Goal: Task Accomplishment & Management: Manage account settings

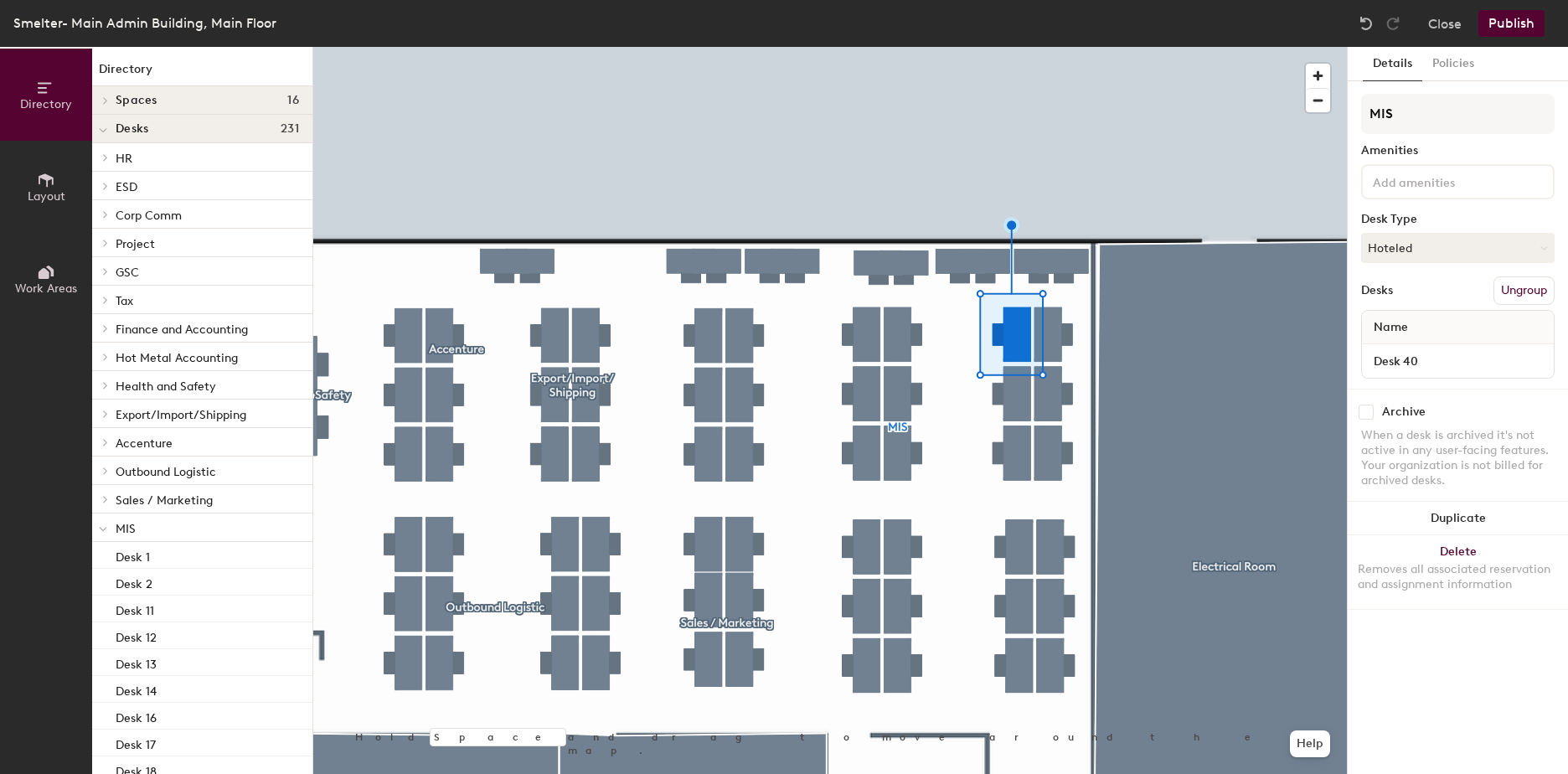
click at [1441, 186] on input at bounding box center [1445, 181] width 151 height 20
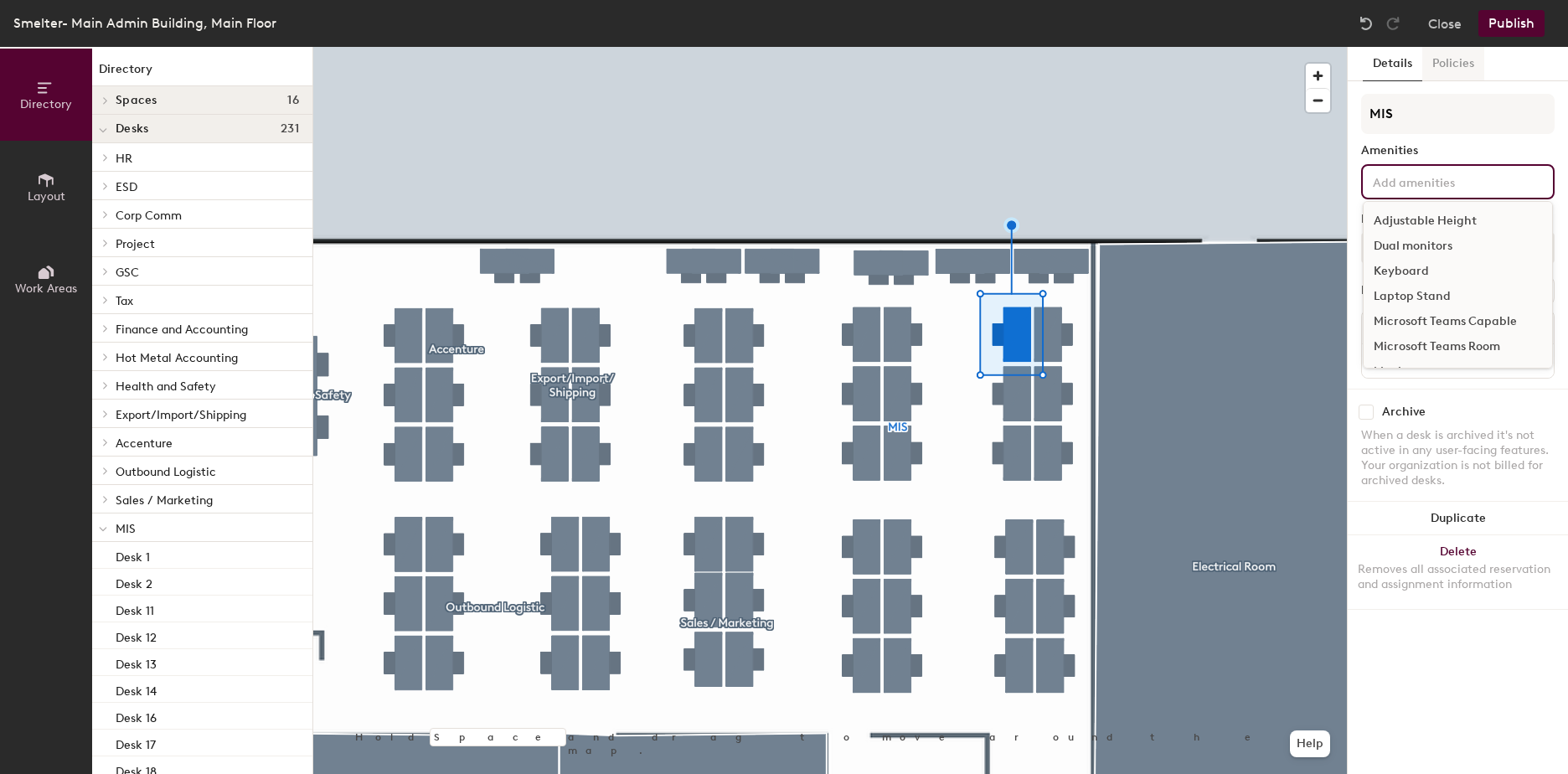
click at [1451, 50] on button "Policies" at bounding box center [1453, 64] width 62 height 34
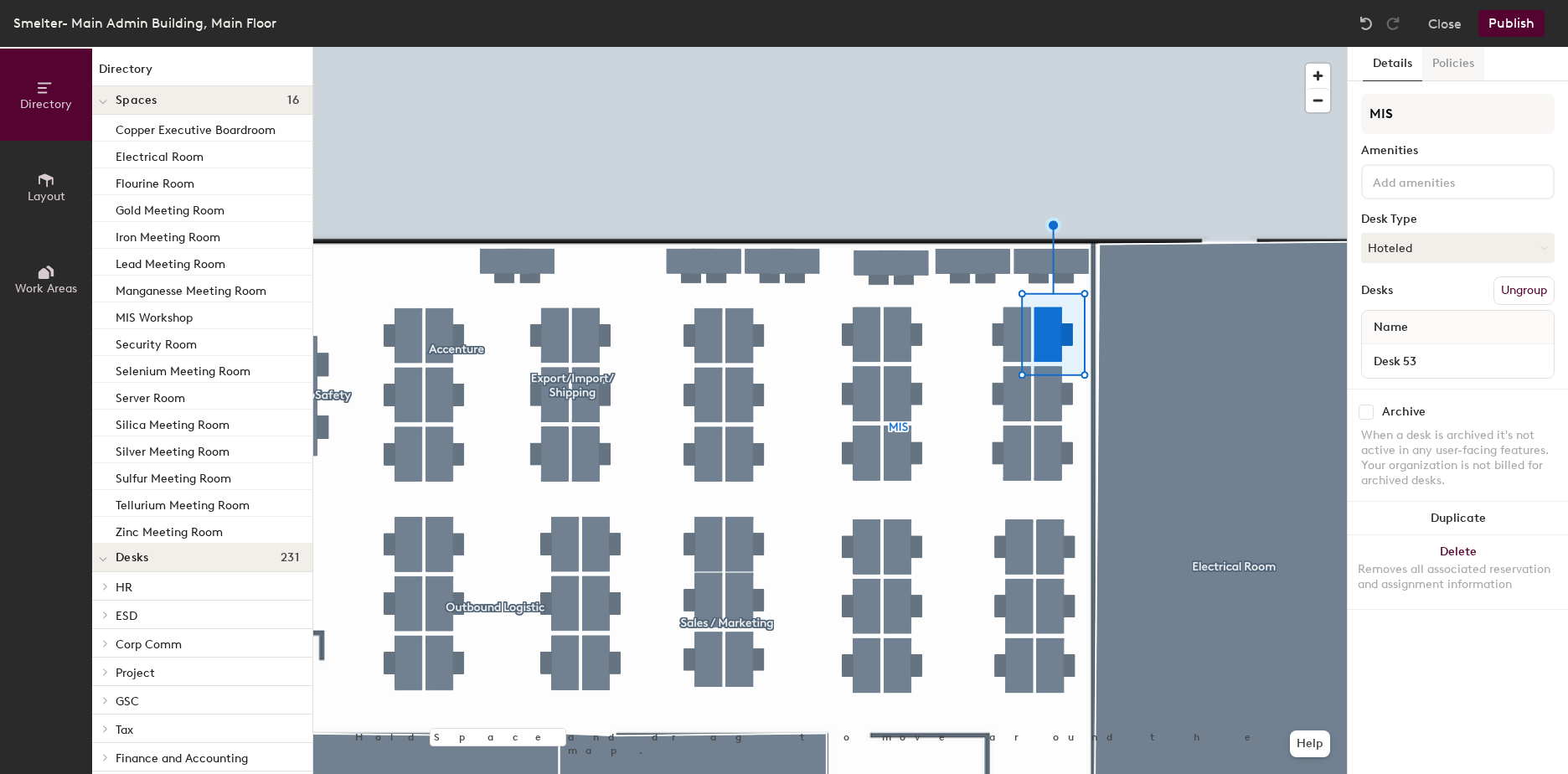
click at [1452, 62] on button "Policies" at bounding box center [1453, 64] width 62 height 34
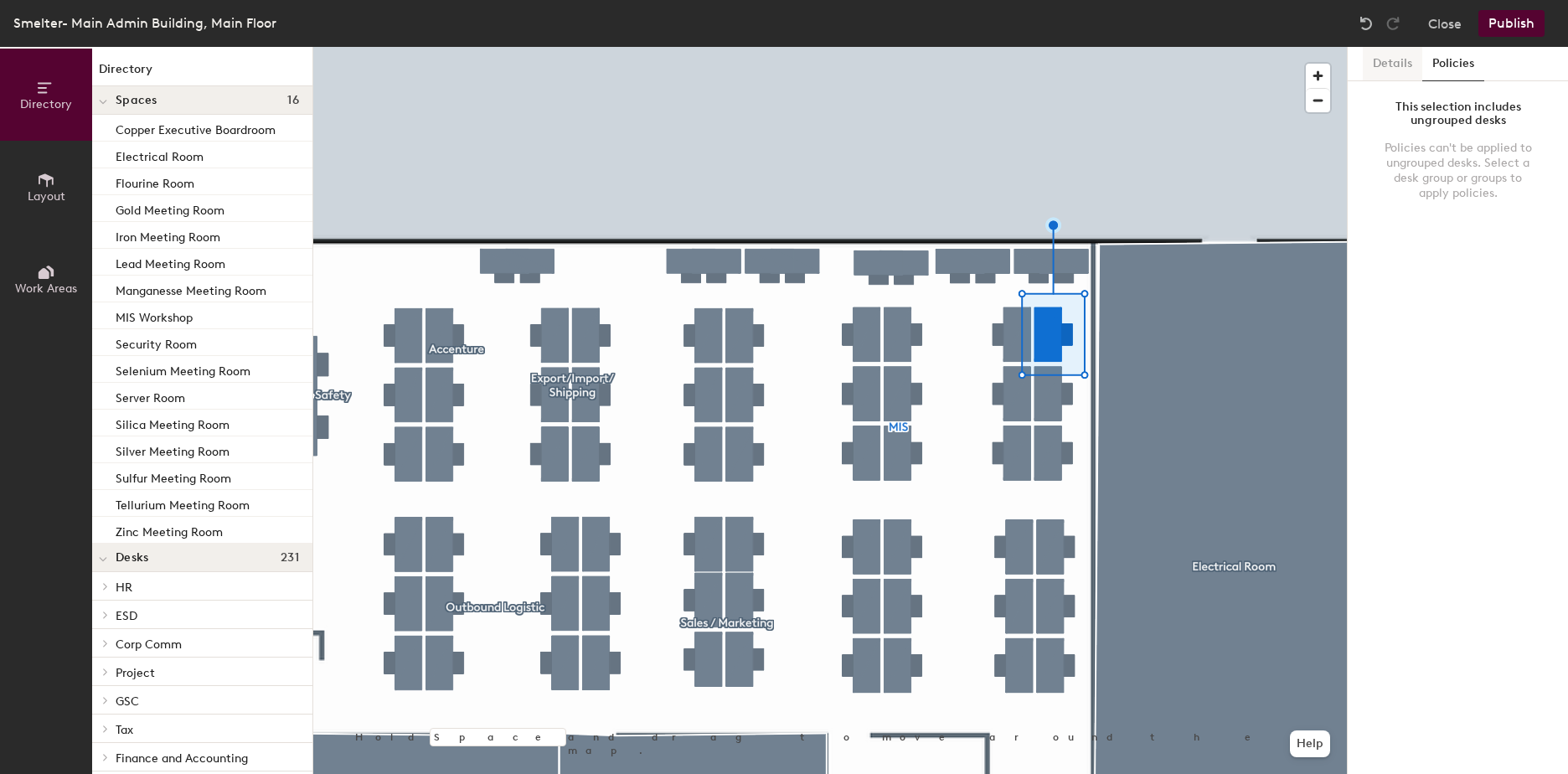
click at [1395, 60] on button "Details" at bounding box center [1393, 64] width 60 height 34
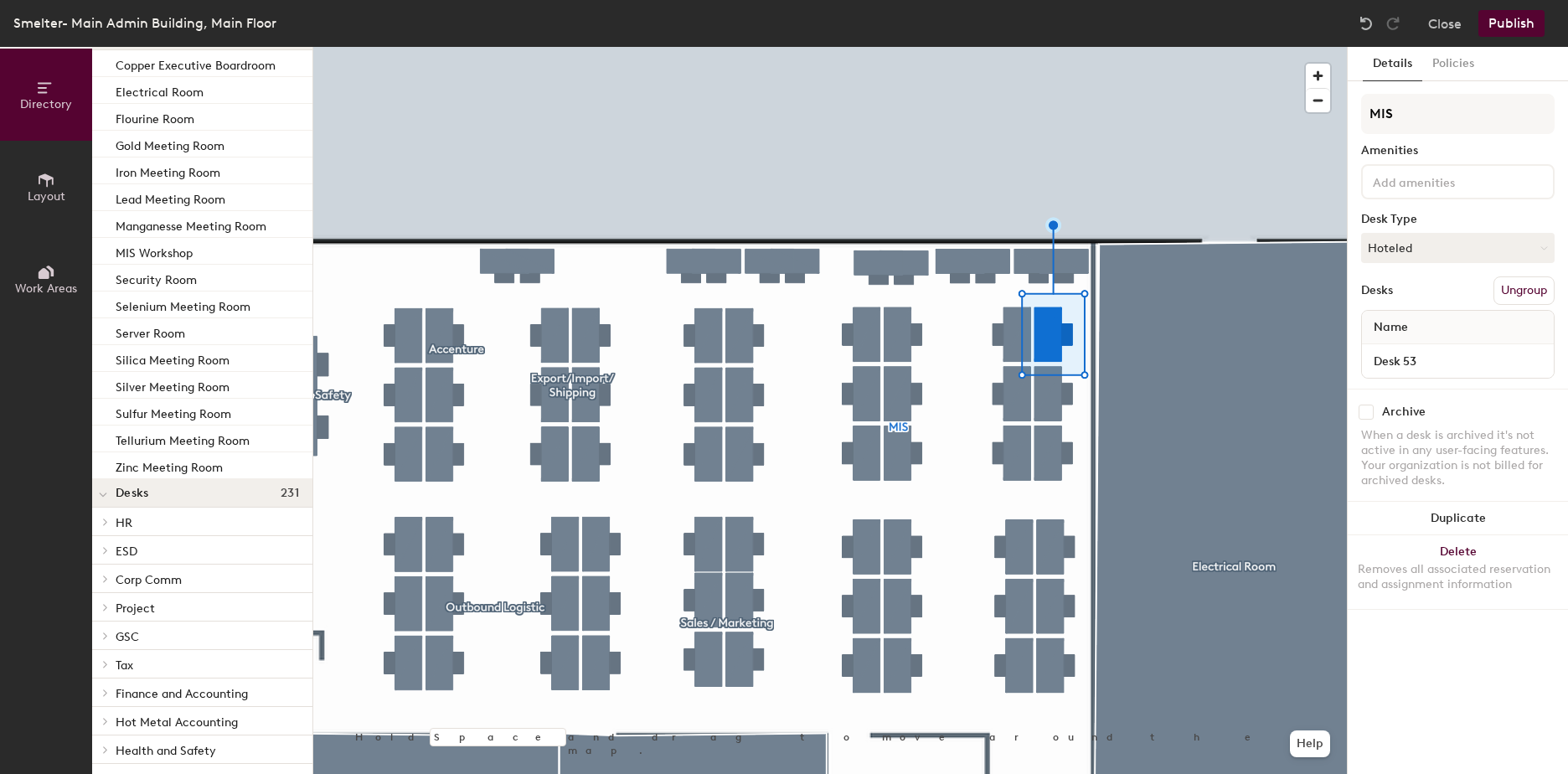
scroll to position [168, 0]
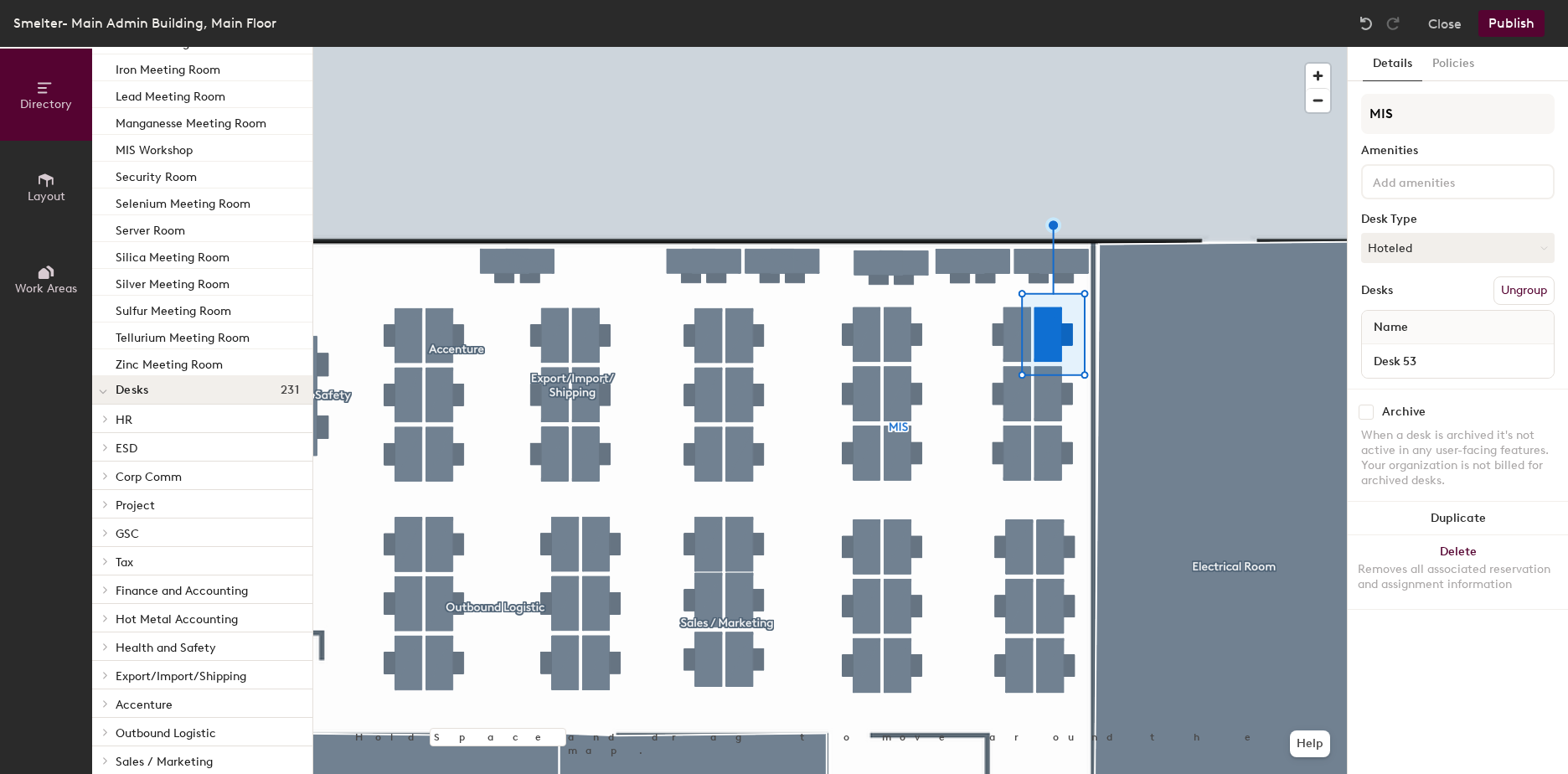
click at [107, 394] on div at bounding box center [103, 390] width 22 height 27
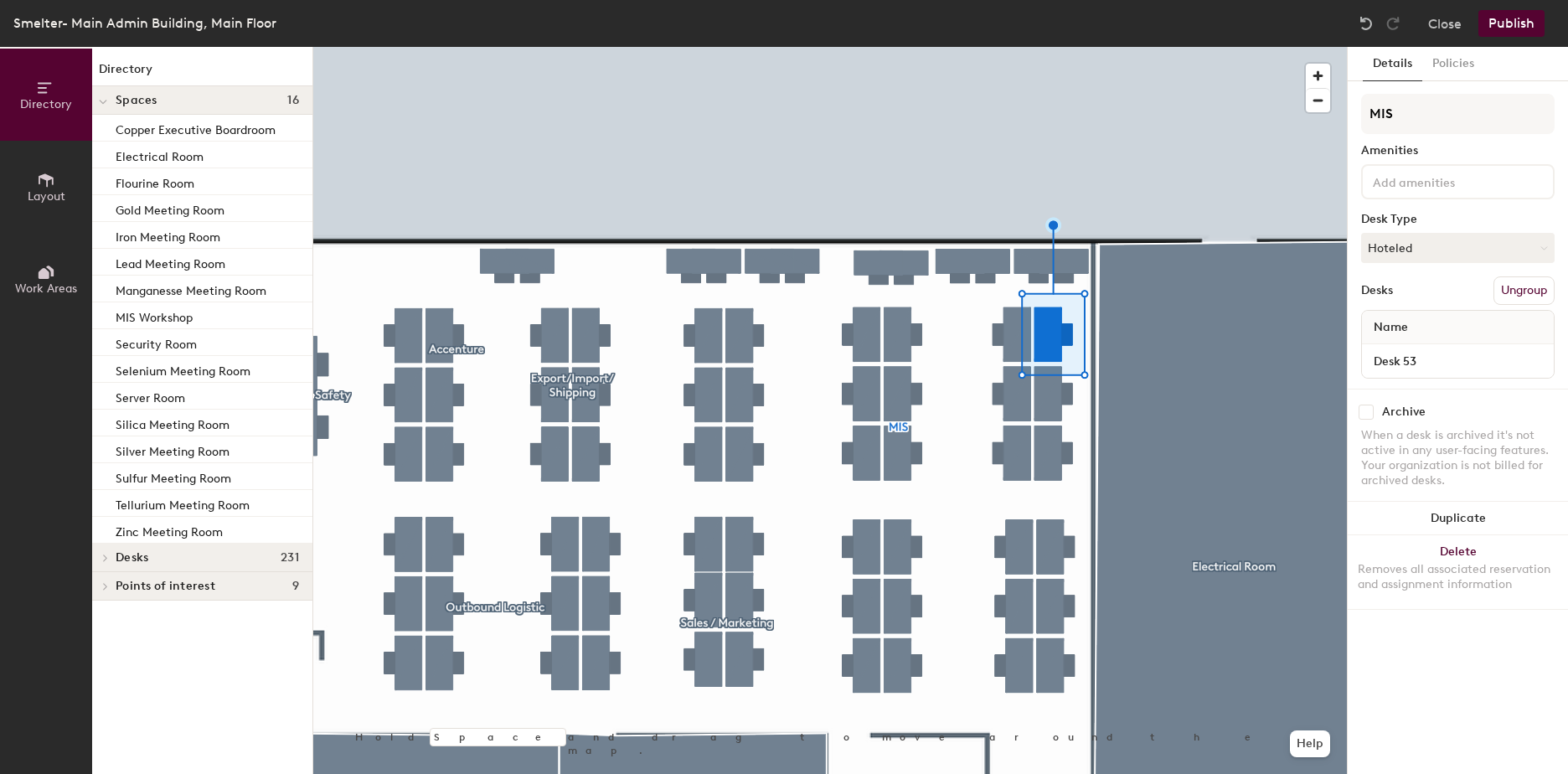
click at [104, 556] on icon at bounding box center [105, 558] width 7 height 9
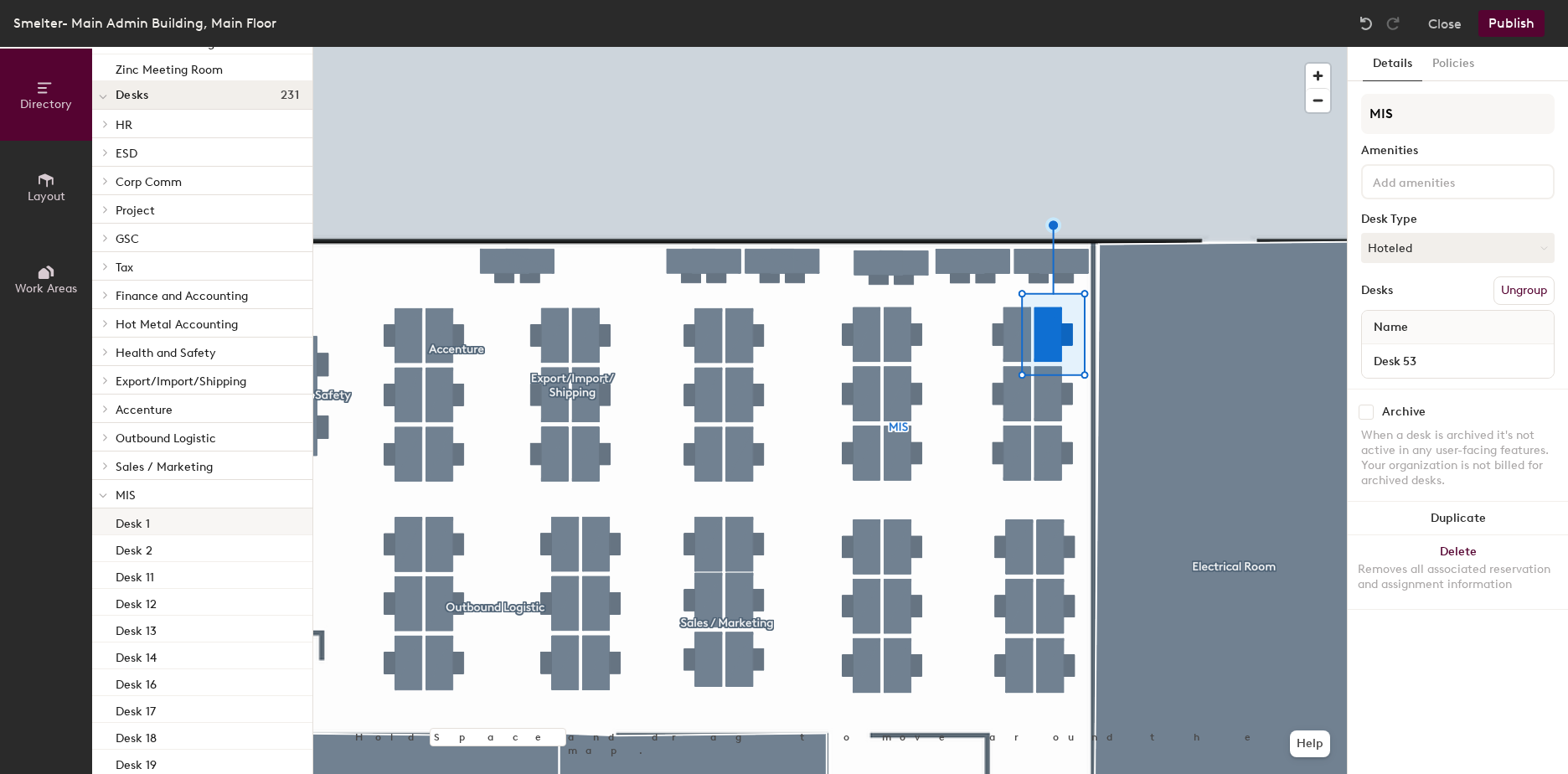
scroll to position [503, 0]
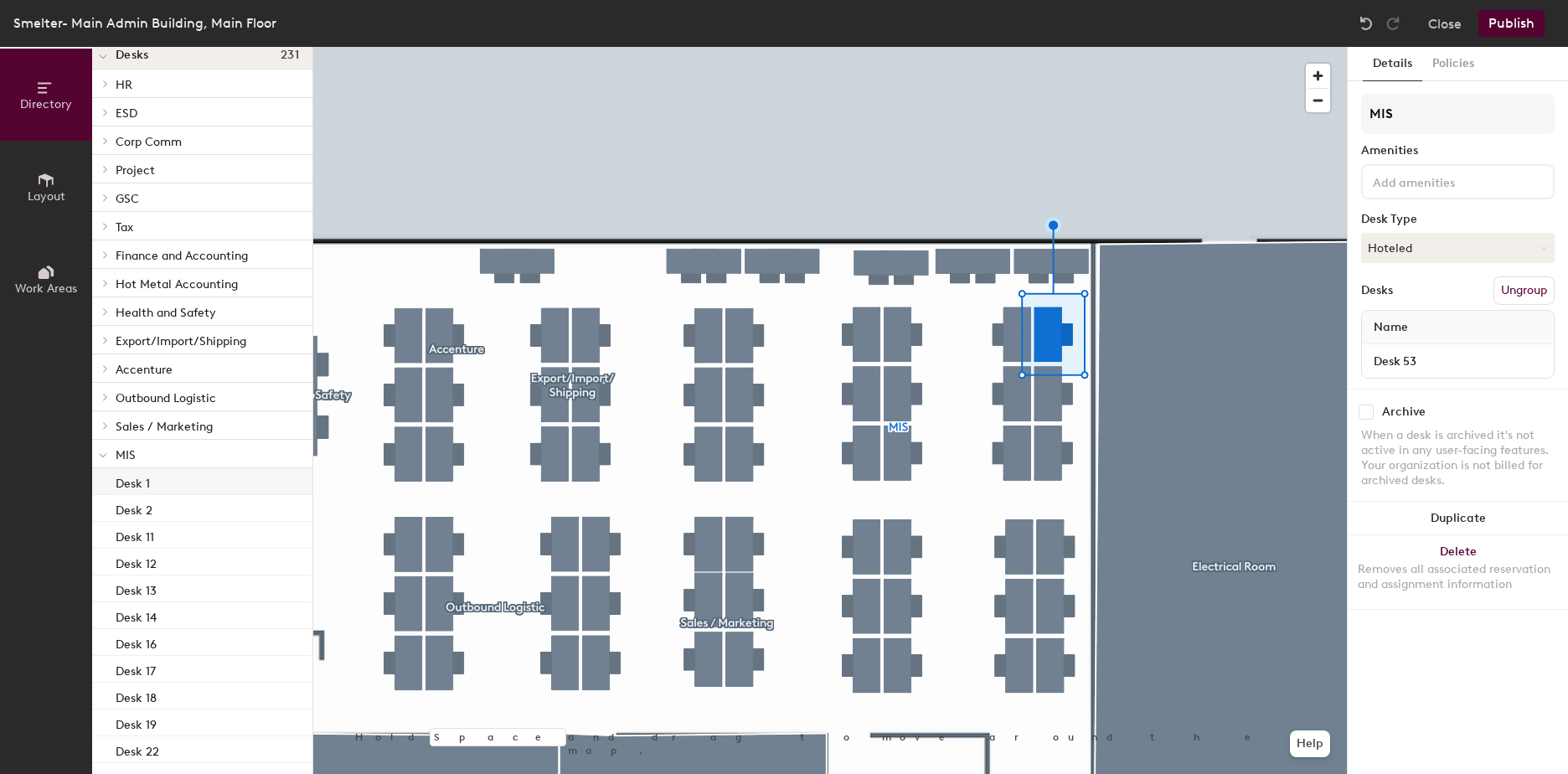
click at [153, 487] on div "Desk 1" at bounding box center [202, 481] width 220 height 27
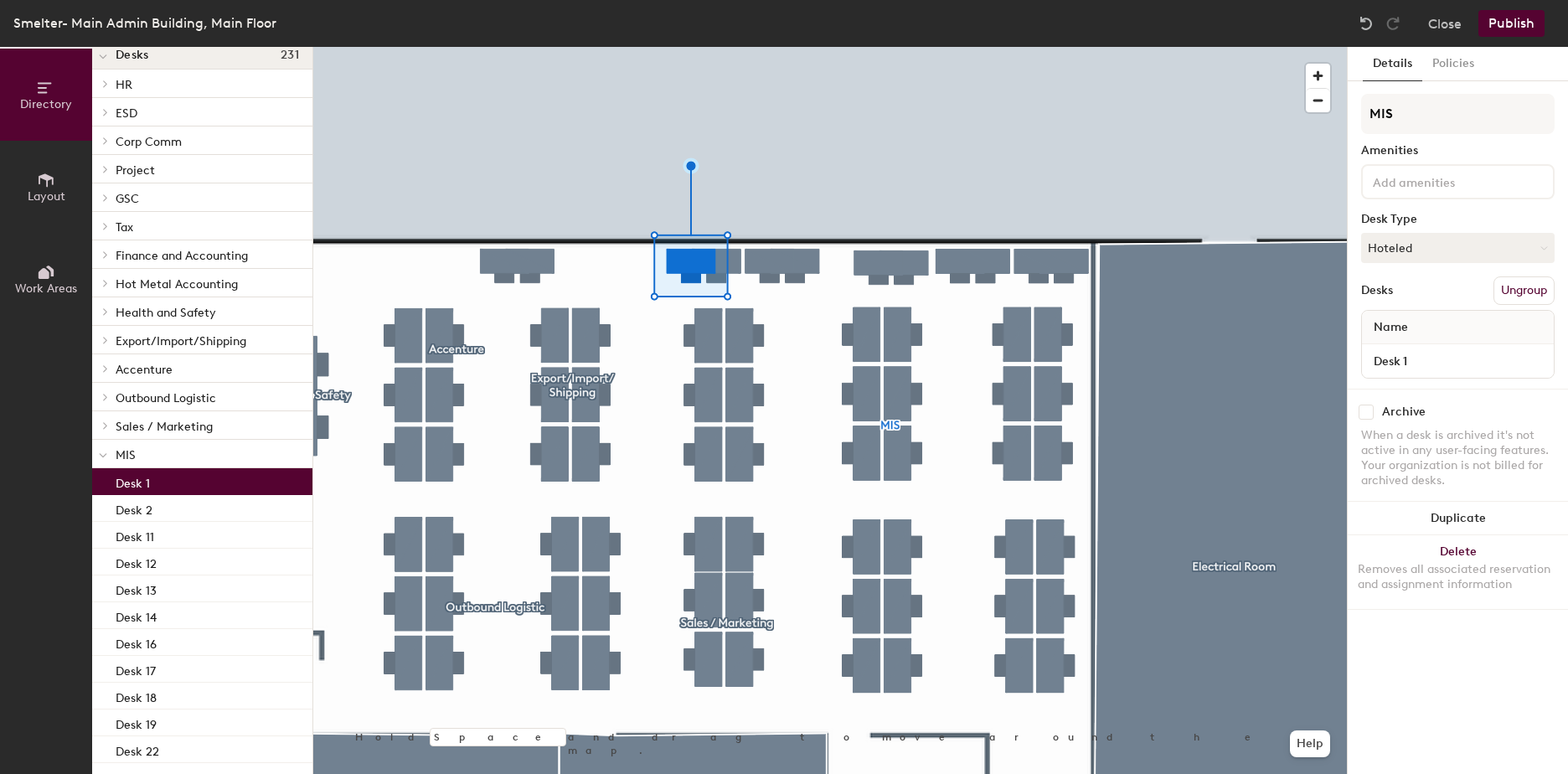
click at [104, 453] on icon at bounding box center [103, 456] width 9 height 7
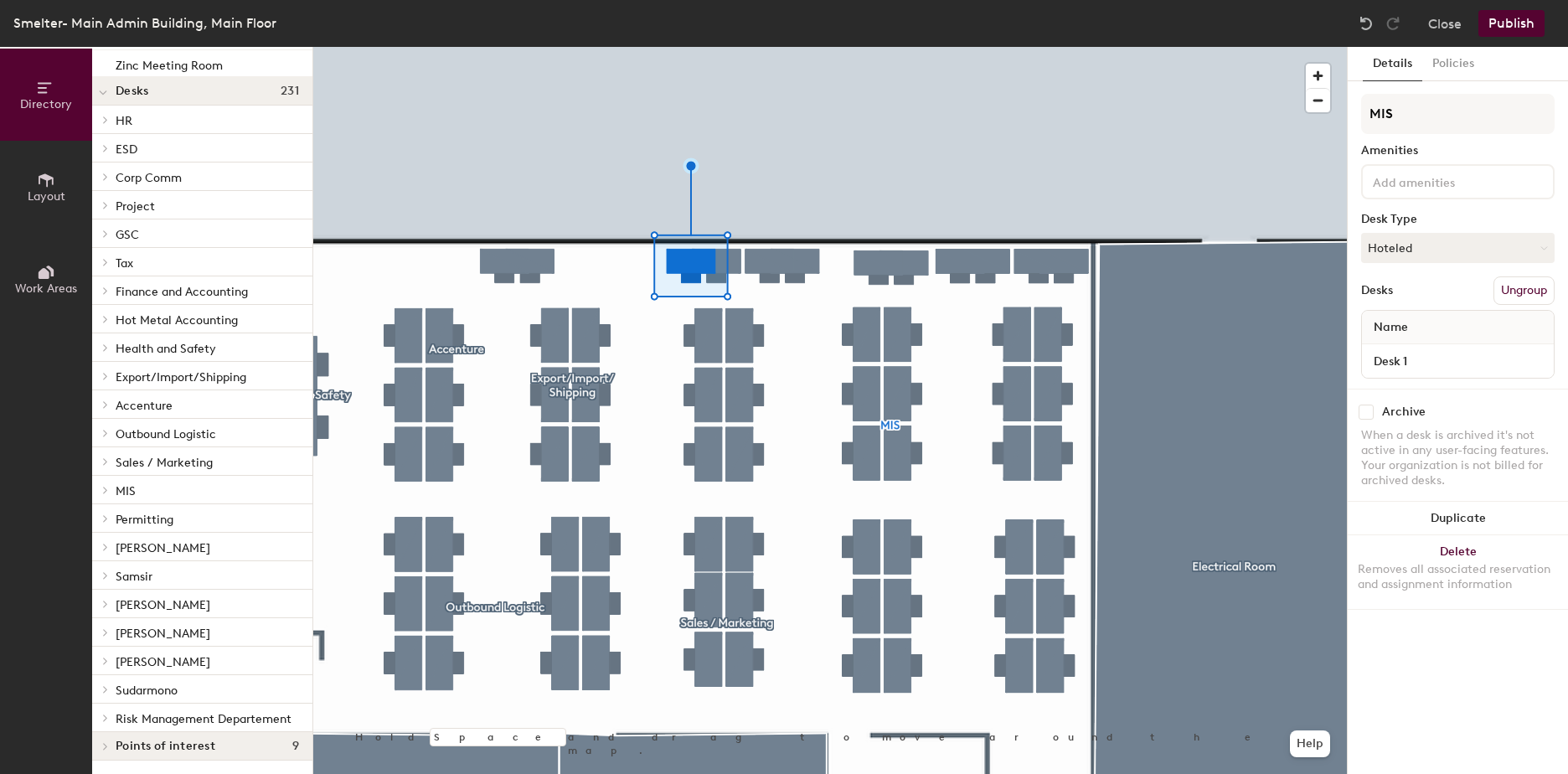
click at [134, 484] on span "MIS" at bounding box center [126, 491] width 20 height 14
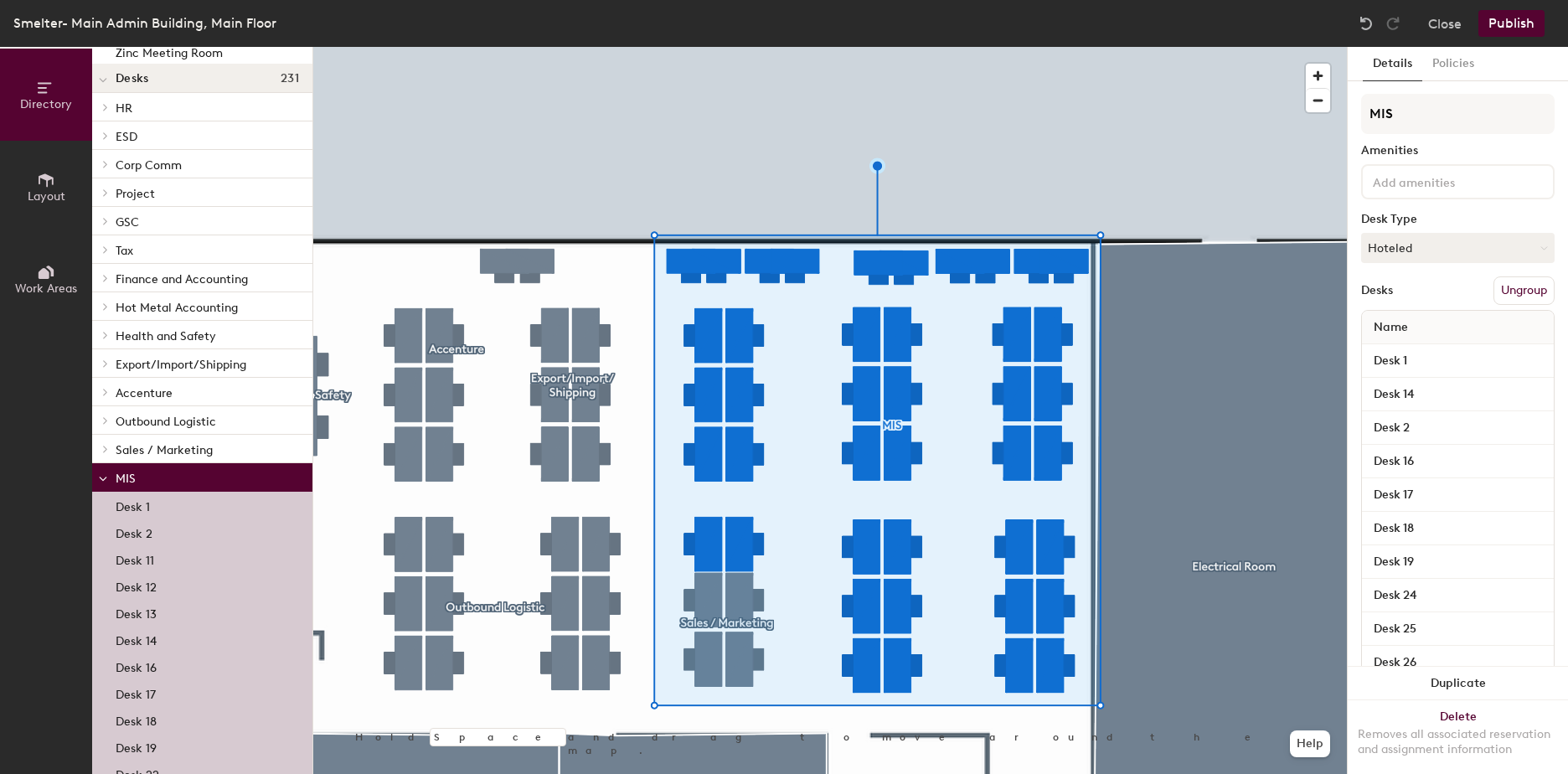
click at [1464, 348] on div "Desk 1" at bounding box center [1457, 361] width 191 height 33
click at [1464, 357] on input "Desk 1" at bounding box center [1458, 361] width 185 height 24
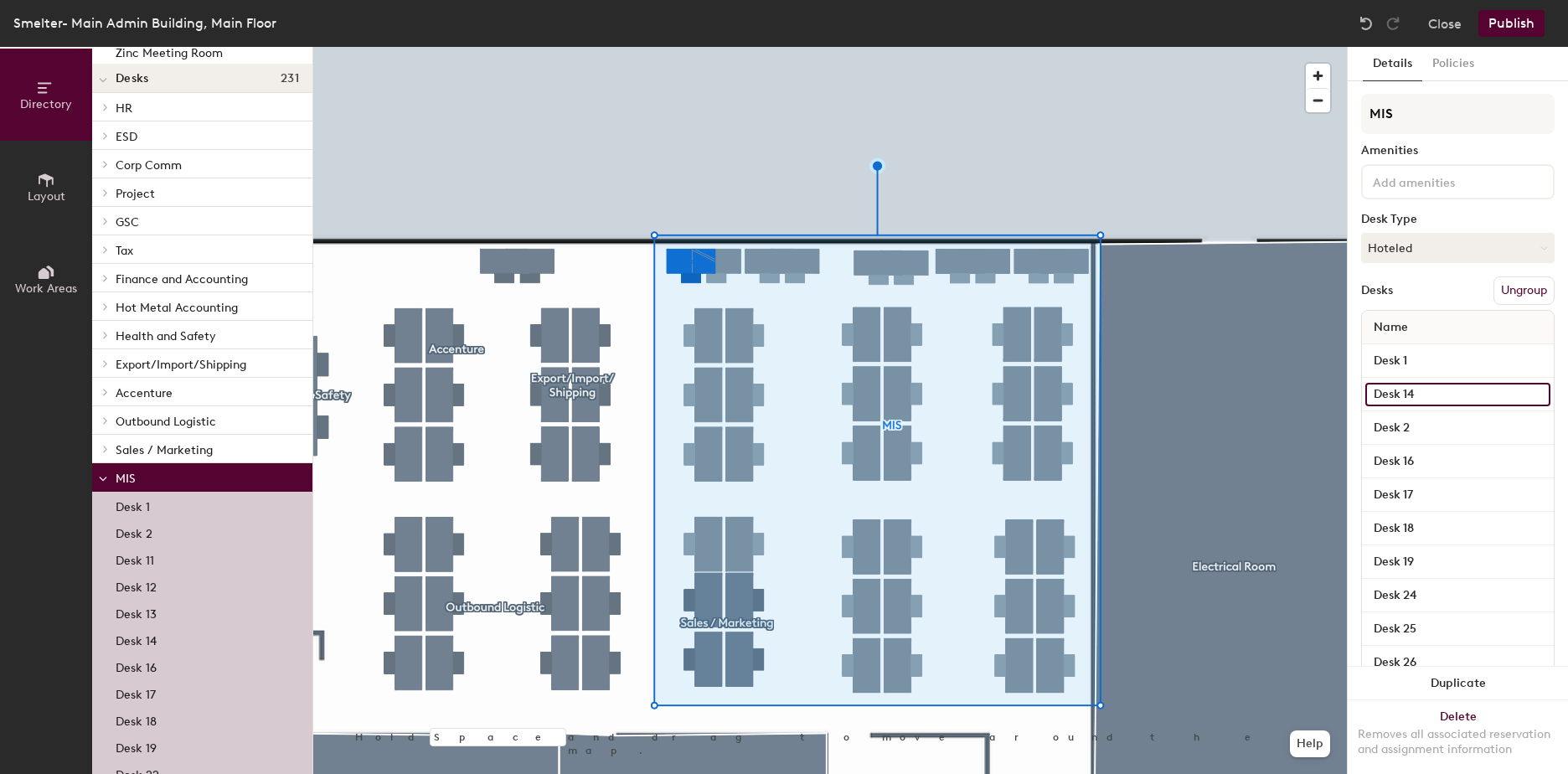
click at [1520, 392] on input "Desk 14" at bounding box center [1458, 395] width 185 height 24
click at [1525, 359] on input "Desk 1" at bounding box center [1458, 361] width 185 height 24
click at [1434, 243] on button "Hoteled" at bounding box center [1457, 248] width 193 height 30
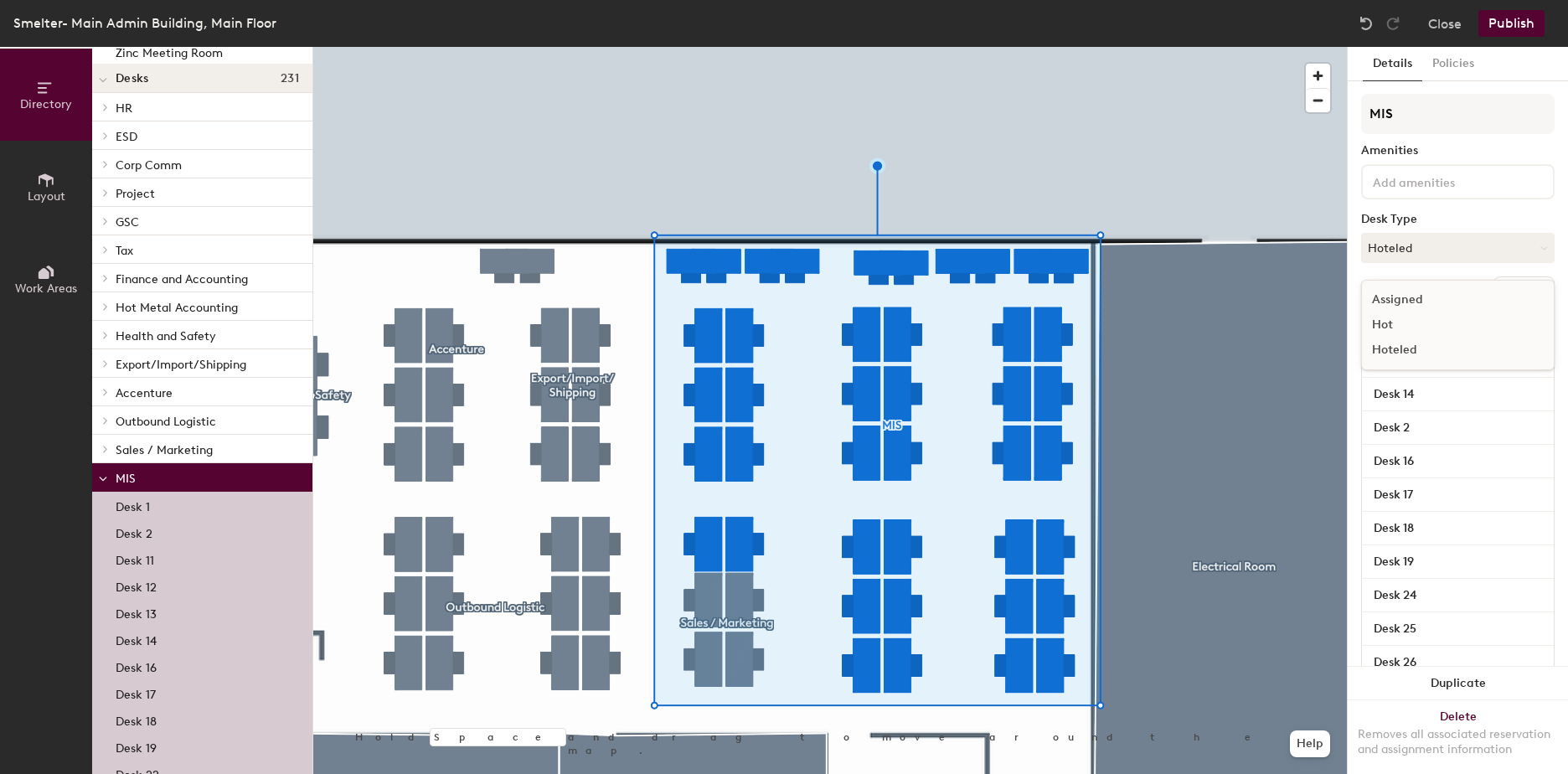
click at [1440, 298] on div "Assigned" at bounding box center [1445, 300] width 168 height 26
click at [1445, 392] on input "Desk 14" at bounding box center [1458, 395] width 185 height 24
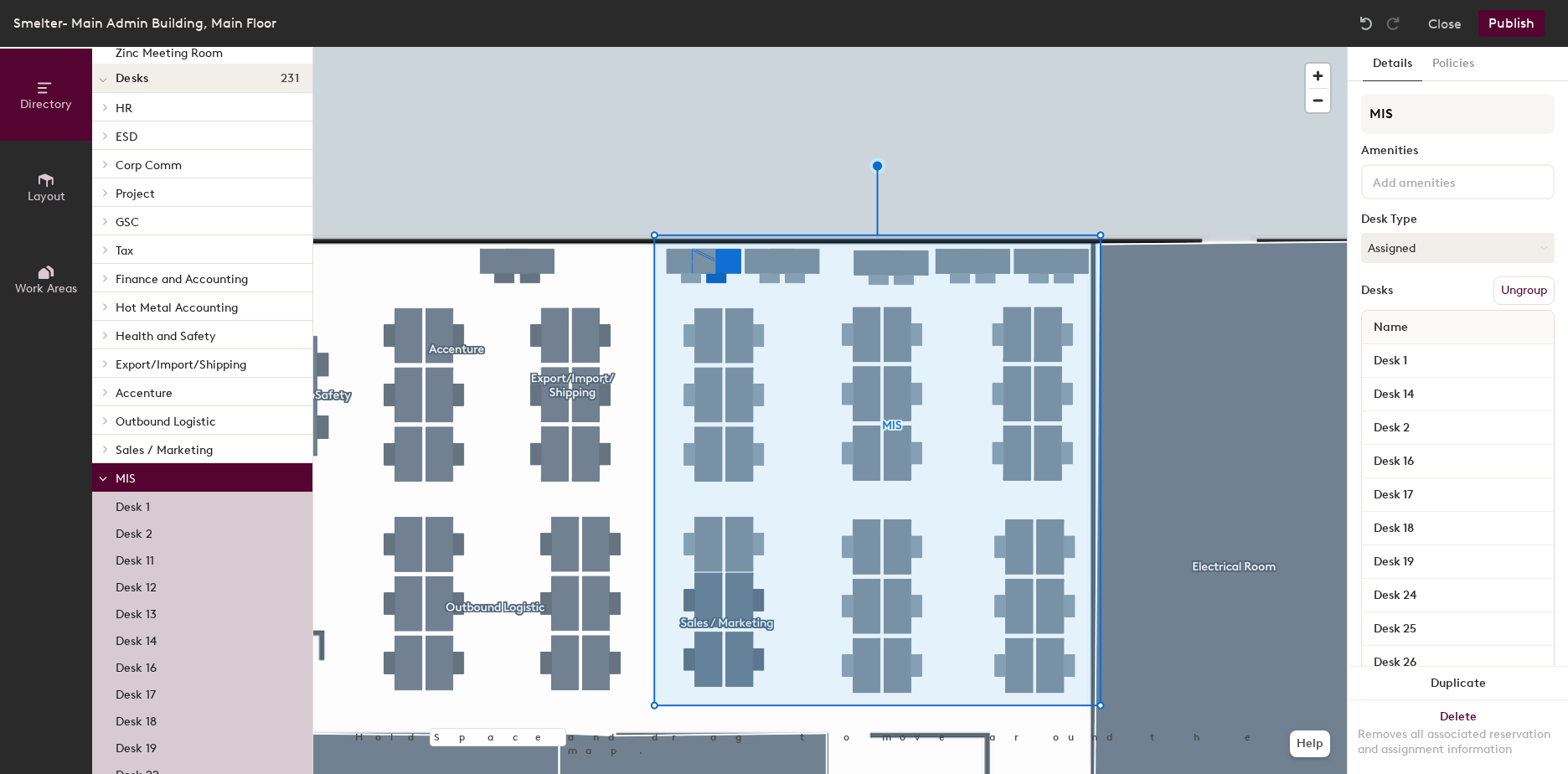
click at [1445, 282] on div "Desks Ungroup" at bounding box center [1457, 290] width 193 height 28
click at [1470, 248] on button "Assigned" at bounding box center [1457, 248] width 193 height 30
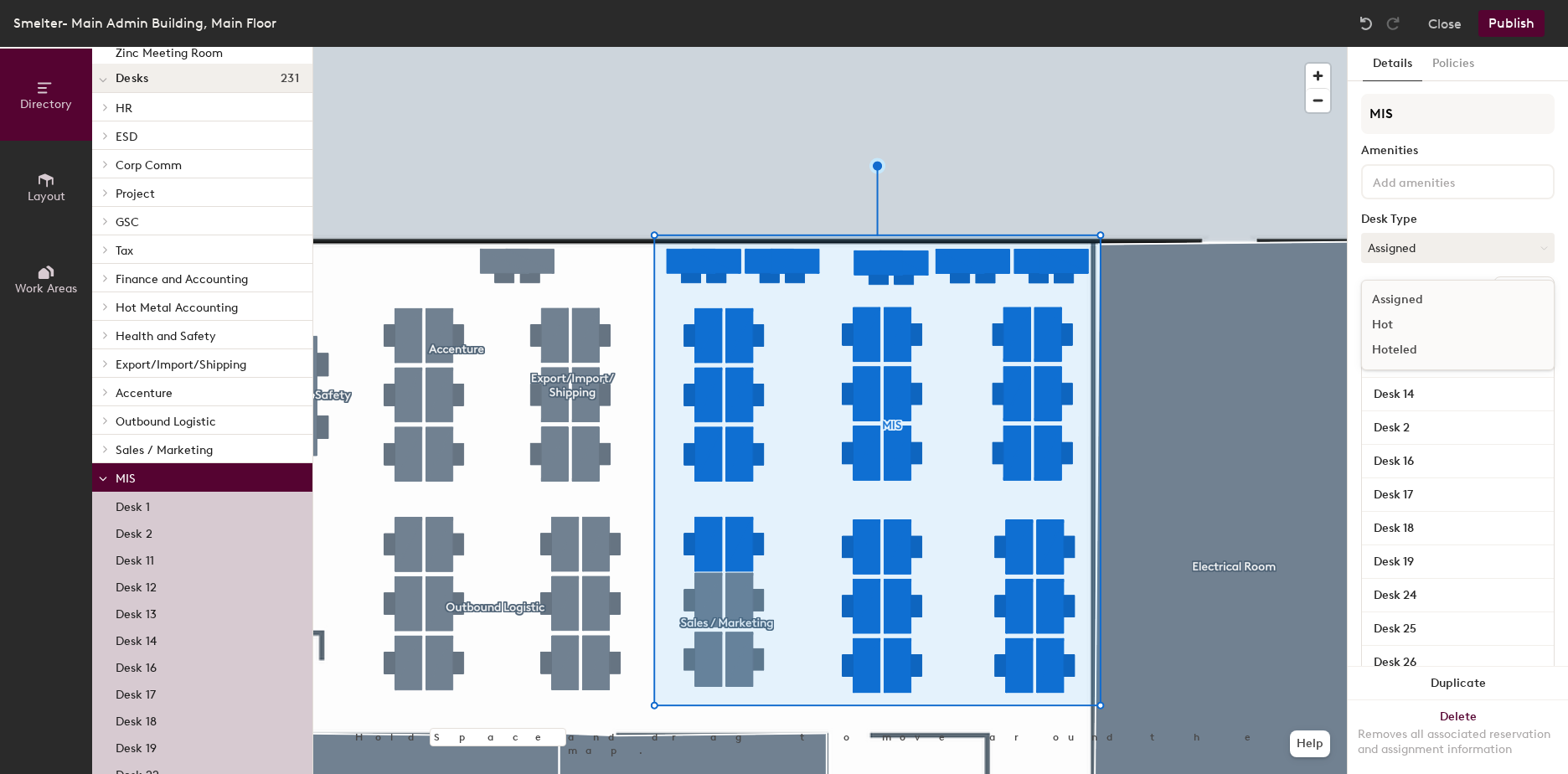
click at [1429, 299] on div "Assigned" at bounding box center [1445, 300] width 168 height 26
click at [1435, 280] on div "Desks Ungroup" at bounding box center [1457, 290] width 193 height 28
click at [1499, 20] on button "Publish" at bounding box center [1512, 24] width 66 height 27
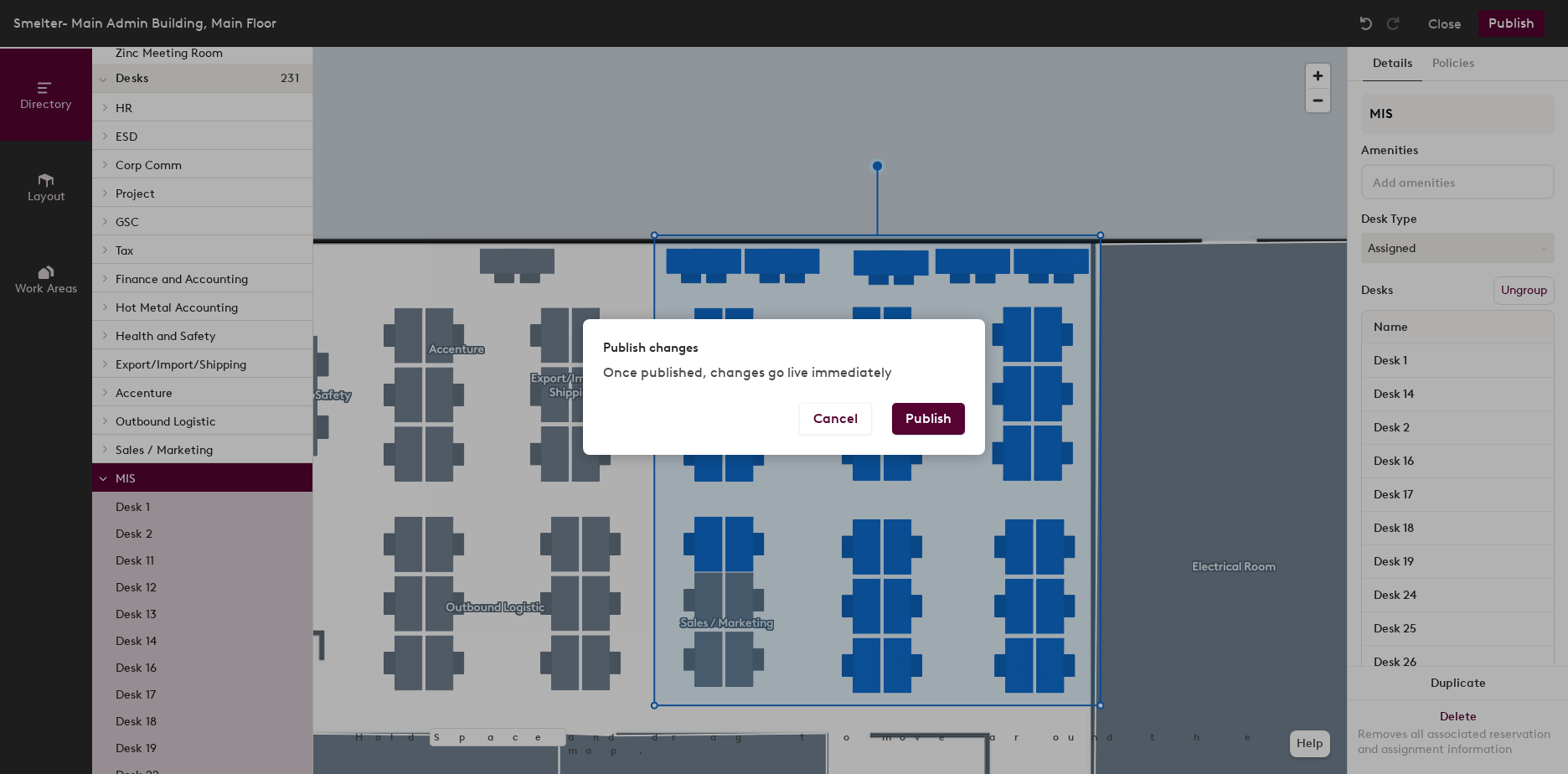
click at [945, 424] on button "Publish" at bounding box center [929, 418] width 73 height 31
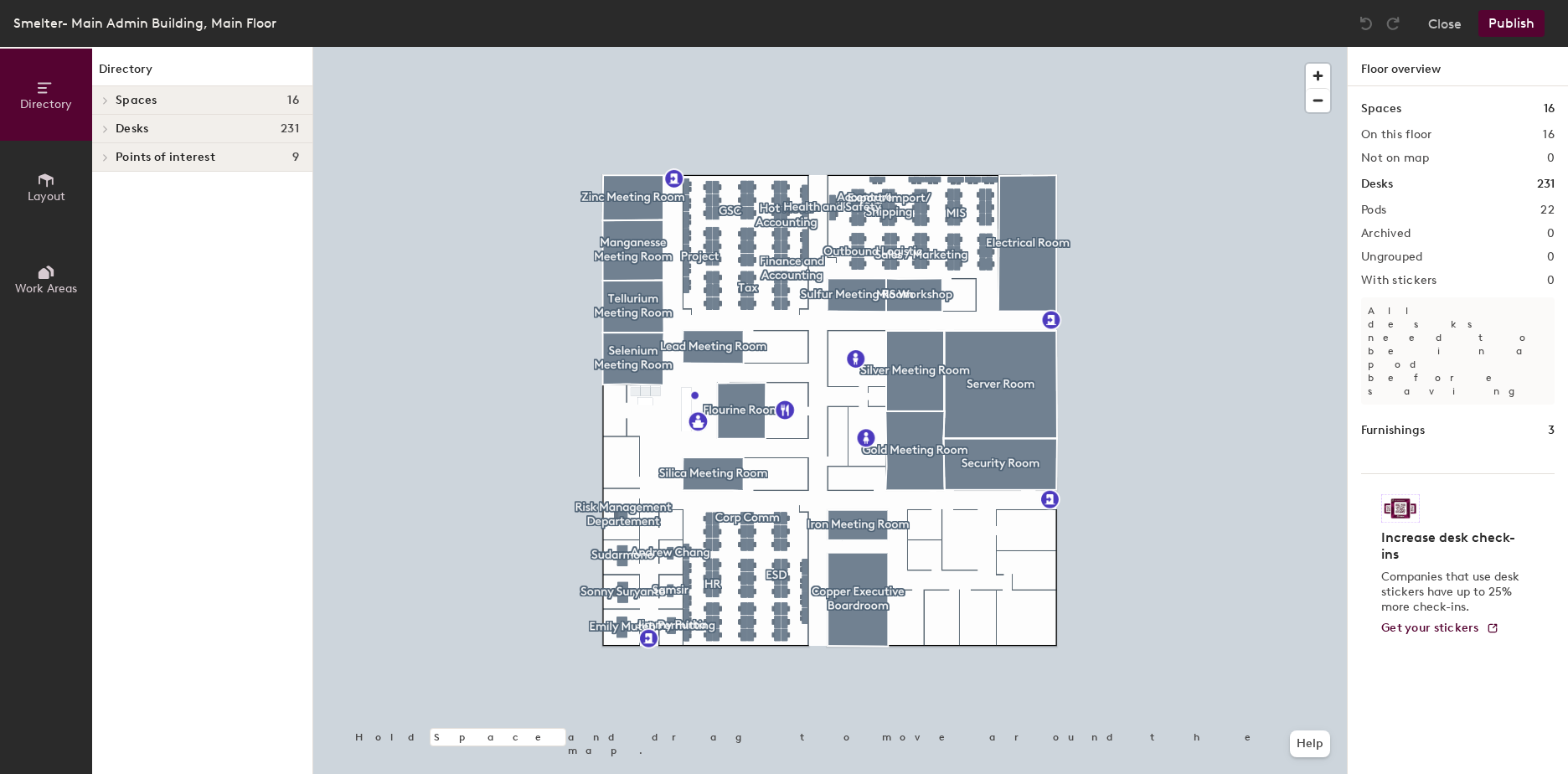
click at [102, 132] on icon at bounding box center [105, 129] width 7 height 9
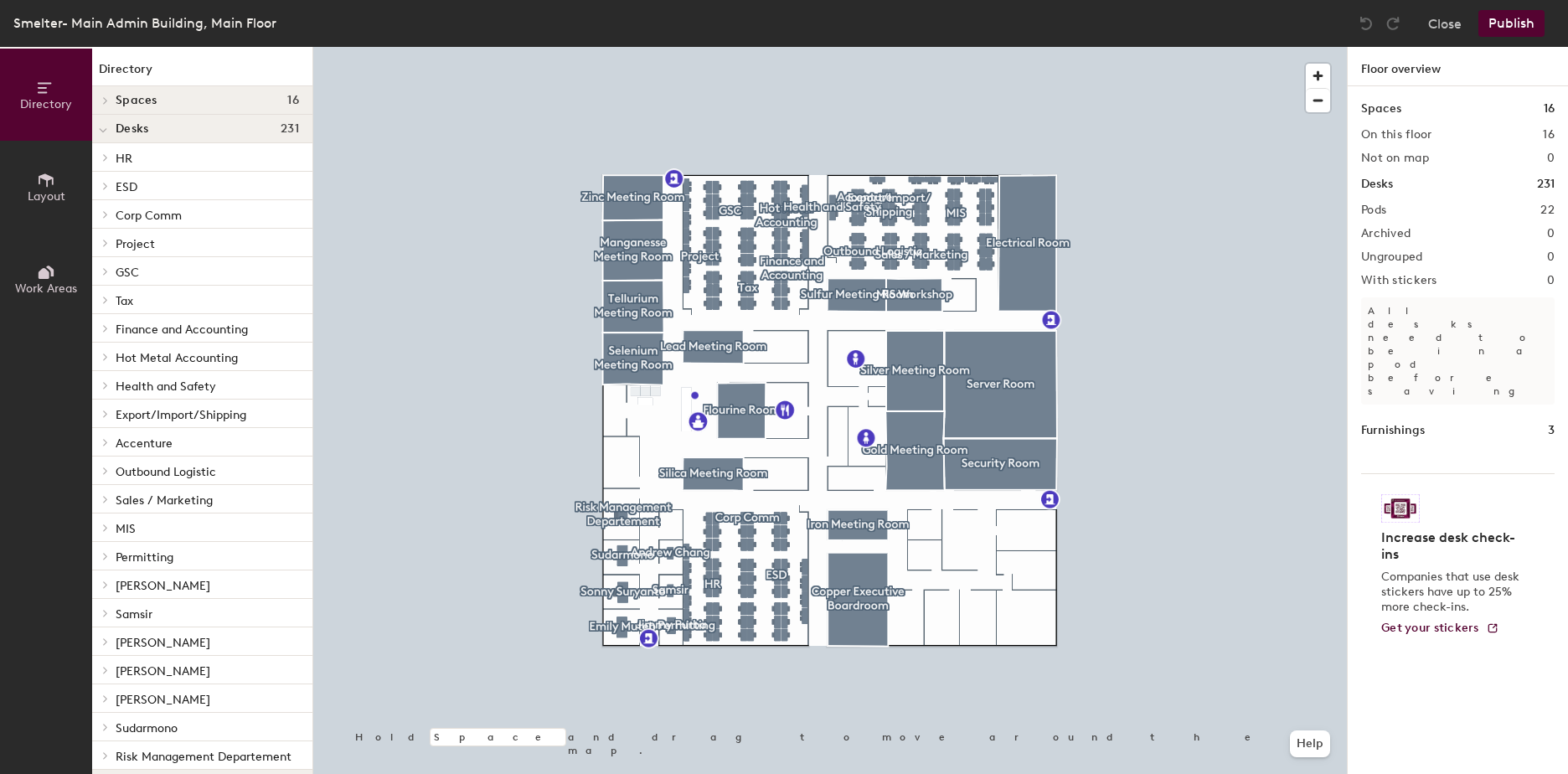
click at [105, 532] on div at bounding box center [103, 527] width 22 height 27
click at [138, 557] on p "Desk 1" at bounding box center [133, 555] width 34 height 20
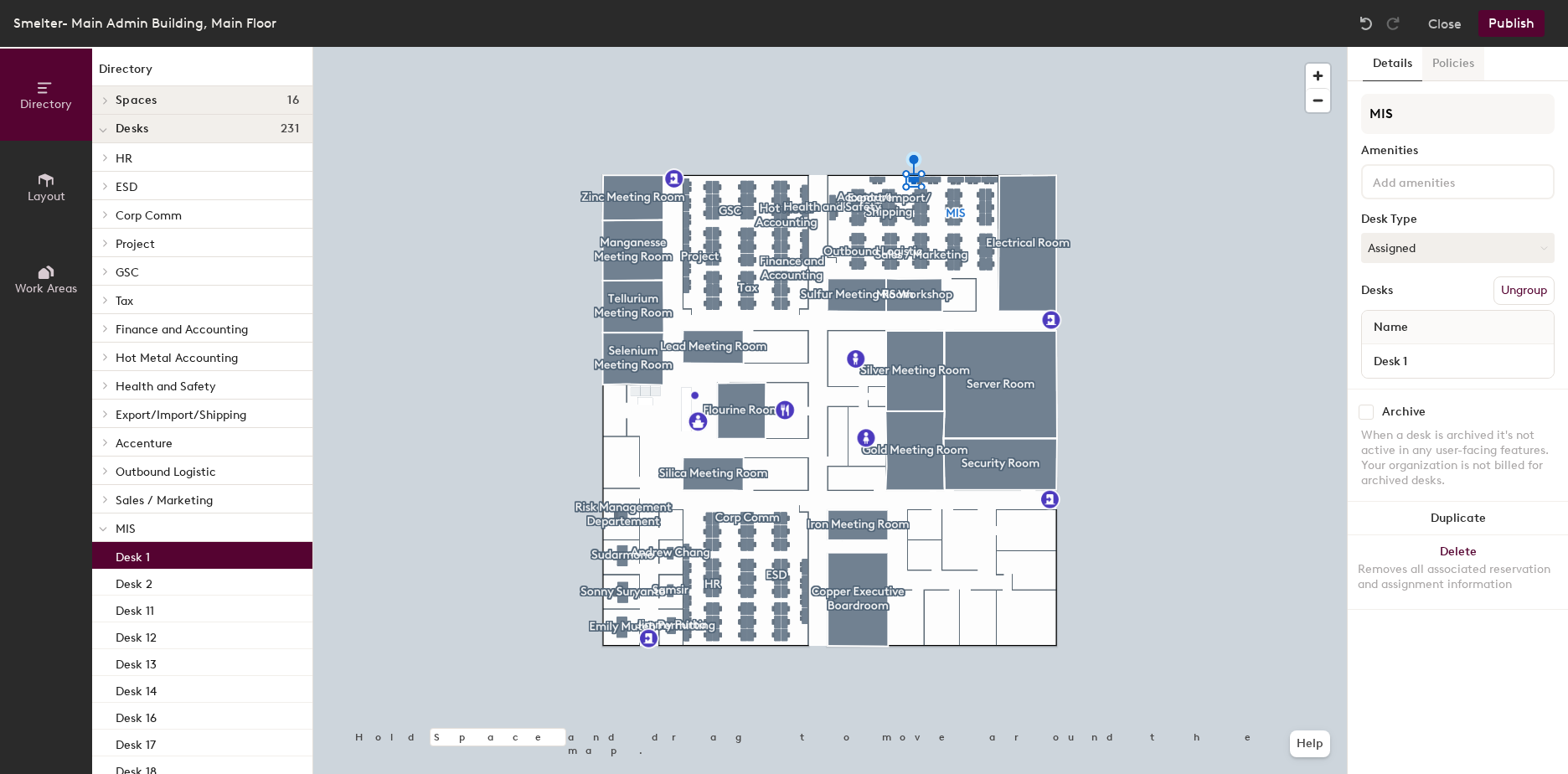
click at [1458, 67] on button "Policies" at bounding box center [1453, 64] width 62 height 34
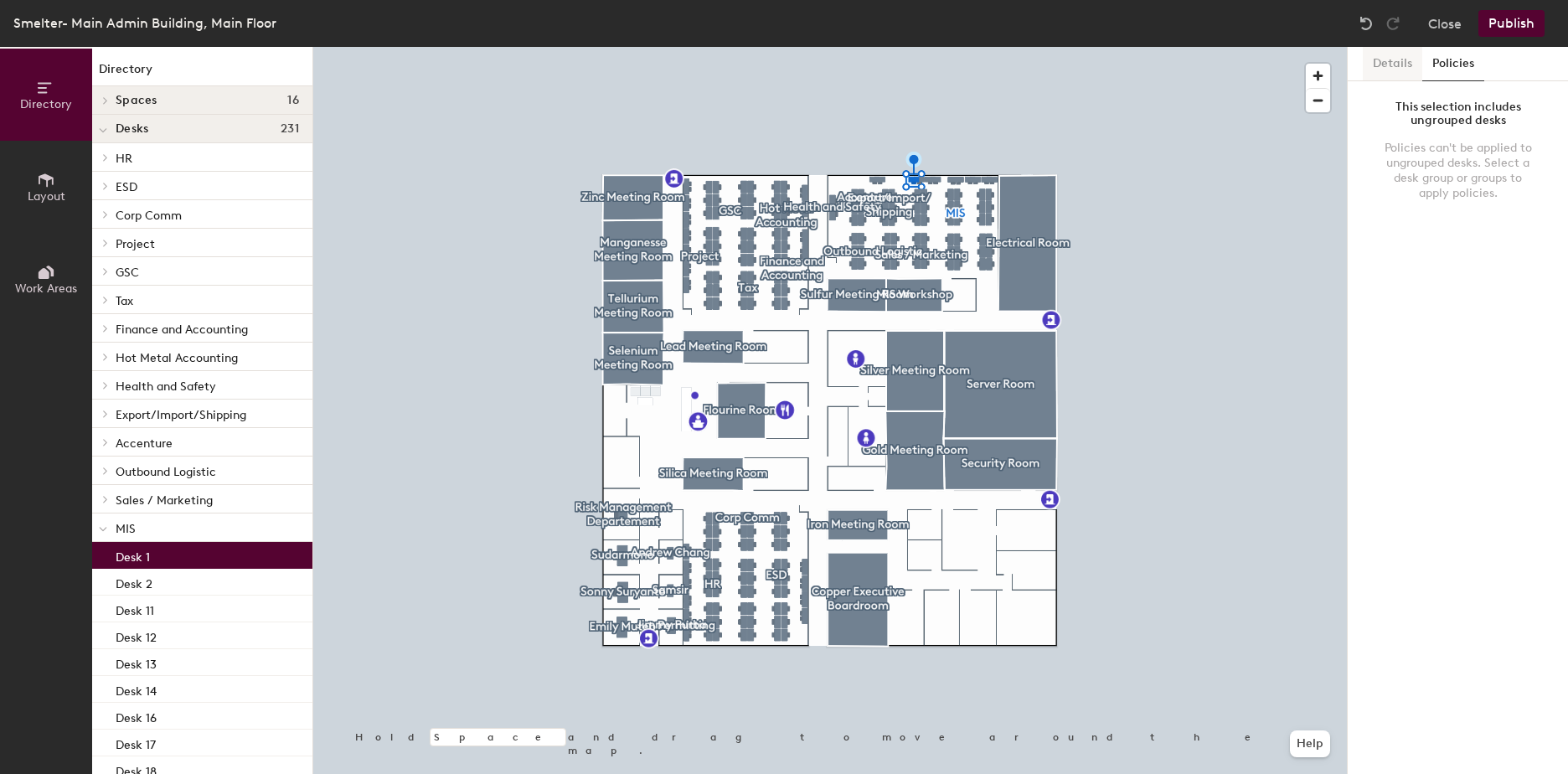
click at [1389, 65] on button "Details" at bounding box center [1393, 64] width 60 height 34
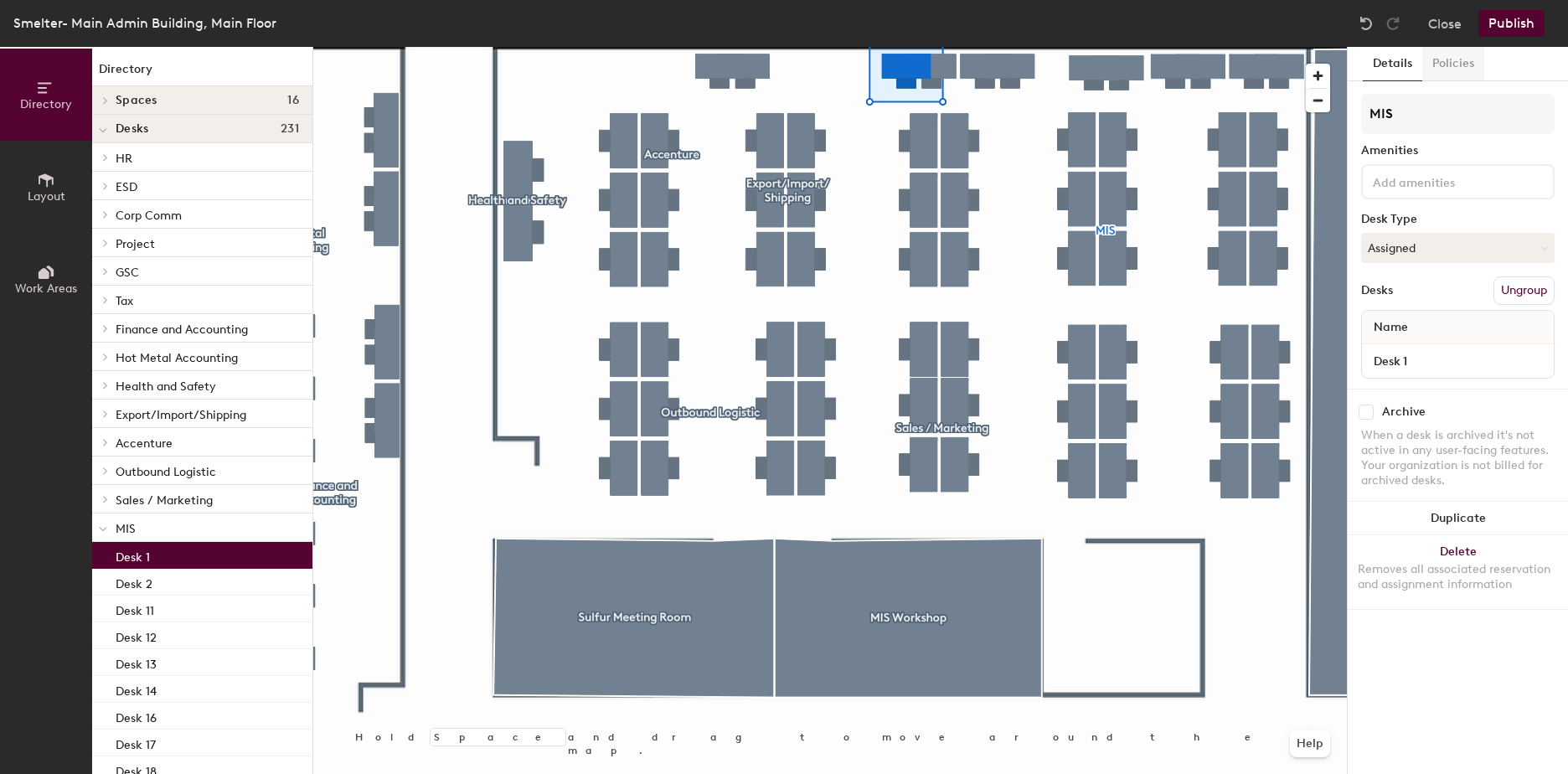
click at [1454, 60] on button "Policies" at bounding box center [1453, 64] width 62 height 34
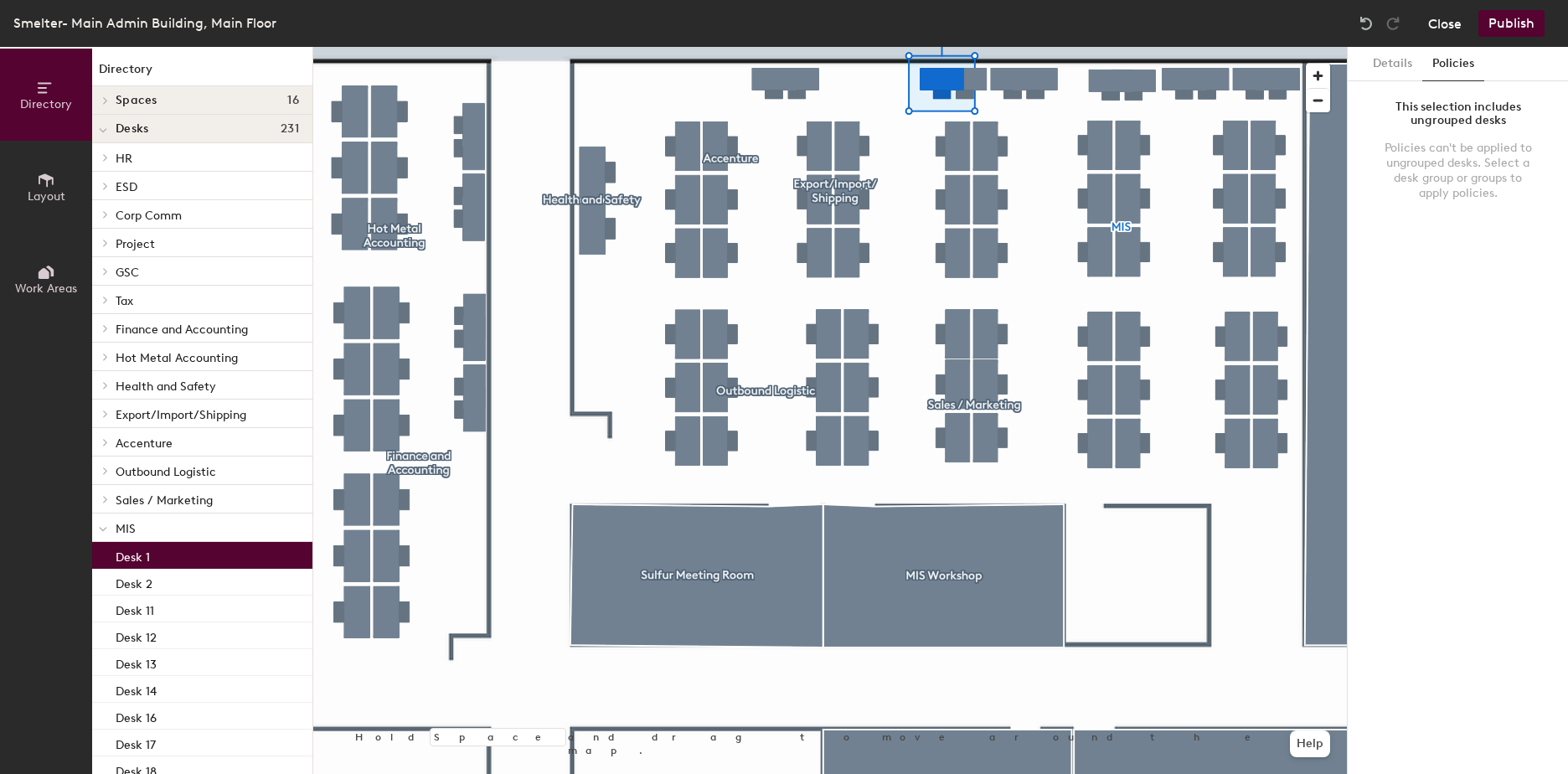
click at [1451, 25] on button "Close" at bounding box center [1445, 24] width 33 height 27
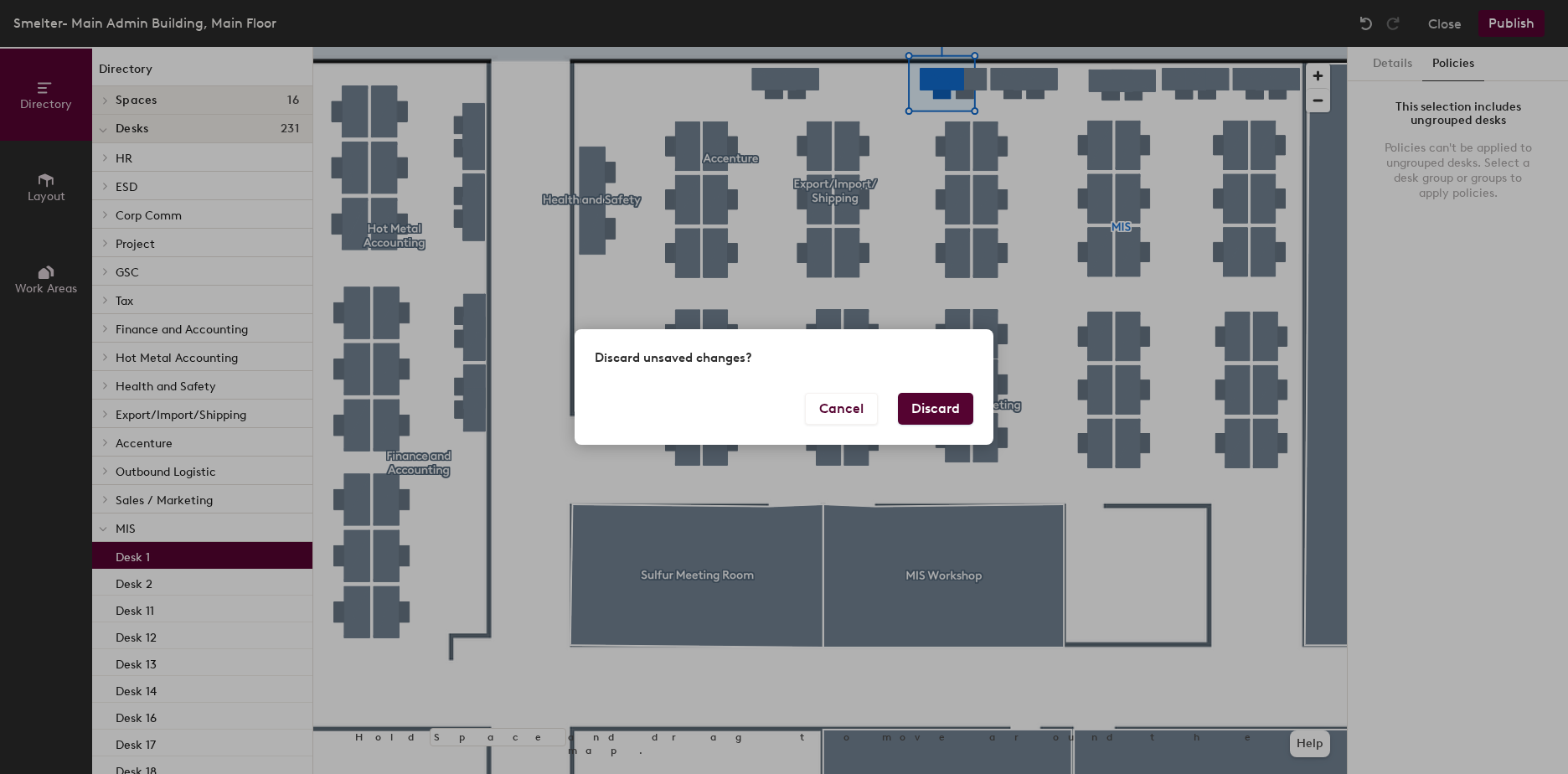
click at [938, 418] on button "Discard" at bounding box center [935, 408] width 76 height 31
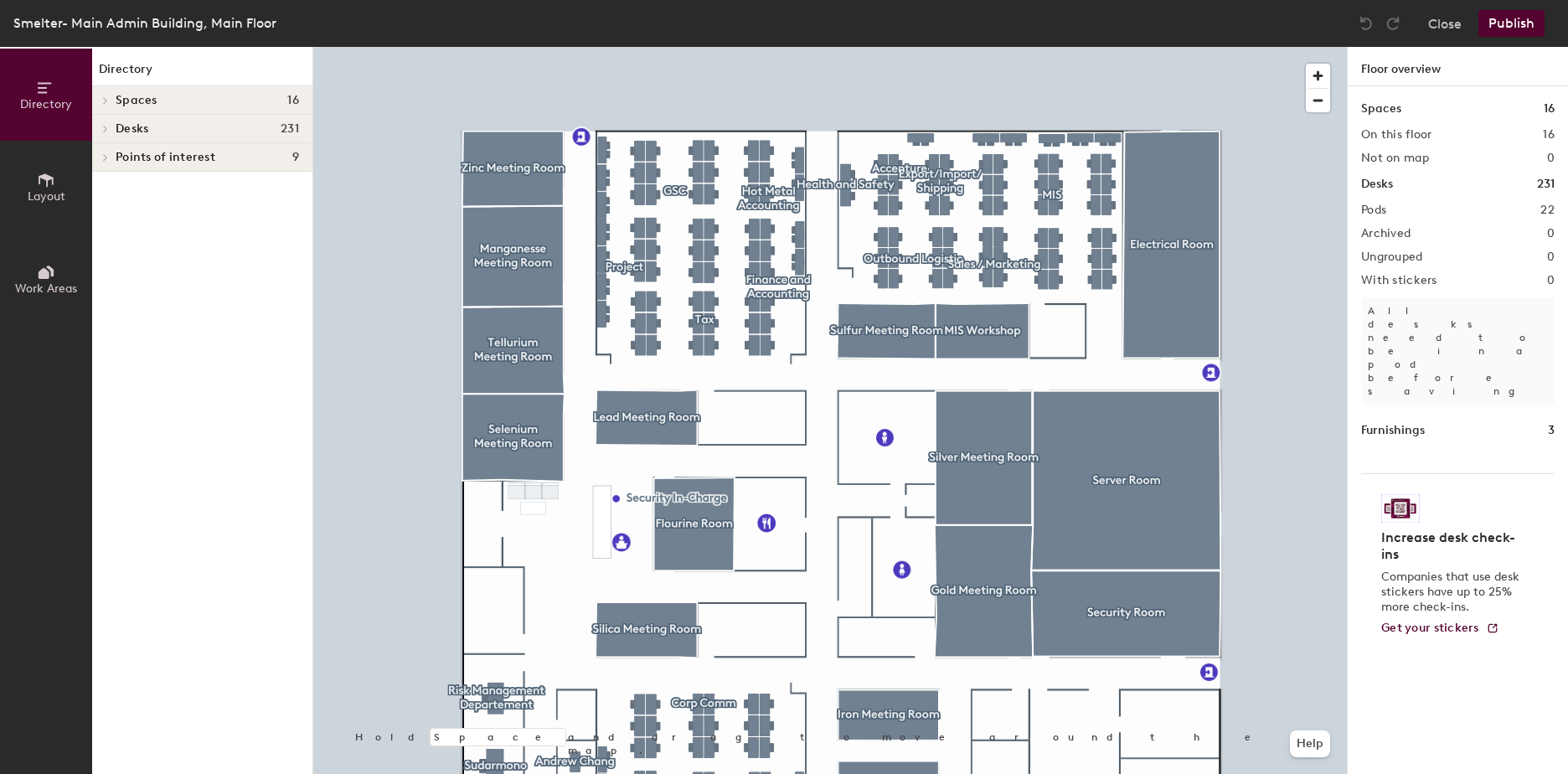
click at [40, 277] on icon at bounding box center [43, 273] width 11 height 11
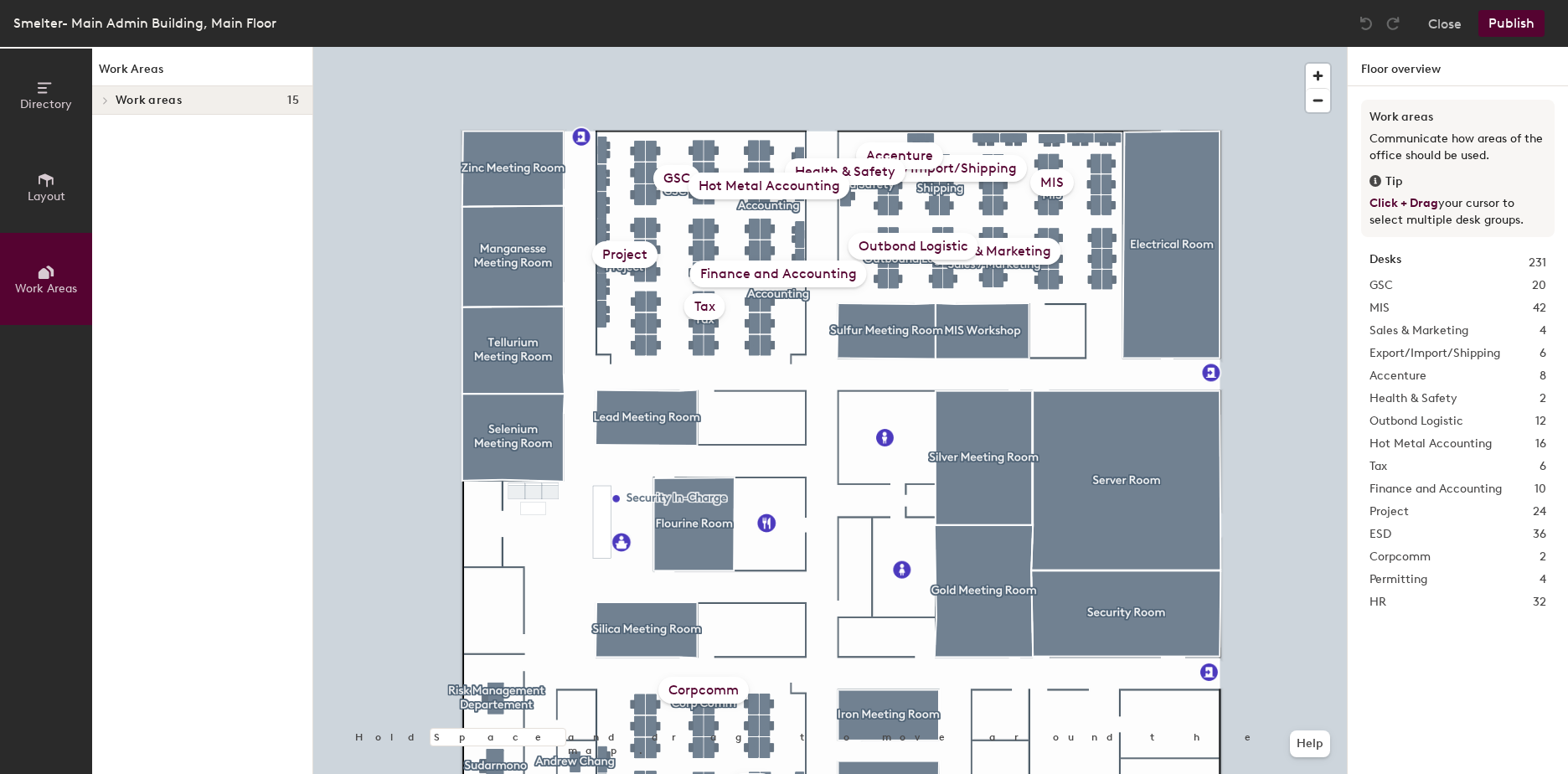
click at [45, 96] on icon at bounding box center [46, 88] width 19 height 19
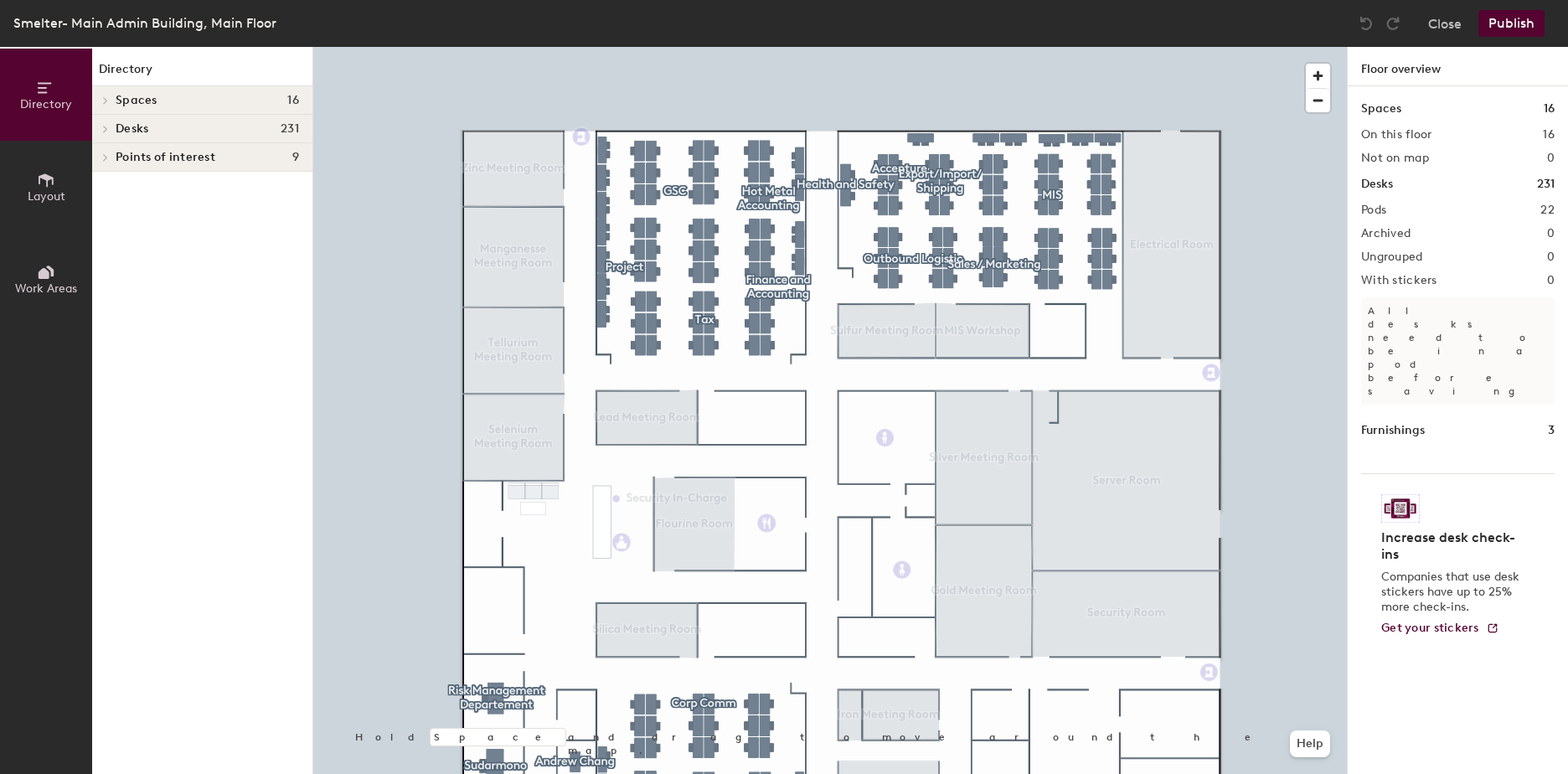
click at [105, 133] on icon at bounding box center [105, 129] width 7 height 9
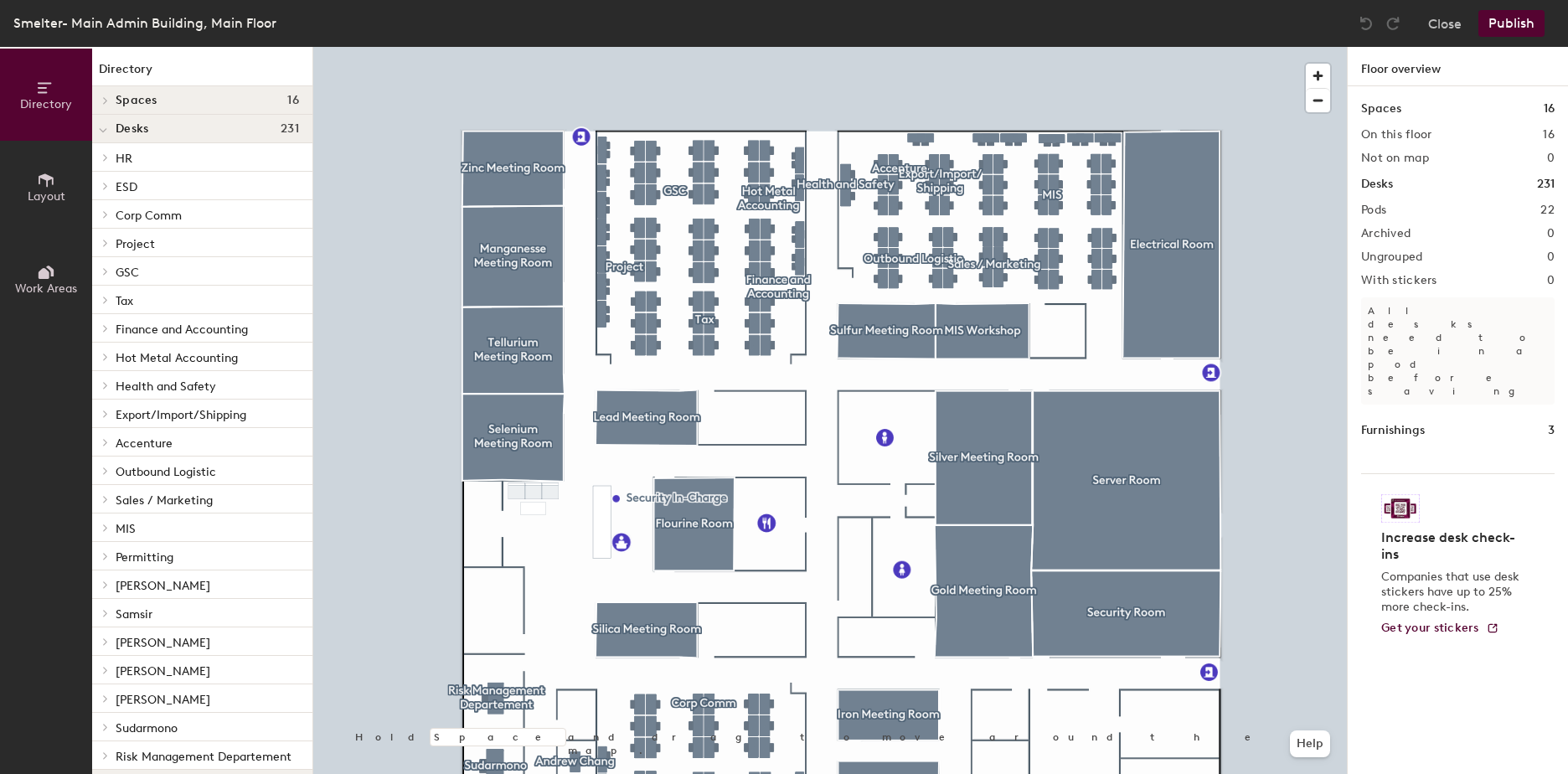
click at [114, 527] on div "MIS" at bounding box center [202, 527] width 220 height 28
click at [106, 526] on icon at bounding box center [105, 527] width 3 height 7
click at [211, 554] on div "Desk 1" at bounding box center [202, 555] width 220 height 27
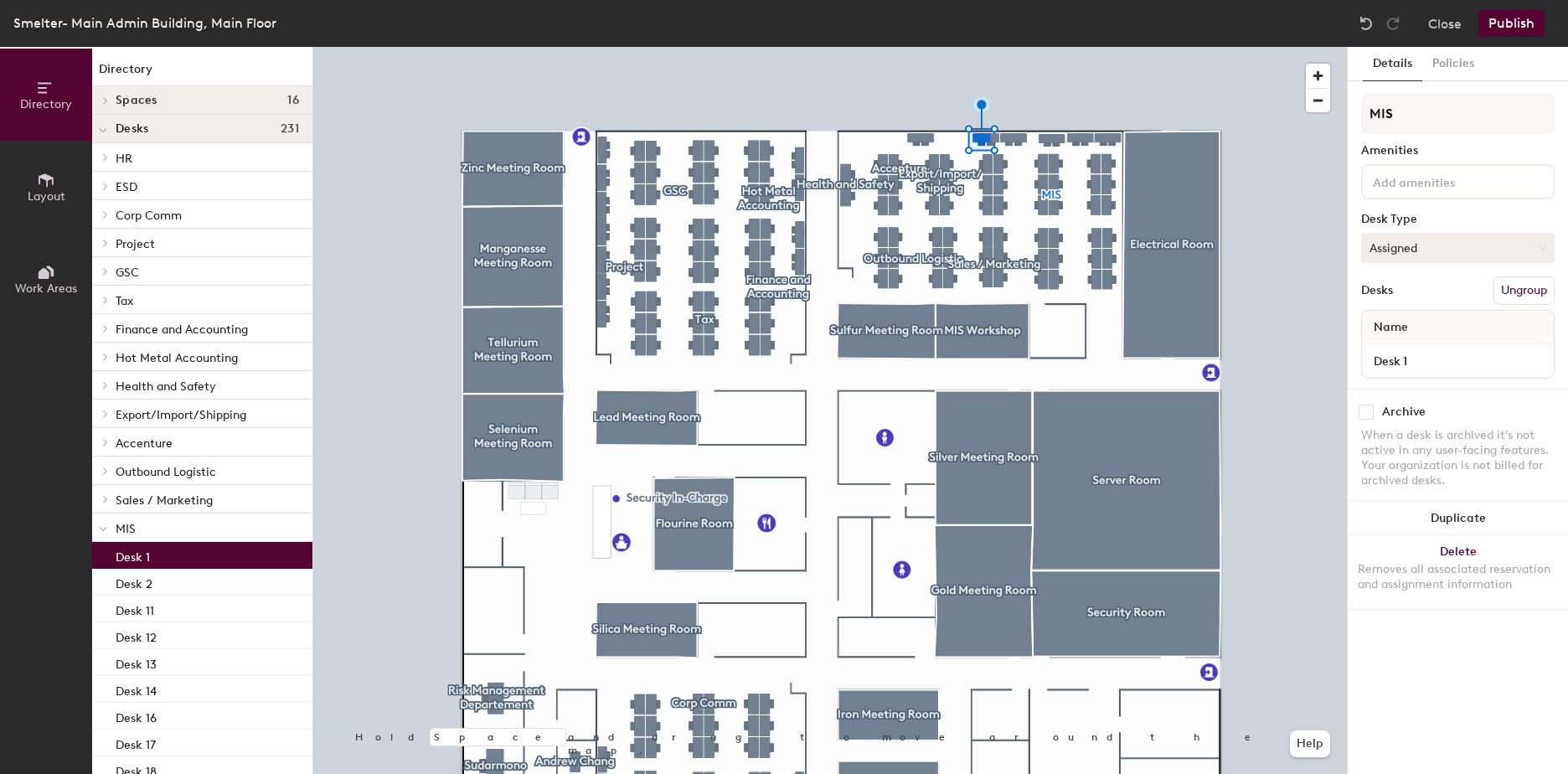
click at [1536, 242] on button "Assigned" at bounding box center [1457, 248] width 193 height 30
click at [1414, 299] on div "Assigned" at bounding box center [1445, 300] width 168 height 26
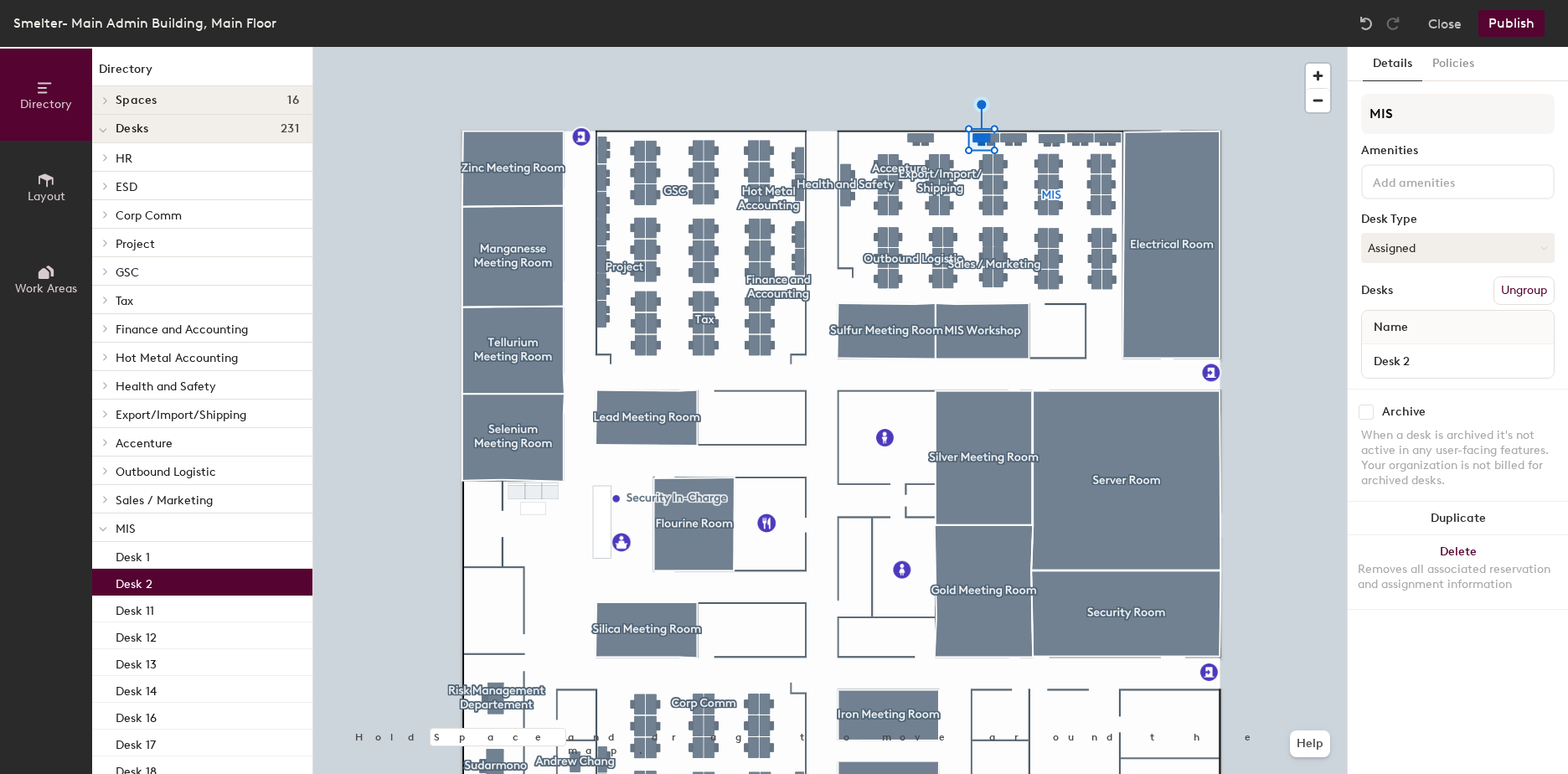
click at [196, 573] on div "Desk 2" at bounding box center [202, 583] width 220 height 27
click at [224, 602] on div "Desk 11" at bounding box center [202, 609] width 220 height 27
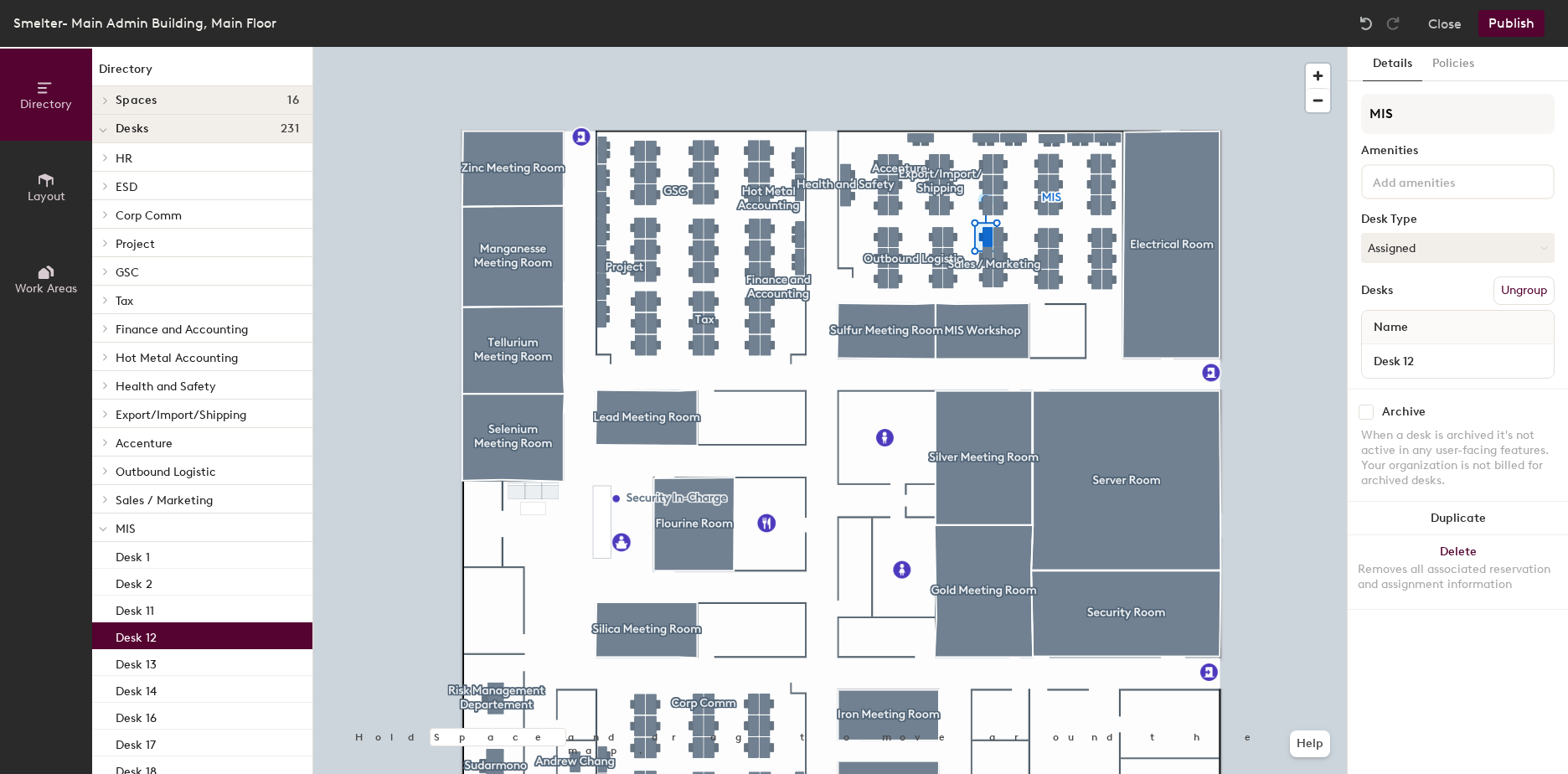
click at [218, 642] on div "Desk 12" at bounding box center [202, 636] width 220 height 27
click at [217, 668] on div "Desk 13" at bounding box center [202, 663] width 220 height 27
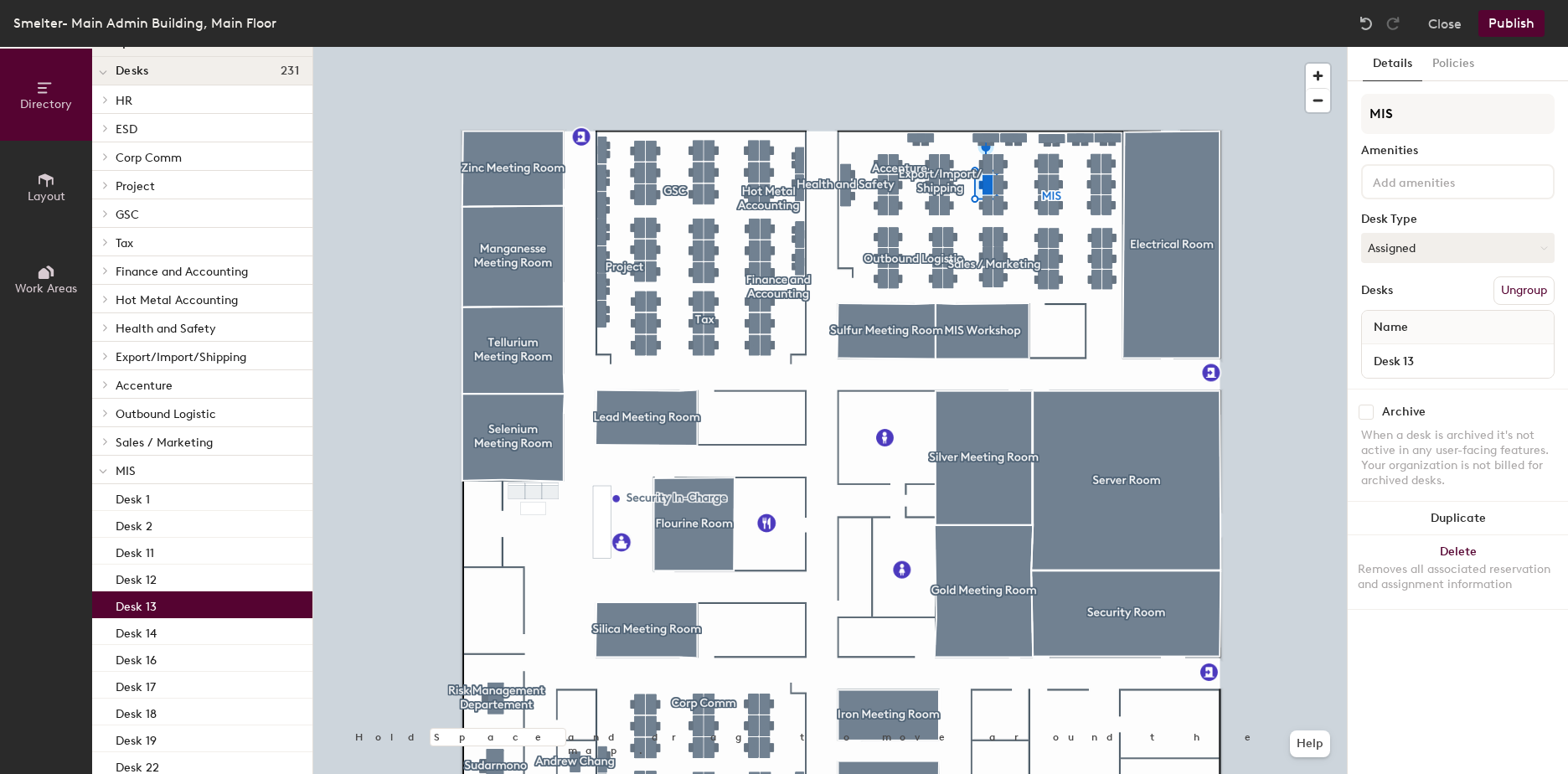
scroll to position [83, 0]
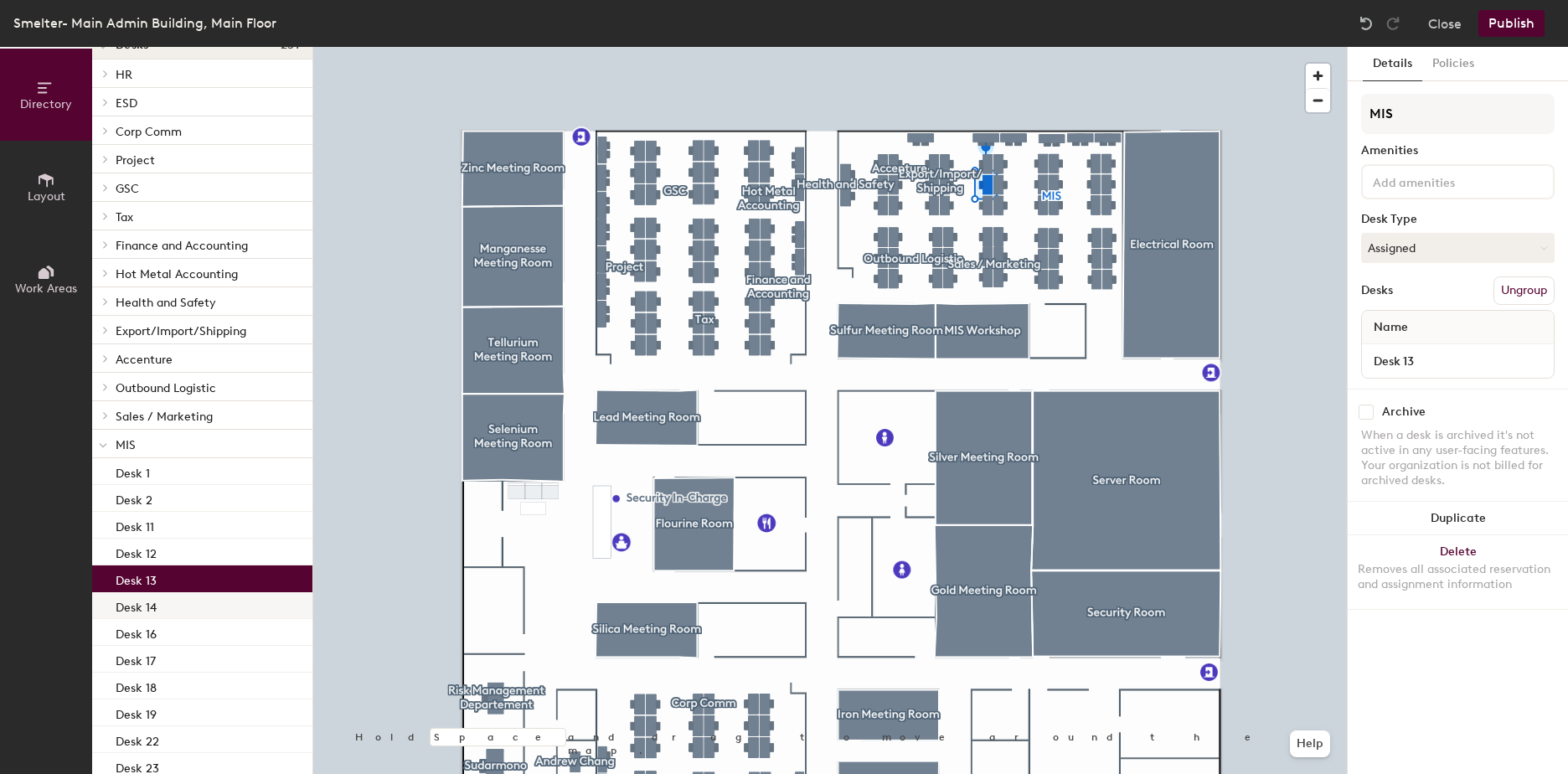
click at [202, 601] on div "Desk 14" at bounding box center [202, 606] width 220 height 27
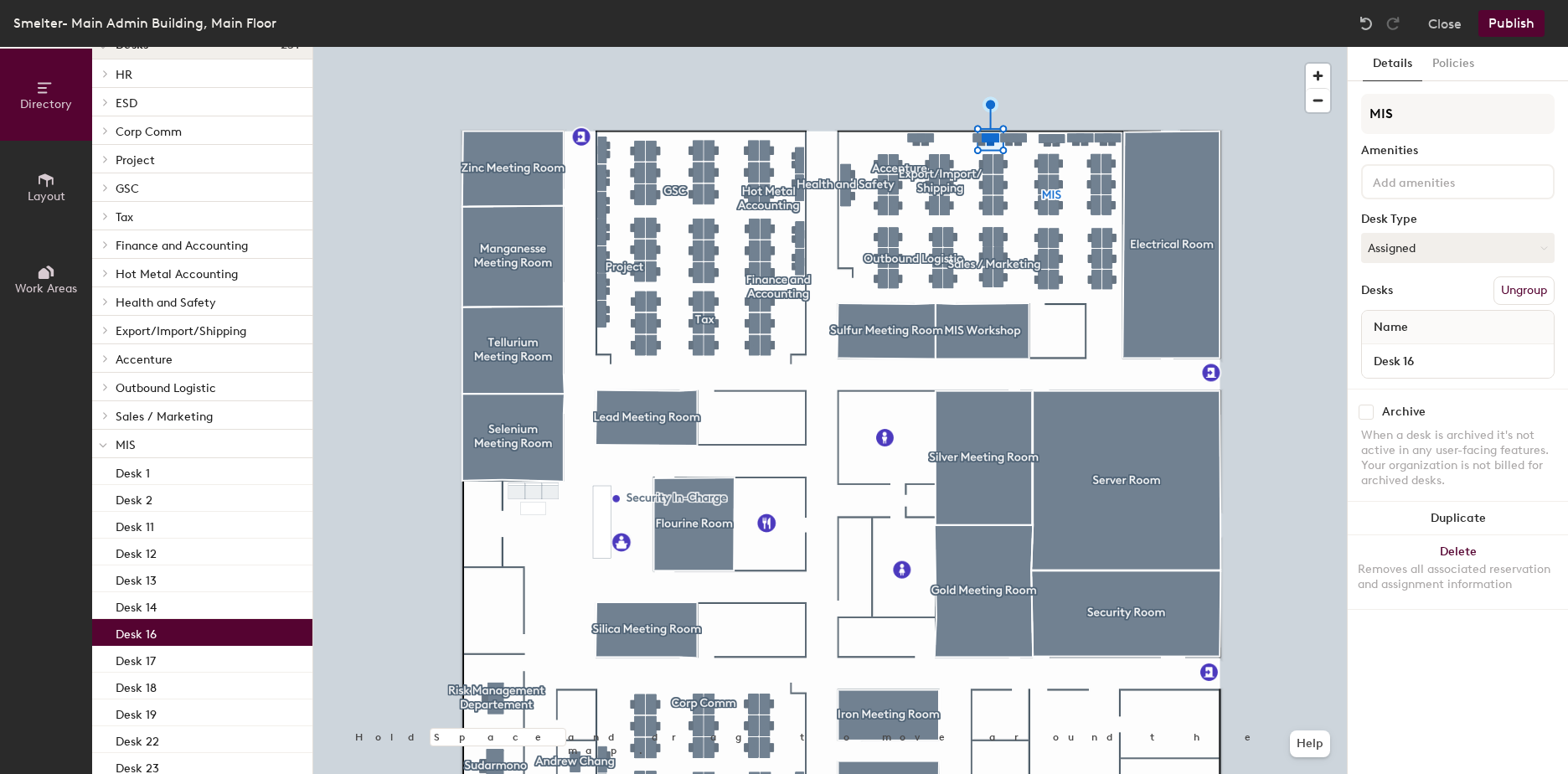
click at [206, 645] on div "Desk 16" at bounding box center [202, 633] width 220 height 27
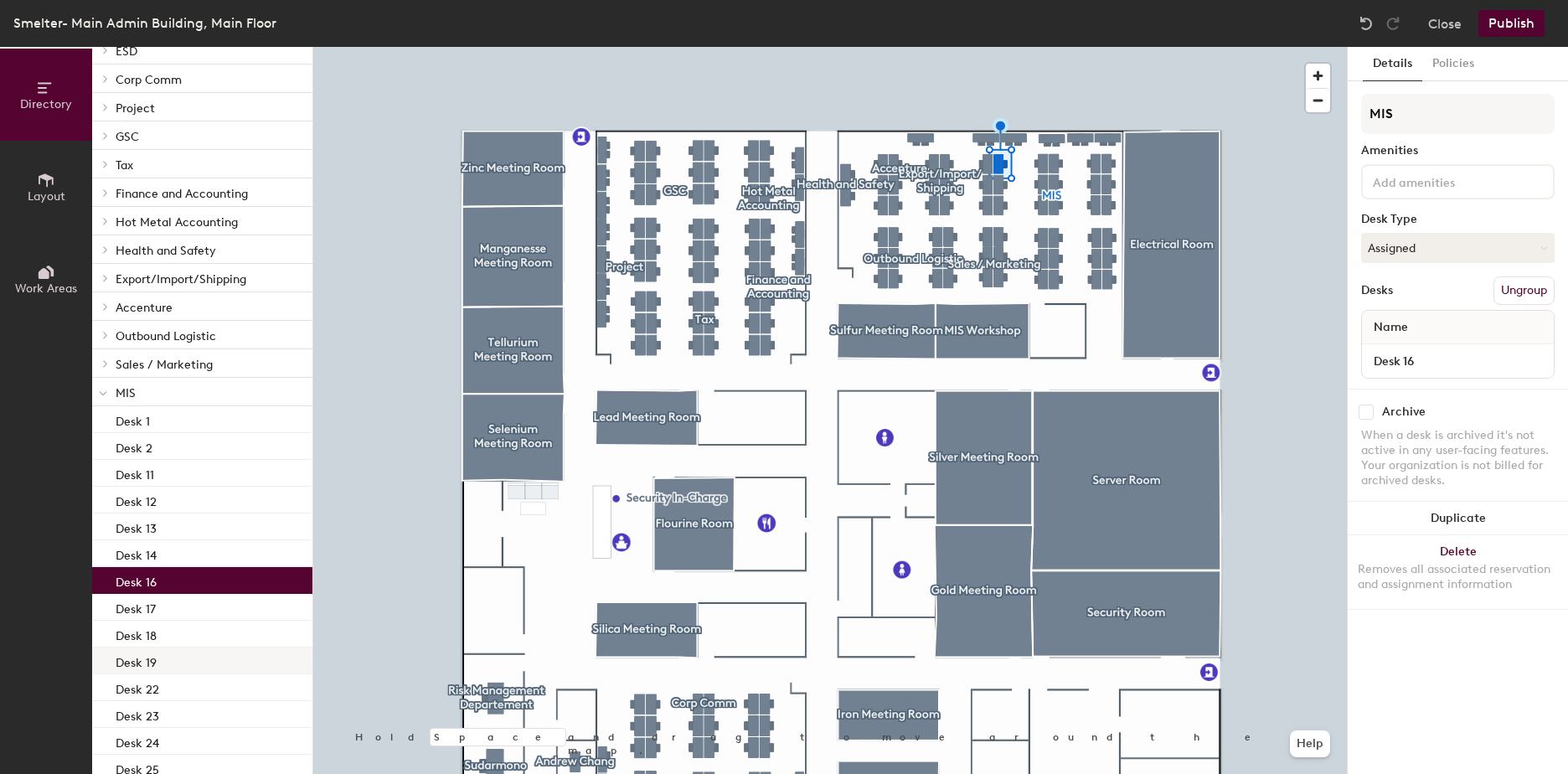
scroll to position [168, 0]
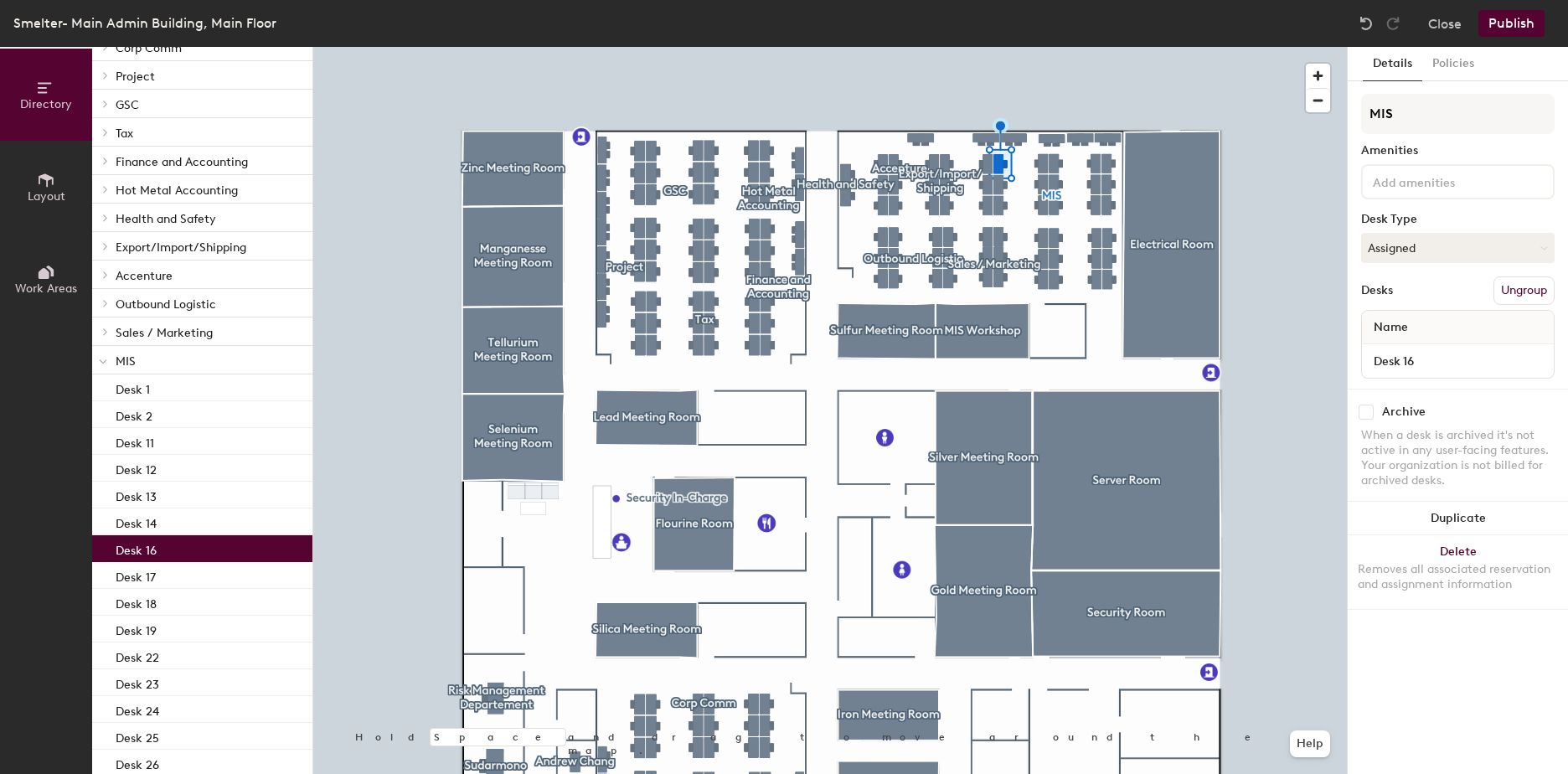
click at [1449, 82] on div "Details Policies MIS Amenities Desk Type Assigned Desks Ungroup Name Desk 16 Ar…" at bounding box center [1457, 410] width 220 height 727
click at [1453, 75] on button "Policies" at bounding box center [1453, 64] width 62 height 34
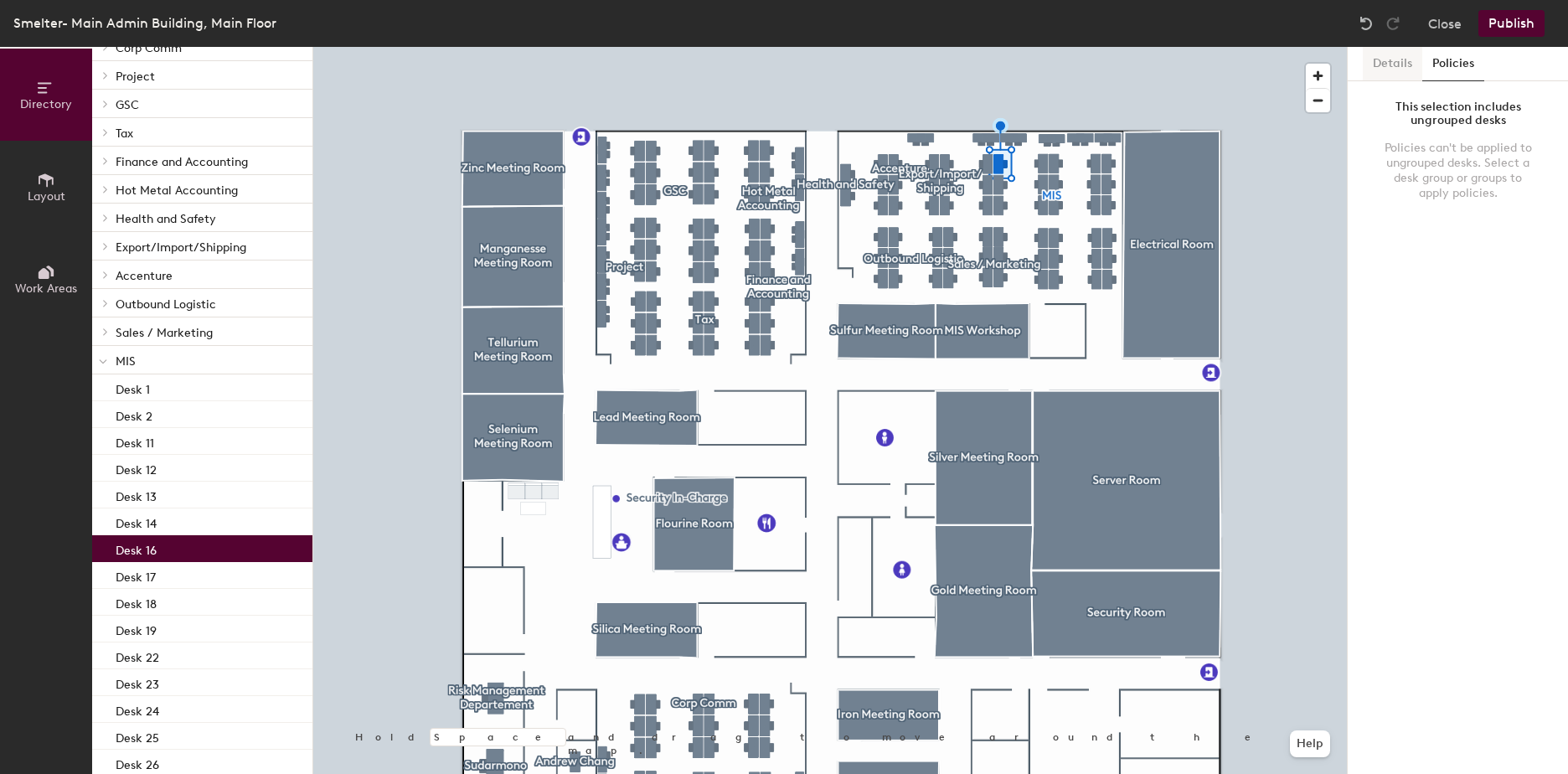
click at [1390, 64] on button "Details" at bounding box center [1393, 64] width 60 height 34
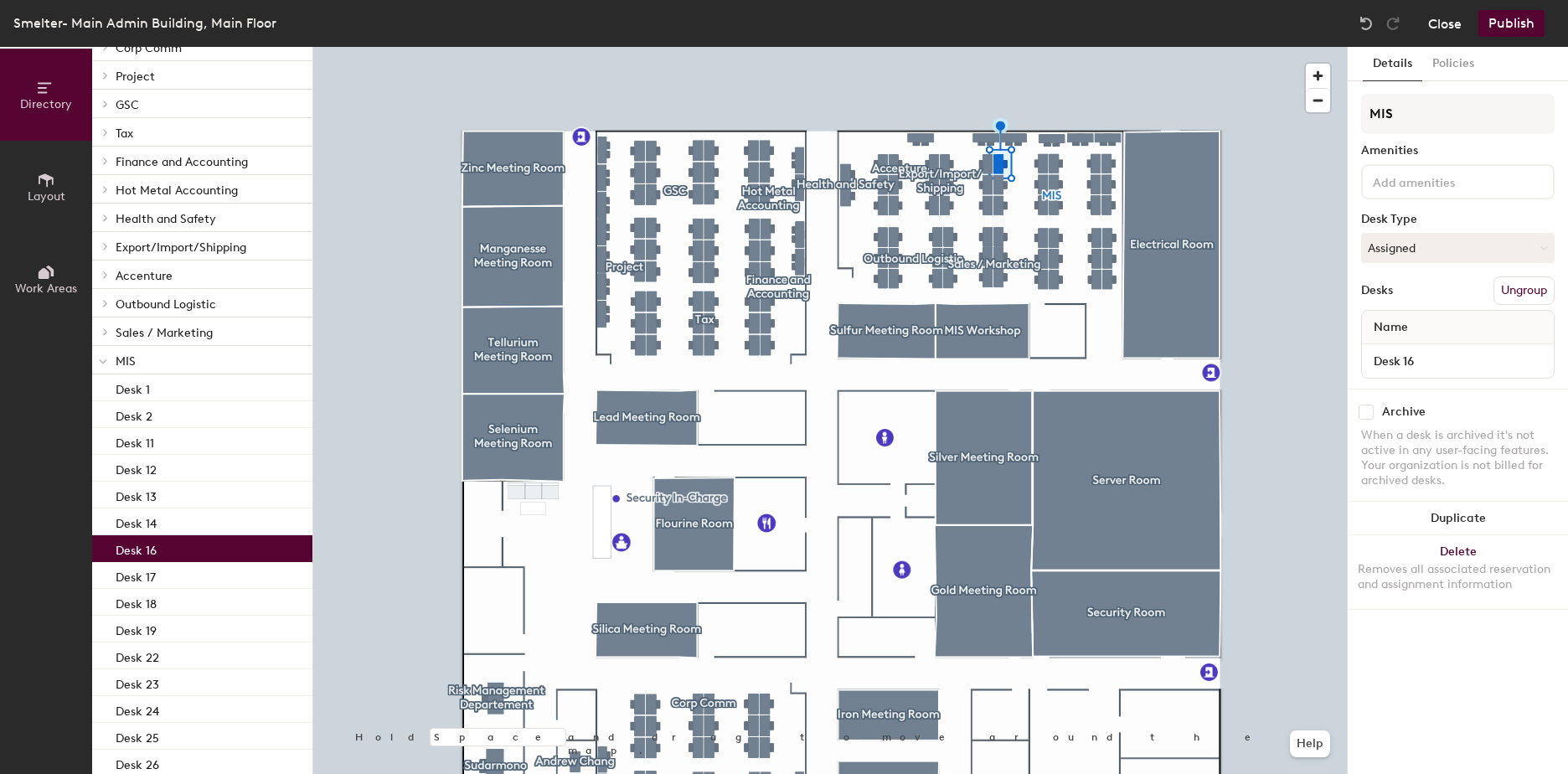
click at [1456, 29] on button "Close" at bounding box center [1445, 24] width 33 height 27
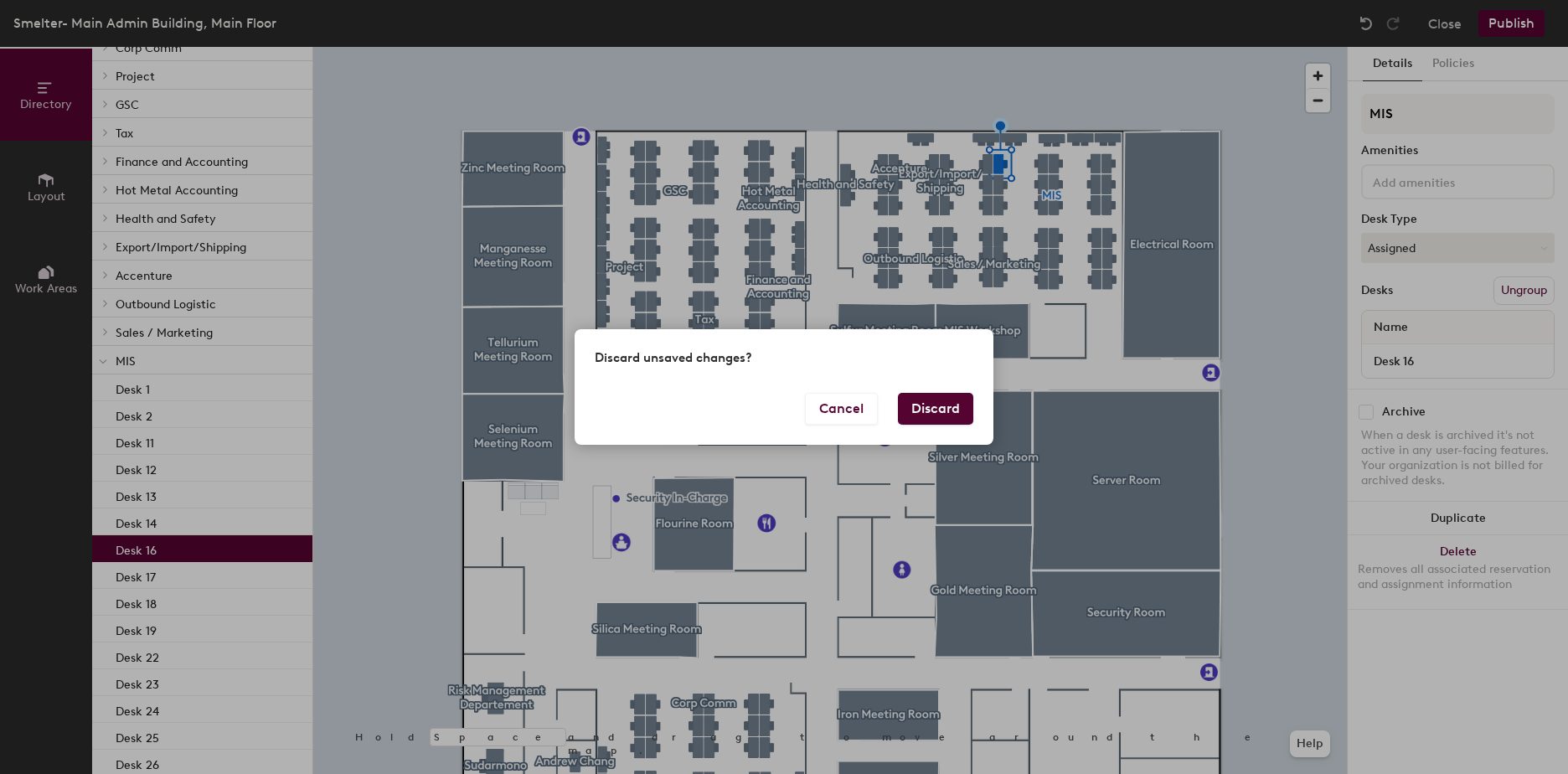
click at [941, 419] on button "Discard" at bounding box center [935, 408] width 76 height 31
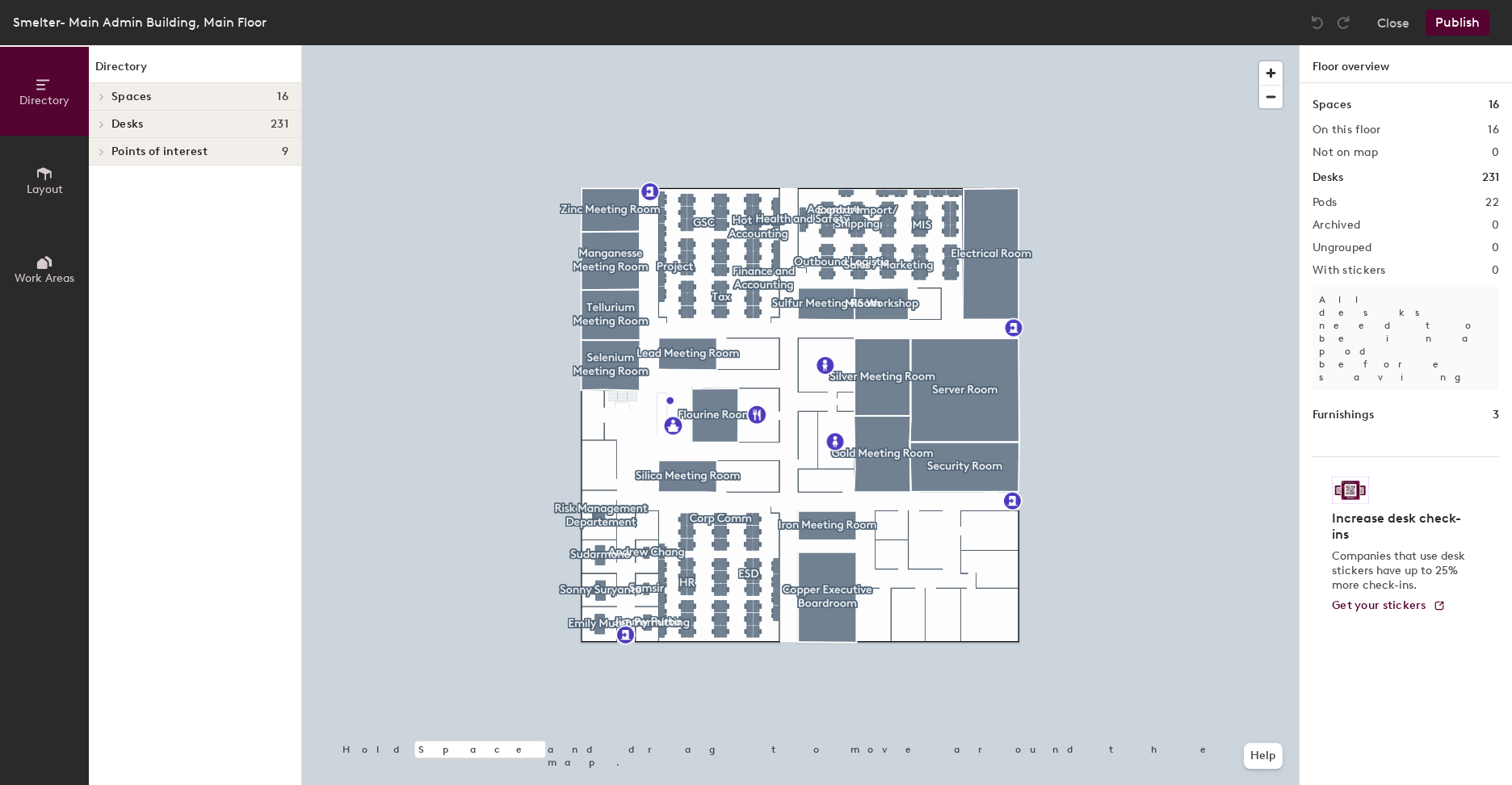
click at [101, 88] on div at bounding box center [99, 96] width 21 height 26
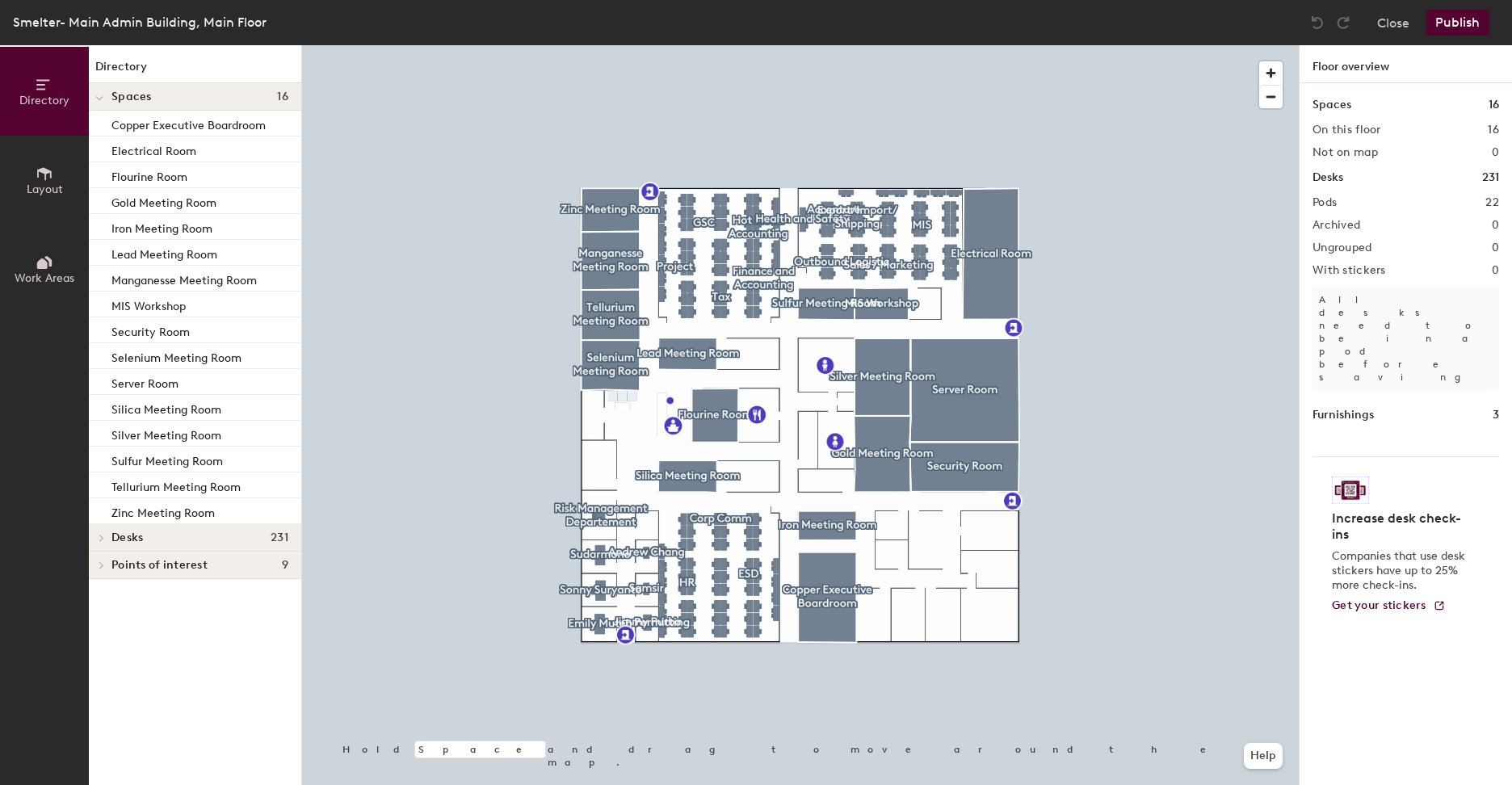
click at [97, 565] on span at bounding box center [100, 565] width 14 height 8
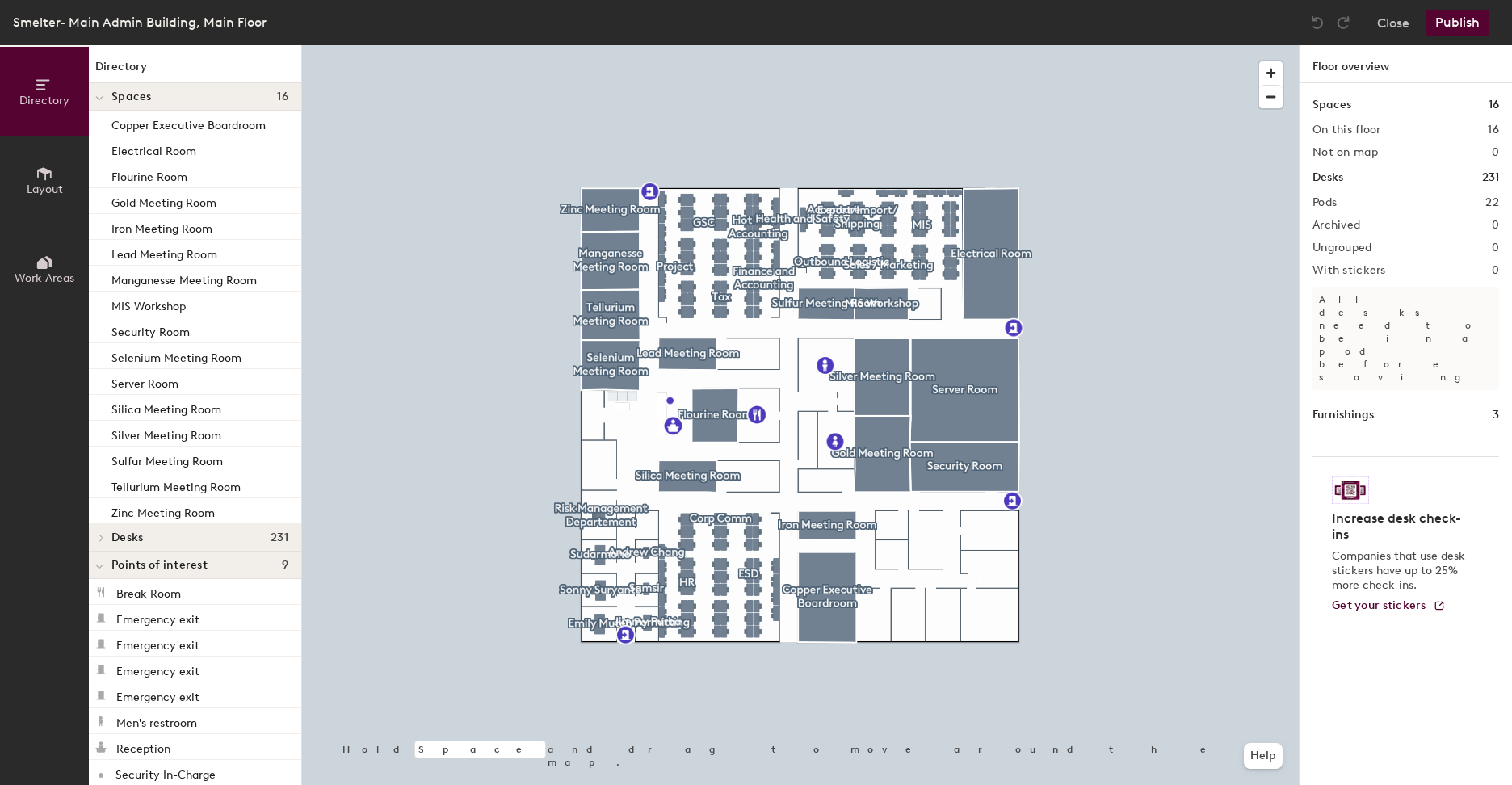
click at [62, 190] on span "Layout" at bounding box center [44, 189] width 36 height 14
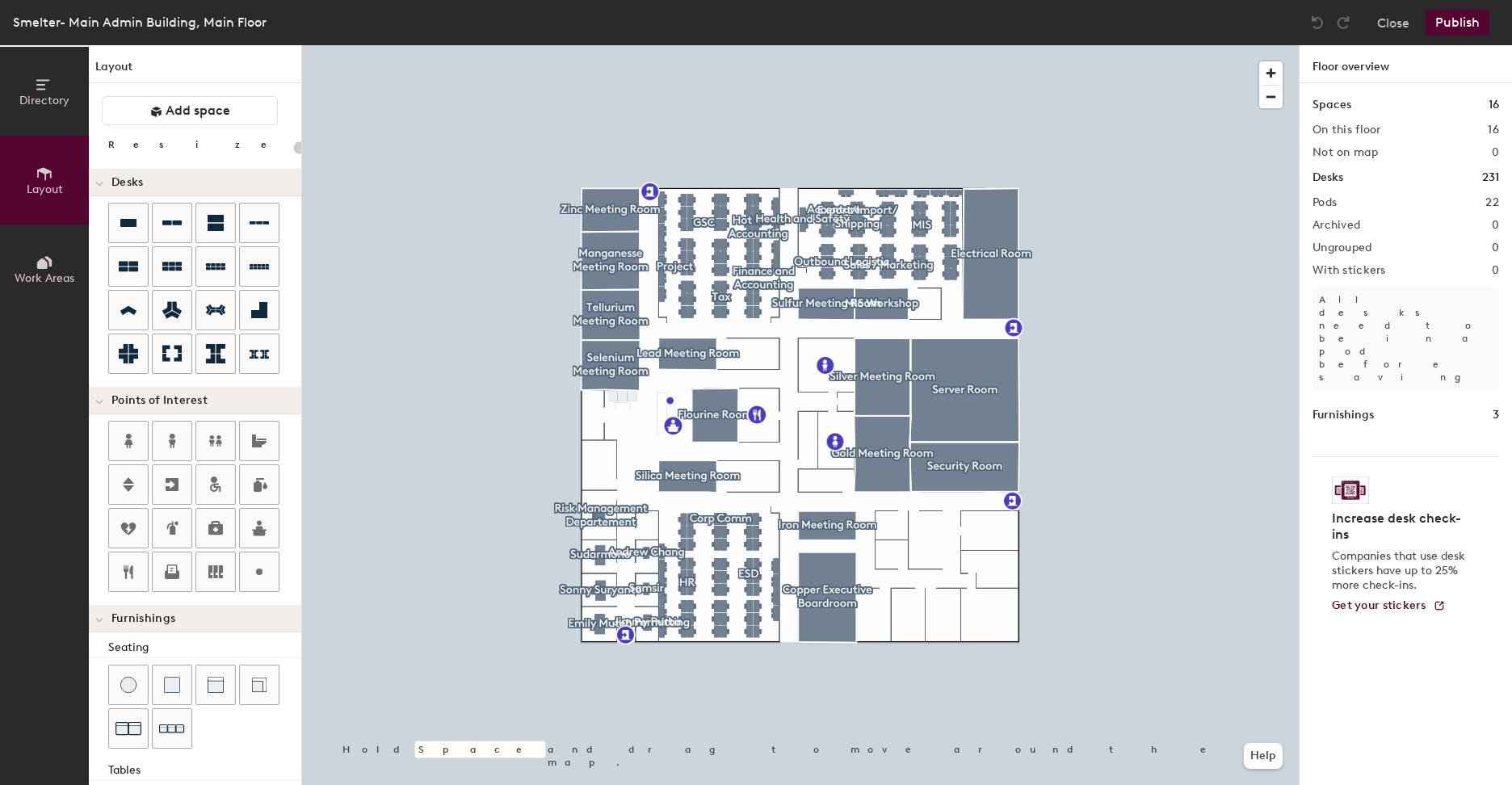
click at [48, 265] on icon at bounding box center [44, 262] width 18 height 18
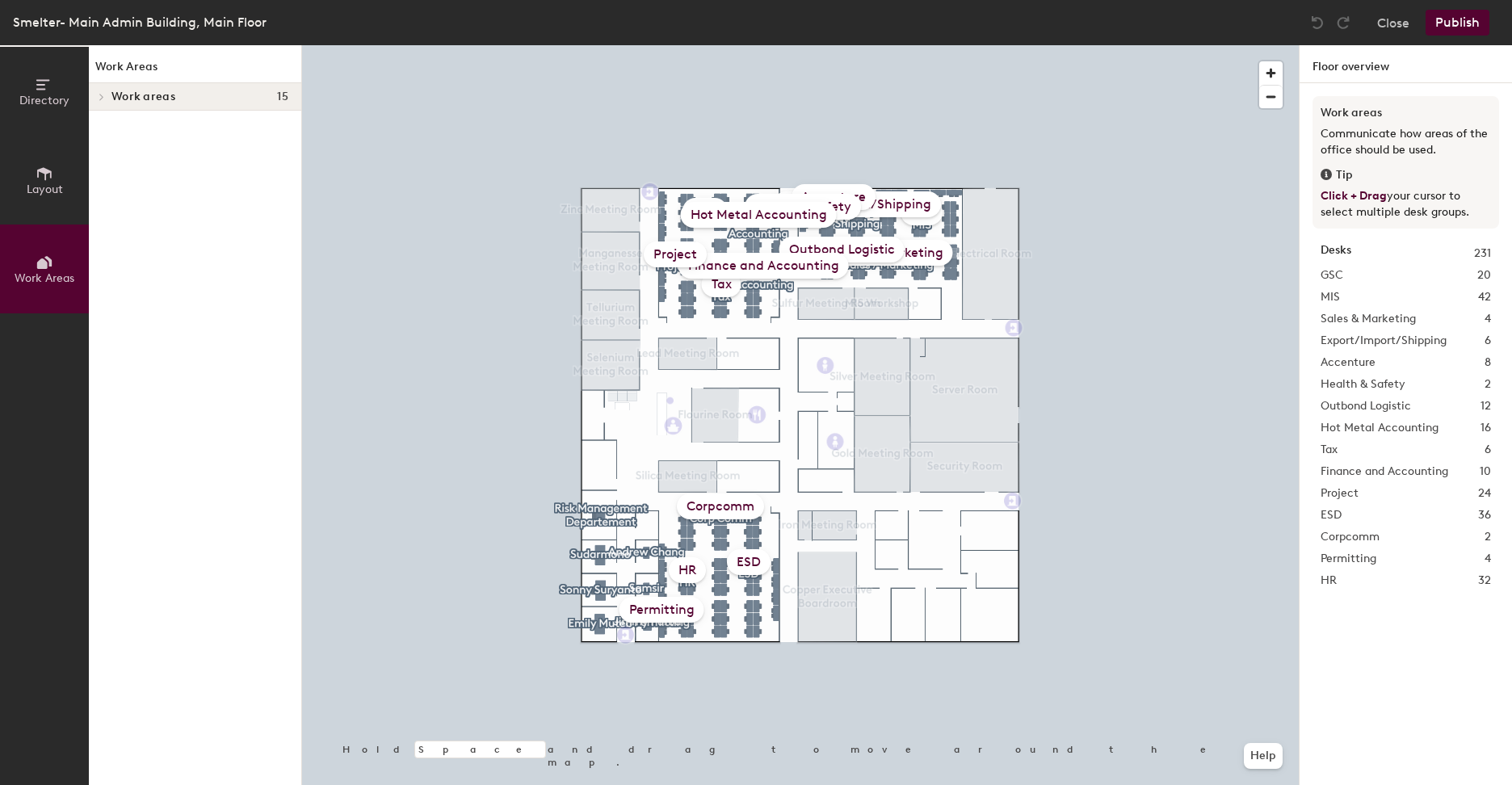
click at [101, 89] on div at bounding box center [99, 96] width 21 height 26
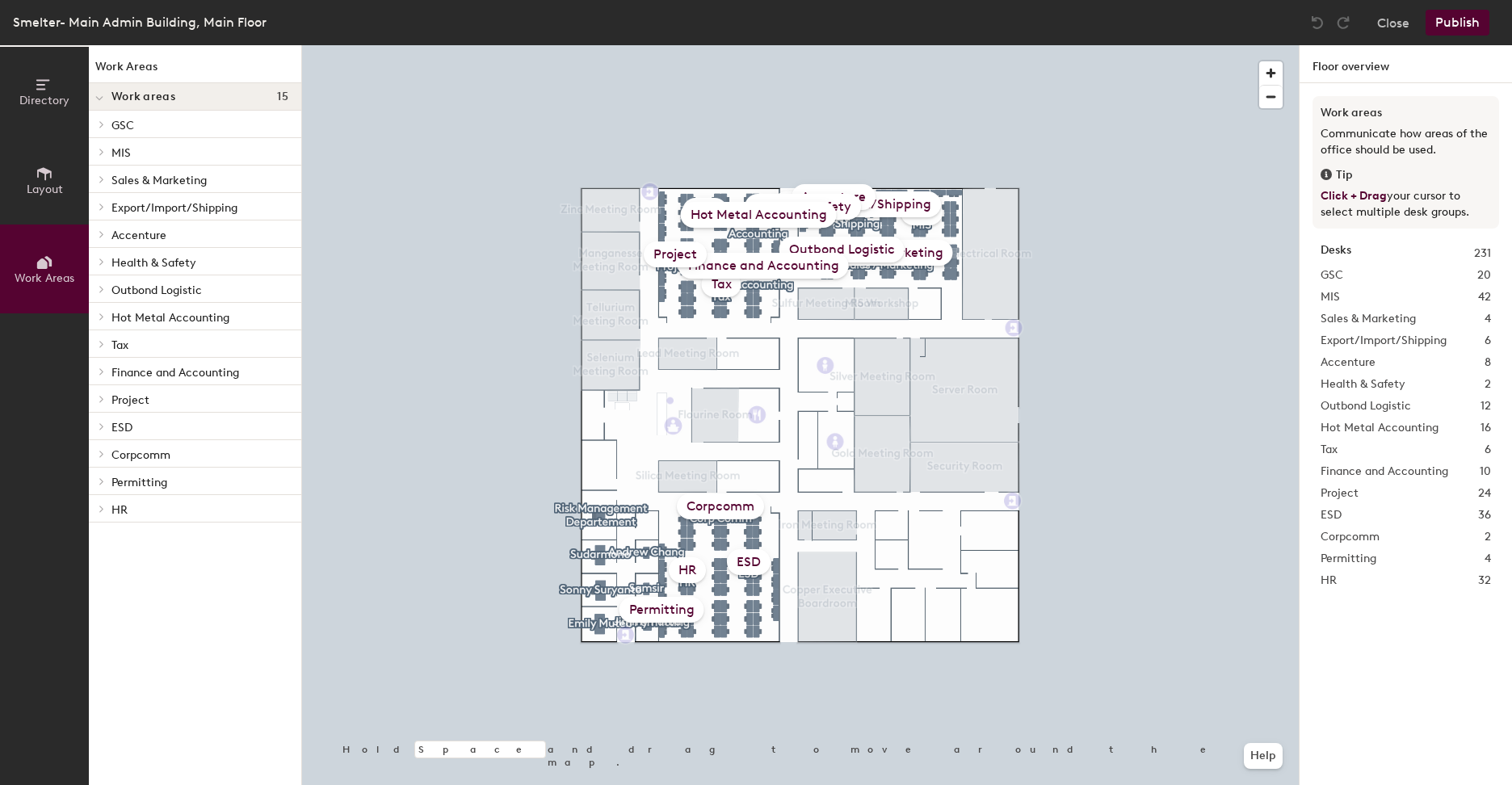
click at [112, 150] on p "MIS" at bounding box center [200, 152] width 177 height 21
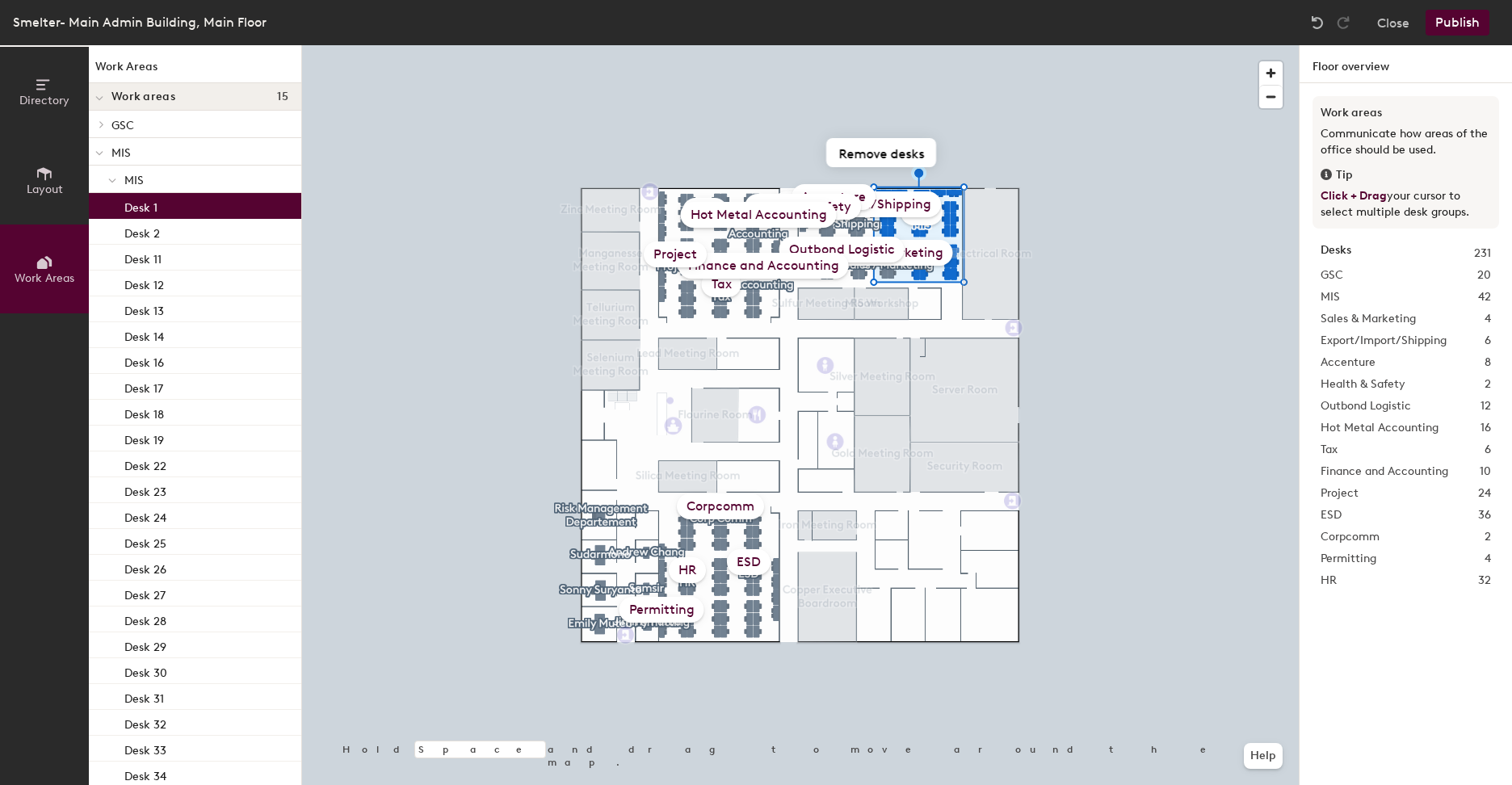
click at [154, 199] on p "Desk 1" at bounding box center [141, 205] width 33 height 19
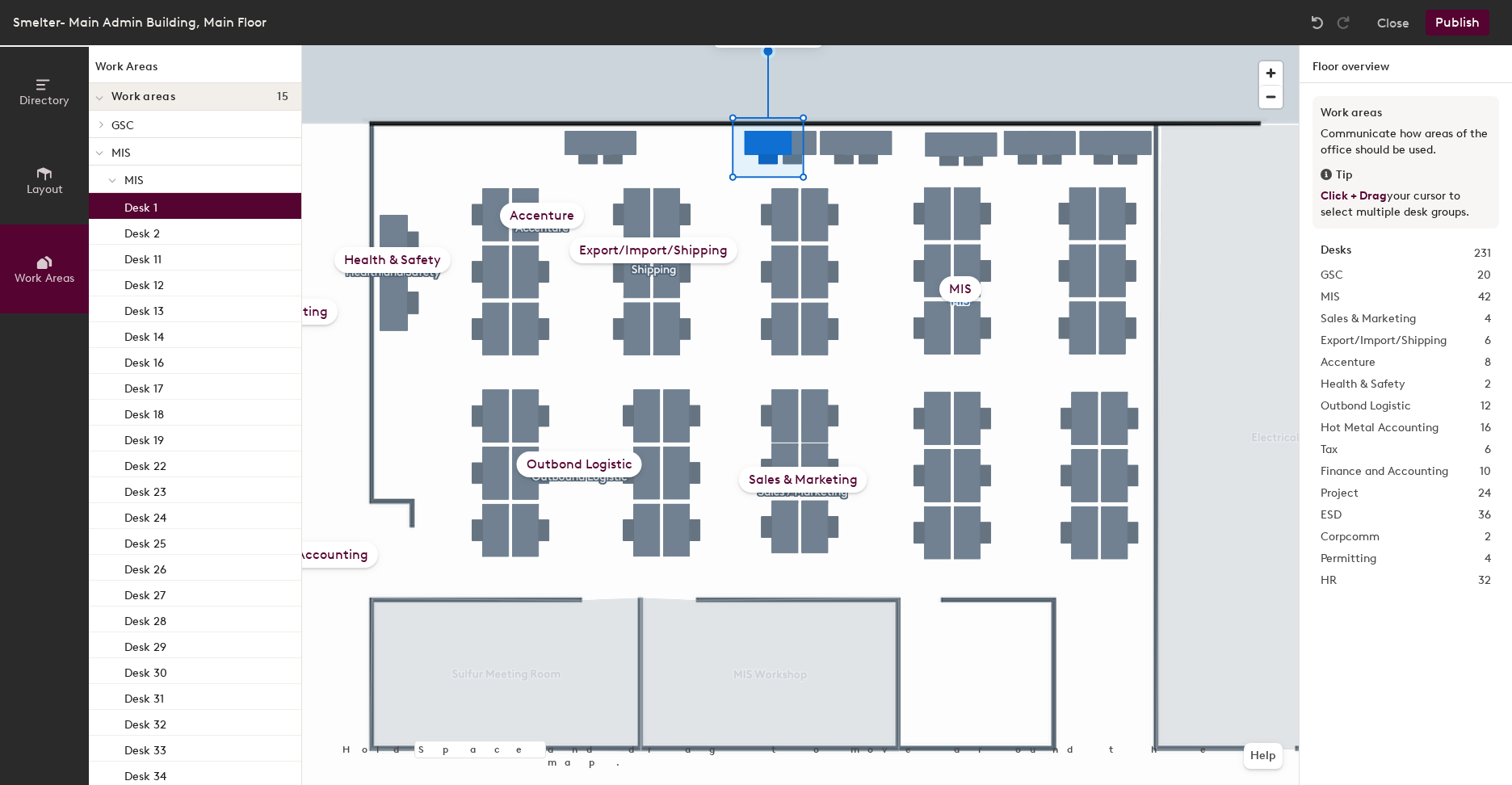
click at [176, 208] on div "Desk 1" at bounding box center [194, 206] width 212 height 26
click at [345, 45] on div at bounding box center [800, 45] width 997 height 0
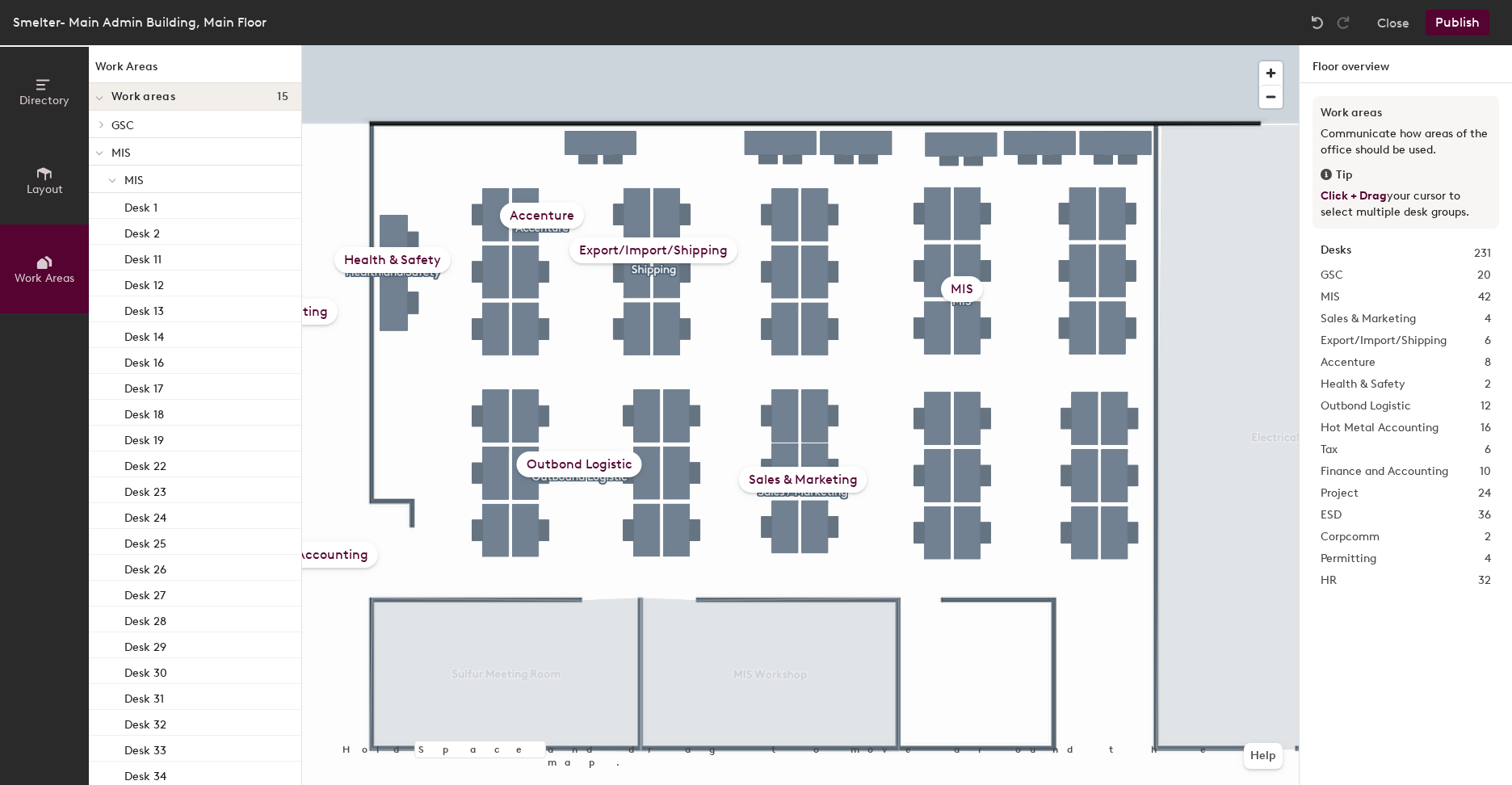
click at [95, 151] on icon at bounding box center [99, 153] width 8 height 7
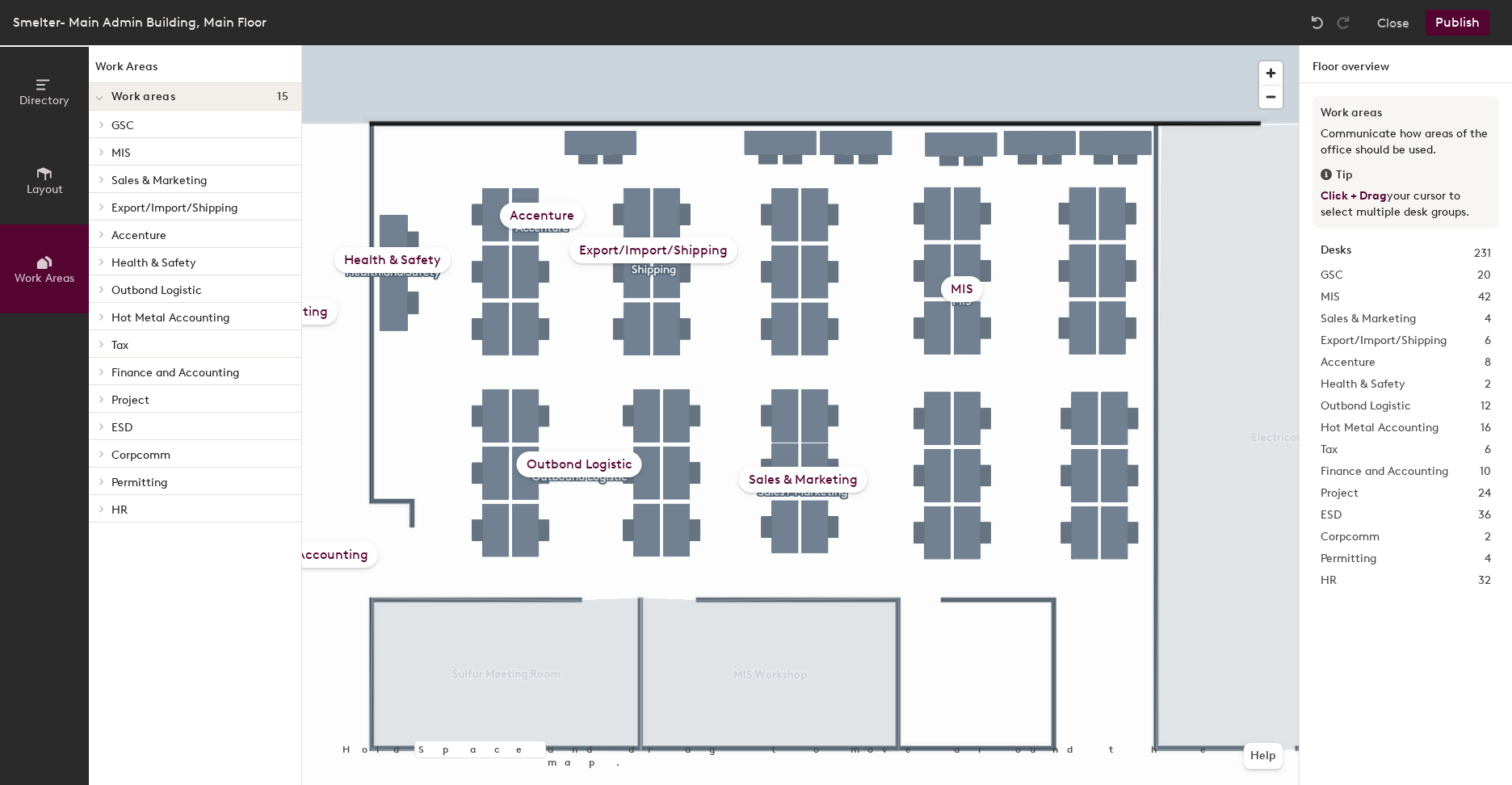
click at [148, 175] on p "Sales & Marketing" at bounding box center [200, 180] width 177 height 21
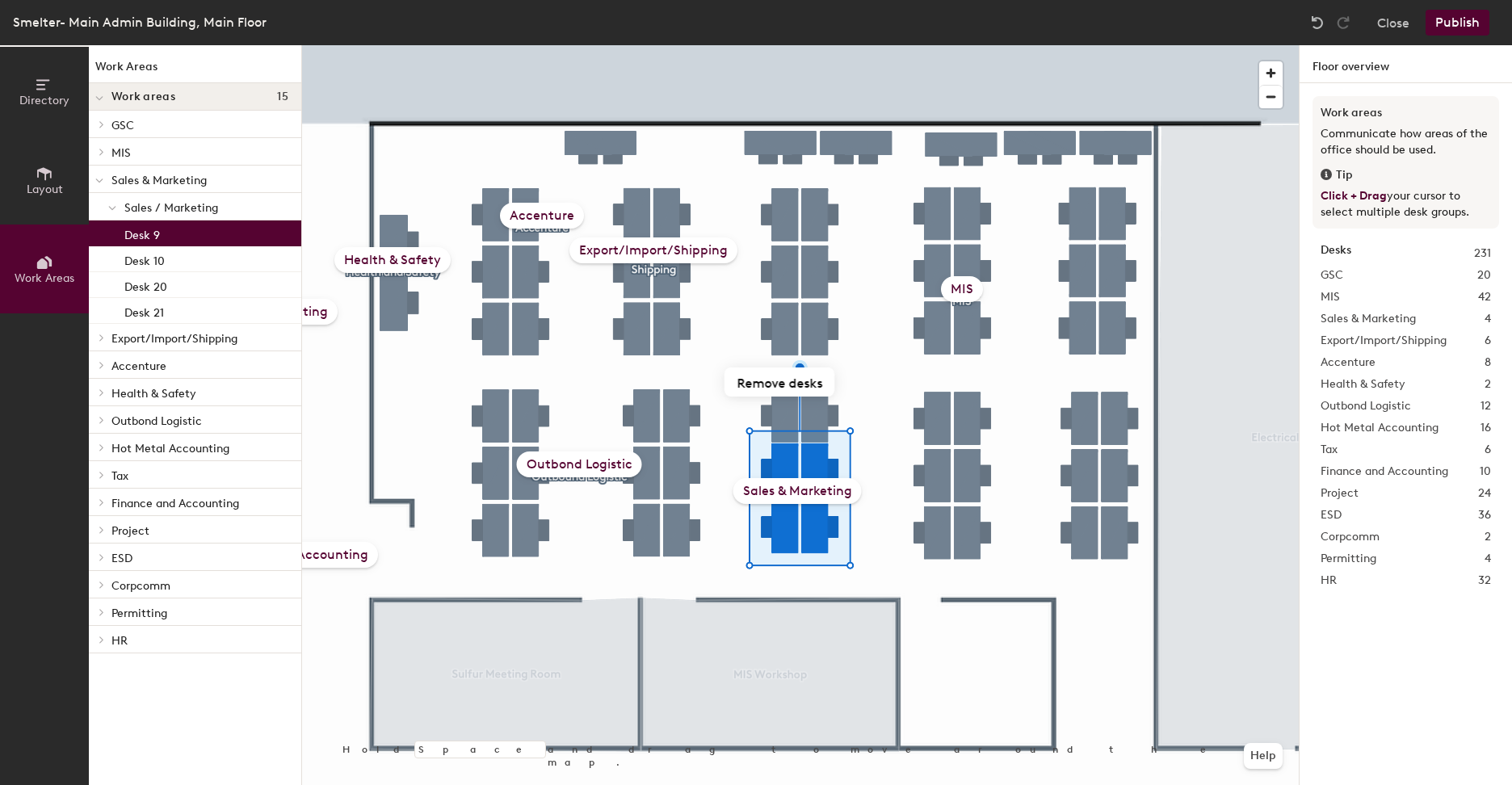
click at [151, 231] on p "Desk 9" at bounding box center [142, 233] width 35 height 19
click at [153, 253] on p "Desk 10" at bounding box center [144, 258] width 40 height 19
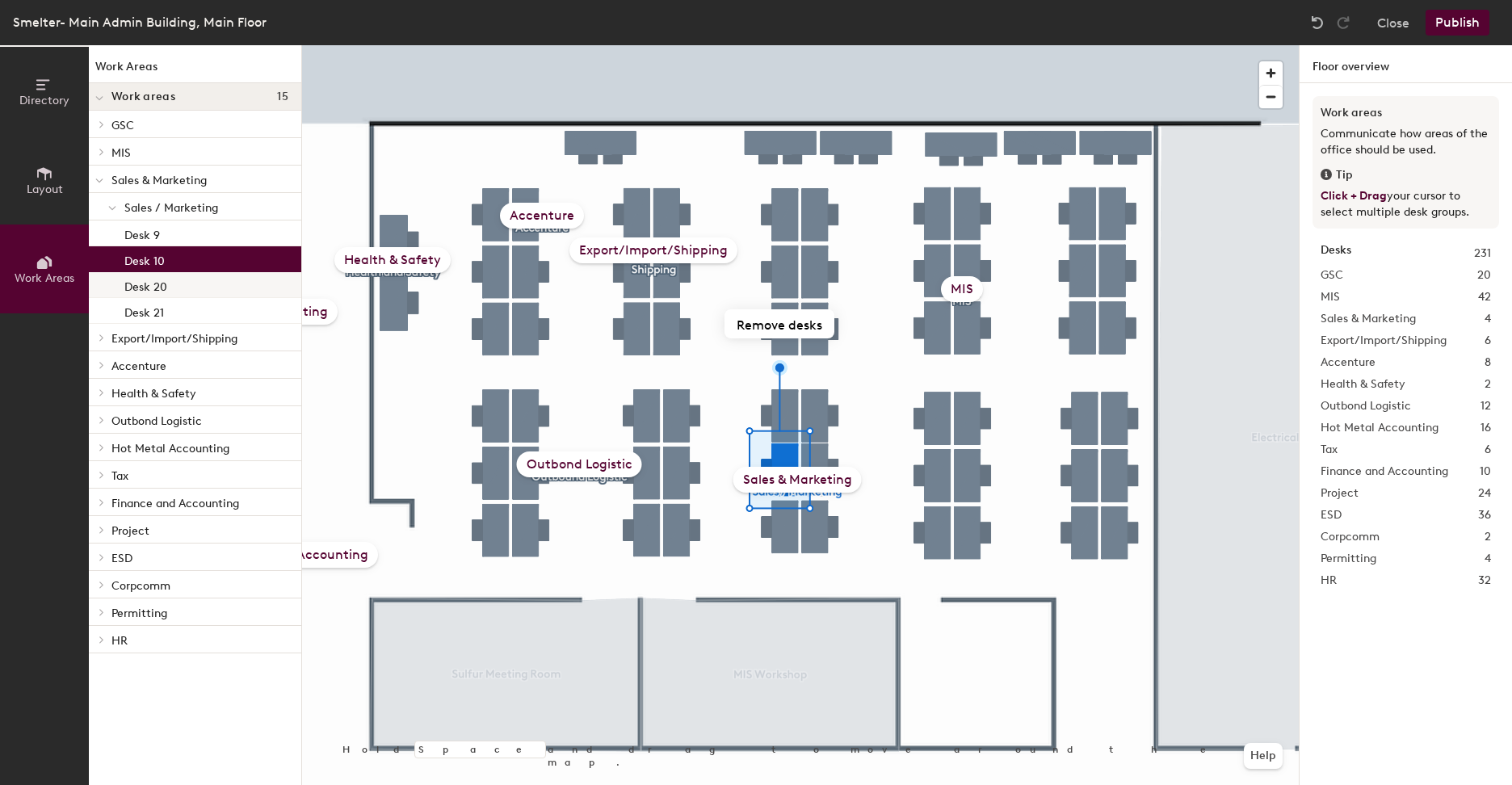
click at [162, 285] on p "Desk 20" at bounding box center [146, 285] width 43 height 19
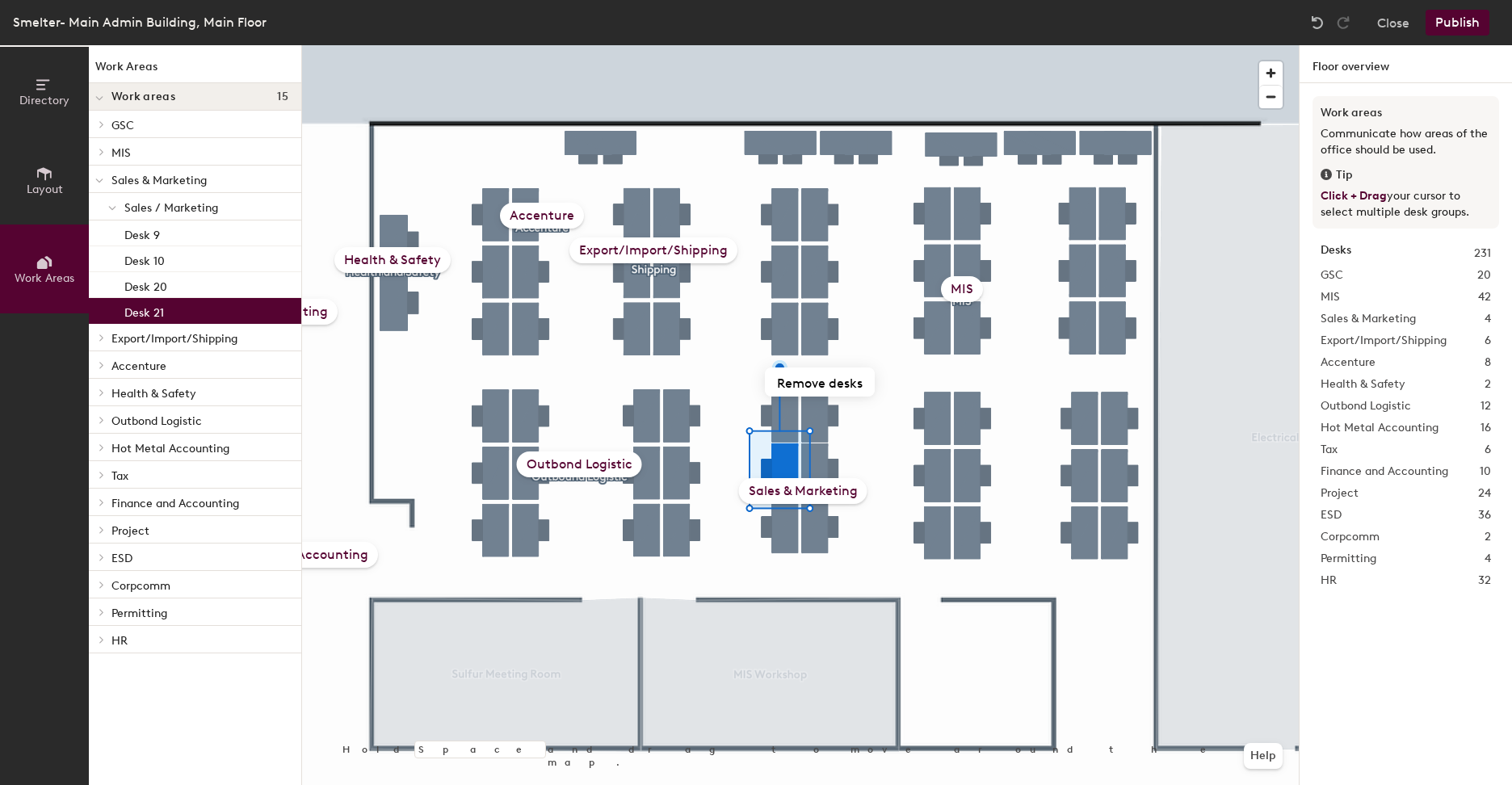
click at [164, 301] on div "Desk 21" at bounding box center [194, 311] width 212 height 26
click at [39, 272] on span "Work Areas" at bounding box center [44, 278] width 60 height 14
click at [50, 194] on span "Layout" at bounding box center [44, 189] width 36 height 14
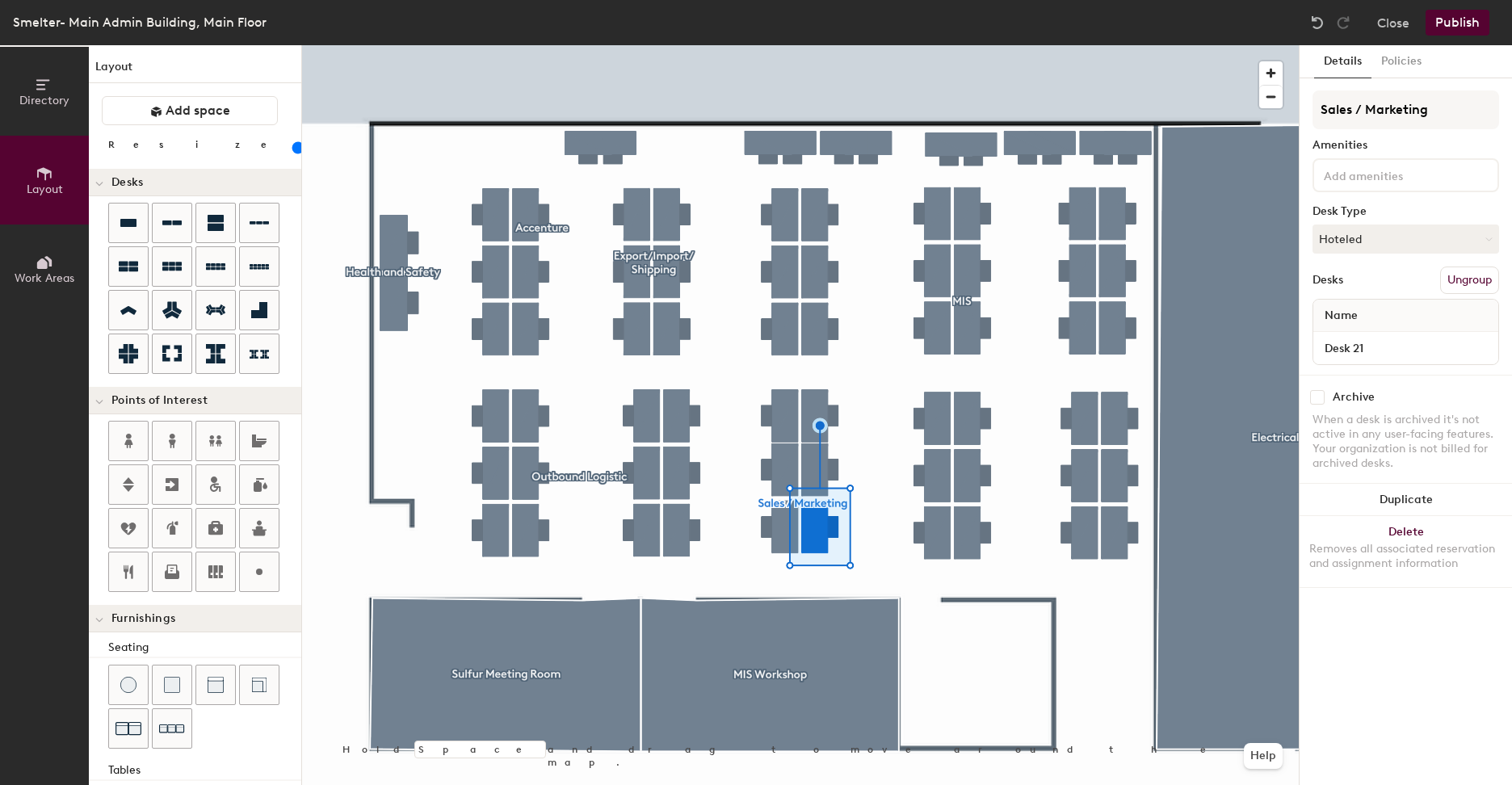
click at [37, 99] on span "Directory" at bounding box center [44, 100] width 50 height 14
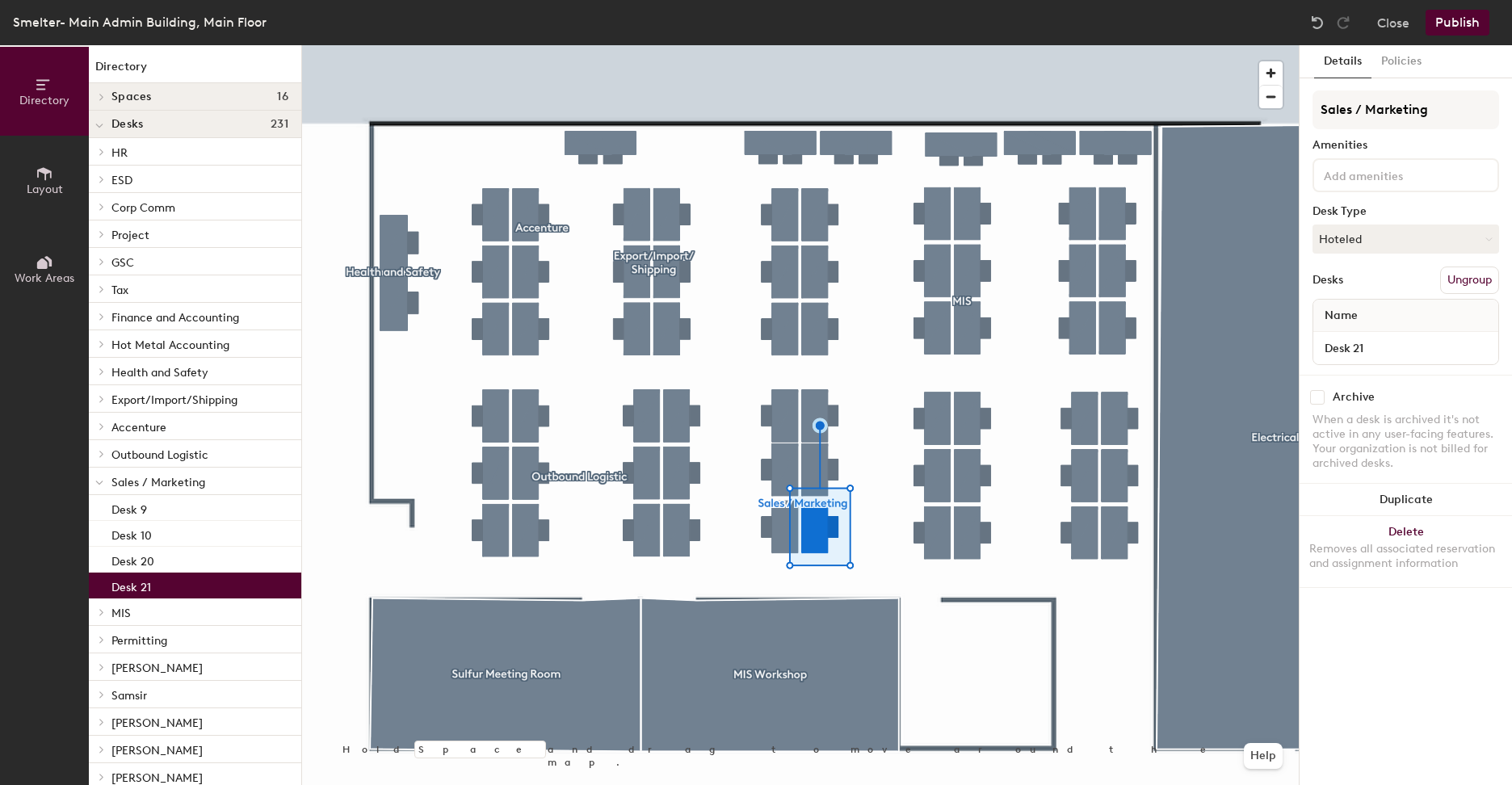
click at [103, 126] on div at bounding box center [99, 124] width 21 height 26
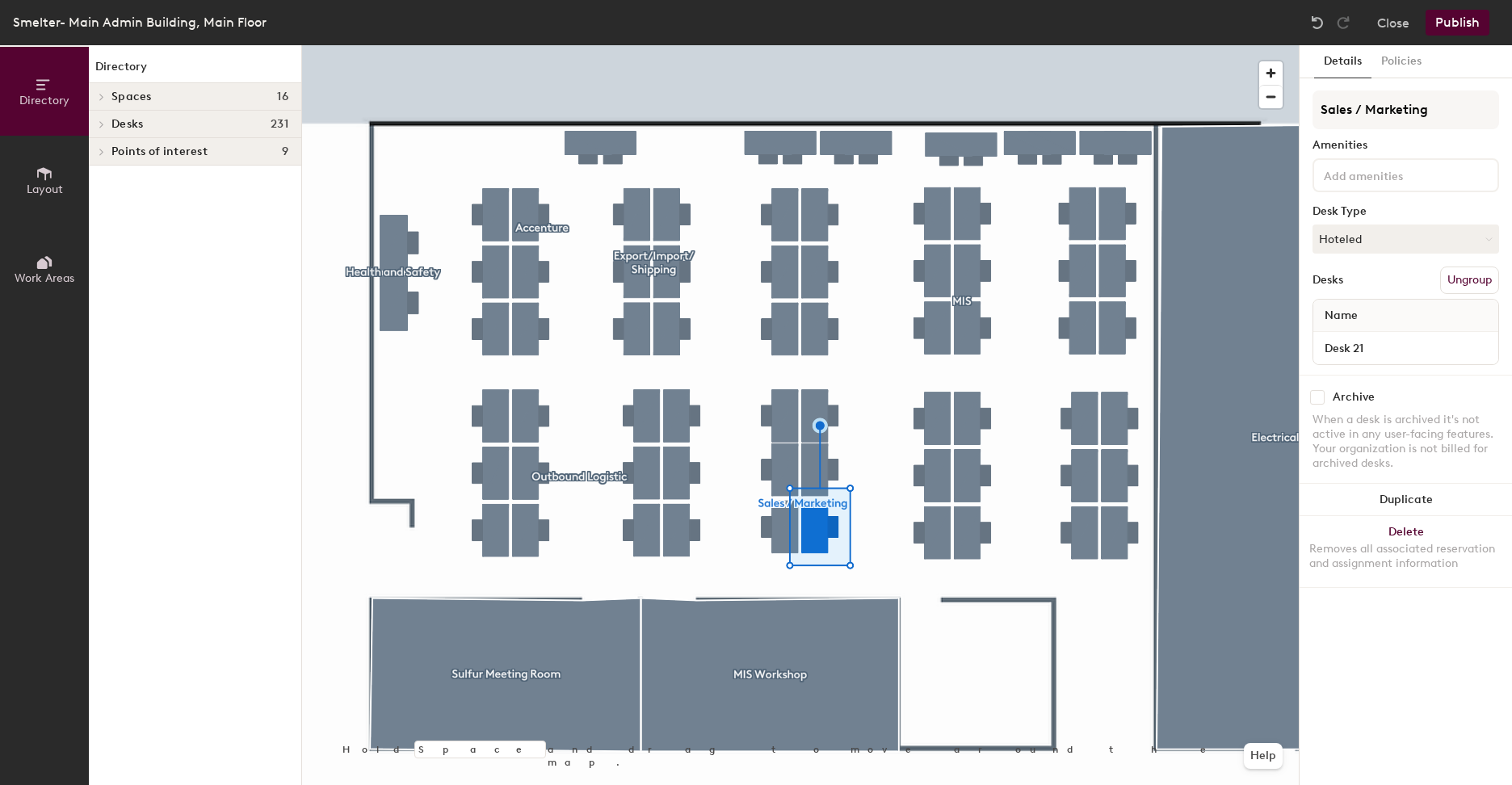
click at [101, 126] on icon at bounding box center [102, 125] width 7 height 8
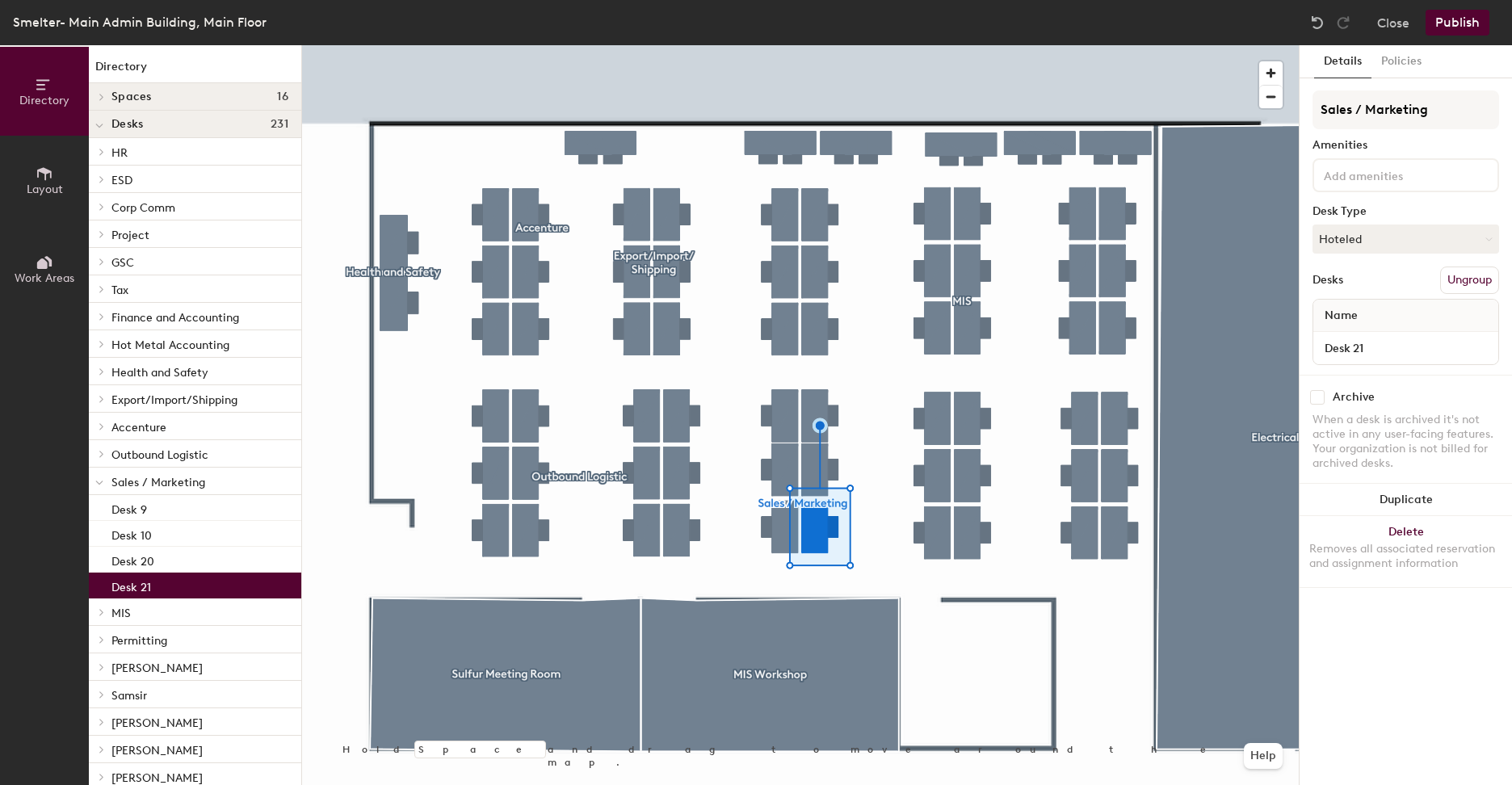
click at [101, 126] on icon at bounding box center [99, 126] width 8 height 7
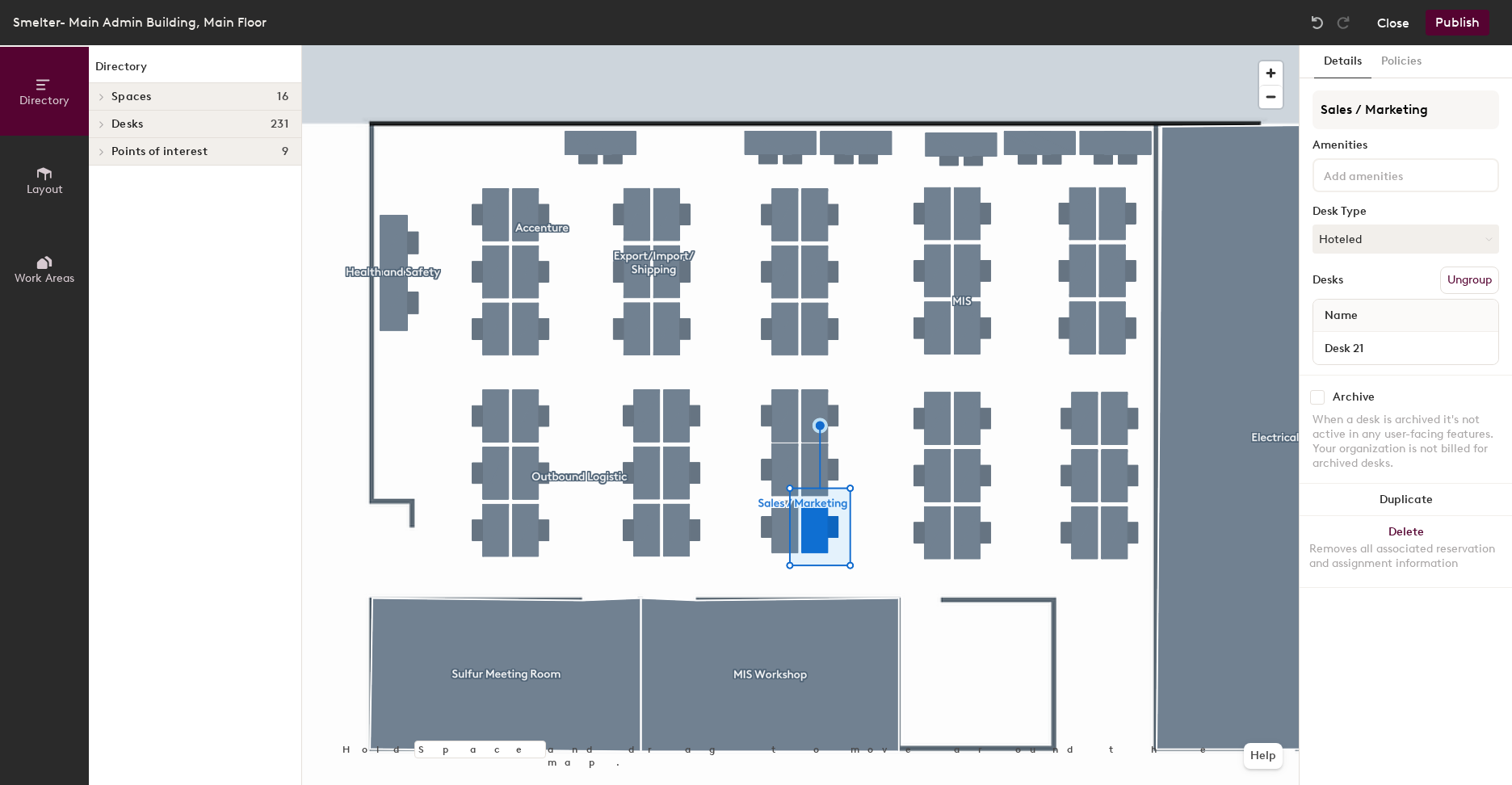
click at [1398, 27] on button "Close" at bounding box center [1393, 23] width 32 height 26
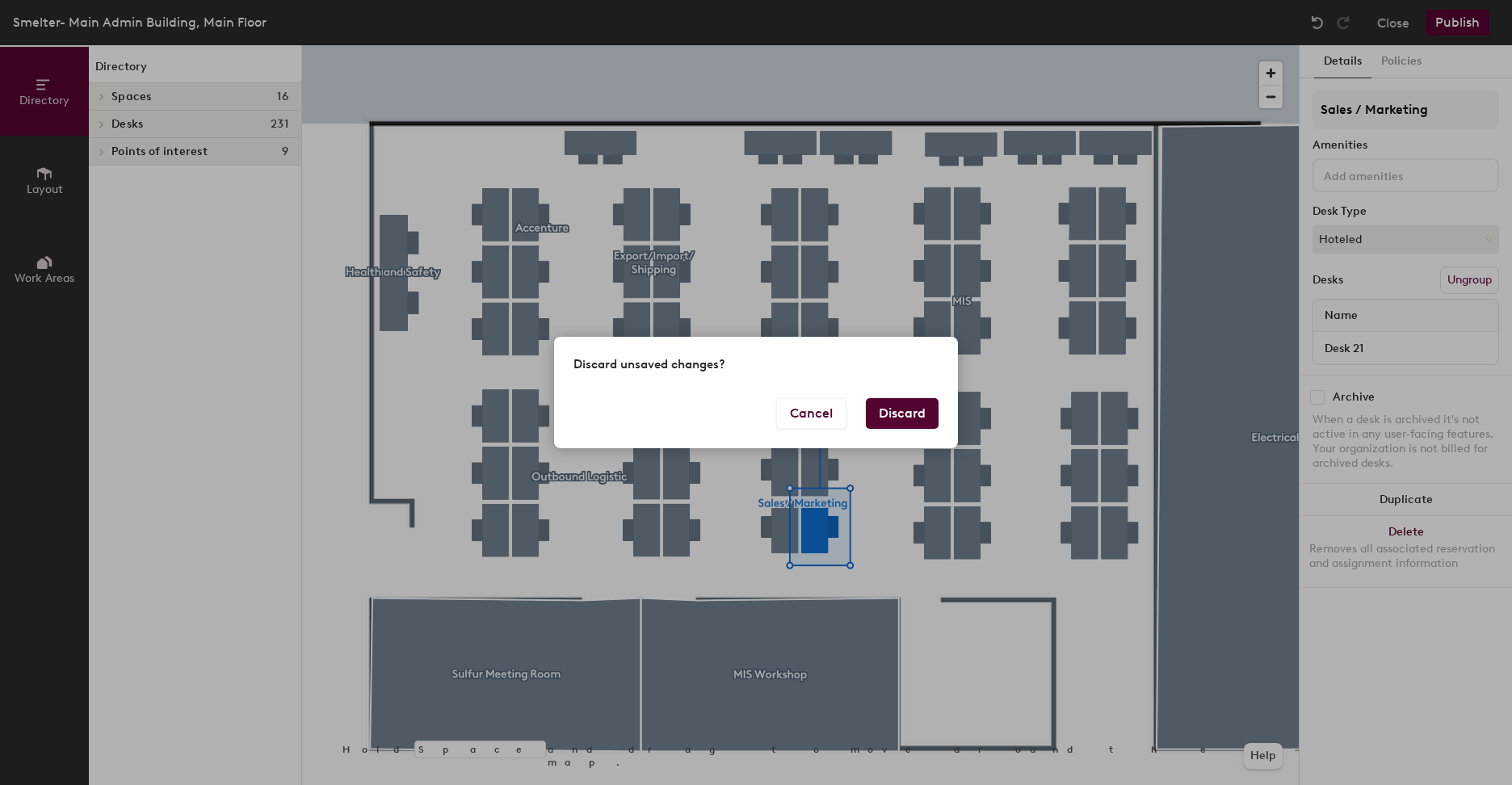
click at [916, 413] on button "Discard" at bounding box center [902, 413] width 73 height 30
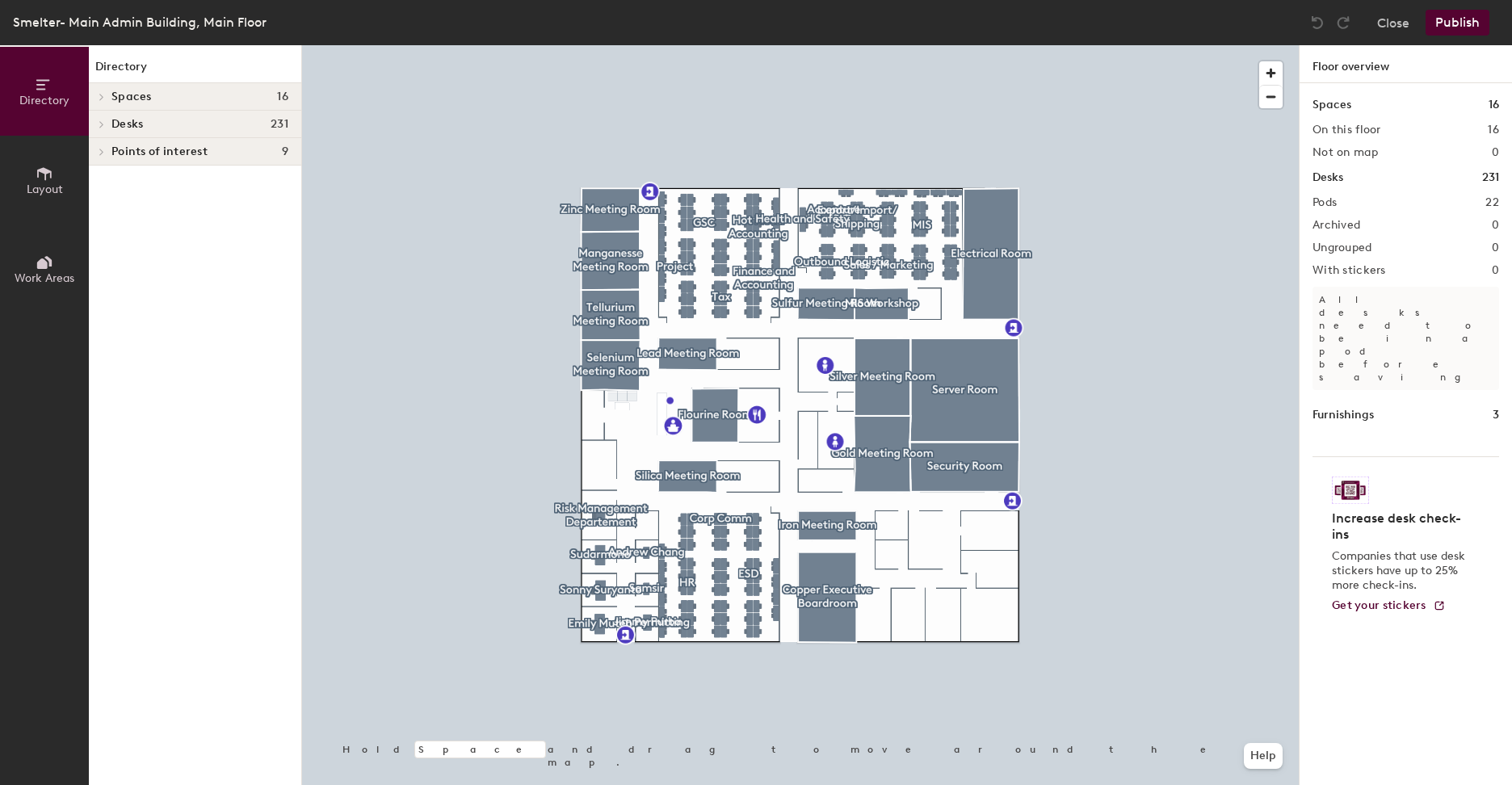
click at [1362, 179] on div "Desks 231" at bounding box center [1405, 178] width 186 height 18
click at [1374, 210] on div "Spaces 16 On this floor 16 Not on map 0 Desks 231 Pods 22 Archived 0 Ungrouped …" at bounding box center [1405, 453] width 212 height 740
click at [1369, 231] on div "Archived 0" at bounding box center [1405, 226] width 186 height 13
click at [1366, 249] on h2 "Ungrouped" at bounding box center [1342, 248] width 60 height 13
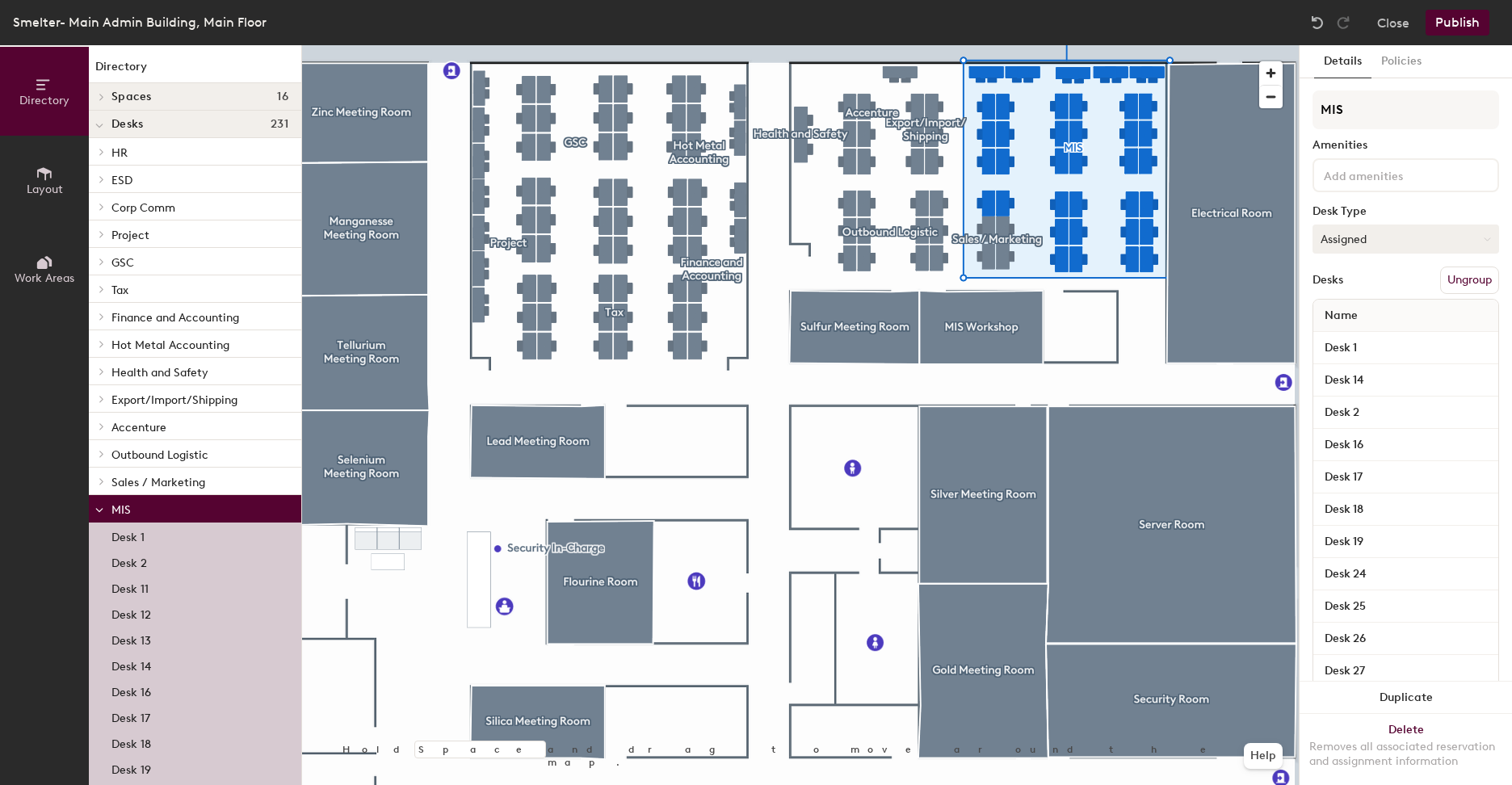
click at [1386, 235] on button "Assigned" at bounding box center [1405, 239] width 186 height 29
click at [1364, 280] on div "Assigned" at bounding box center [1394, 290] width 162 height 25
click at [1454, 25] on button "Publish" at bounding box center [1458, 23] width 64 height 26
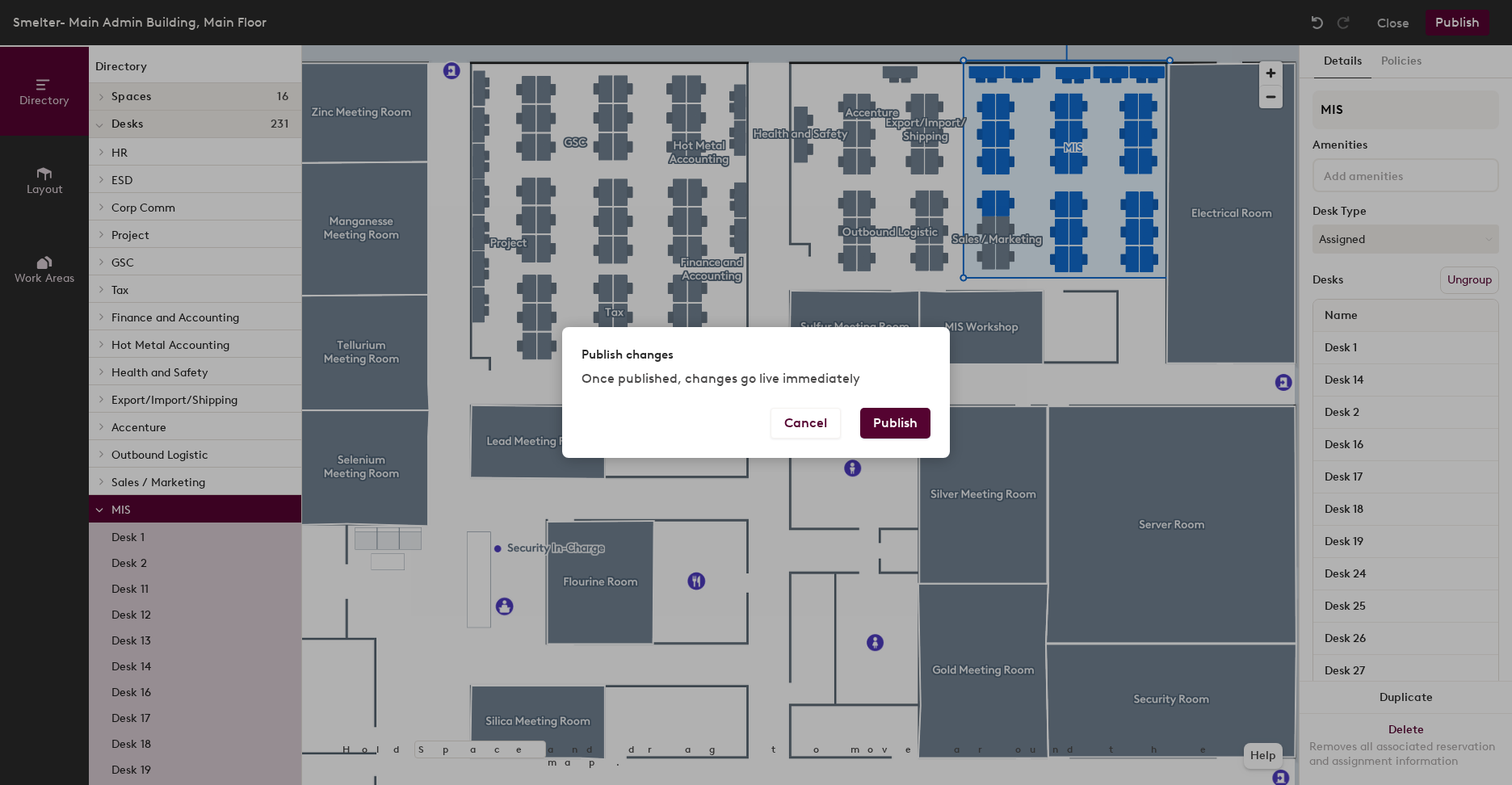
click at [904, 425] on button "Publish" at bounding box center [896, 422] width 71 height 30
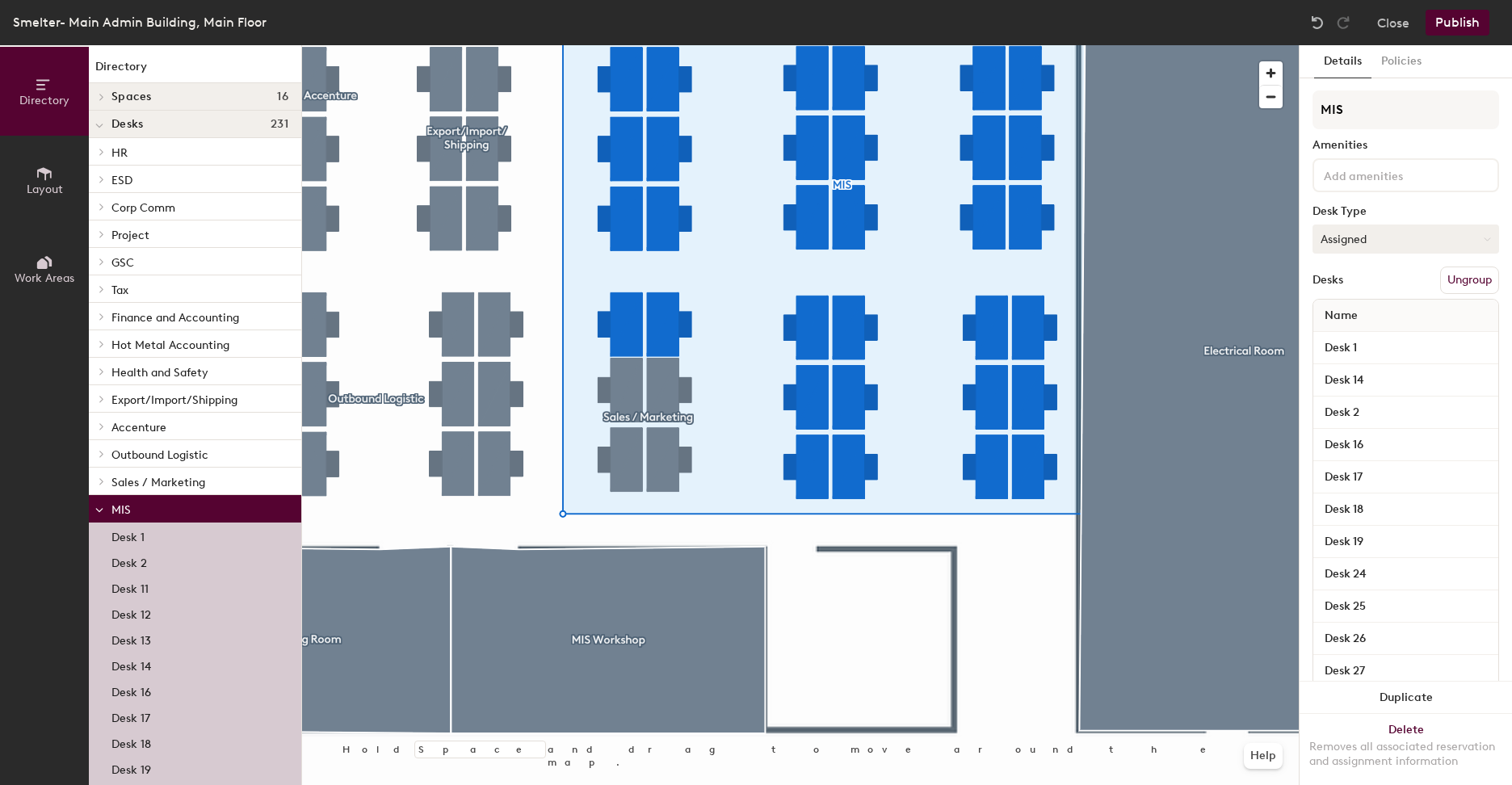
click at [1406, 231] on button "Assigned" at bounding box center [1405, 239] width 186 height 29
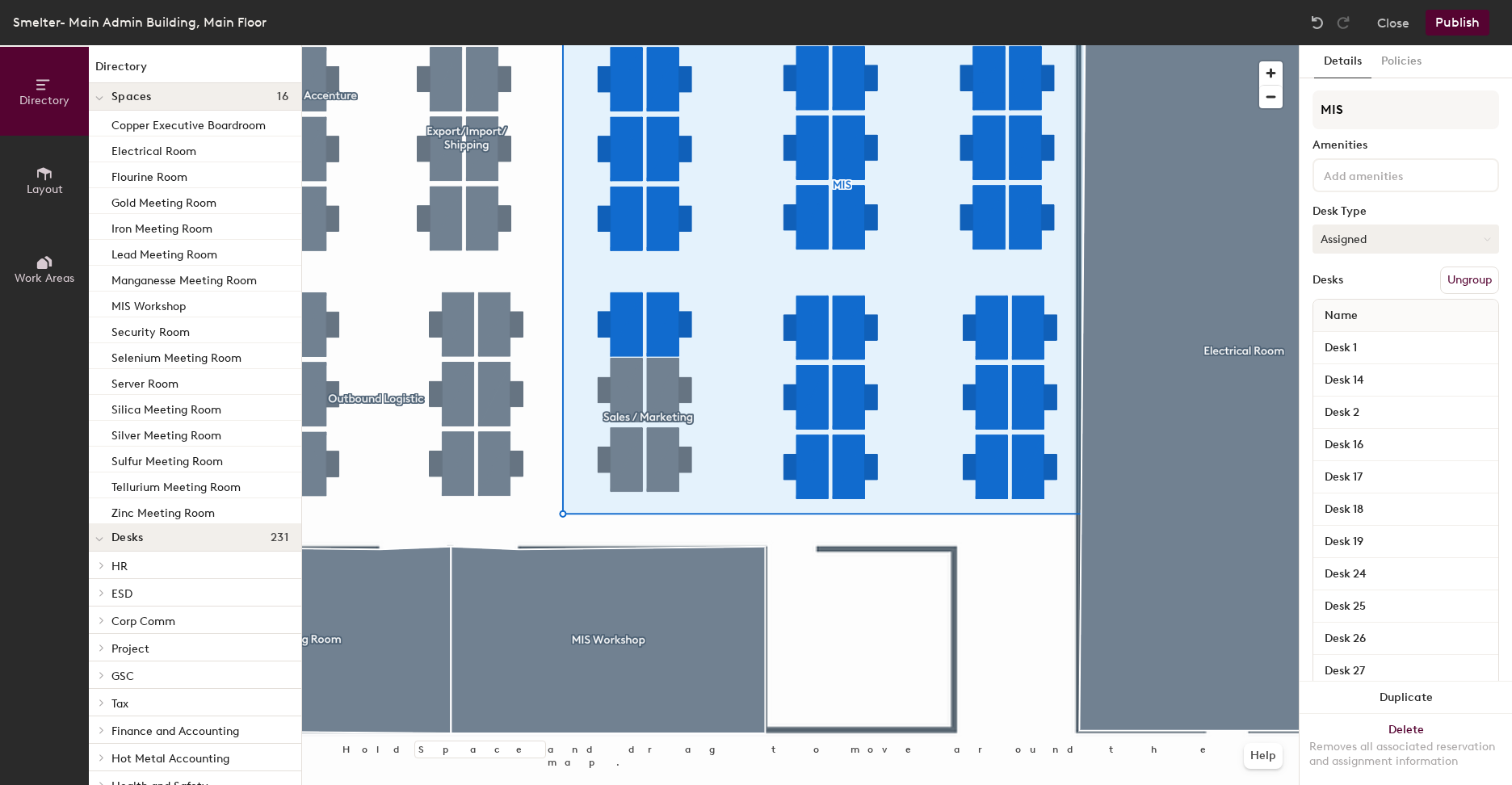
click at [1455, 241] on button "Assigned" at bounding box center [1405, 239] width 186 height 29
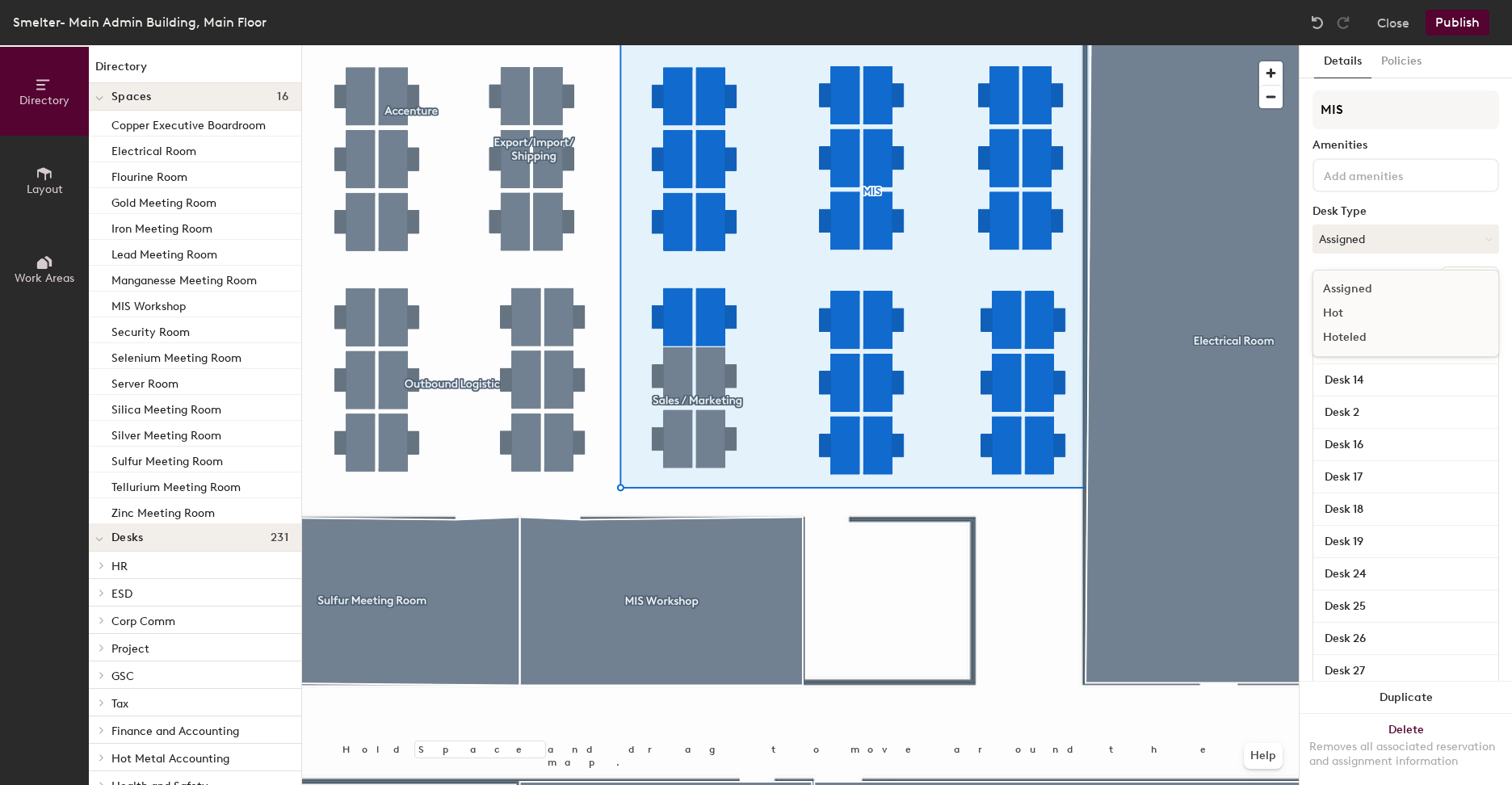
click at [1363, 339] on div "Hoteled" at bounding box center [1394, 338] width 162 height 25
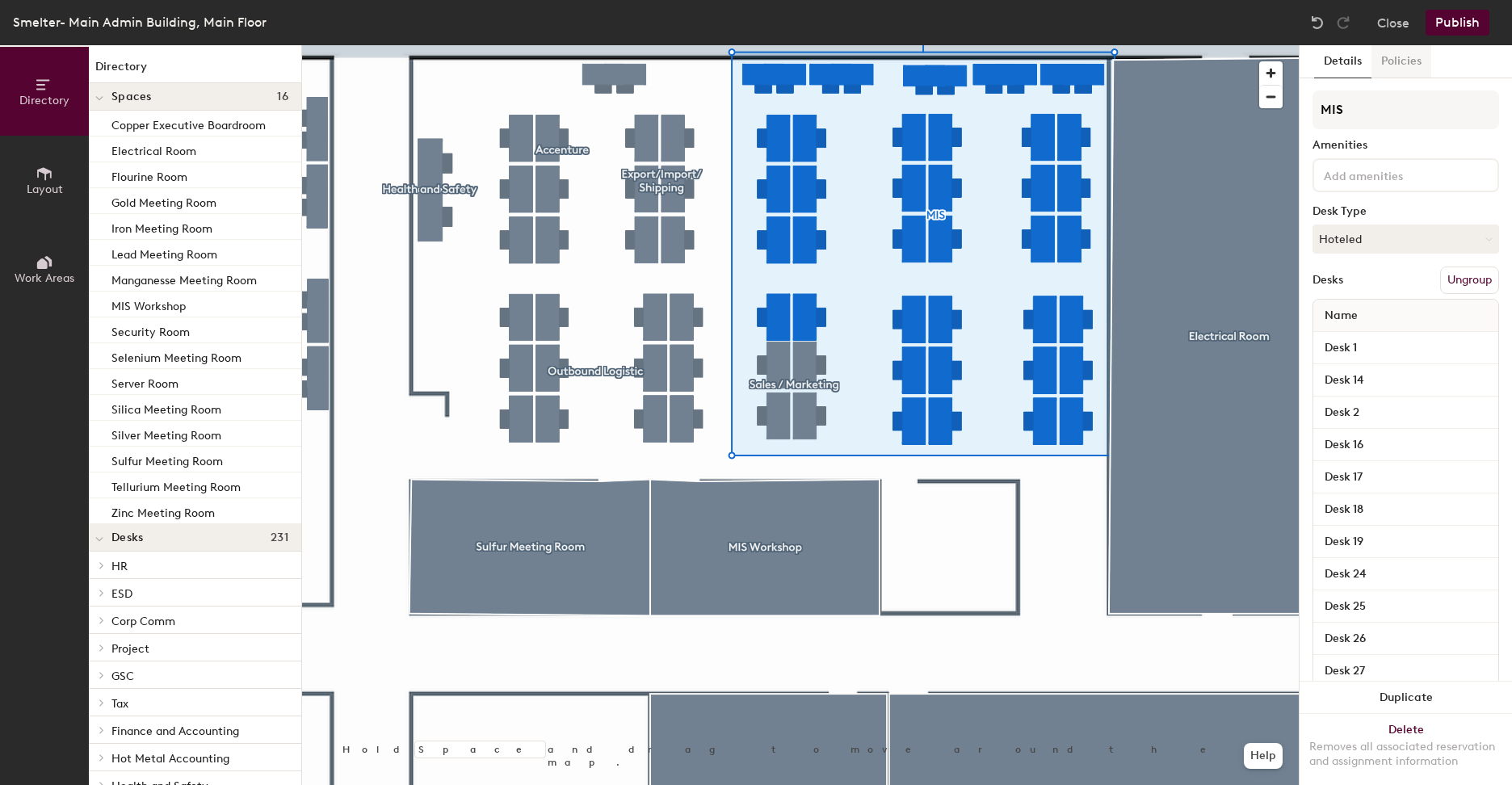
click at [1400, 69] on button "Policies" at bounding box center [1401, 62] width 60 height 33
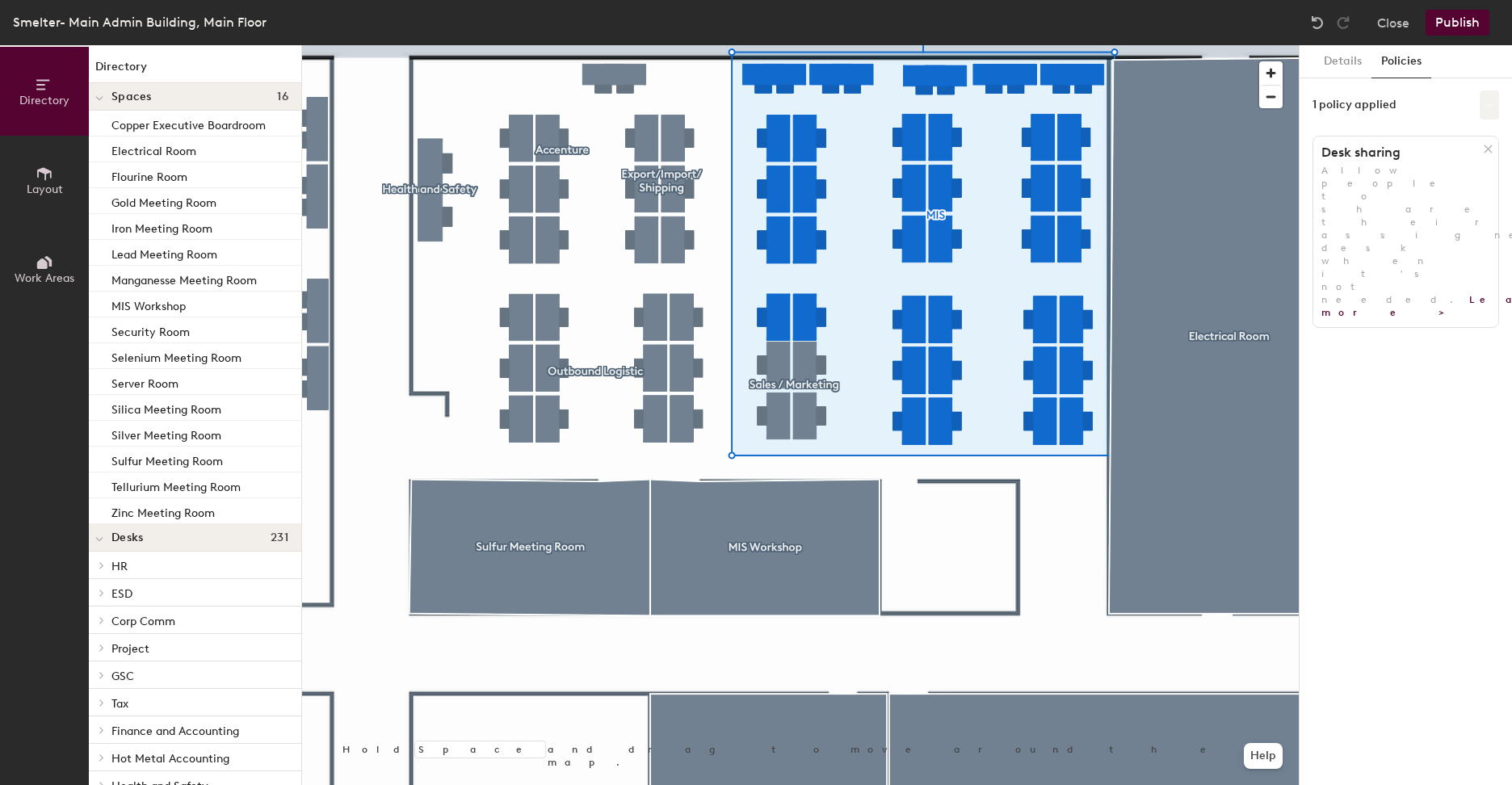
click at [1486, 105] on icon at bounding box center [1490, 105] width 8 height 8
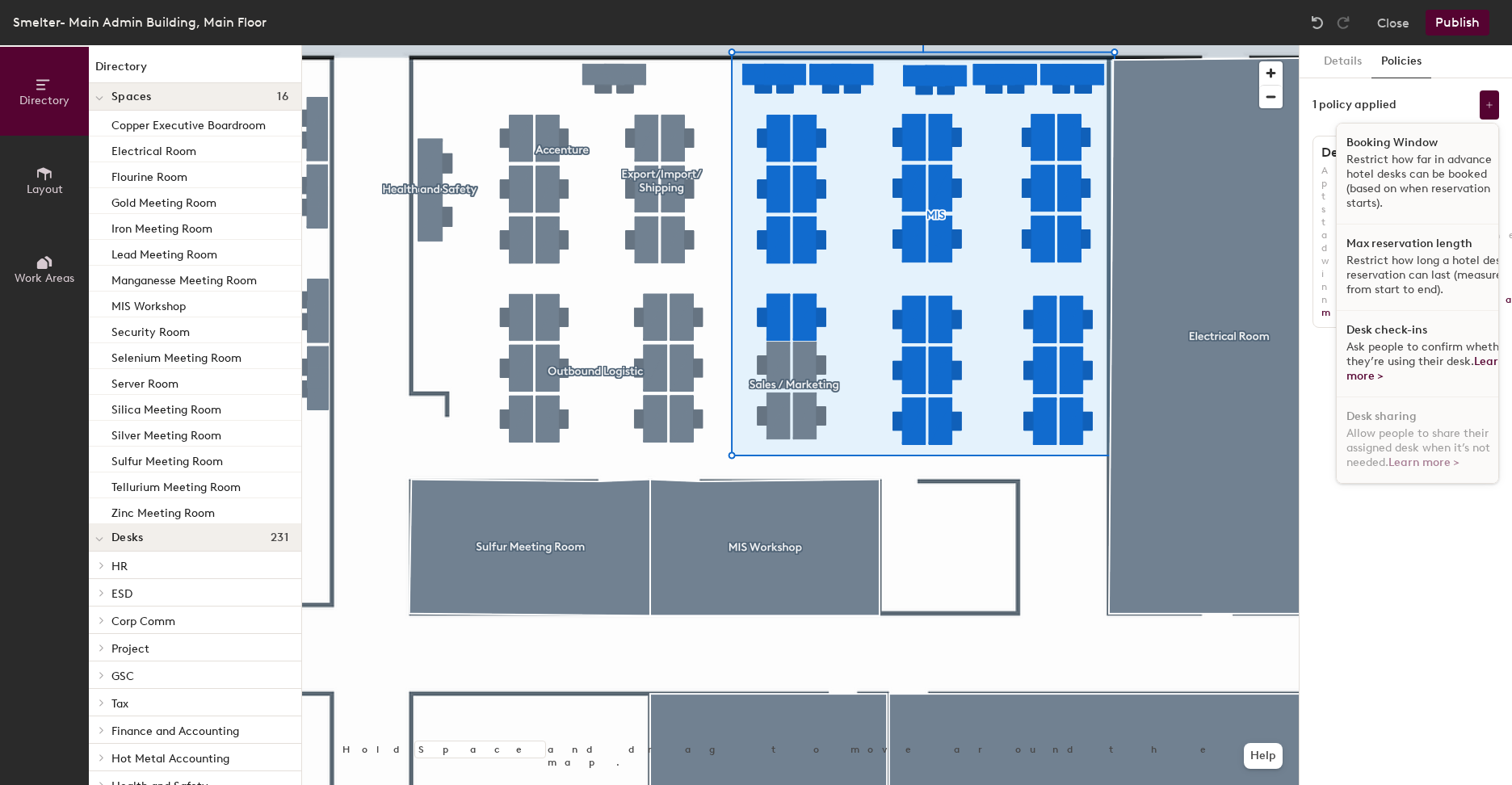
scroll to position [10, 0]
click at [1422, 349] on span "Ask people to confirm whether they’re using their desk. Learn more >" at bounding box center [1427, 361] width 163 height 43
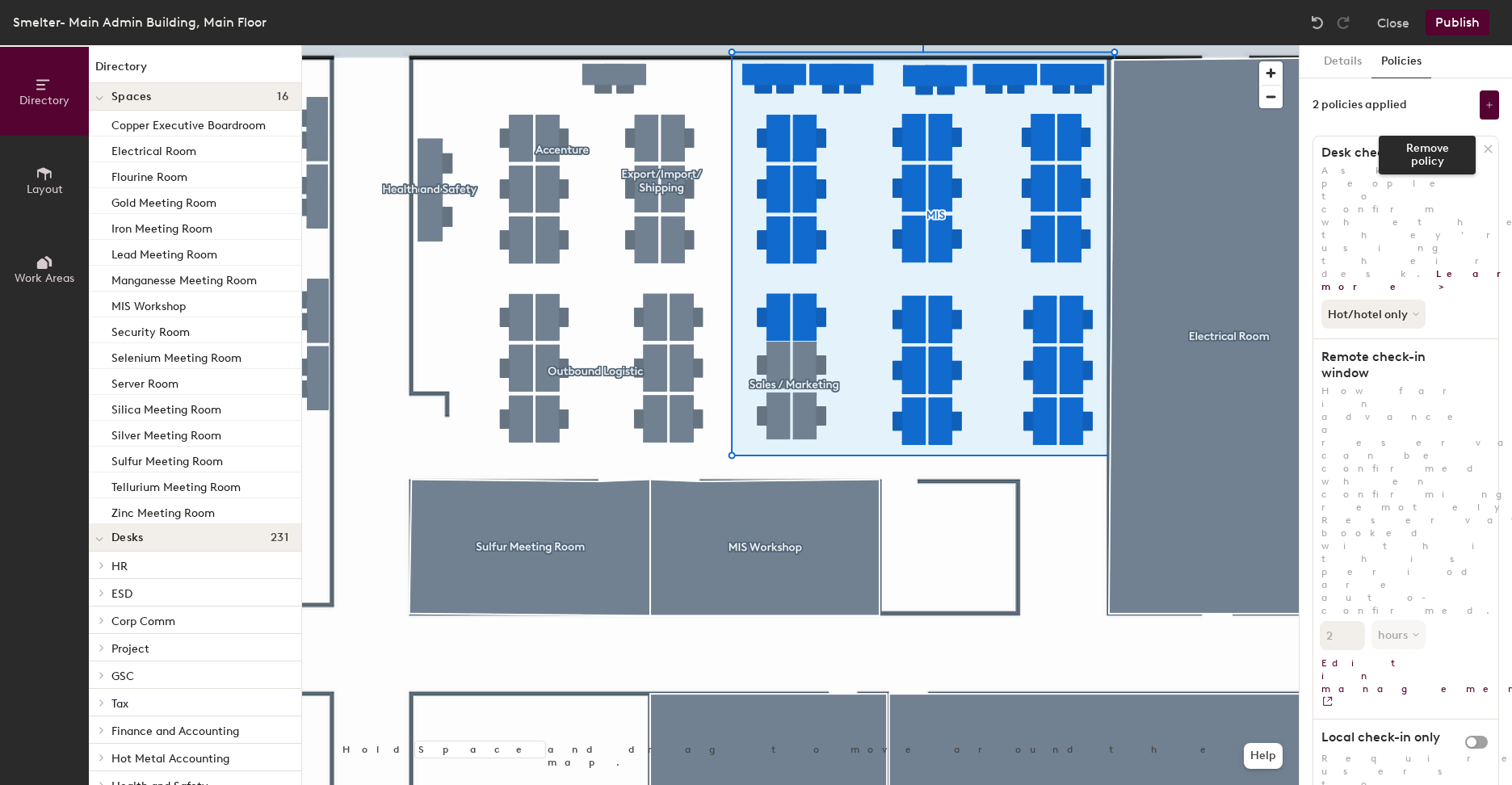
click at [1489, 148] on icon at bounding box center [1488, 148] width 12 height 12
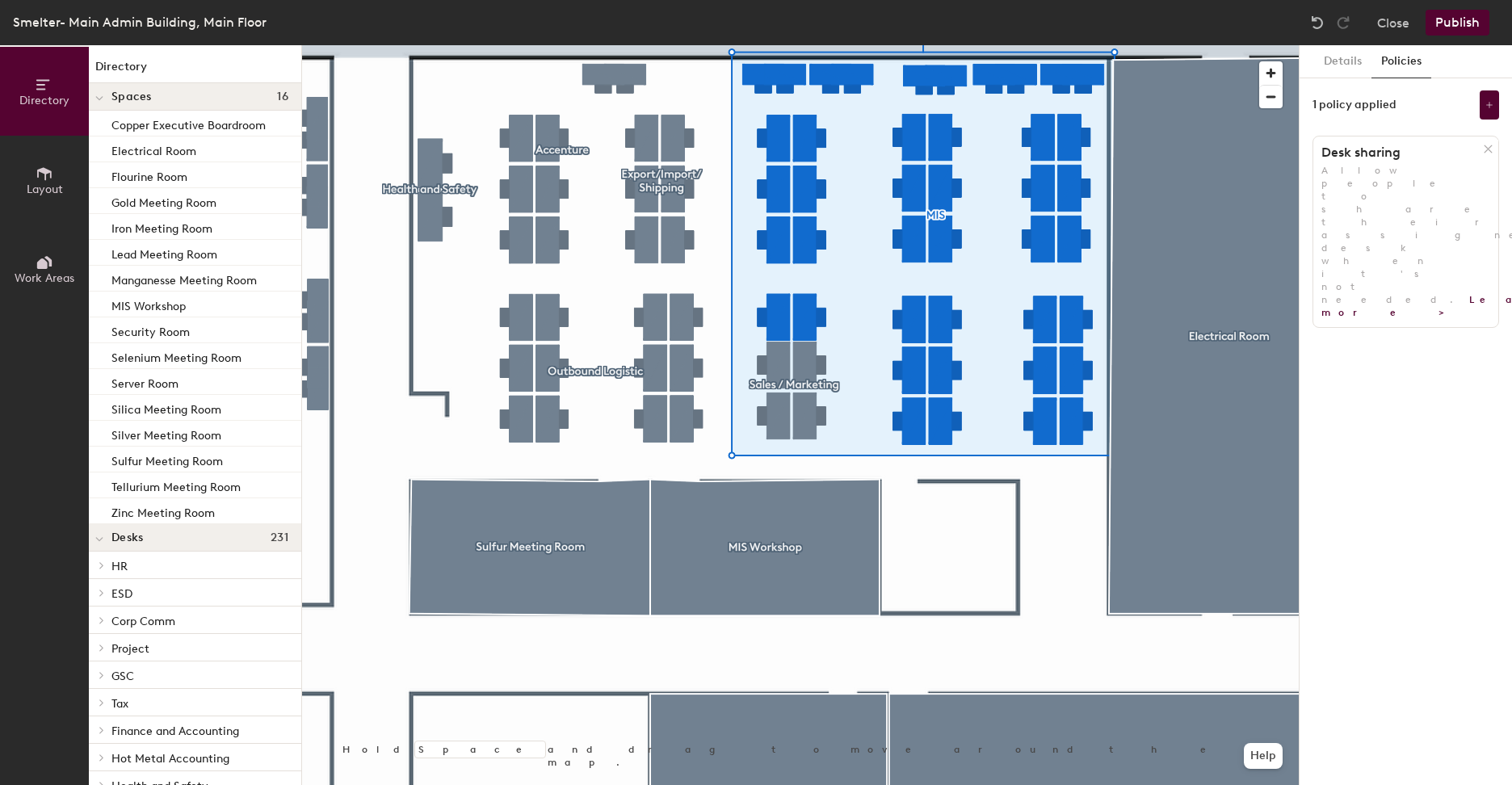
click at [1452, 314] on div "Details Policies 1 policy applied Desk sharing Allow people to share their assi…" at bounding box center [1405, 415] width 212 height 740
click at [1489, 145] on icon at bounding box center [1488, 148] width 12 height 12
click at [1401, 177] on button "Add policy" at bounding box center [1406, 185] width 78 height 26
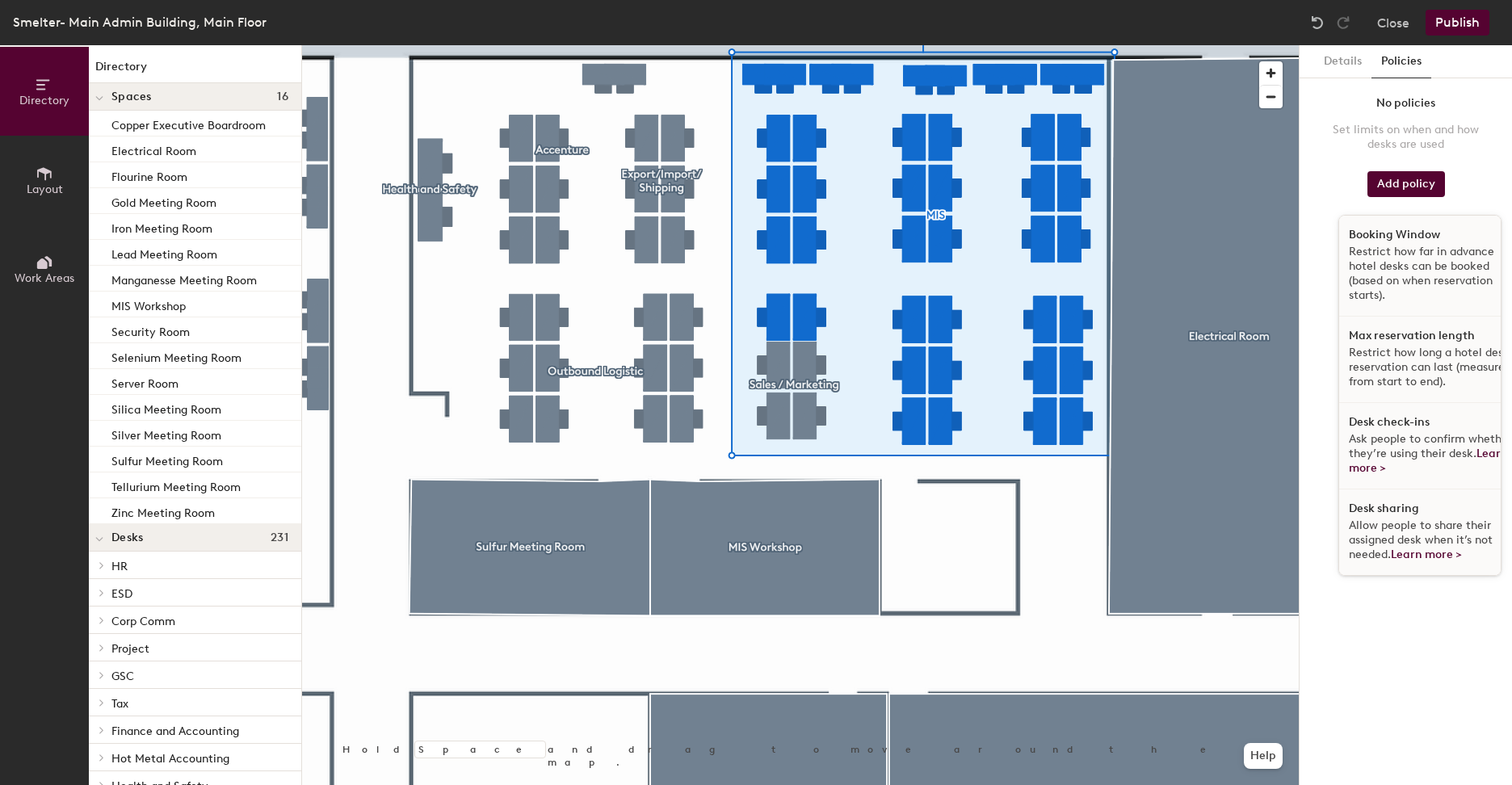
click at [1416, 435] on span "Ask people to confirm whether they’re using their desk. Learn more >" at bounding box center [1430, 454] width 163 height 43
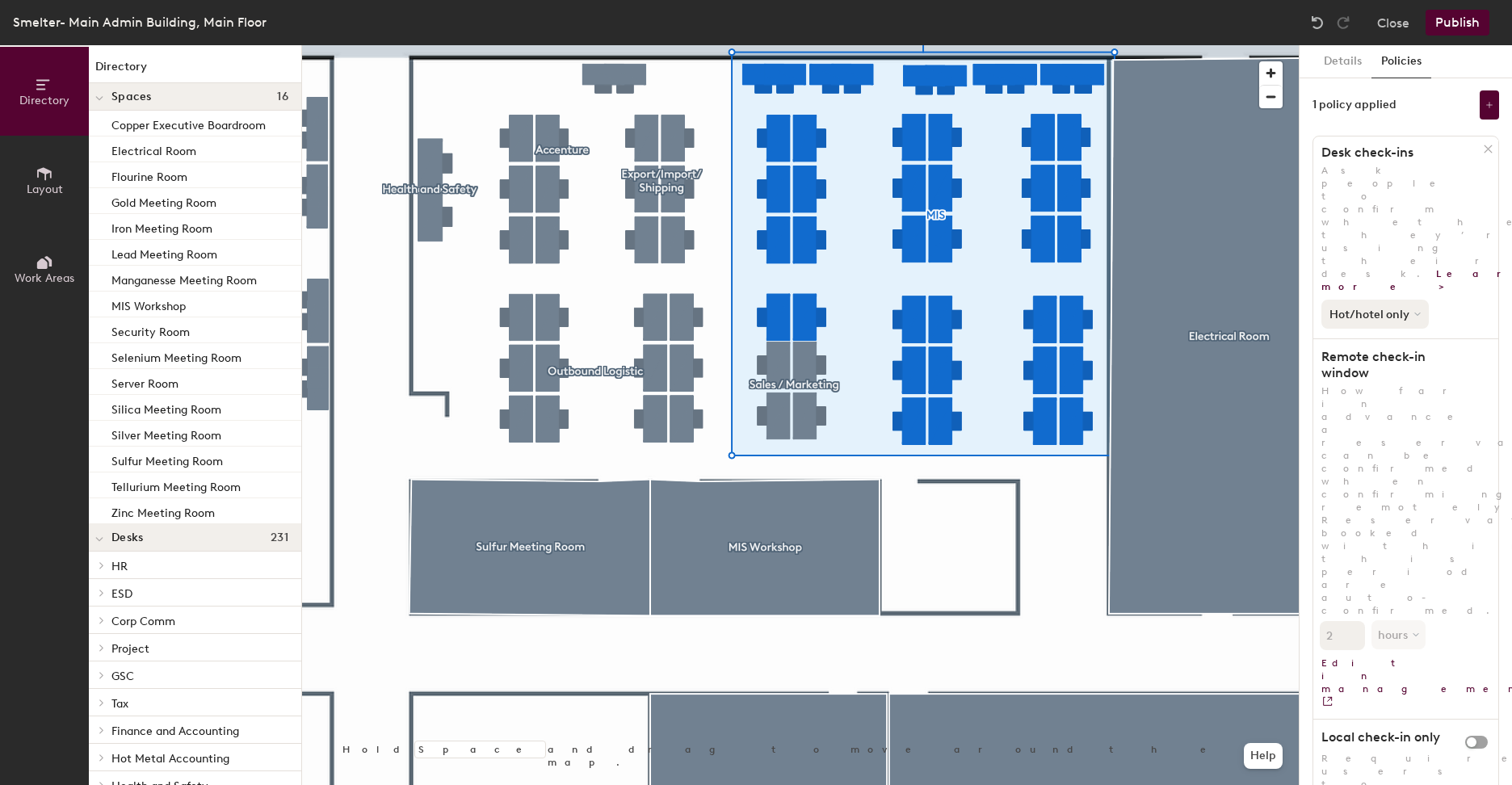
click at [1416, 299] on button "Hot/hotel only" at bounding box center [1375, 313] width 107 height 29
click at [1405, 340] on div "All desk types" at bounding box center [1372, 349] width 99 height 20
click at [1360, 69] on button "Details" at bounding box center [1343, 62] width 57 height 33
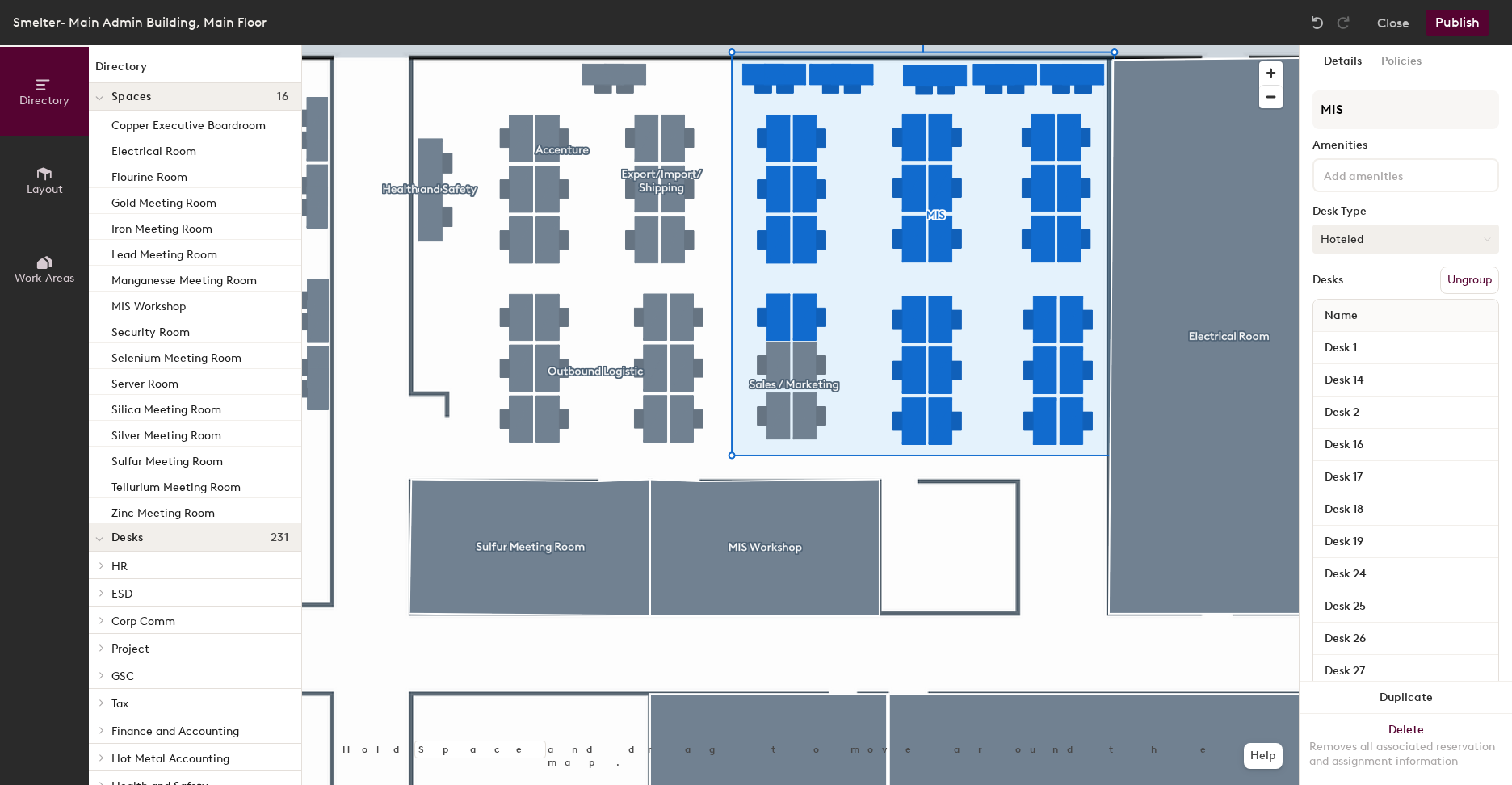
click at [1432, 235] on button "Hoteled" at bounding box center [1405, 239] width 186 height 29
click at [1373, 311] on div "Hot" at bounding box center [1394, 313] width 162 height 25
click at [1417, 69] on button "Policies" at bounding box center [1401, 62] width 60 height 33
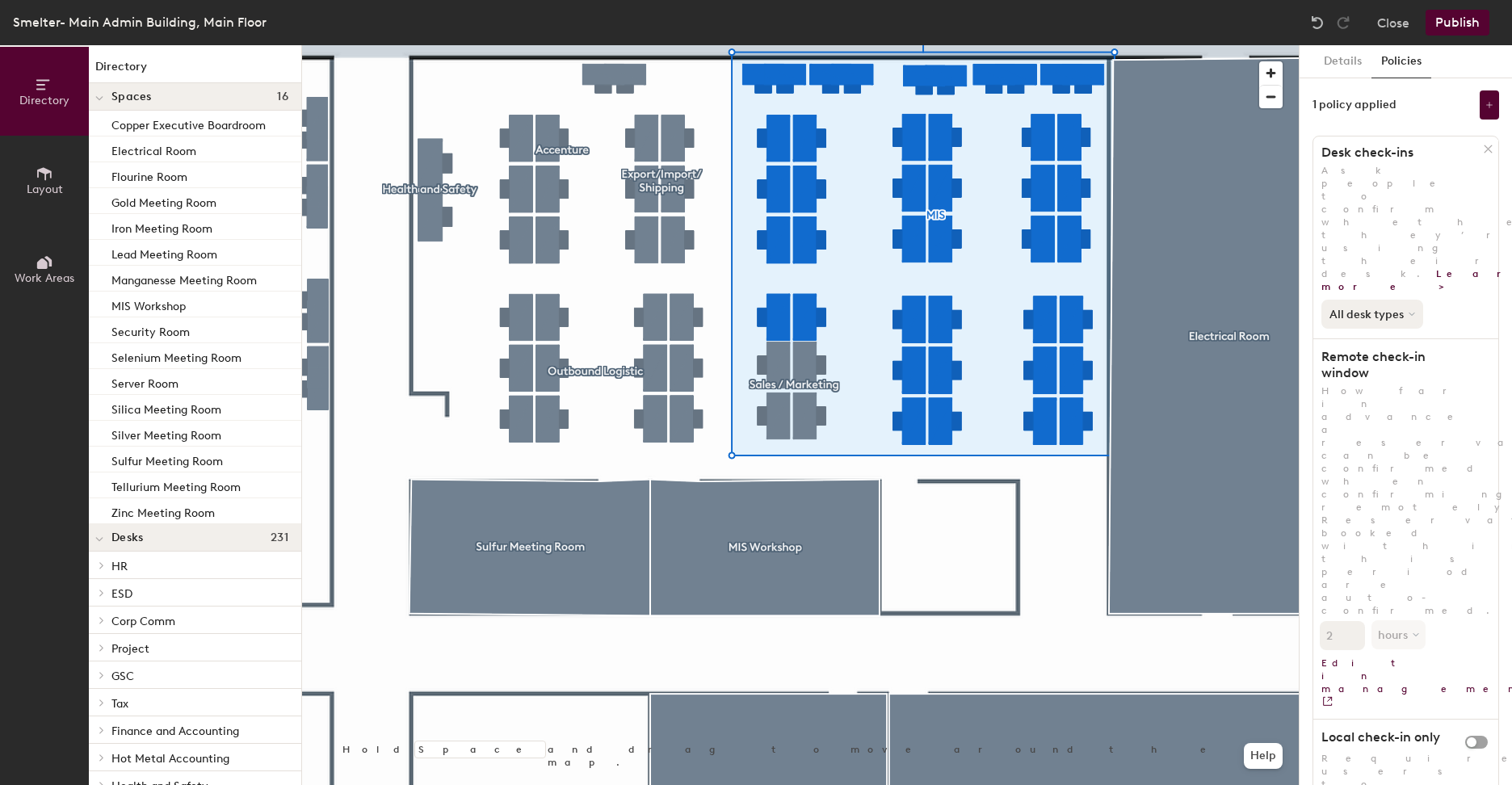
click at [1398, 299] on button "All desk types" at bounding box center [1373, 313] width 102 height 29
click at [1393, 340] on div "All desk types" at bounding box center [1372, 349] width 99 height 20
click at [1488, 148] on icon at bounding box center [1488, 148] width 7 height 7
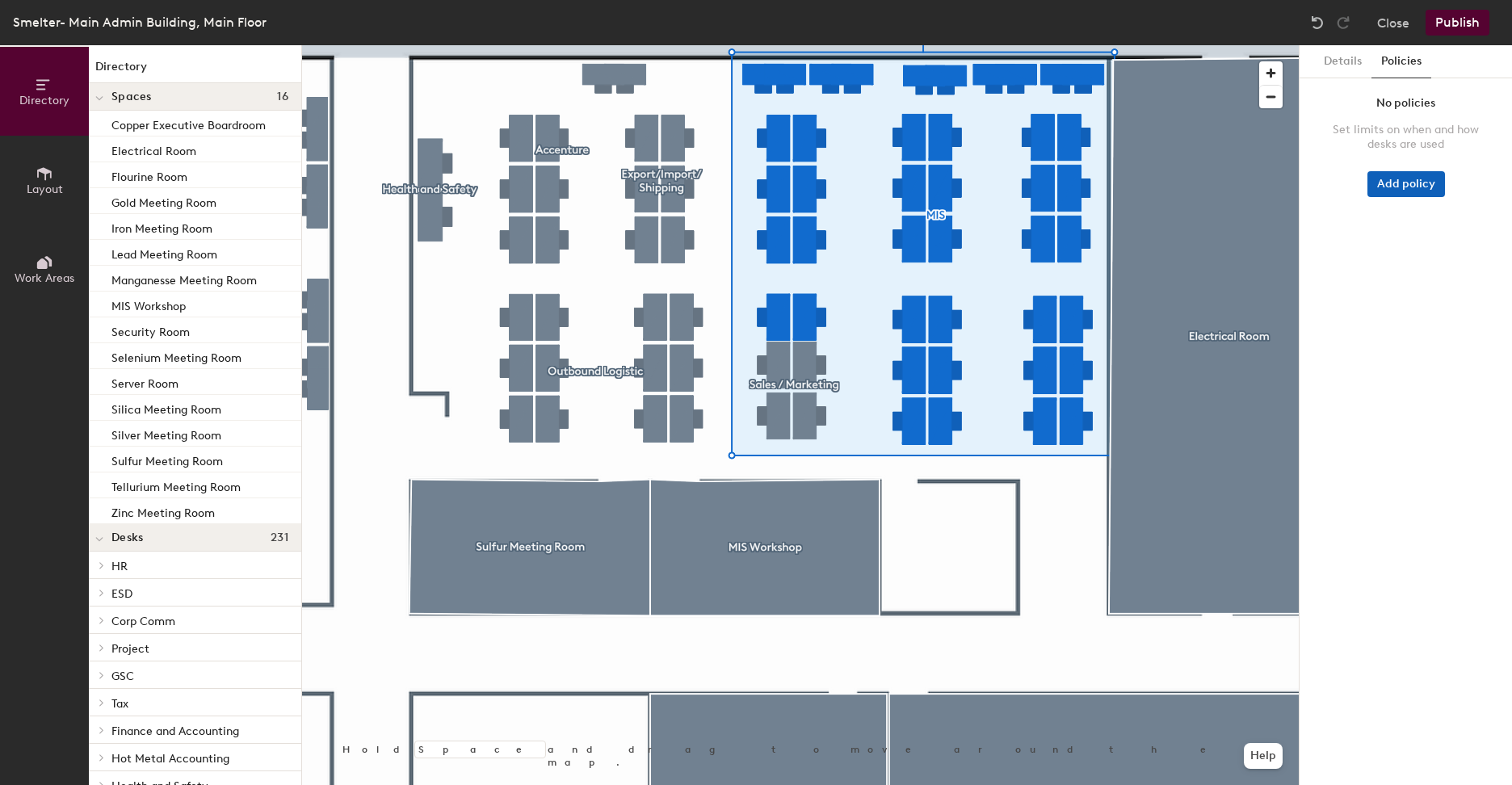
click at [1416, 179] on button "Add policy" at bounding box center [1406, 185] width 78 height 26
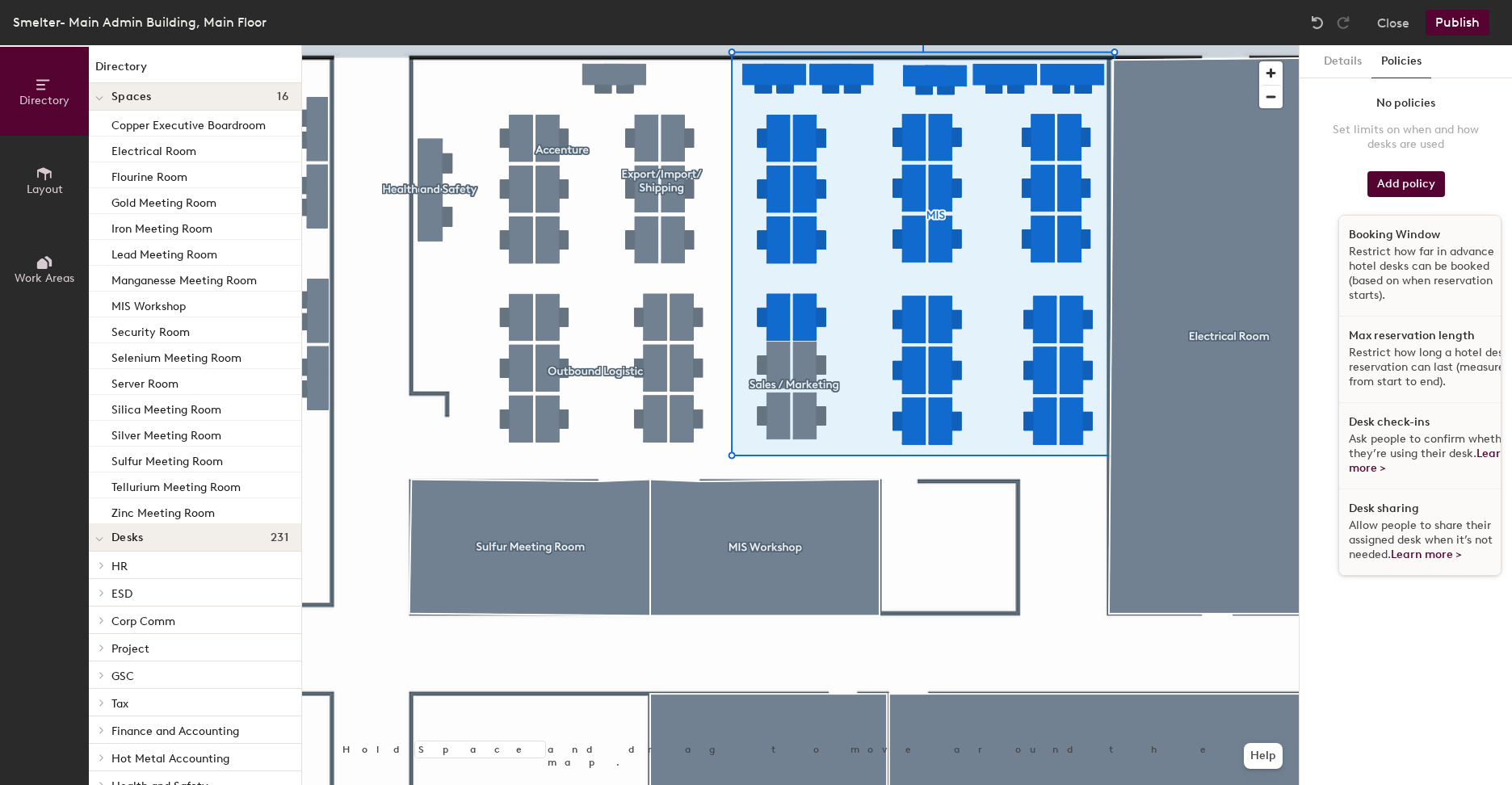
click at [1405, 273] on p "Restrict how far in advance hotel desks can be booked (based on when reservatio…" at bounding box center [1432, 273] width 167 height 58
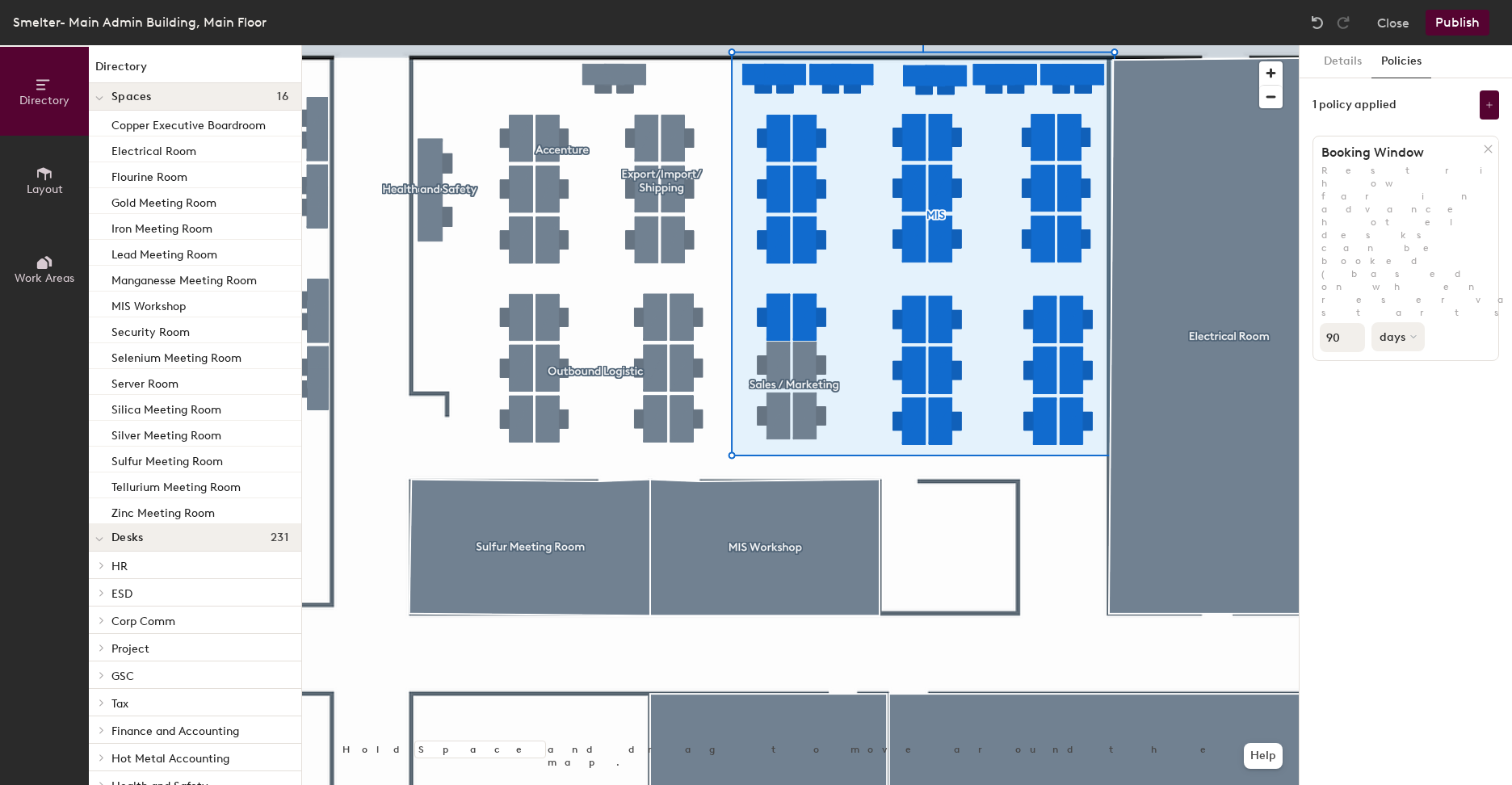
click at [1408, 322] on button "days" at bounding box center [1398, 336] width 53 height 29
click at [1350, 323] on input "89" at bounding box center [1342, 337] width 45 height 29
click at [1337, 323] on input "89" at bounding box center [1342, 337] width 45 height 29
click at [1333, 323] on input "89" at bounding box center [1342, 337] width 45 height 29
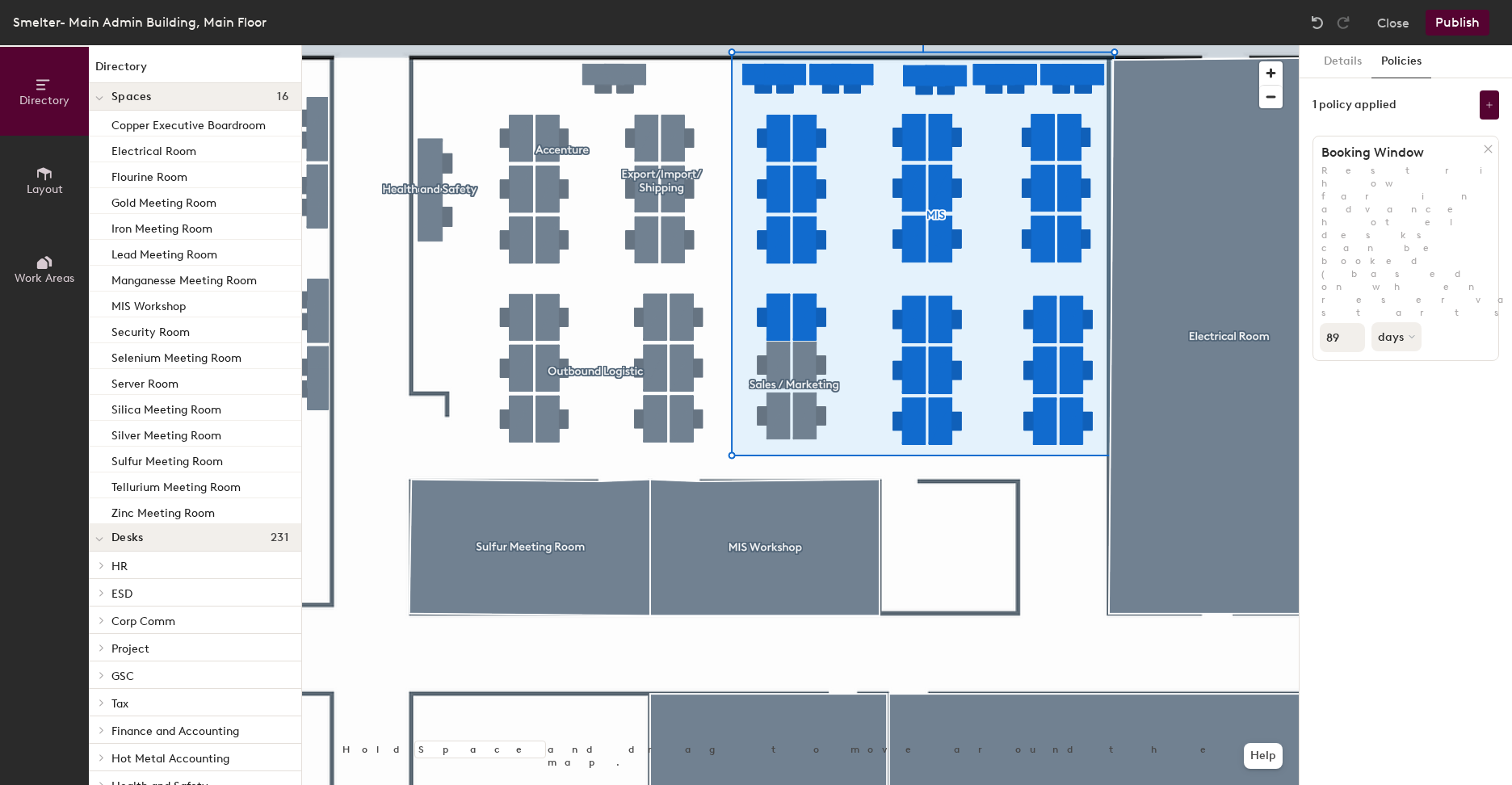
click at [1333, 323] on input "89" at bounding box center [1342, 337] width 45 height 29
type input "12"
click at [1419, 264] on div "Details Policies 1 policy applied Booking Window Restrict how far in advance ho…" at bounding box center [1405, 415] width 212 height 740
click at [1410, 322] on button "days" at bounding box center [1398, 336] width 53 height 29
click at [1407, 362] on div "months" at bounding box center [1404, 374] width 63 height 25
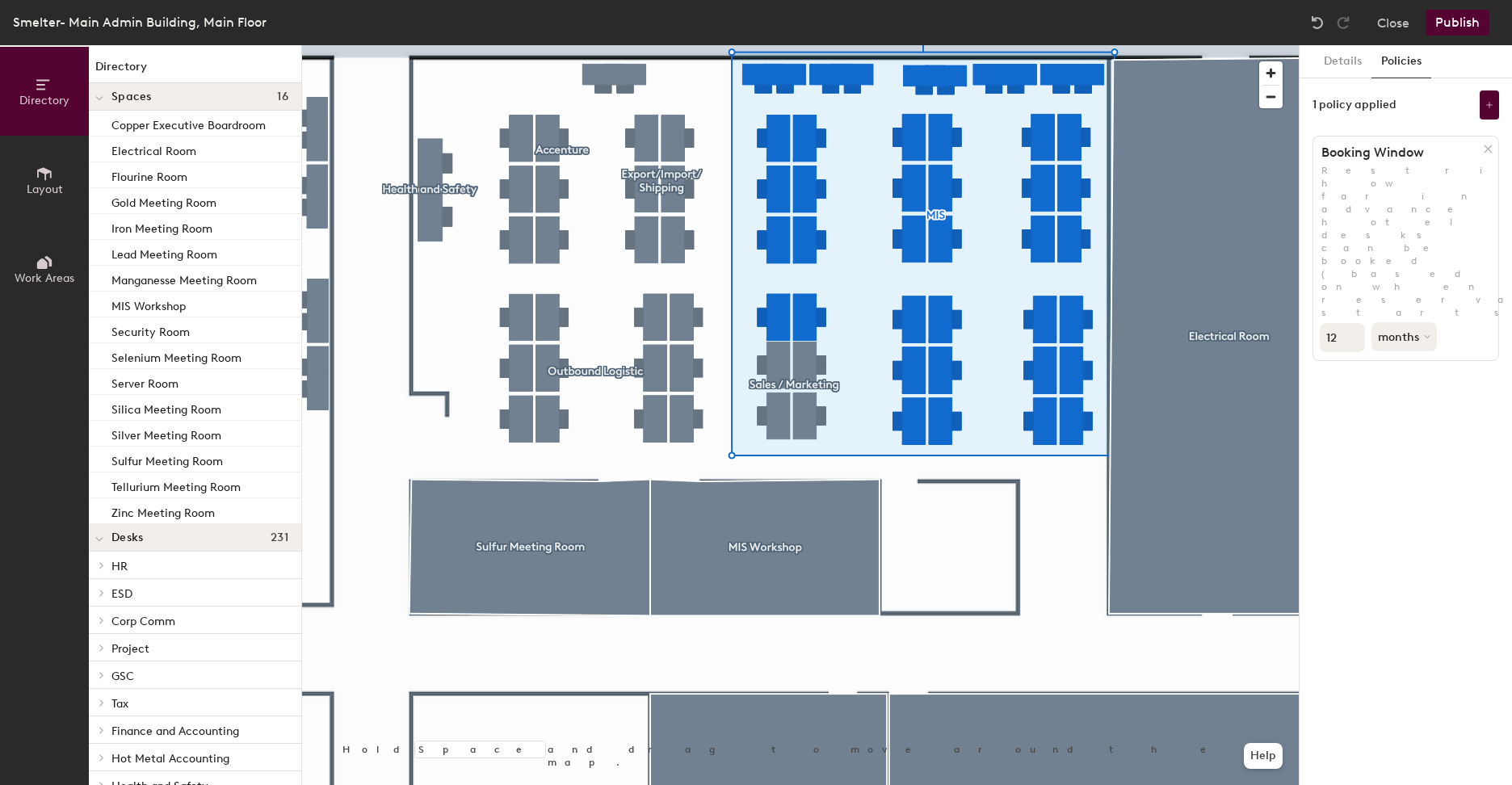
click at [1420, 299] on div "Details Policies 1 policy applied Booking Window Restrict how far in advance ho…" at bounding box center [1405, 415] width 212 height 740
click at [1459, 295] on div "Details Policies 1 policy applied Booking Window Restrict how far in advance ho…" at bounding box center [1405, 415] width 212 height 740
click at [1490, 150] on icon at bounding box center [1488, 148] width 7 height 7
click at [1337, 64] on button "Details" at bounding box center [1343, 62] width 57 height 33
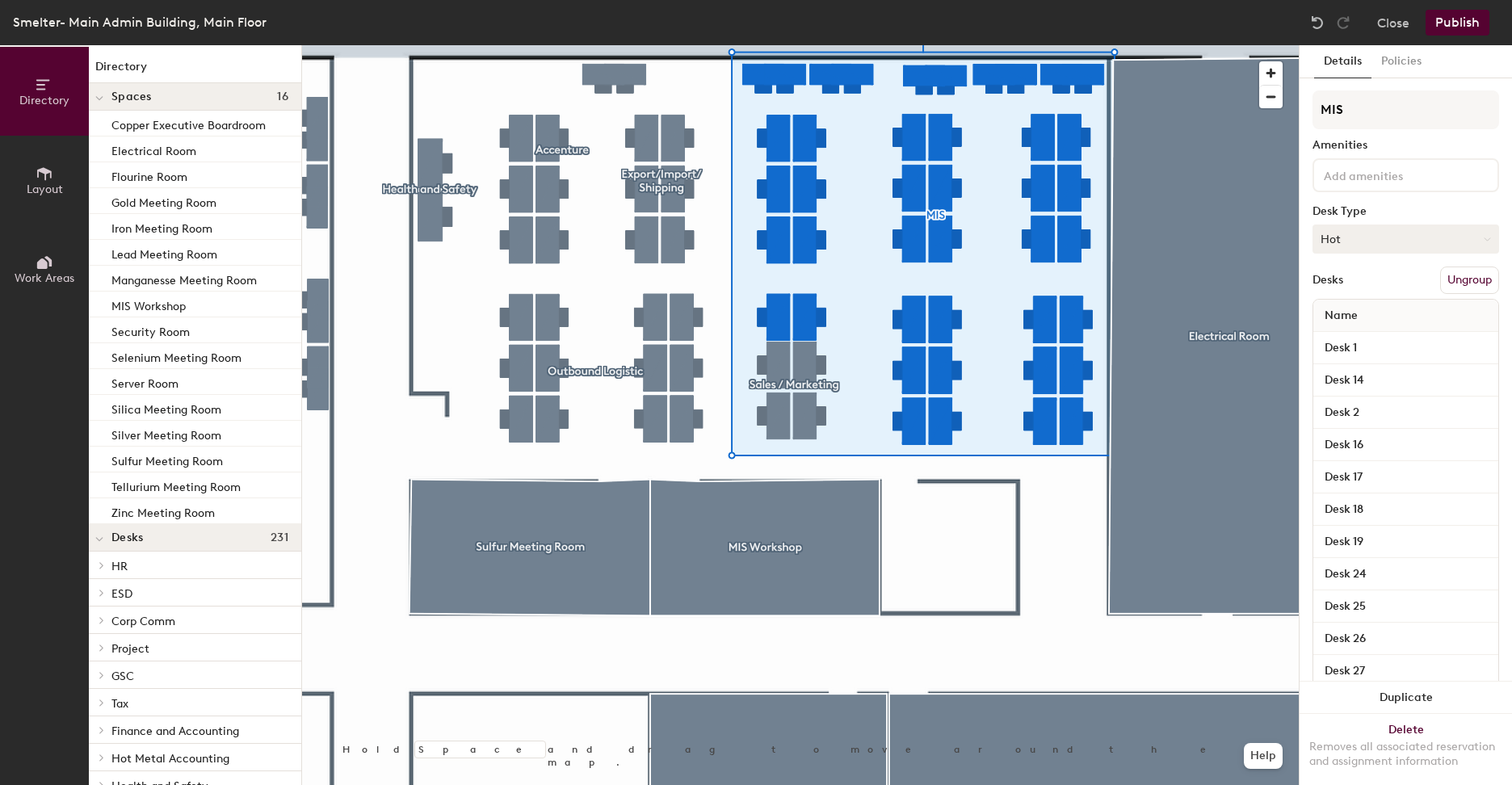
click at [1369, 241] on button "Hot" at bounding box center [1405, 239] width 186 height 29
click at [1380, 281] on div "Assigned" at bounding box center [1394, 290] width 162 height 25
click at [1389, 25] on button "Close" at bounding box center [1393, 23] width 32 height 26
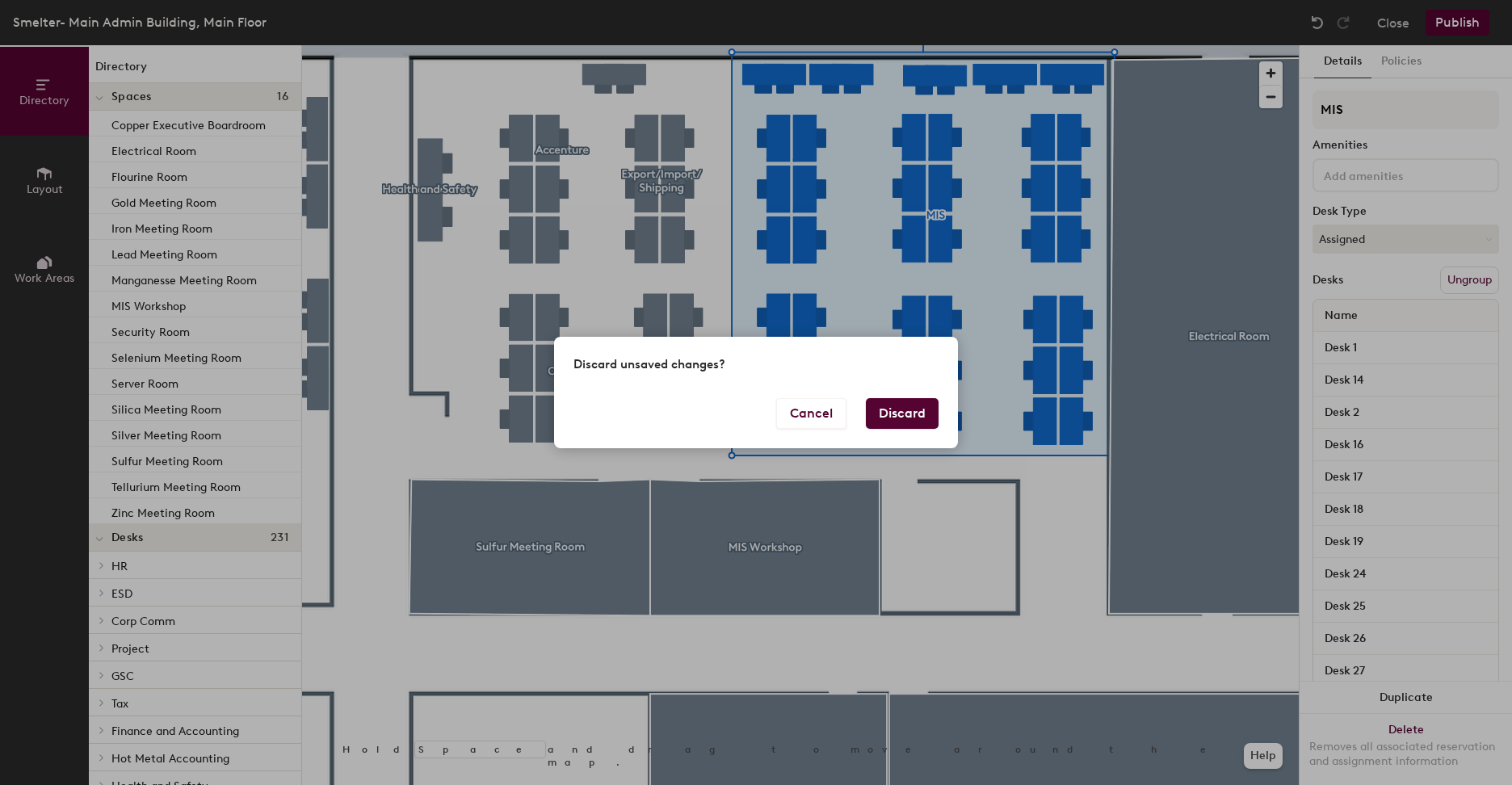
click at [911, 408] on button "Discard" at bounding box center [902, 413] width 73 height 30
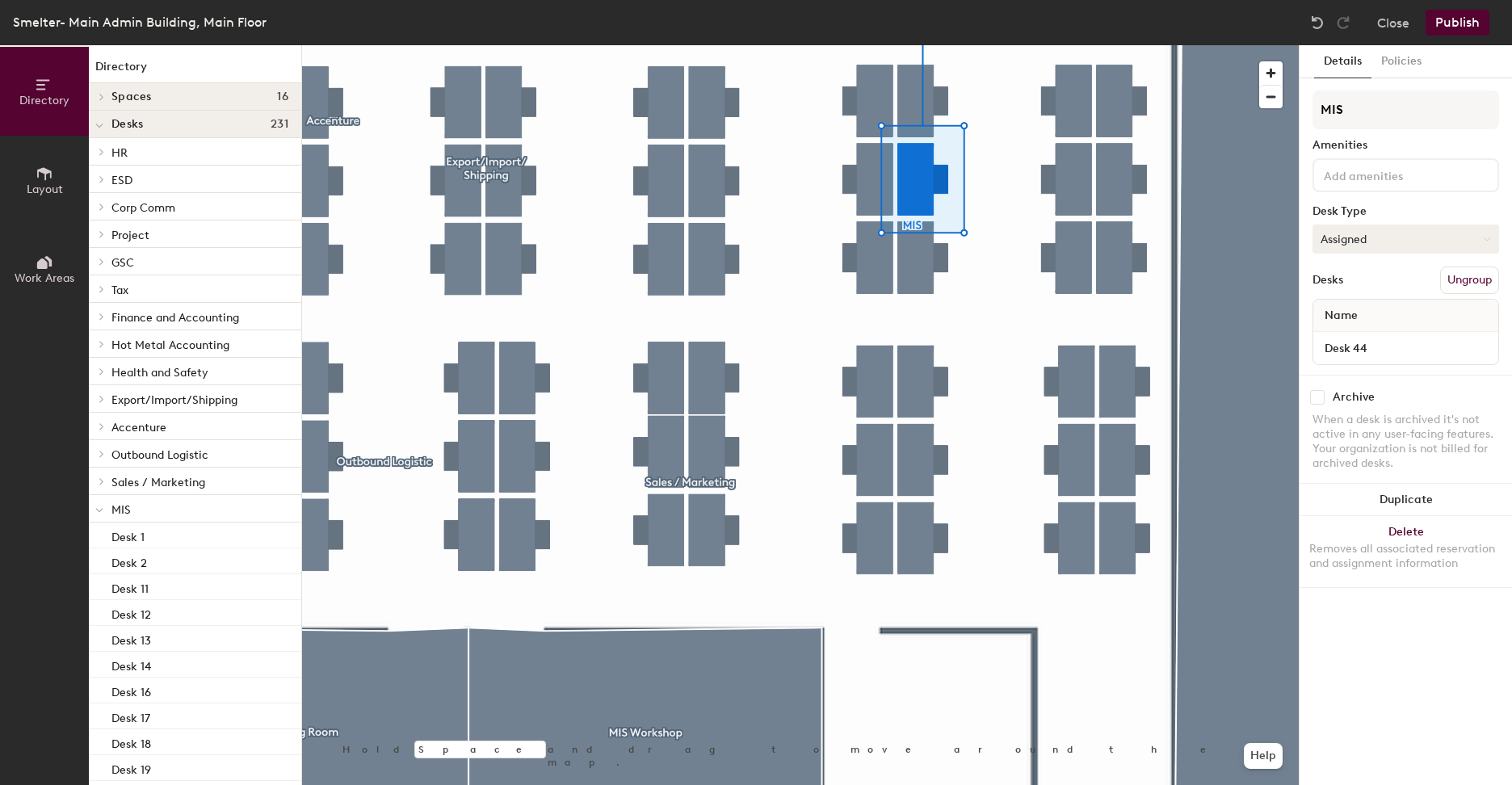
click at [1422, 233] on button "Assigned" at bounding box center [1405, 239] width 186 height 29
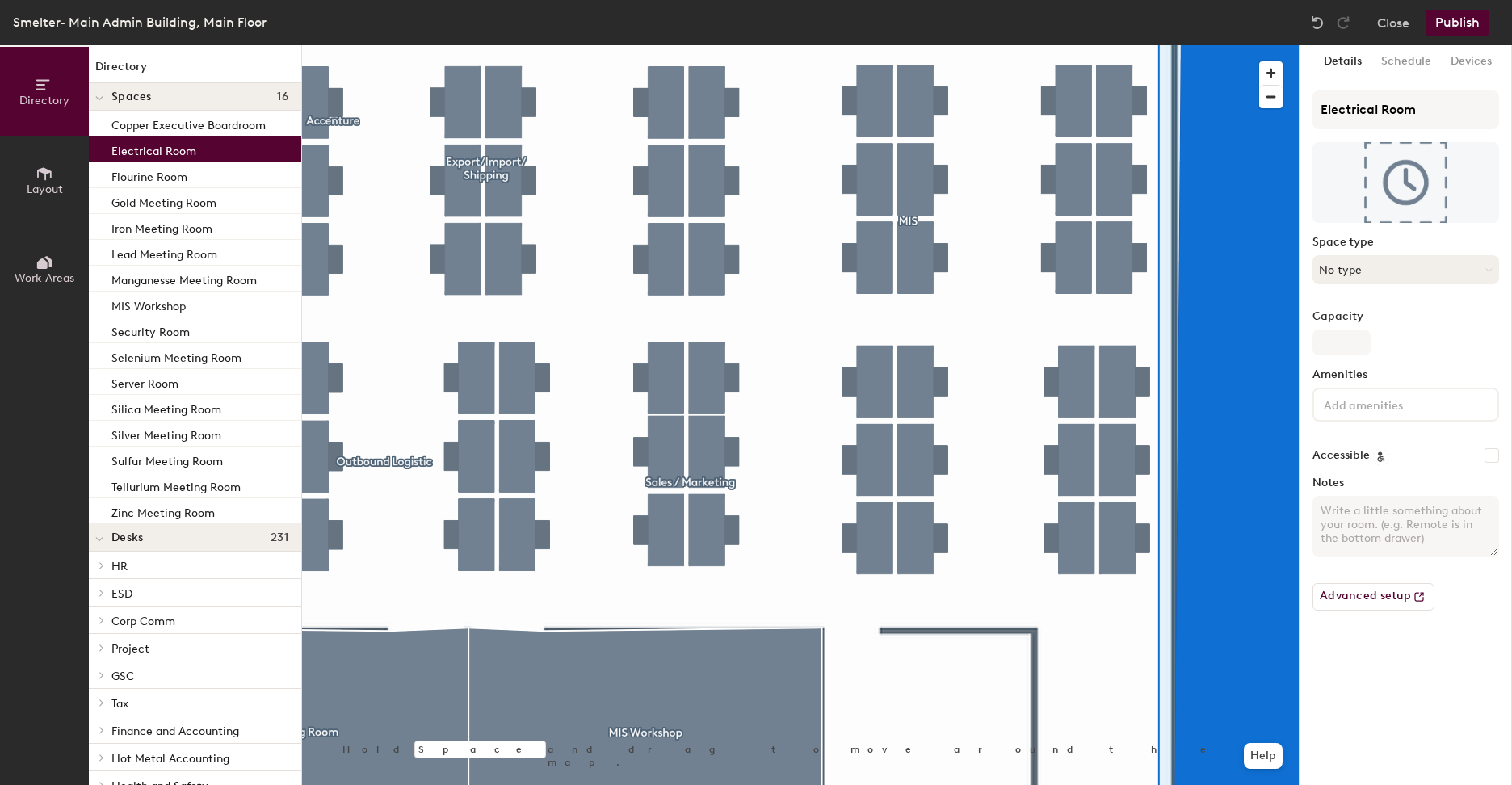
click at [1386, 261] on button "No type" at bounding box center [1405, 269] width 186 height 29
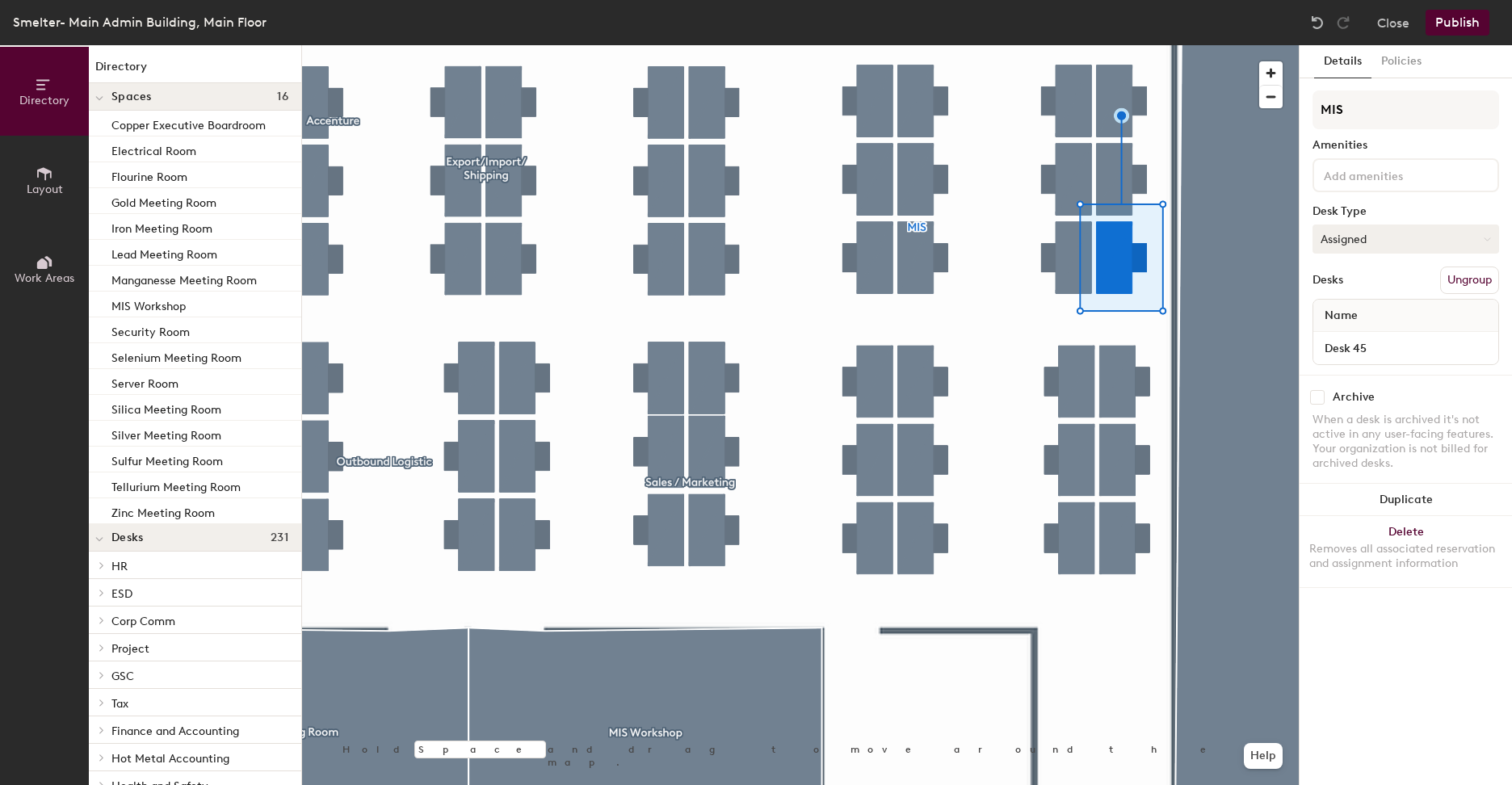
click at [1393, 249] on button "Assigned" at bounding box center [1405, 239] width 186 height 29
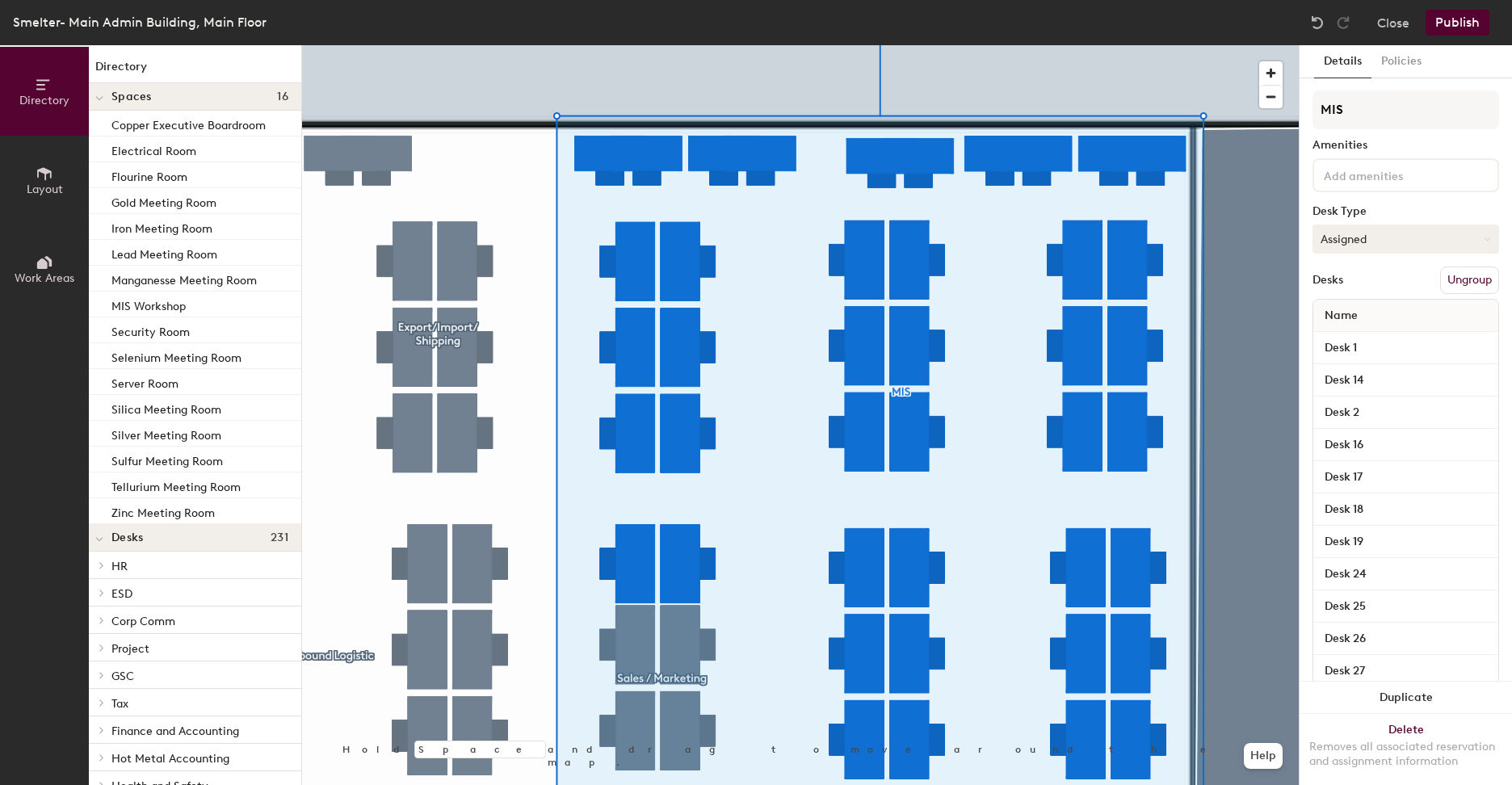
click at [1429, 249] on button "Assigned" at bounding box center [1405, 239] width 186 height 29
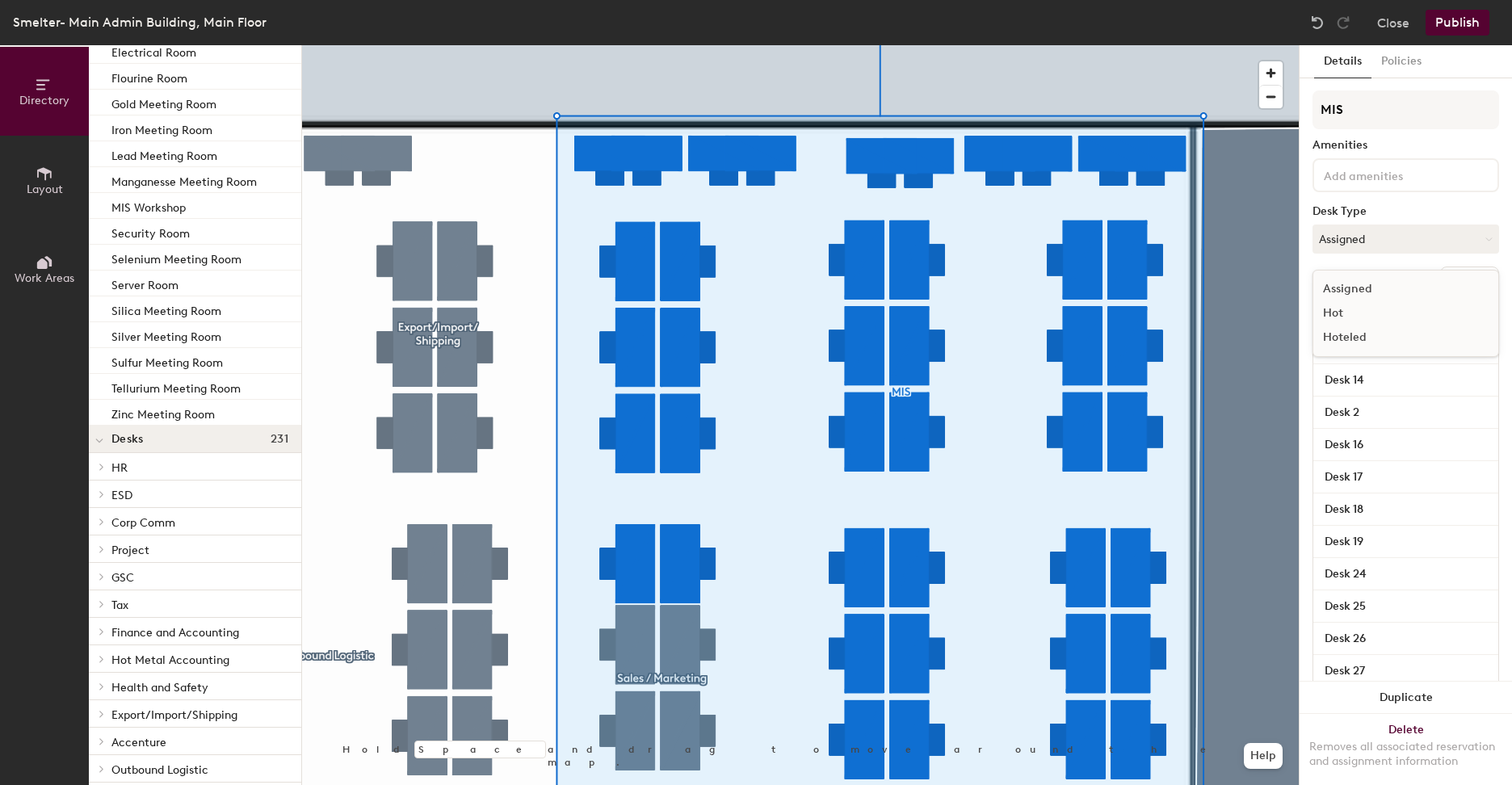
scroll to position [242, 0]
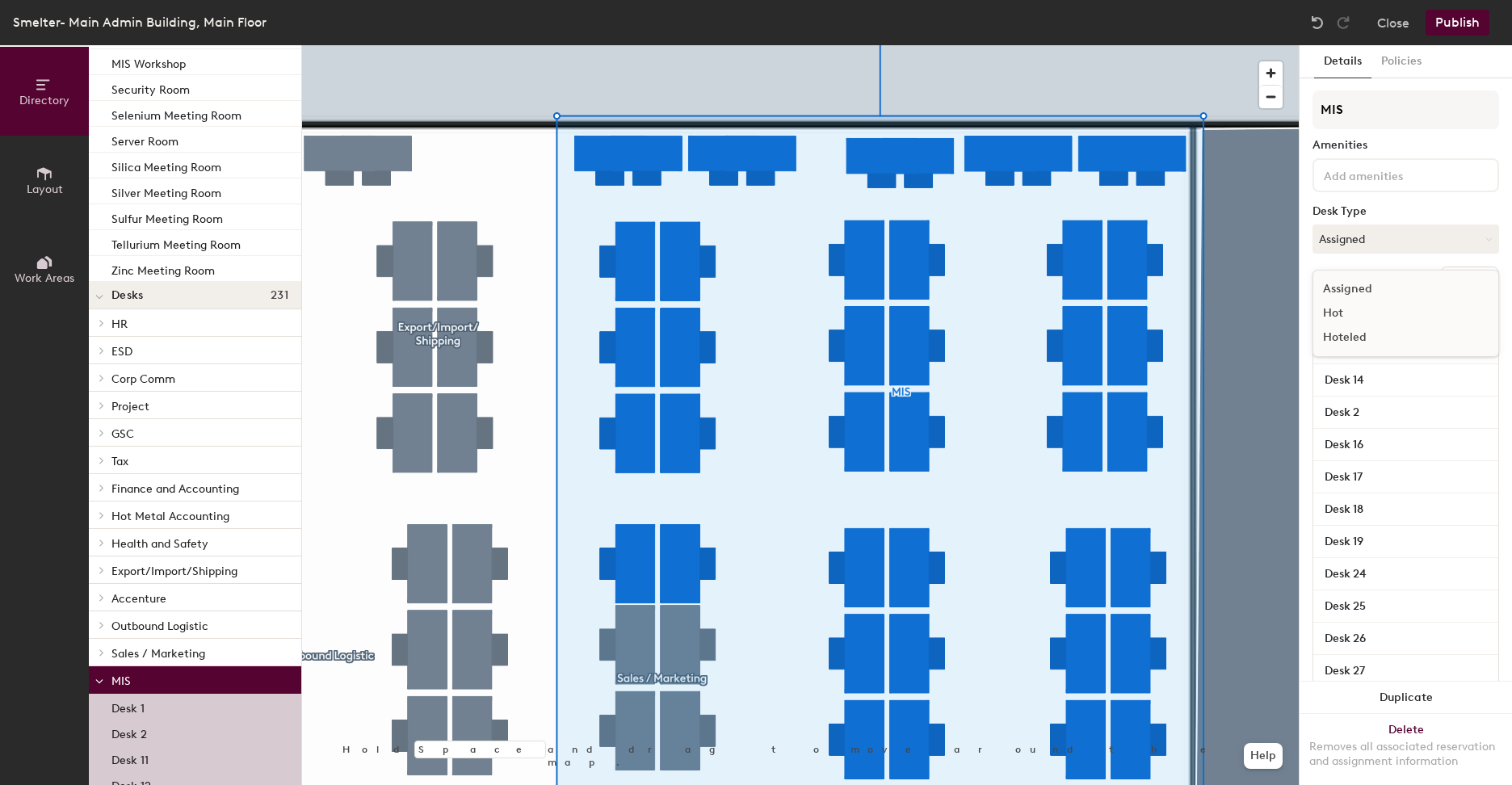
click at [103, 296] on icon at bounding box center [99, 297] width 8 height 7
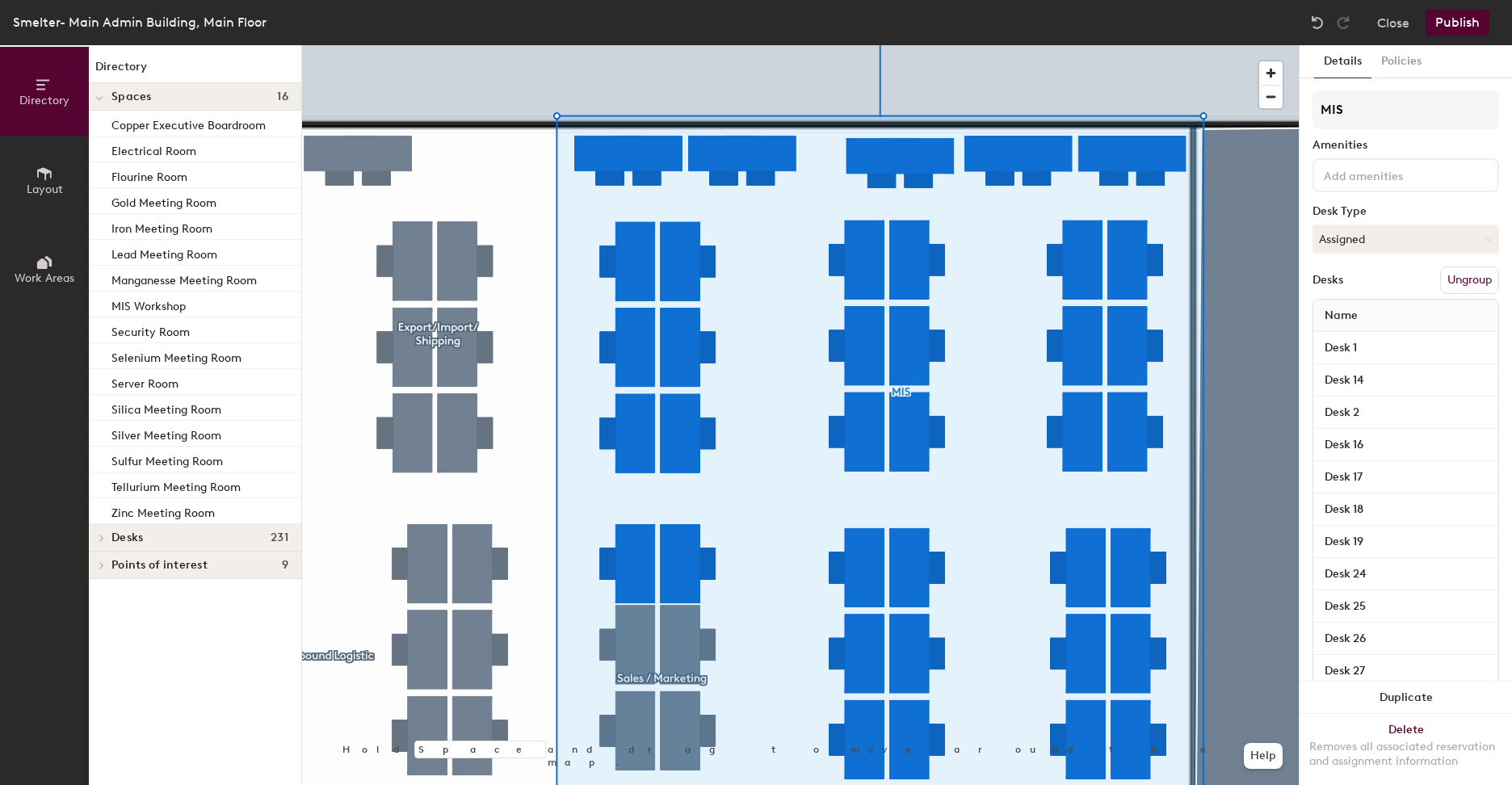
click at [91, 536] on div at bounding box center [99, 537] width 21 height 26
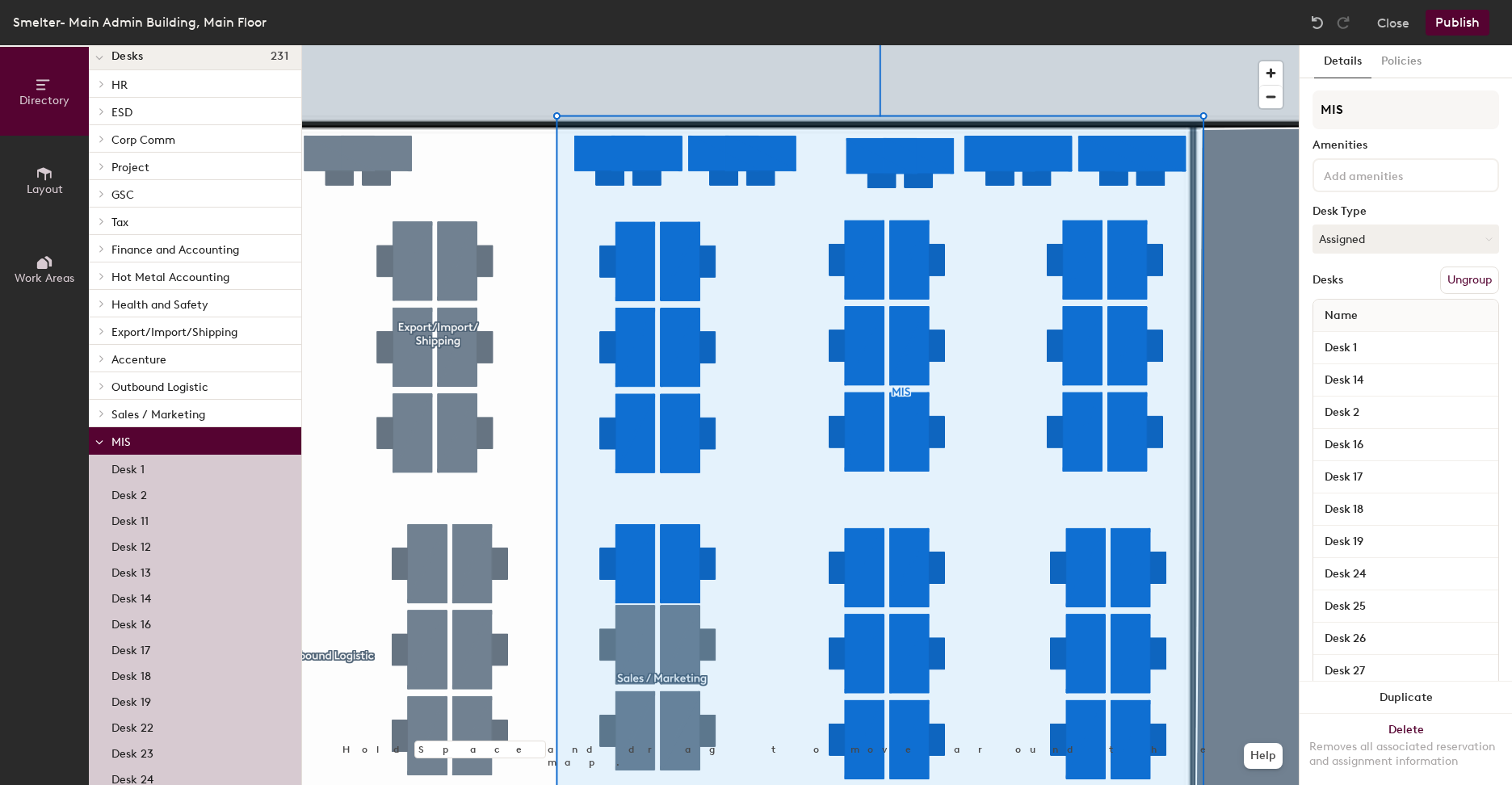
scroll to position [485, 0]
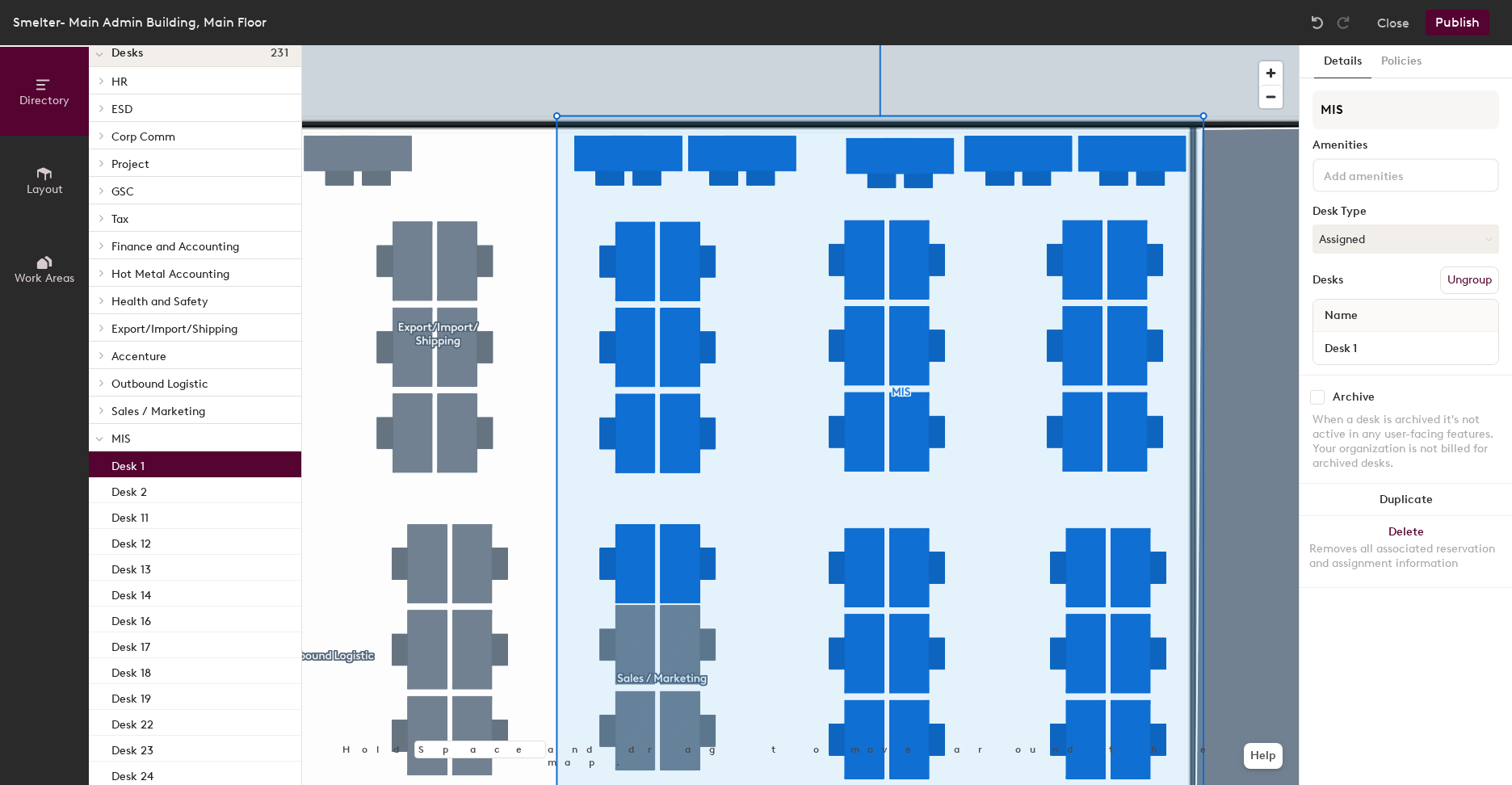
click at [175, 458] on div "Desk 1" at bounding box center [194, 464] width 212 height 26
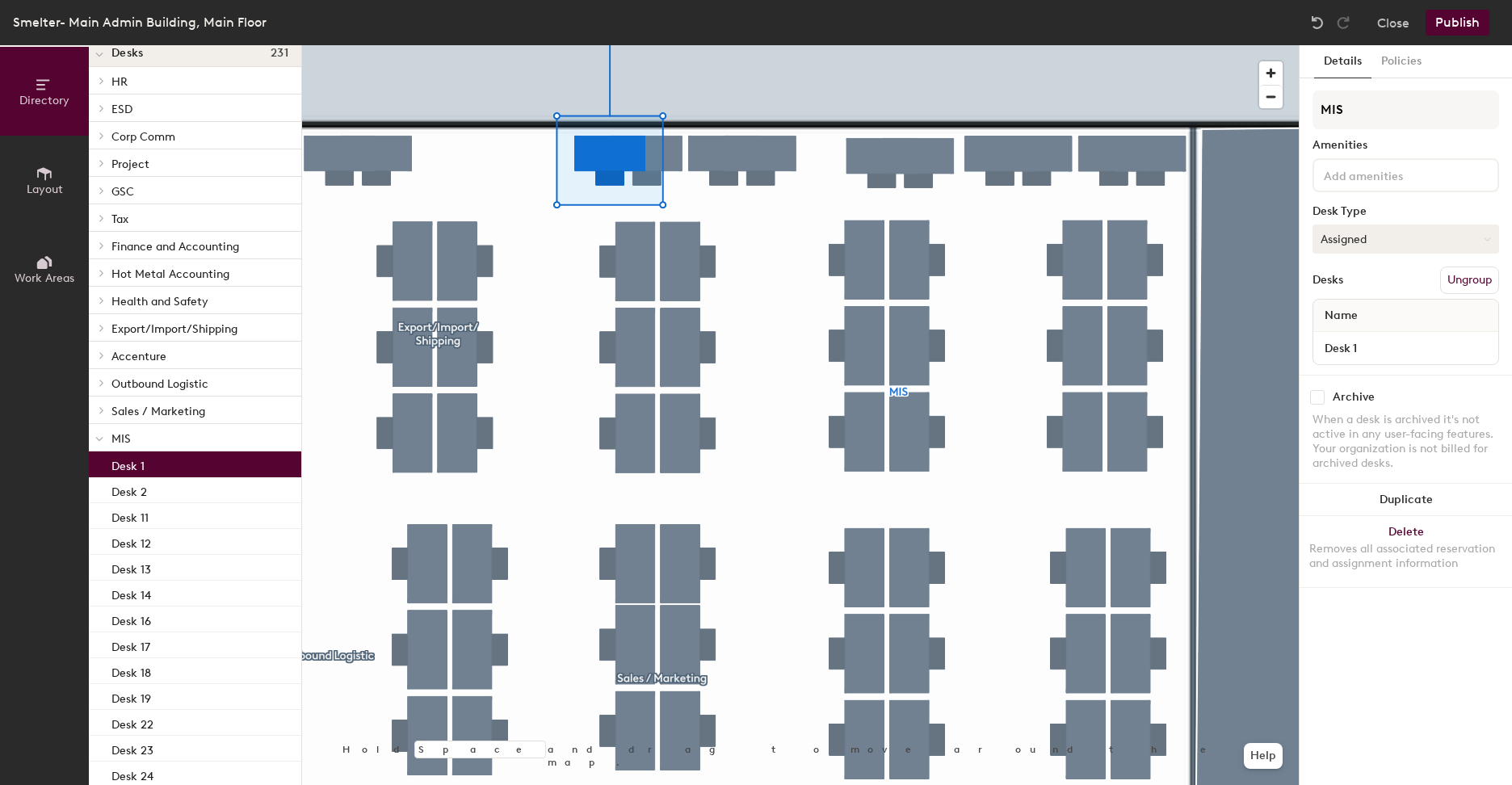
click at [1382, 239] on button "Assigned" at bounding box center [1405, 239] width 186 height 29
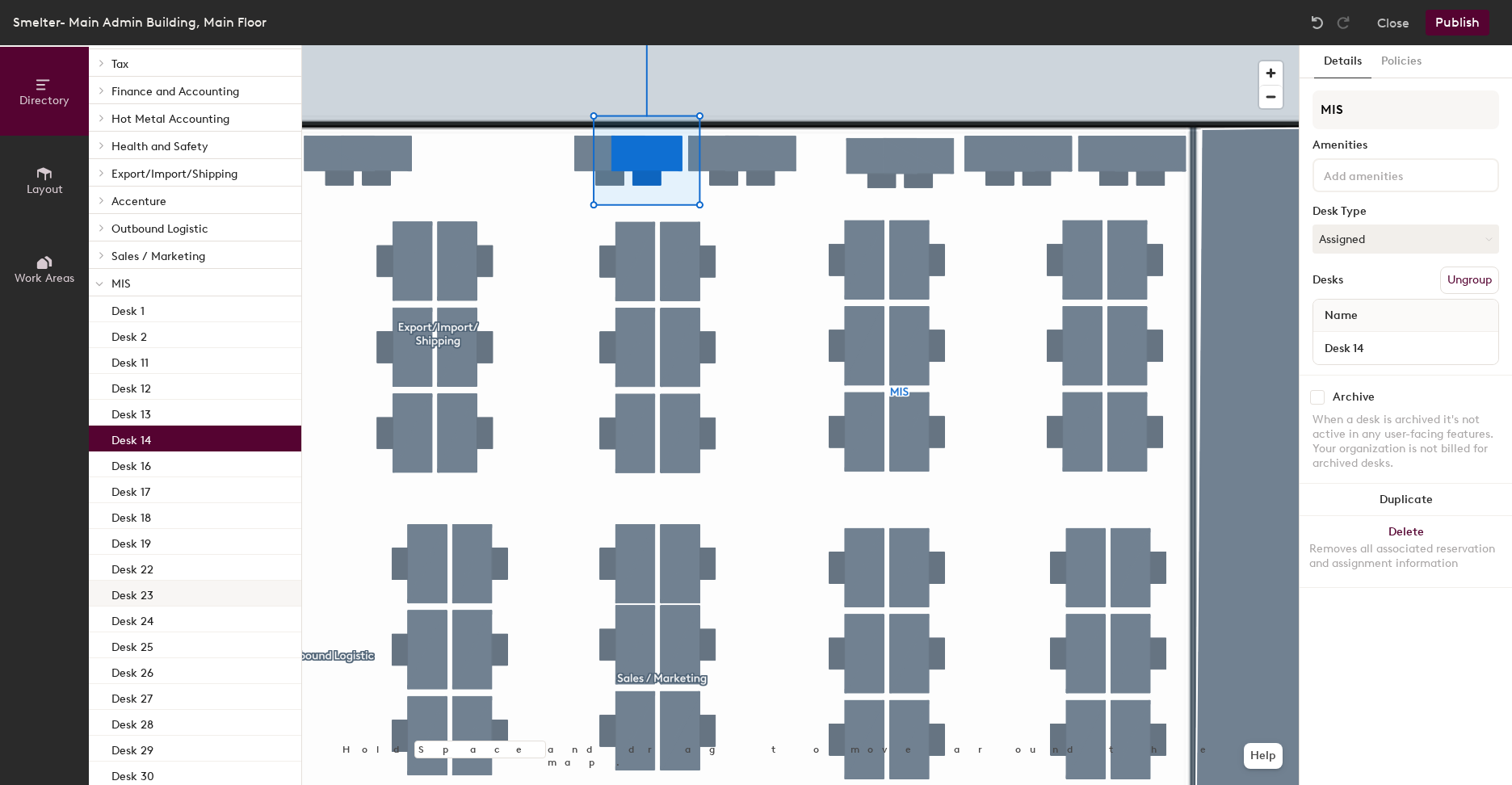
scroll to position [646, 0]
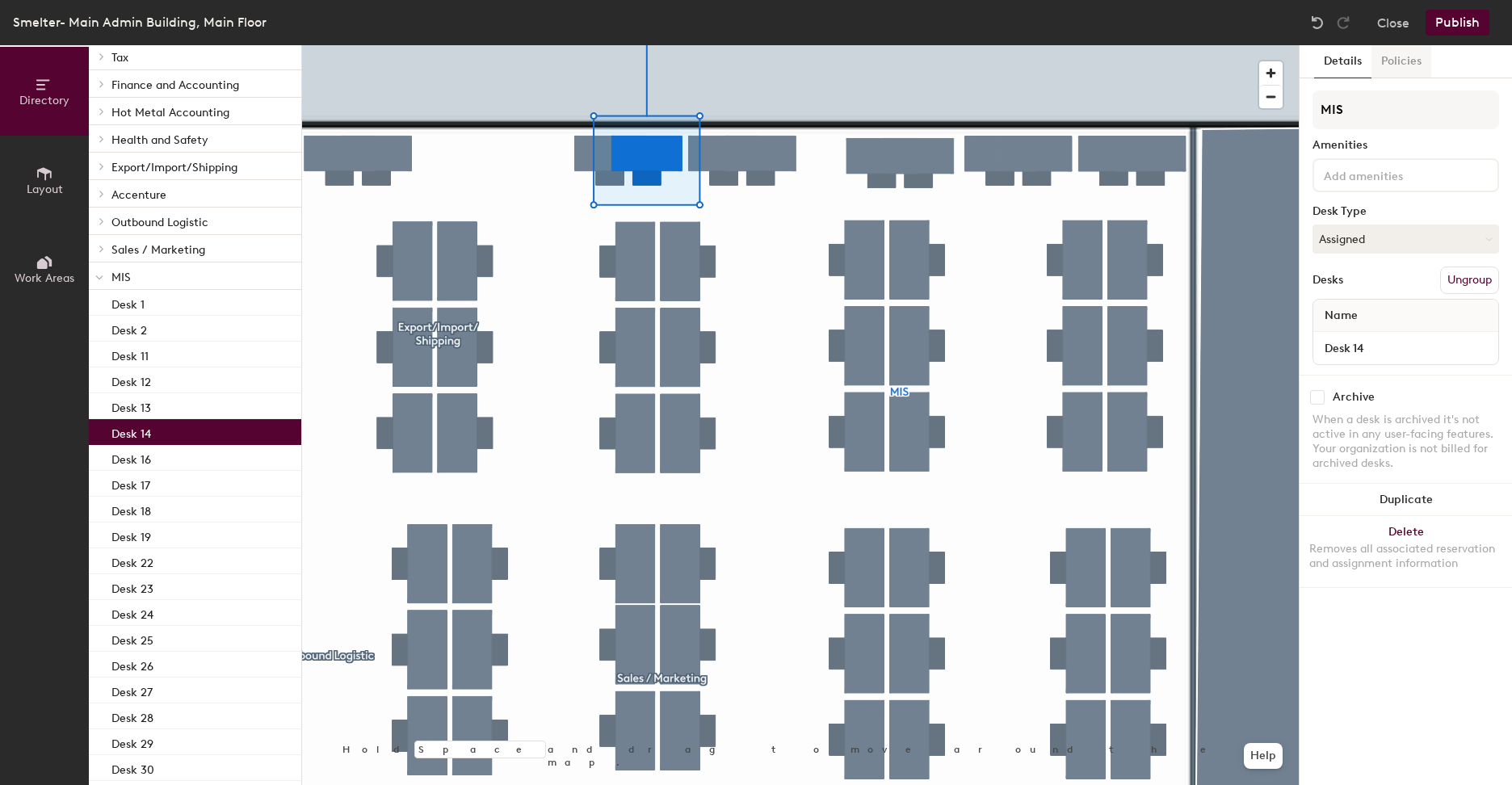
click at [1420, 66] on button "Policies" at bounding box center [1401, 62] width 60 height 33
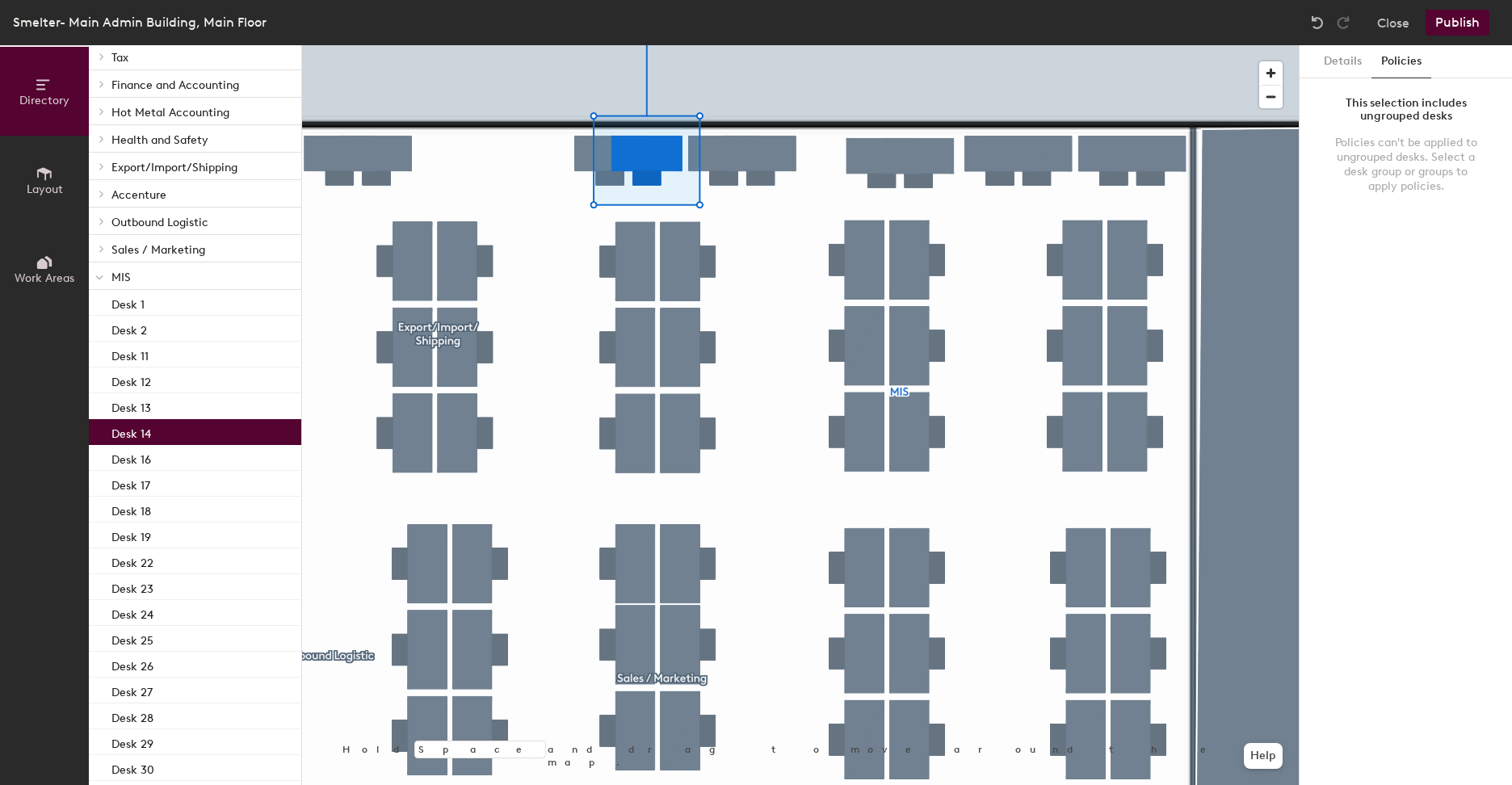
click at [1426, 121] on div "This selection includes ungrouped desks" at bounding box center [1406, 110] width 148 height 26
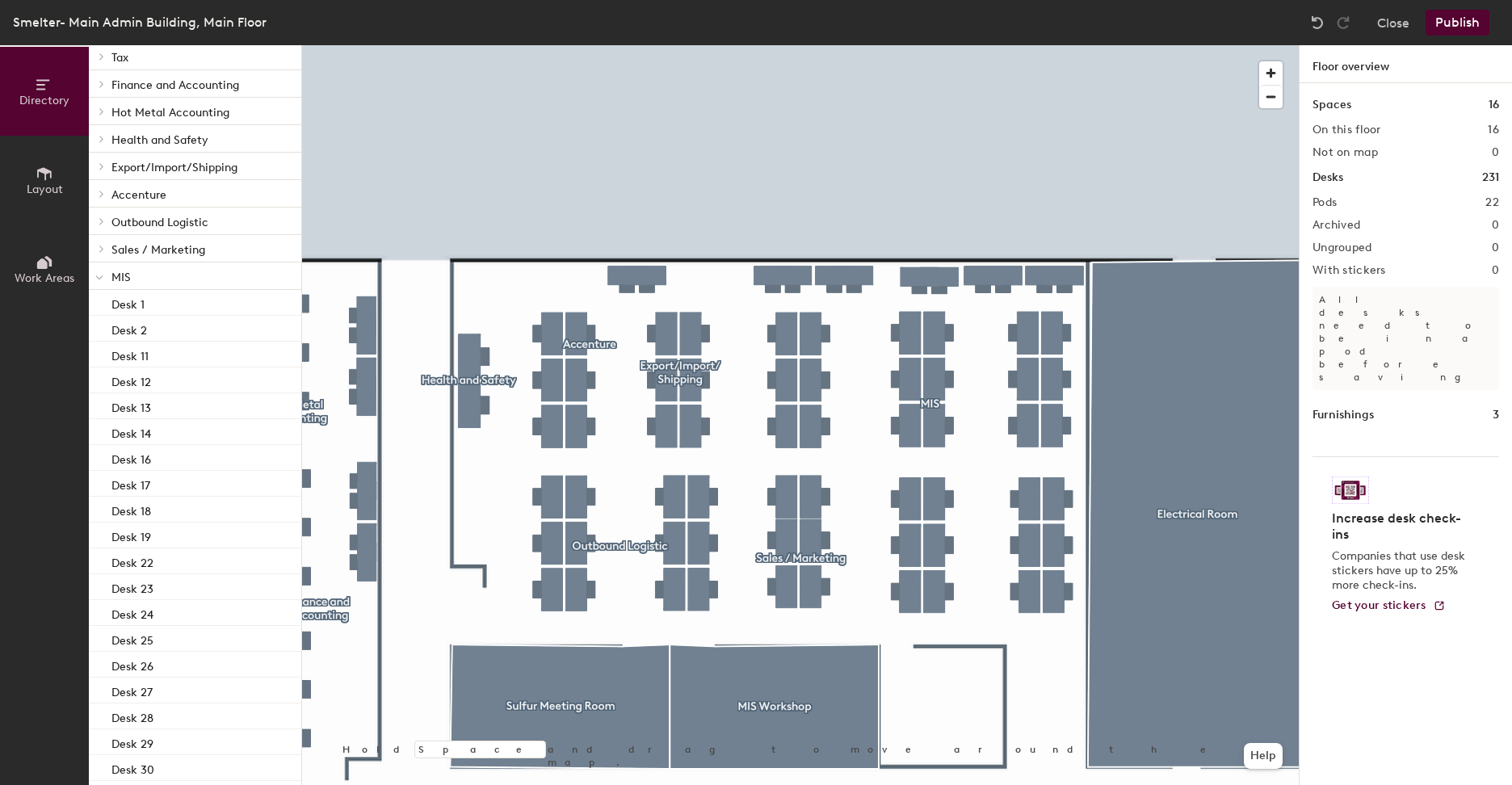
click at [94, 276] on div at bounding box center [99, 276] width 21 height 26
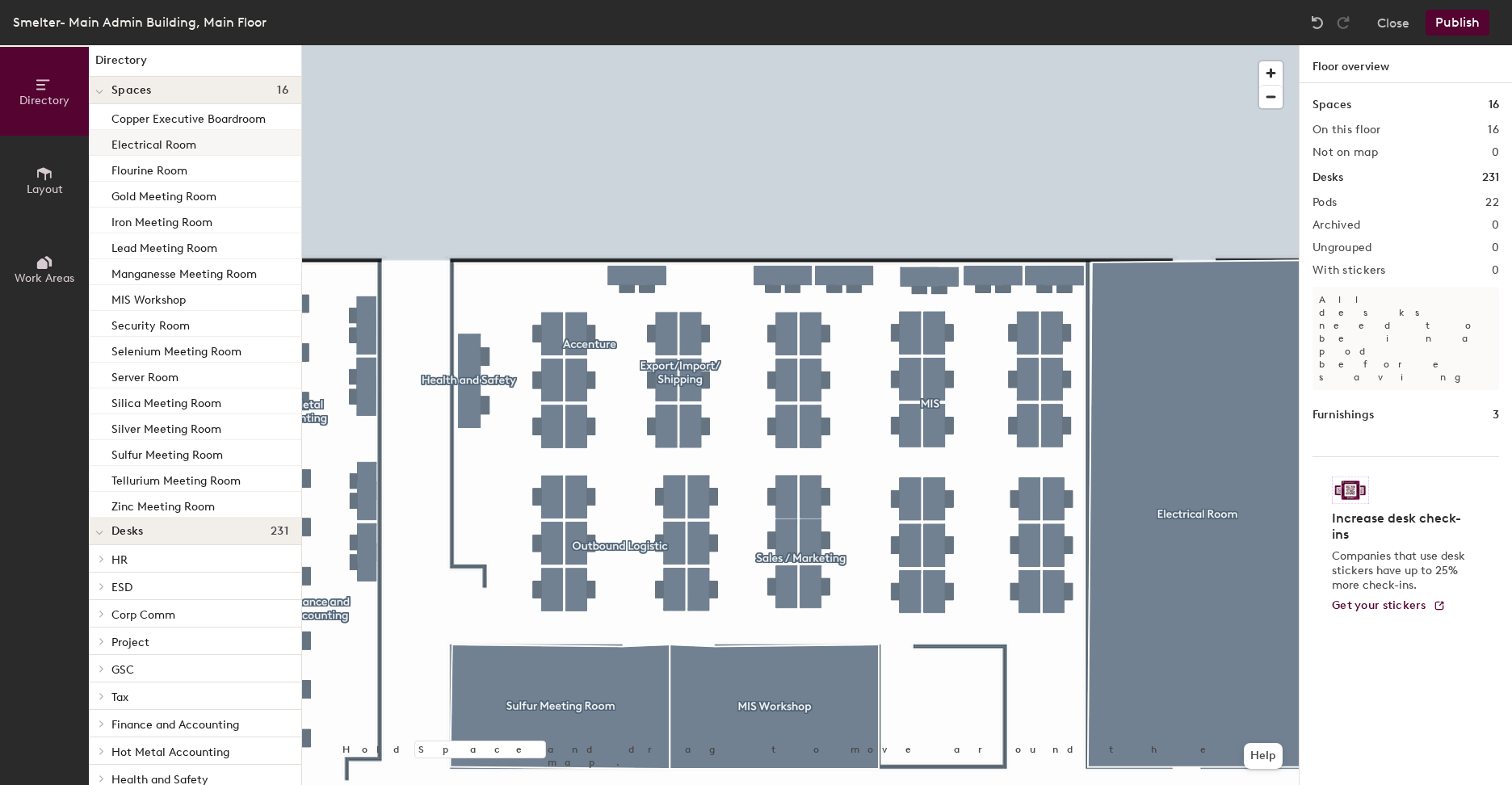
scroll to position [0, 0]
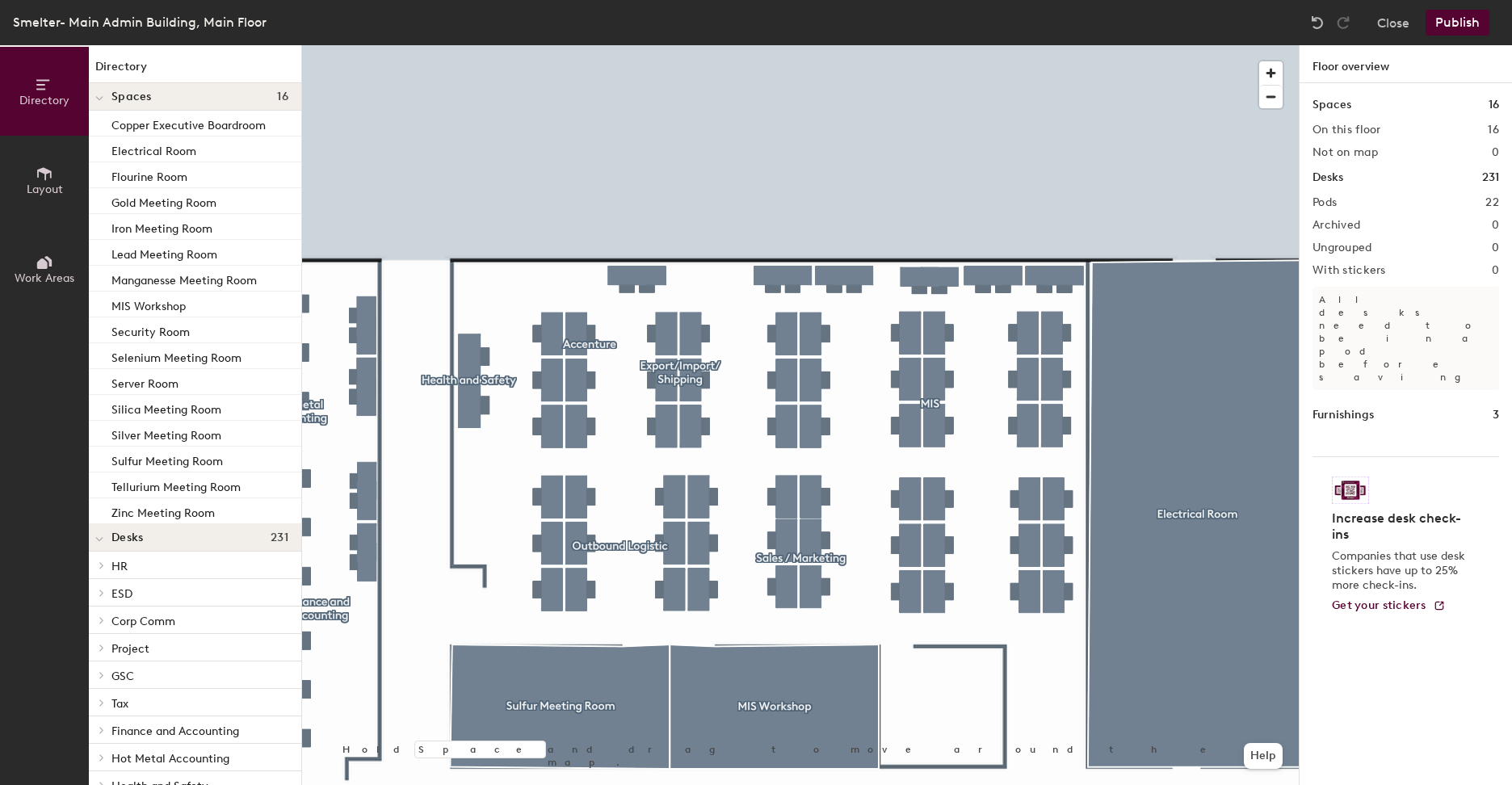
click at [104, 95] on div at bounding box center [99, 96] width 21 height 26
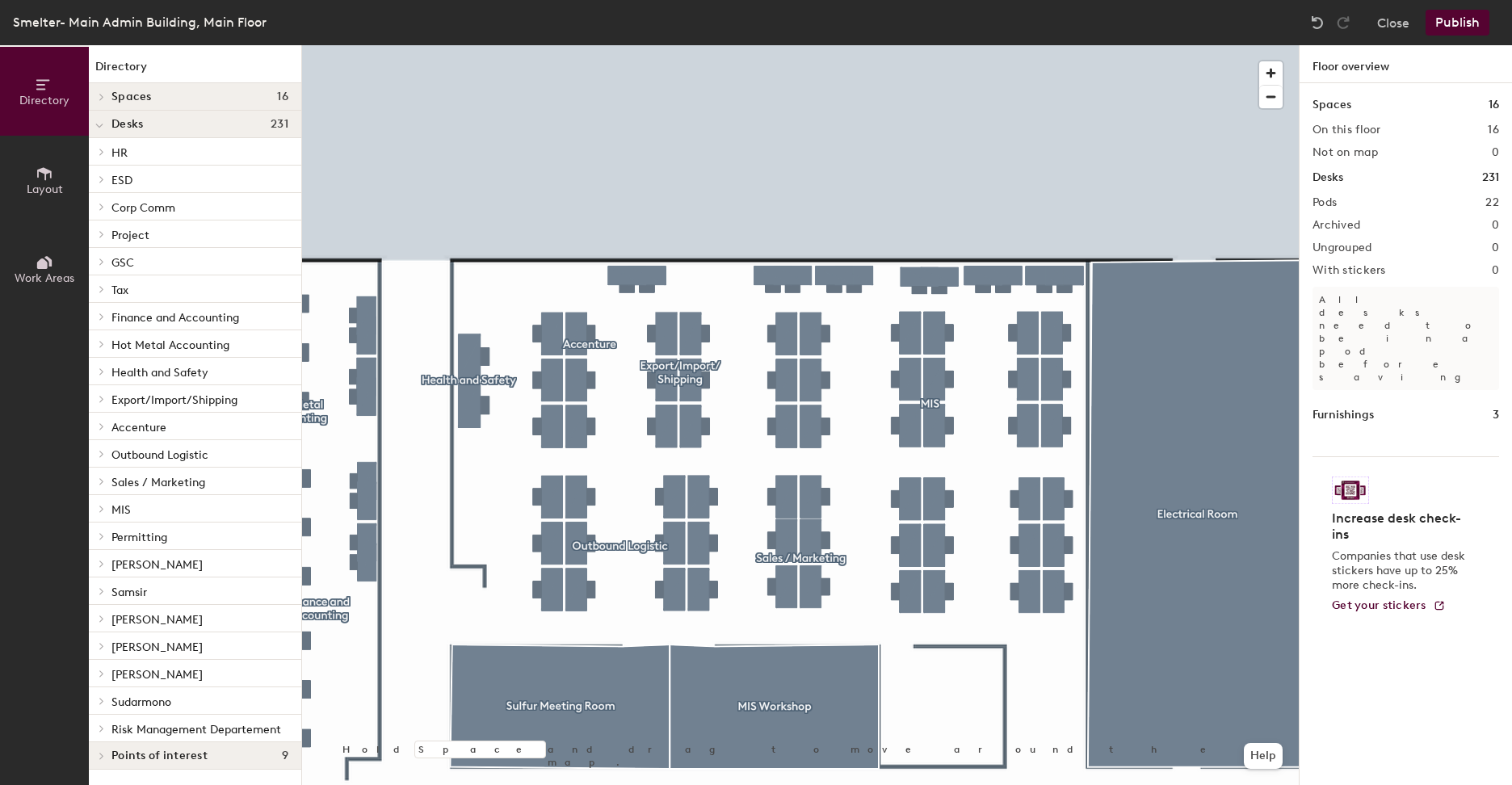
click at [48, 185] on span "Layout" at bounding box center [44, 189] width 36 height 14
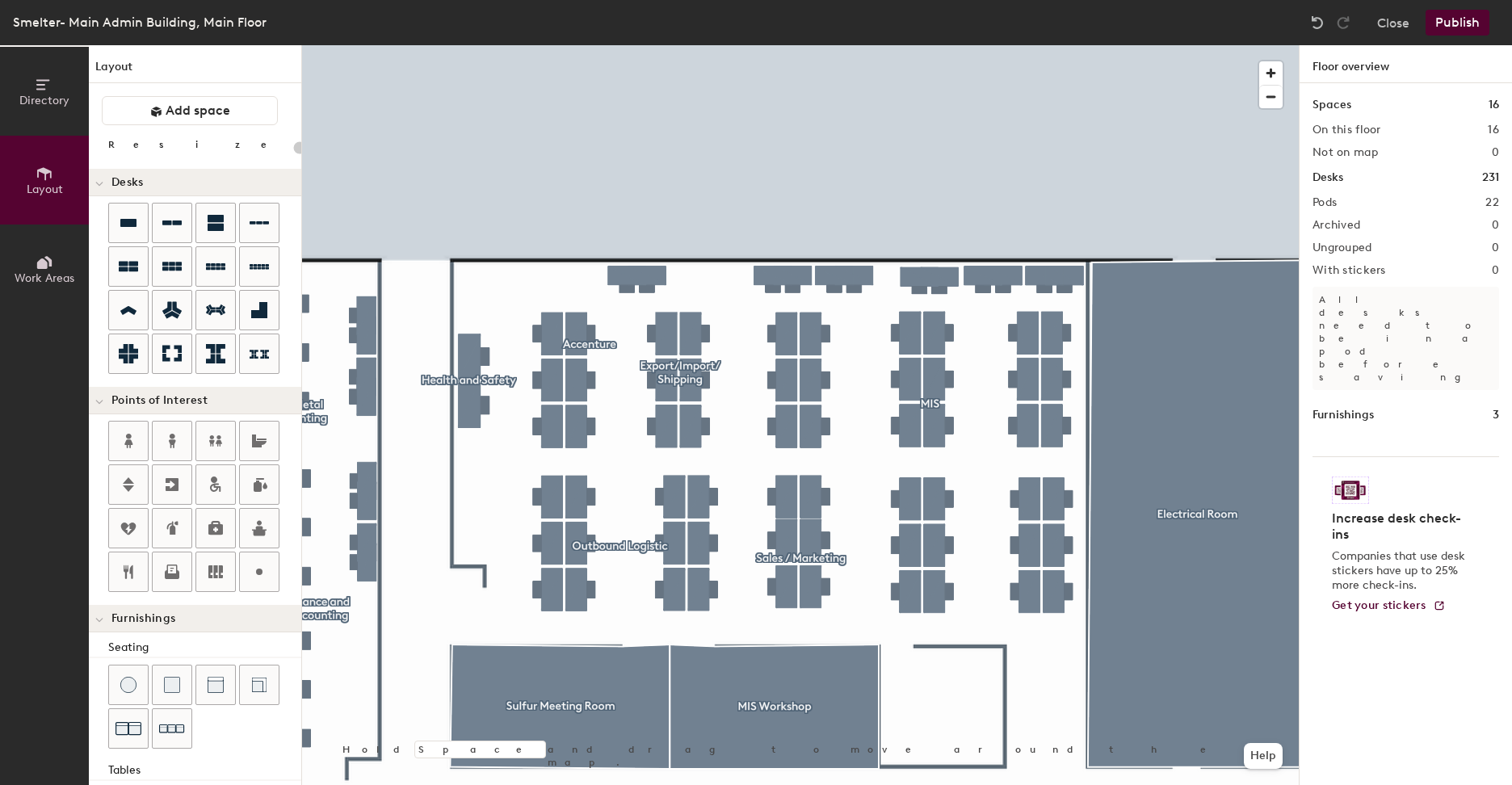
click at [57, 271] on button "Work Areas" at bounding box center [44, 269] width 89 height 89
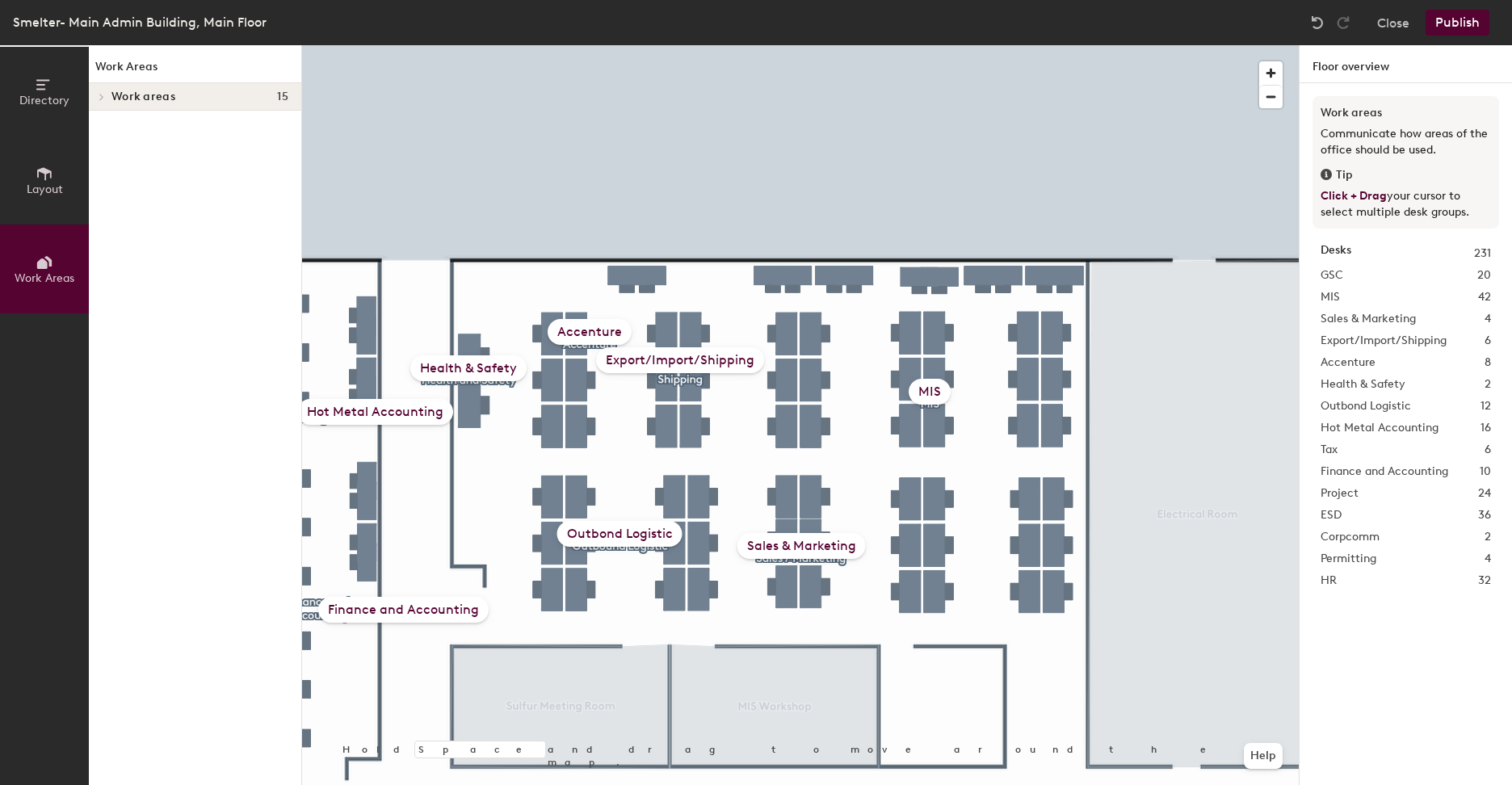
click at [101, 90] on div at bounding box center [99, 96] width 21 height 26
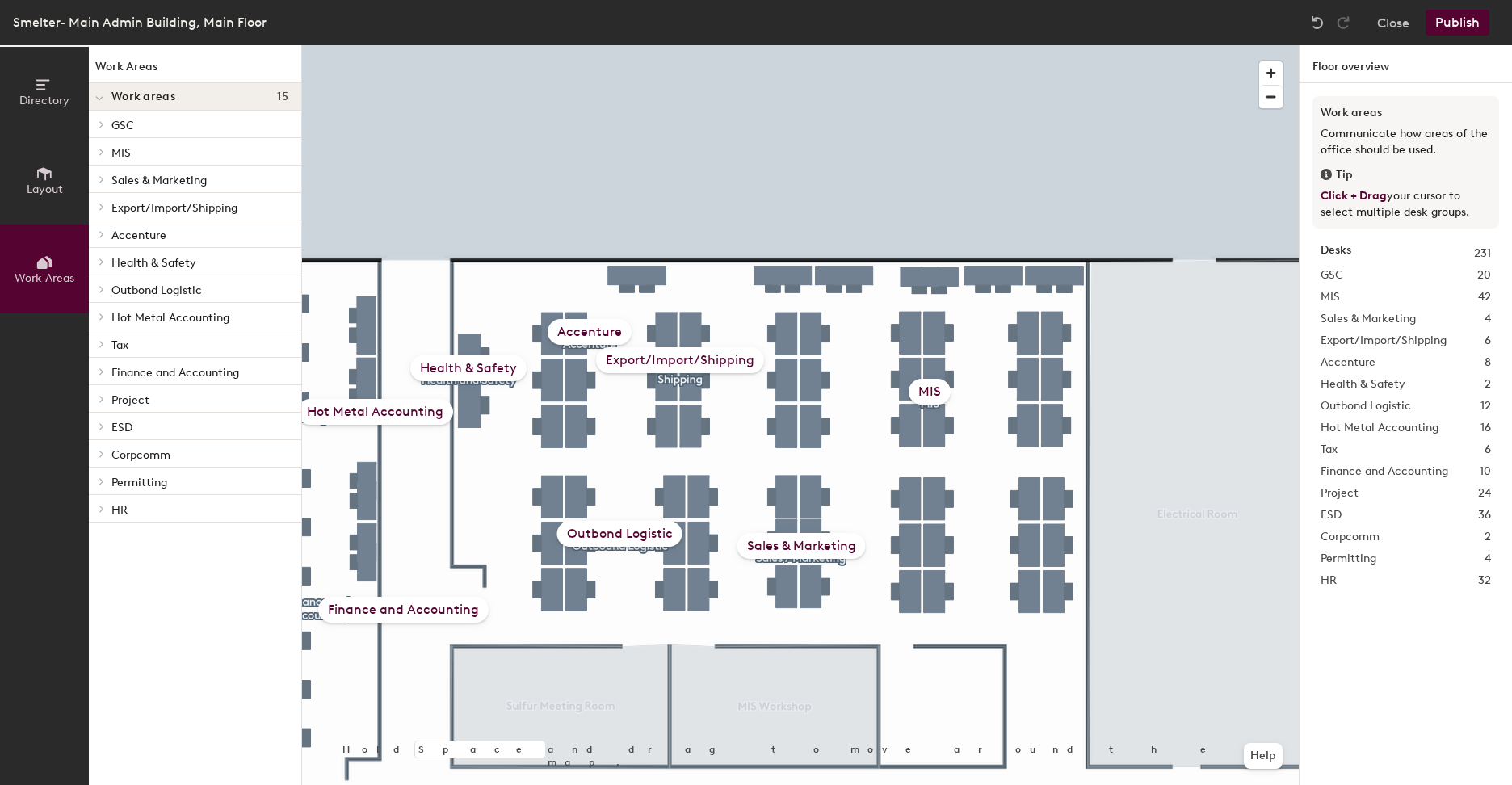
click at [148, 159] on p "MIS" at bounding box center [200, 152] width 177 height 21
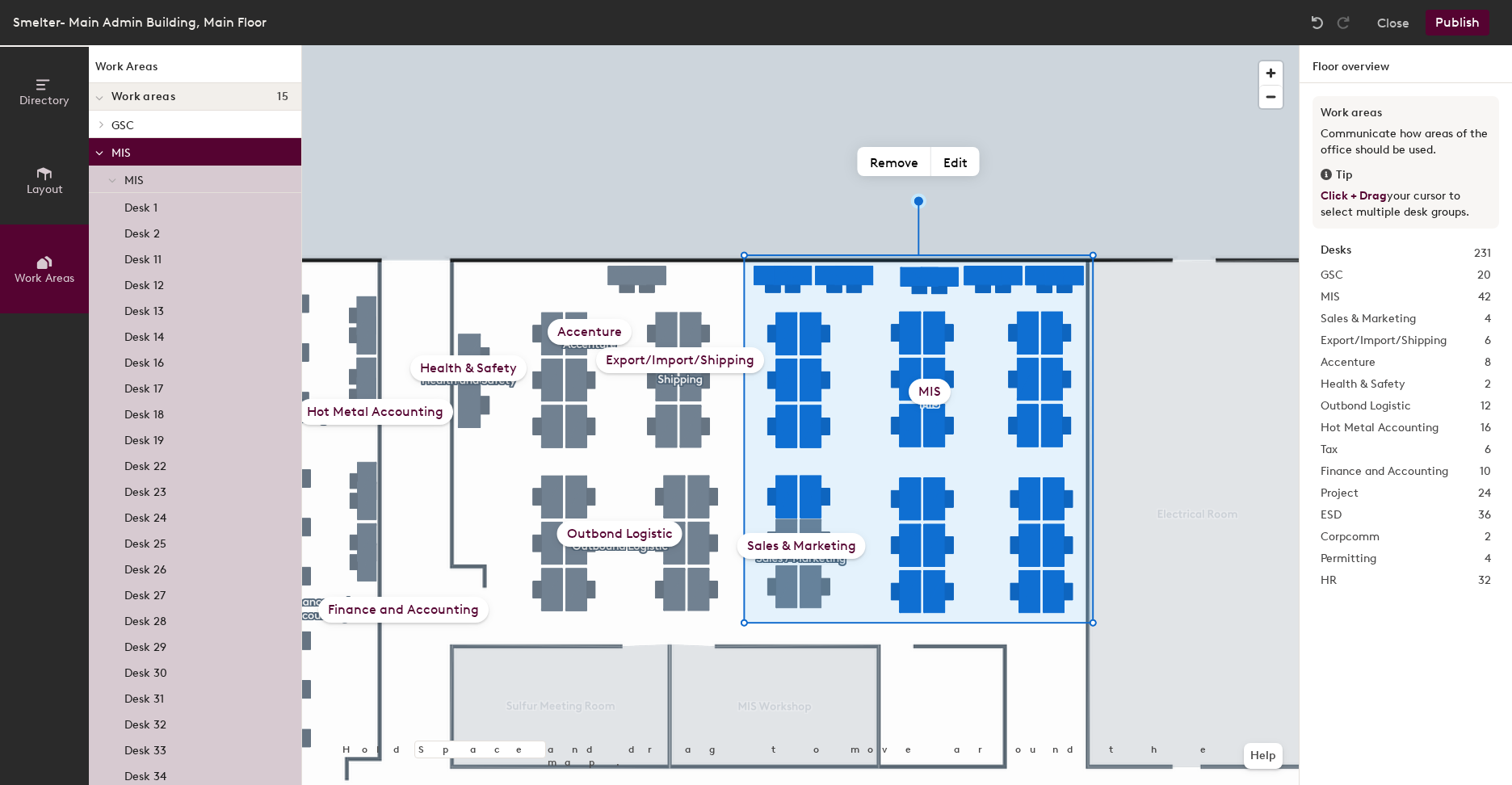
click at [1366, 265] on div "Desks 231 GSC 20 MIS 42 Sales & Marketing 4 Export/Import/Shipping 6 Accenture …" at bounding box center [1405, 418] width 186 height 365
click at [1361, 250] on div "Desks 231" at bounding box center [1406, 253] width 171 height 18
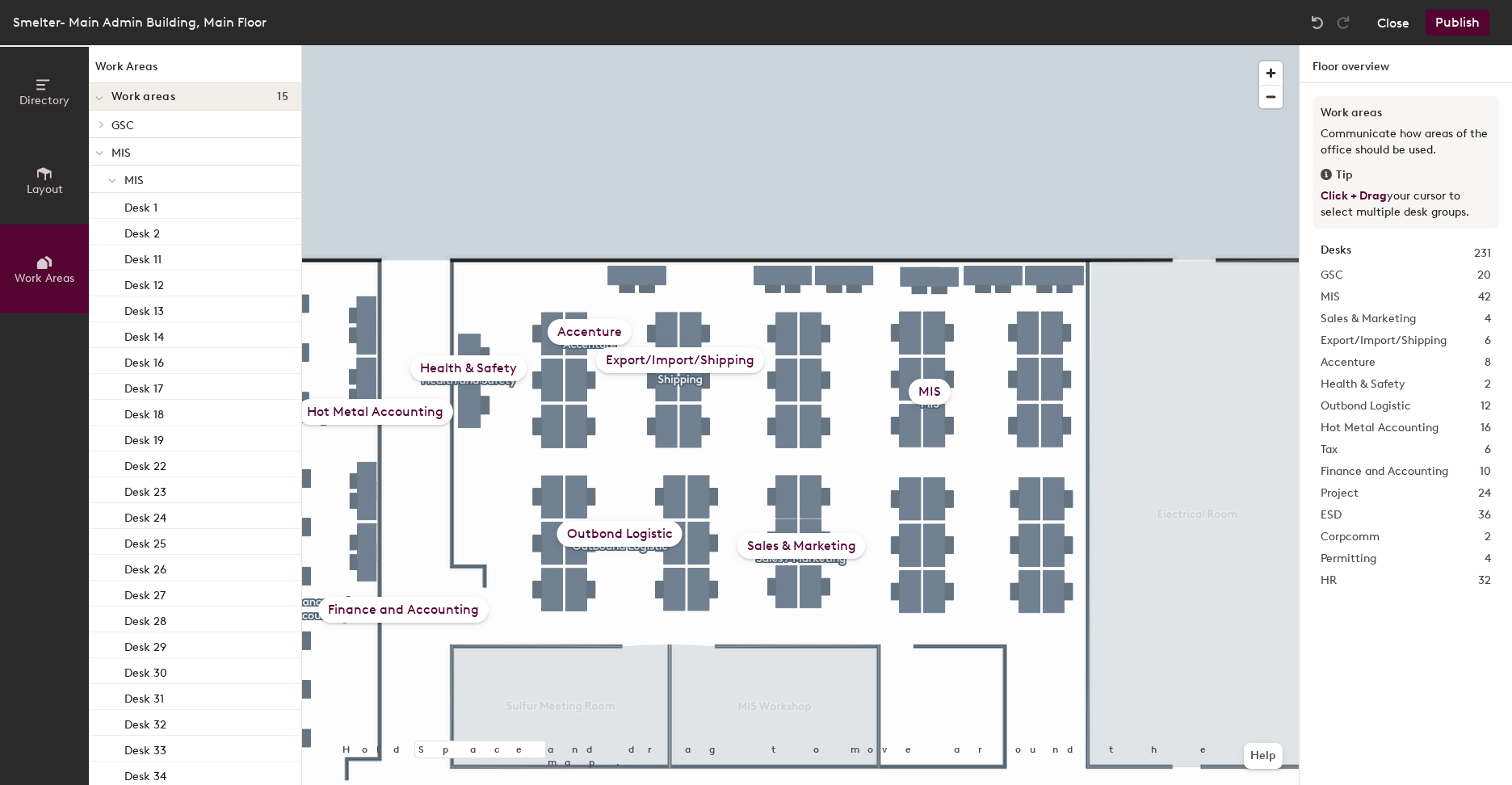
click at [1398, 27] on button "Close" at bounding box center [1393, 23] width 32 height 26
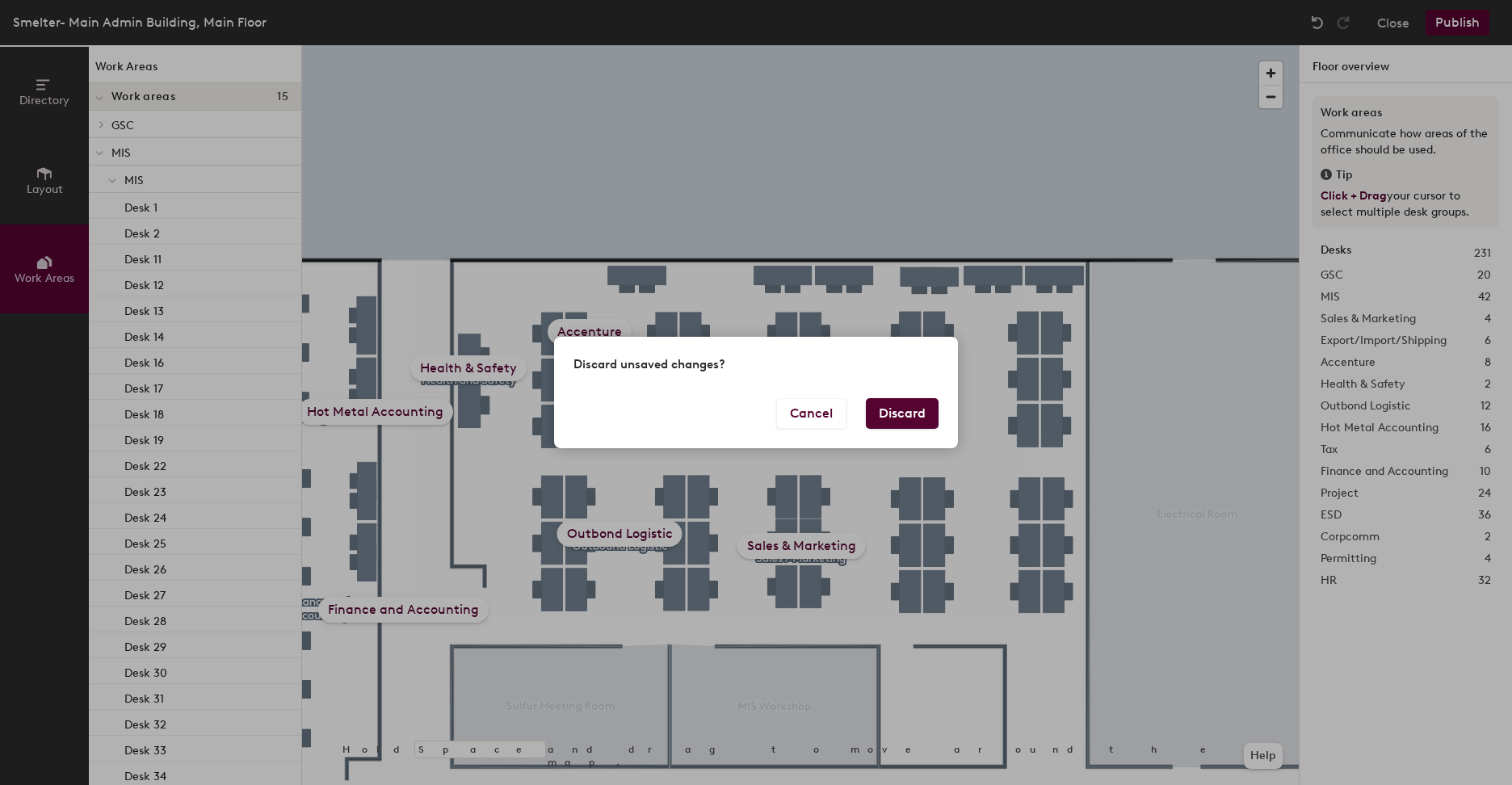
click at [893, 418] on button "Discard" at bounding box center [902, 413] width 73 height 30
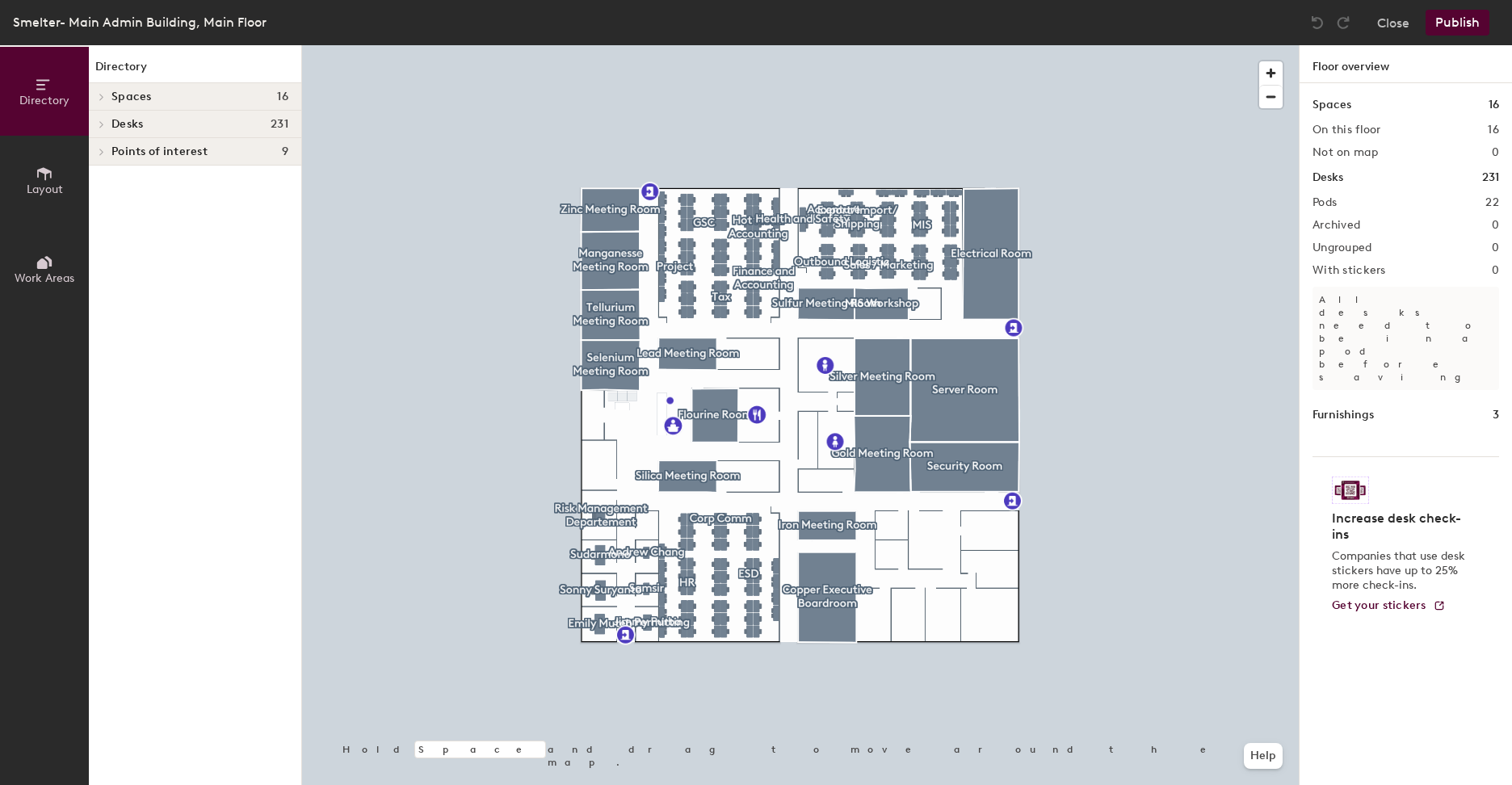
click at [1377, 406] on div "Furnishings 3" at bounding box center [1405, 415] width 186 height 18
click at [508, 45] on div at bounding box center [800, 45] width 997 height 0
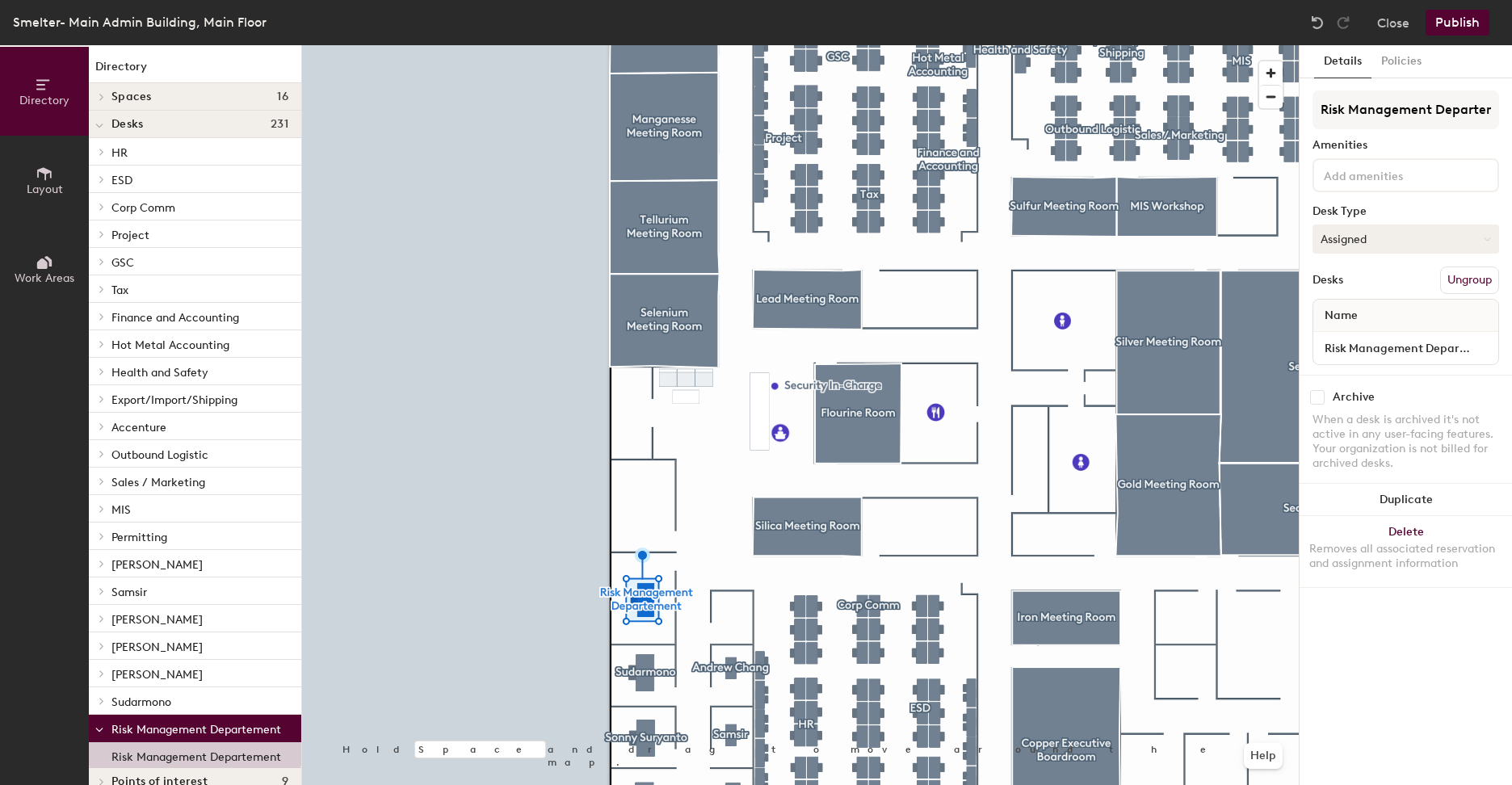
click at [1468, 244] on button "Assigned" at bounding box center [1405, 239] width 186 height 29
click at [1467, 242] on button "Assigned" at bounding box center [1405, 239] width 186 height 29
click at [1420, 65] on button "Policies" at bounding box center [1401, 62] width 60 height 33
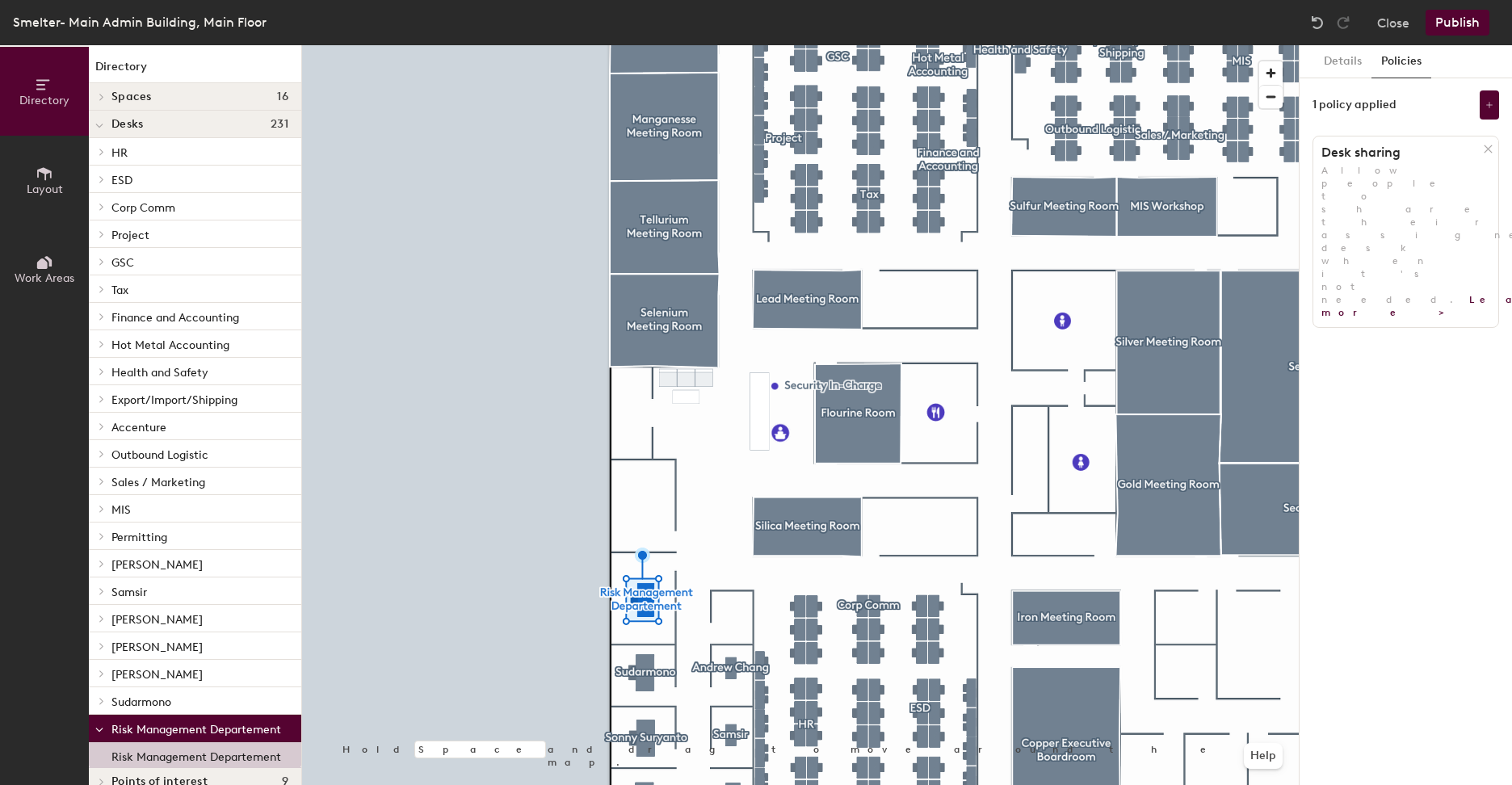
click at [1493, 144] on div at bounding box center [1491, 148] width 16 height 18
click at [1392, 178] on button "Add policy" at bounding box center [1406, 185] width 78 height 26
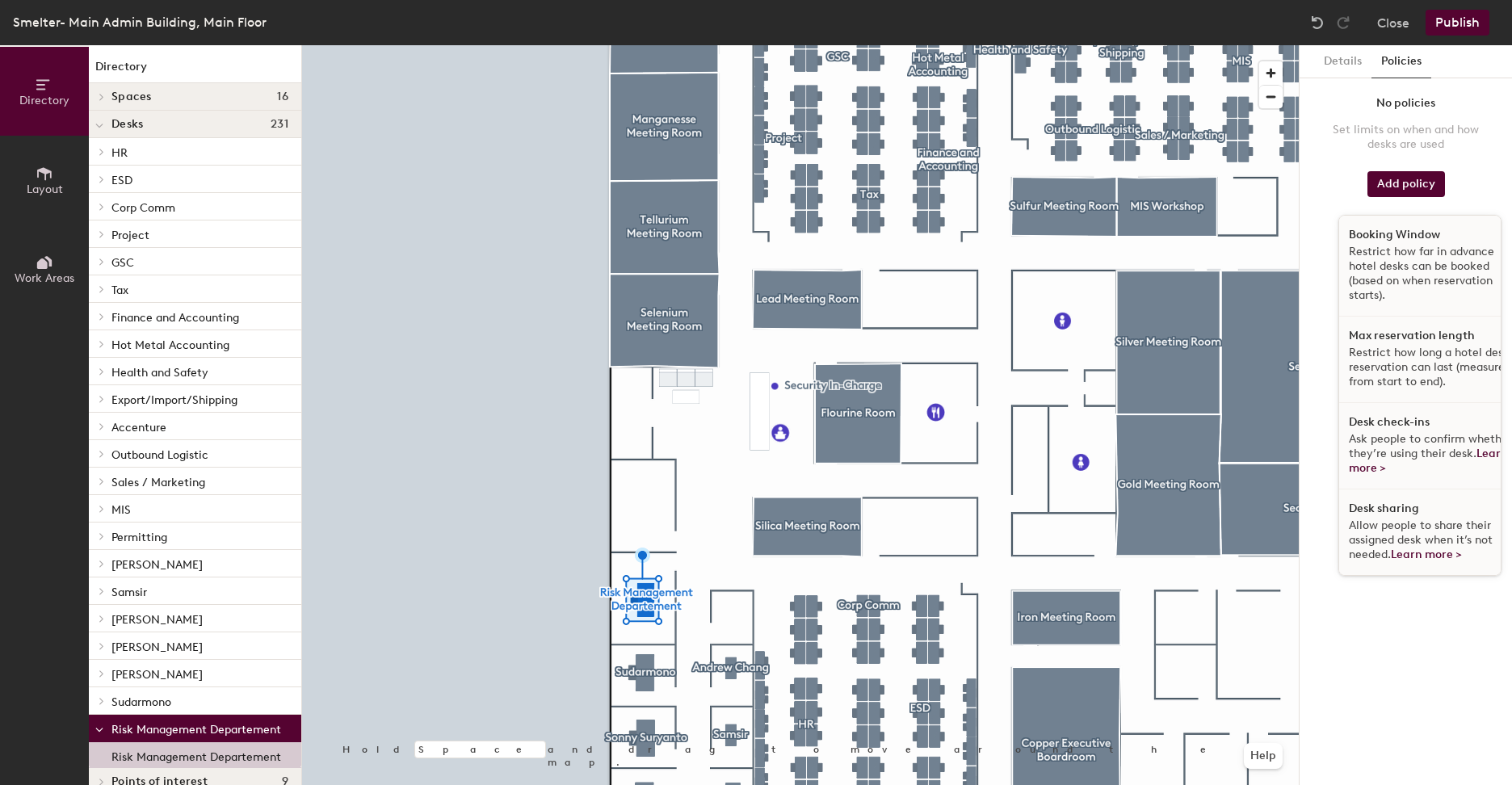
click at [1411, 430] on div "Desk check-ins Ask people to confirm whether they’re using their desk. Learn mo…" at bounding box center [1432, 445] width 185 height 86
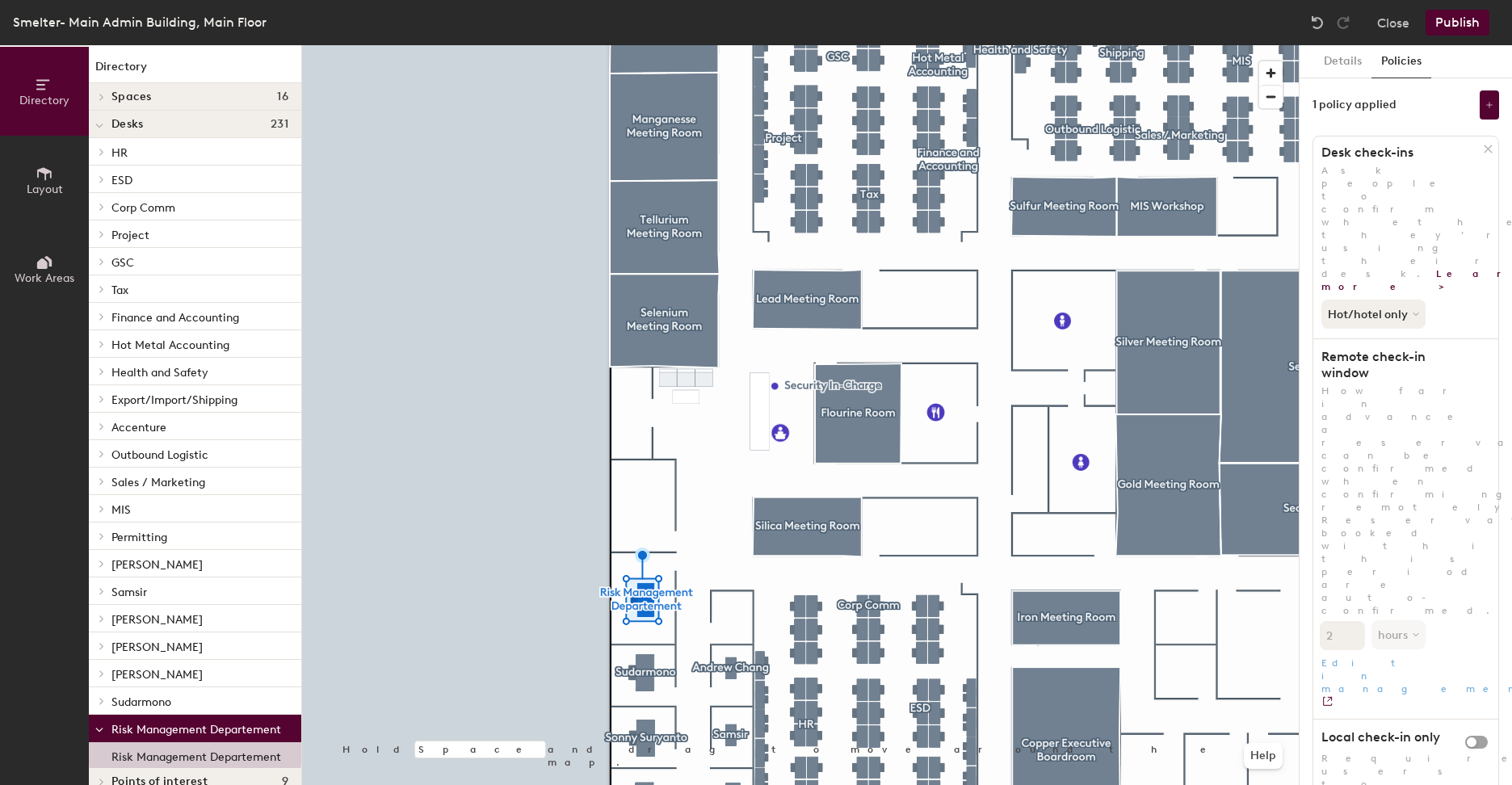
click at [1389, 650] on link "Edit in management" at bounding box center [1405, 680] width 185 height 59
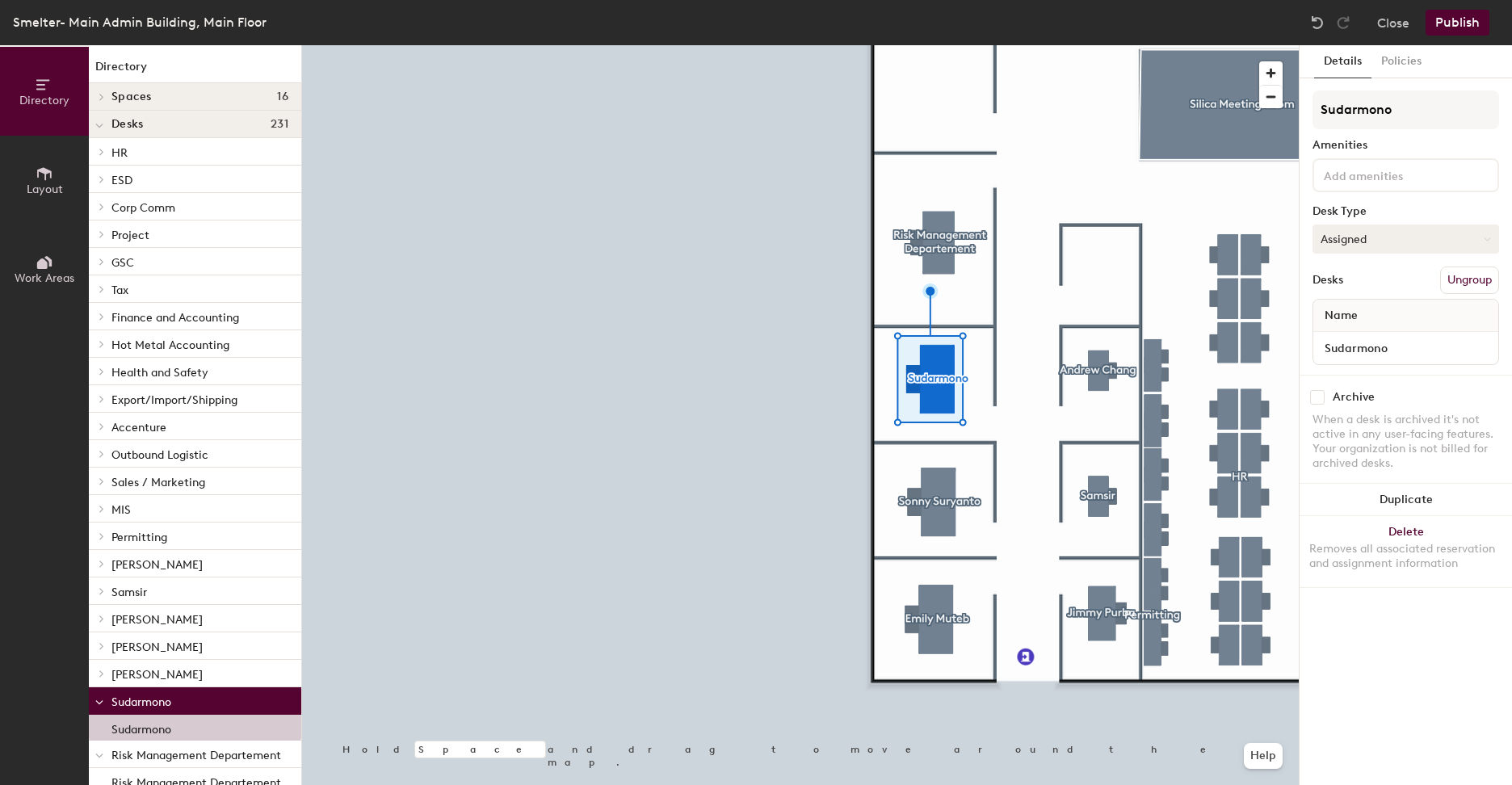
click at [1402, 242] on button "Assigned" at bounding box center [1405, 239] width 186 height 29
click at [1386, 304] on div "Hot" at bounding box center [1394, 313] width 162 height 25
click at [1396, 80] on div "Details Policies Sudarmono Amenities Desk Type Hot Desks Ungroup Name Sudarmono…" at bounding box center [1405, 415] width 212 height 740
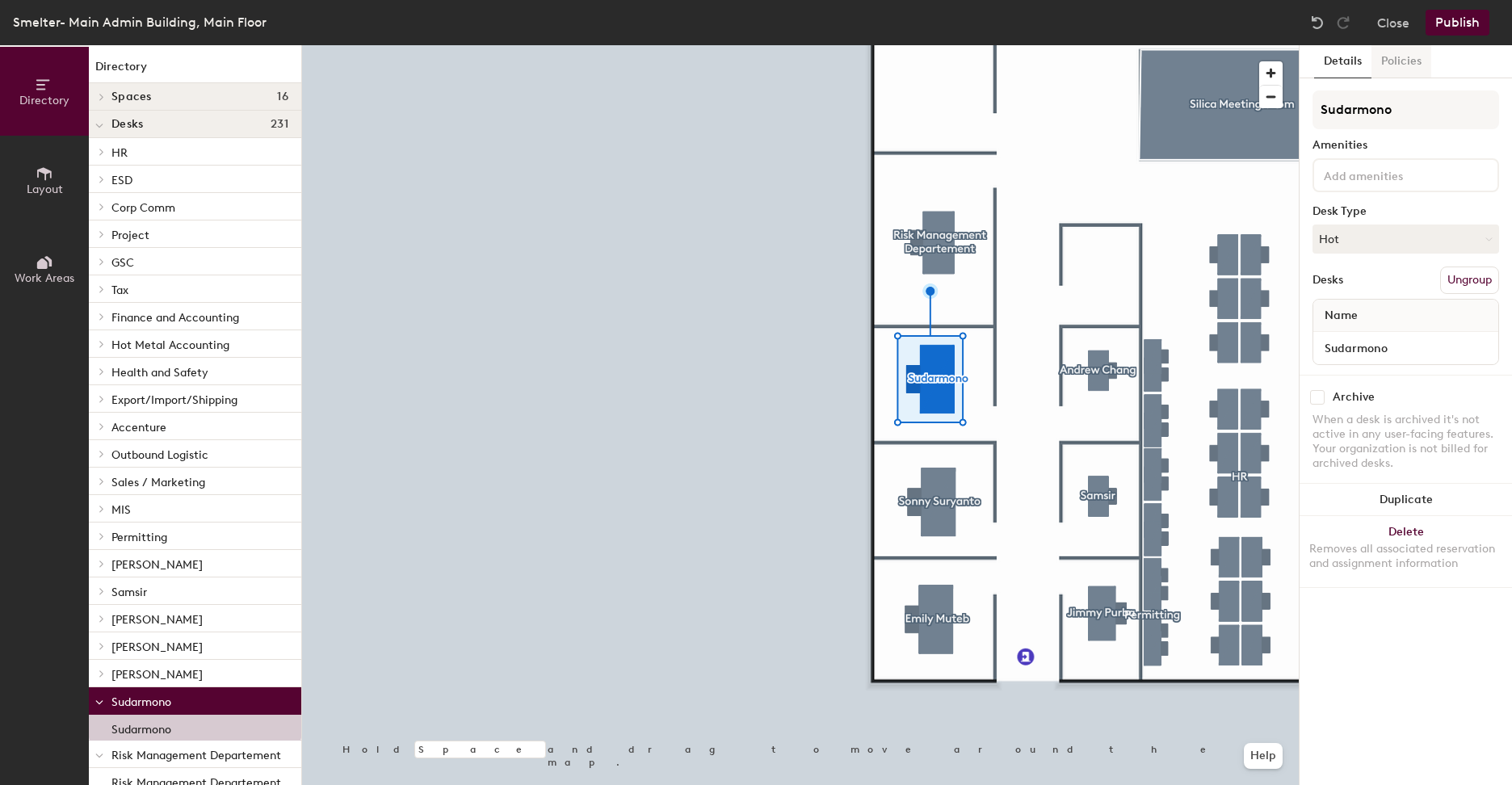
click at [1399, 75] on button "Policies" at bounding box center [1401, 62] width 60 height 33
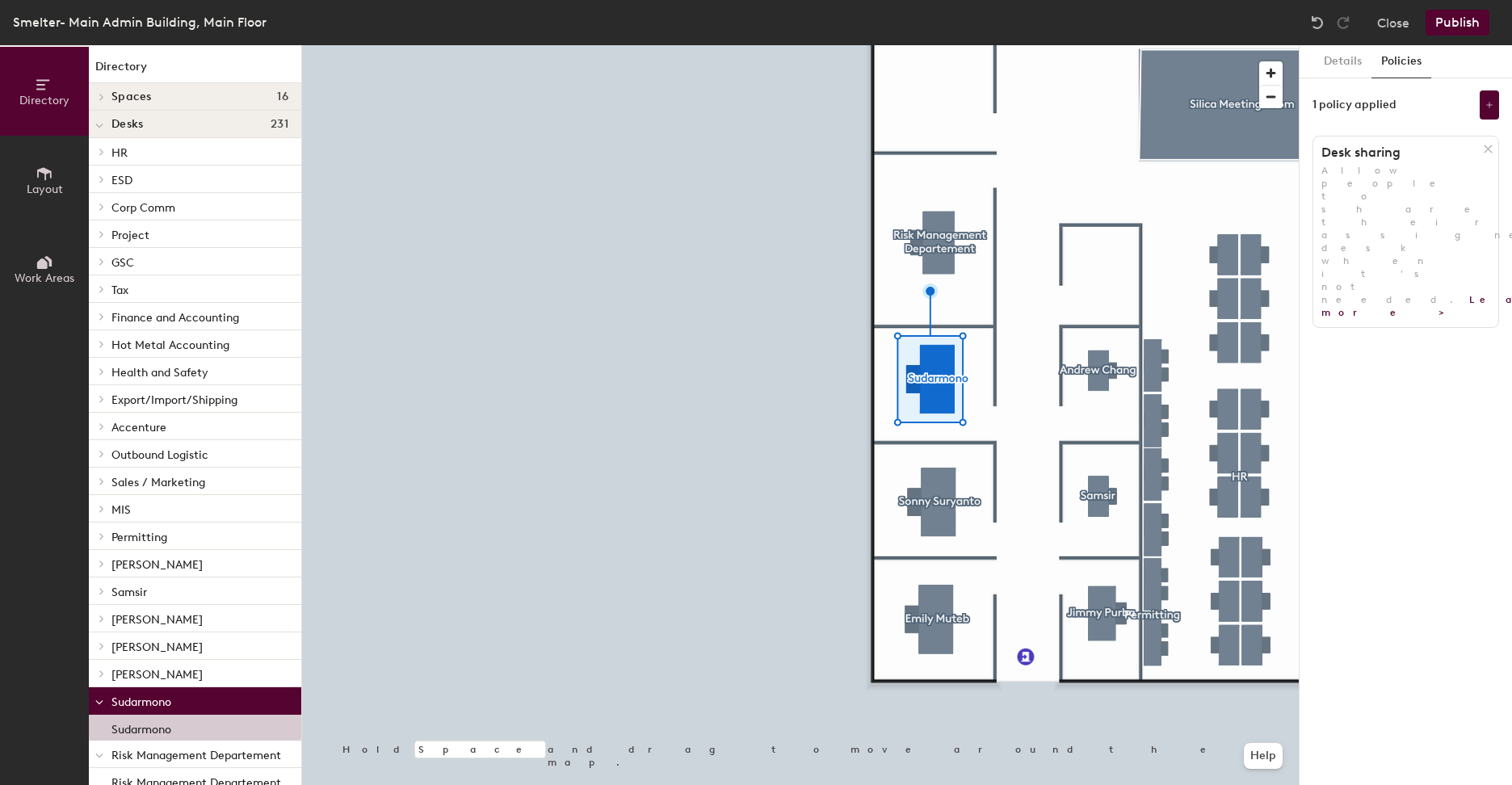
click at [1489, 148] on icon at bounding box center [1488, 148] width 12 height 12
click at [1420, 183] on button "Add policy" at bounding box center [1406, 185] width 78 height 26
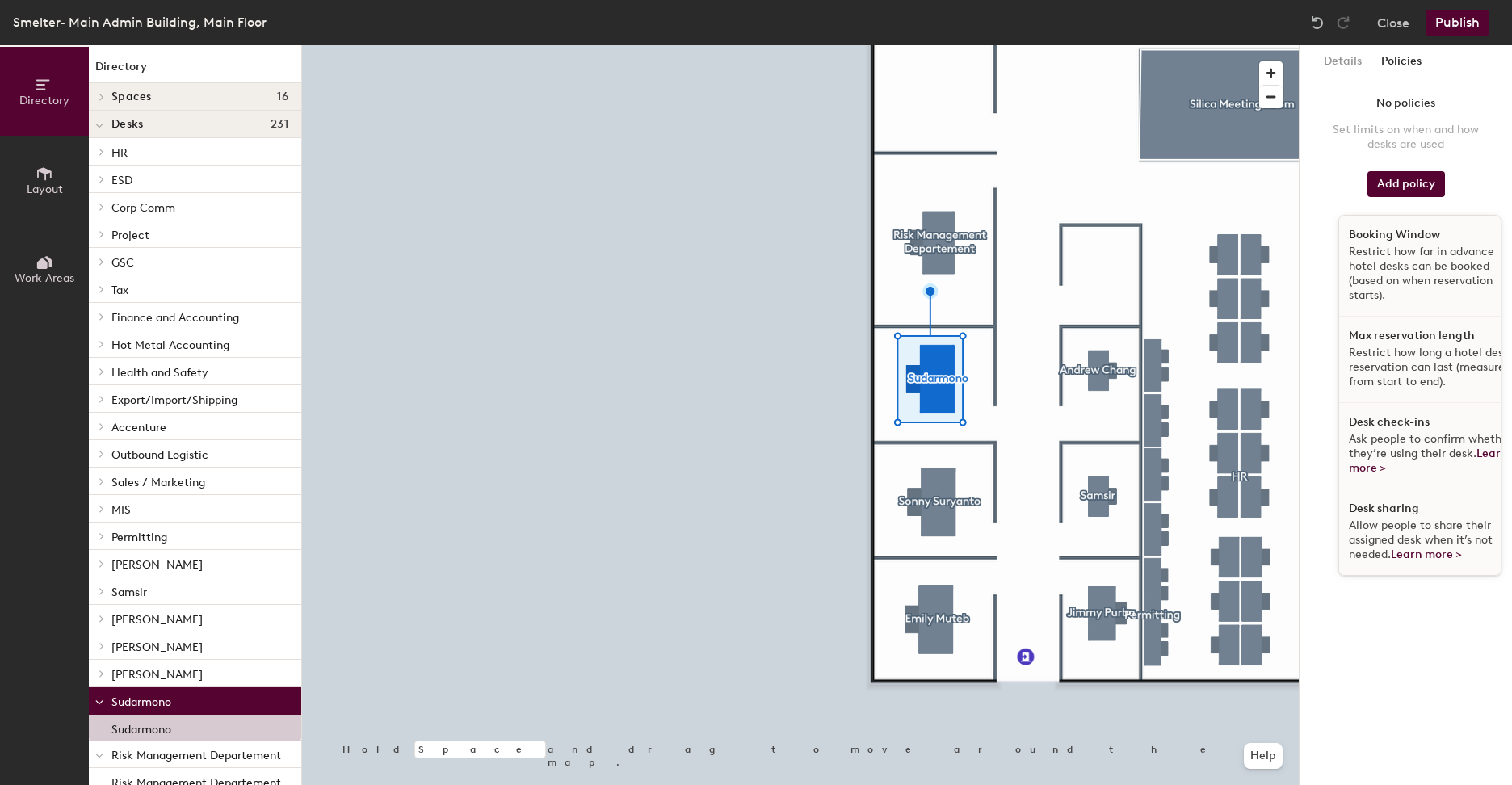
click at [1417, 438] on span "Ask people to confirm whether they’re using their desk. Learn more >" at bounding box center [1430, 454] width 163 height 43
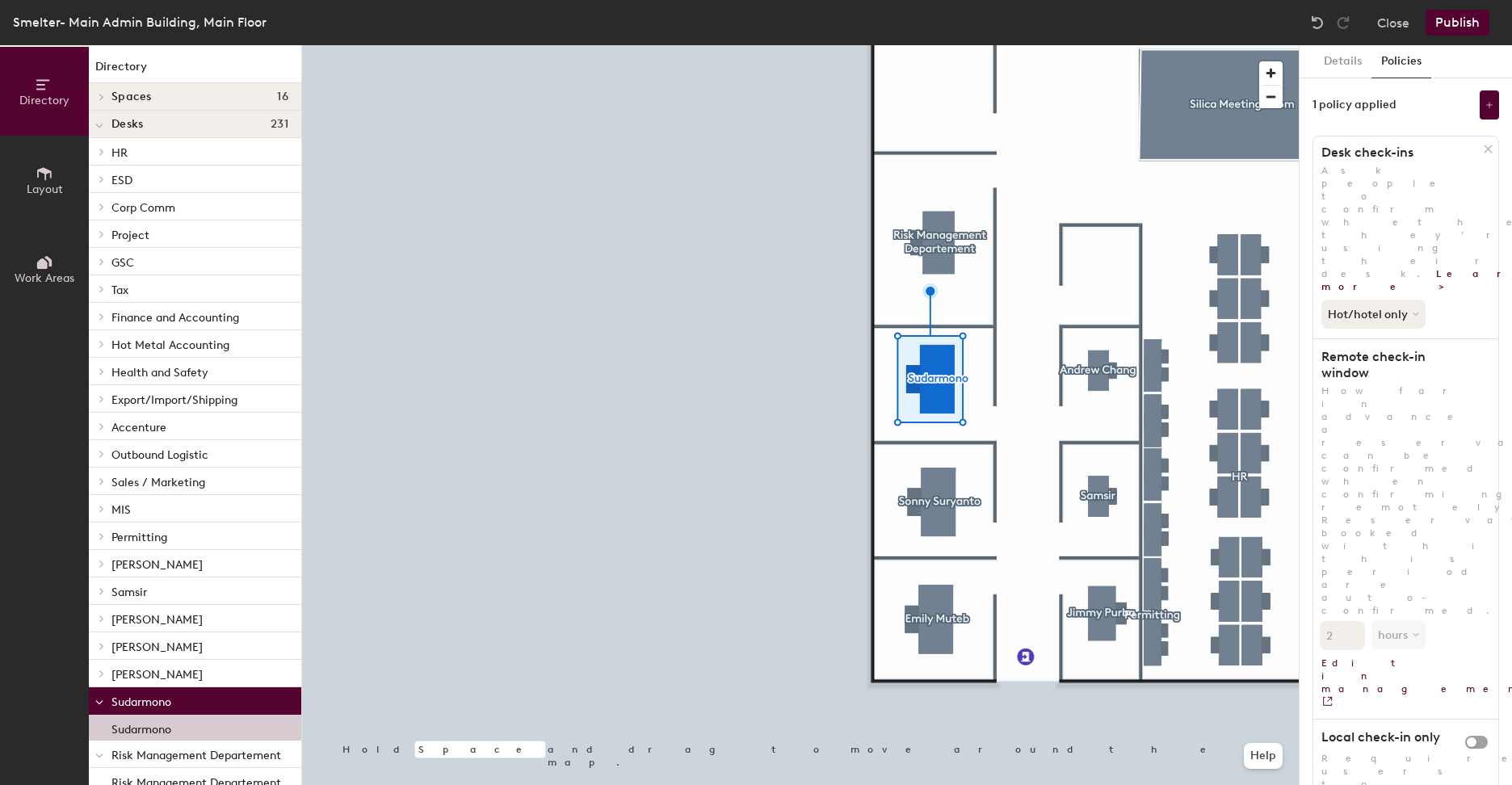
click at [1464, 11] on button "Publish" at bounding box center [1458, 23] width 64 height 26
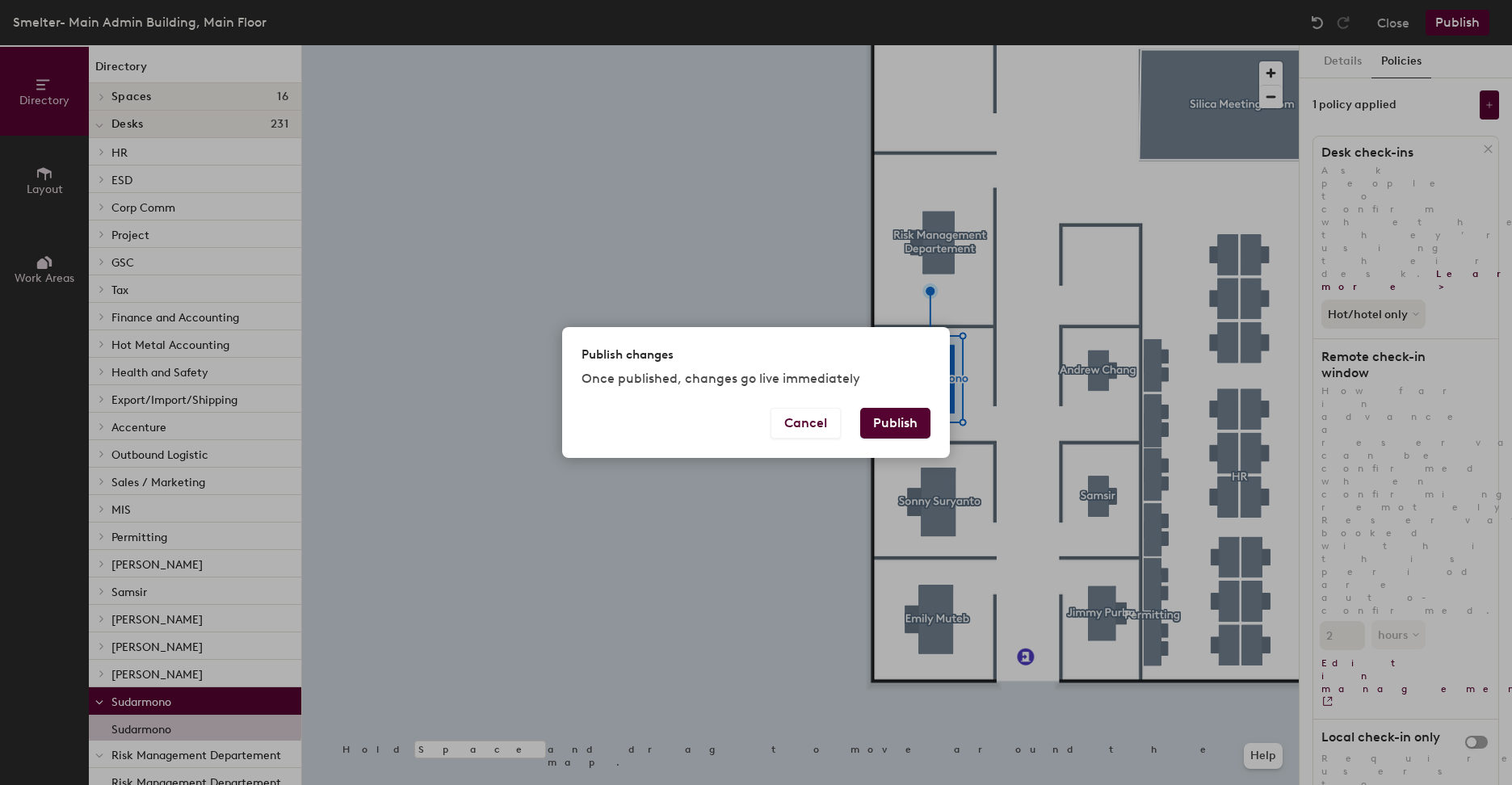
click at [901, 423] on button "Publish" at bounding box center [896, 422] width 71 height 30
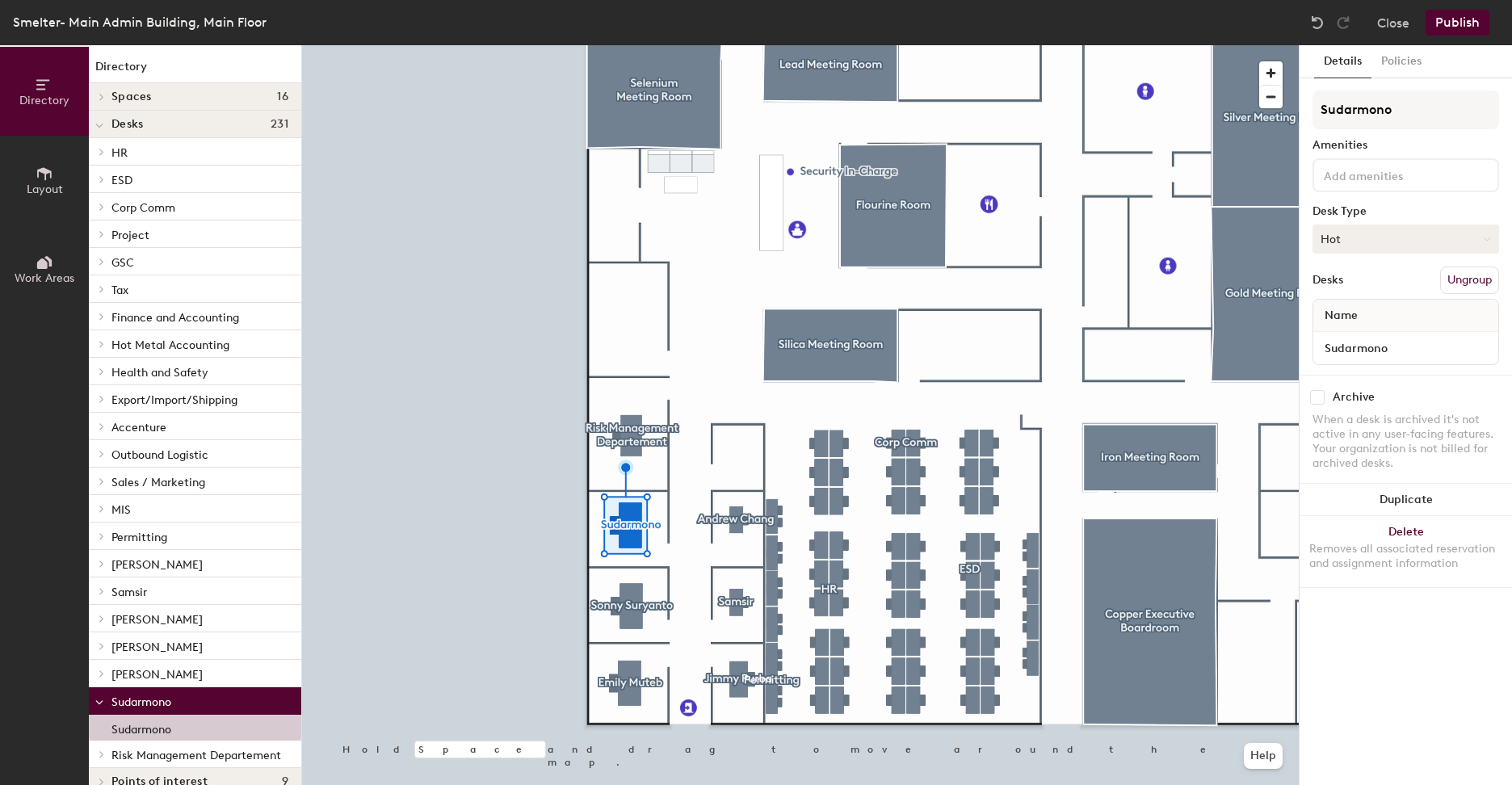
click at [1413, 238] on button "Hot" at bounding box center [1405, 239] width 186 height 29
click at [1405, 337] on div "Hoteled" at bounding box center [1394, 338] width 162 height 25
click at [1406, 68] on button "Policies" at bounding box center [1401, 62] width 60 height 33
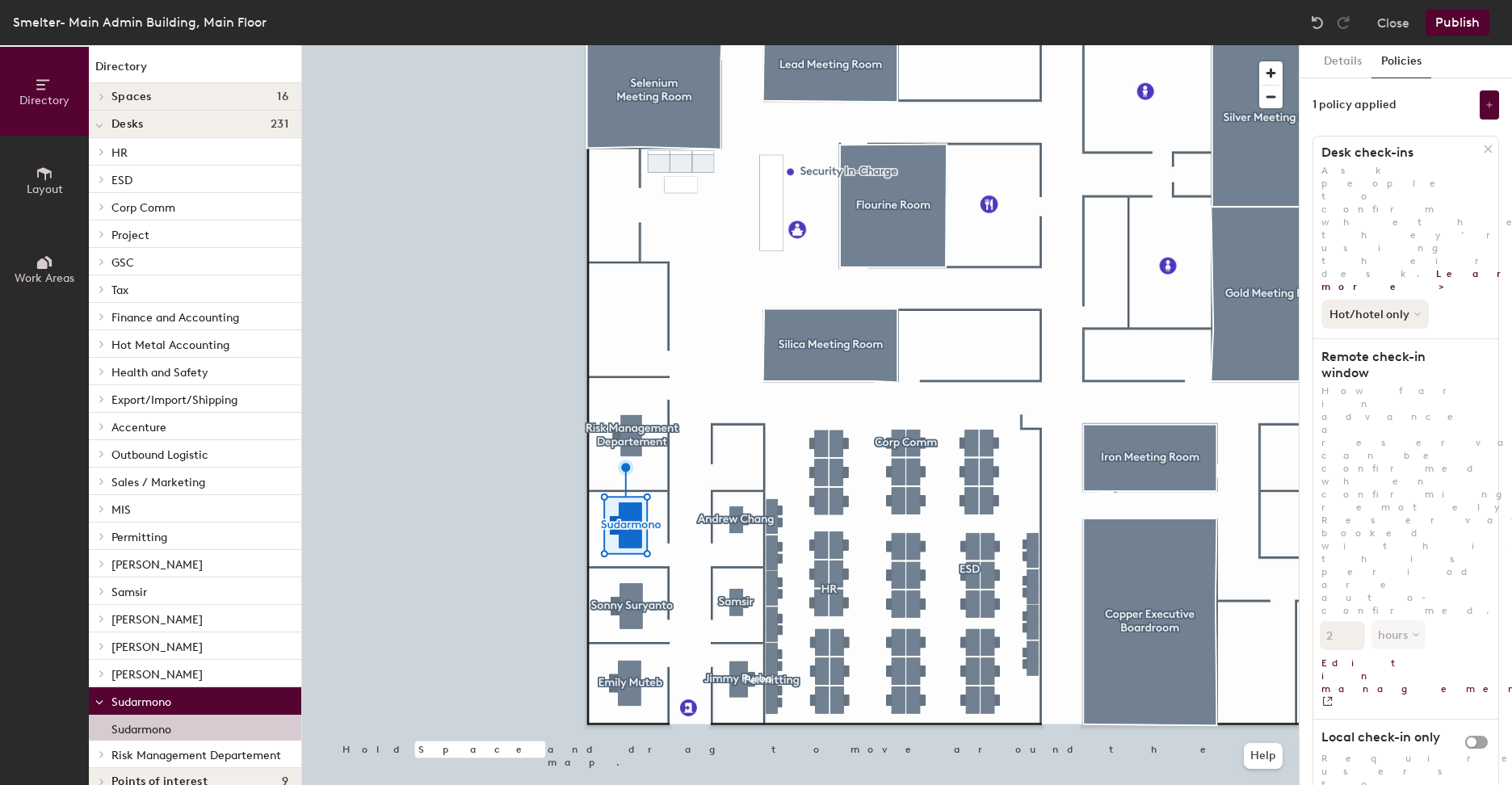
click at [1418, 299] on button "Hot/hotel only" at bounding box center [1375, 313] width 107 height 29
click at [1393, 358] on div "Hot/hotel only" at bounding box center [1372, 368] width 99 height 20
click at [1479, 736] on span "button" at bounding box center [1477, 742] width 23 height 13
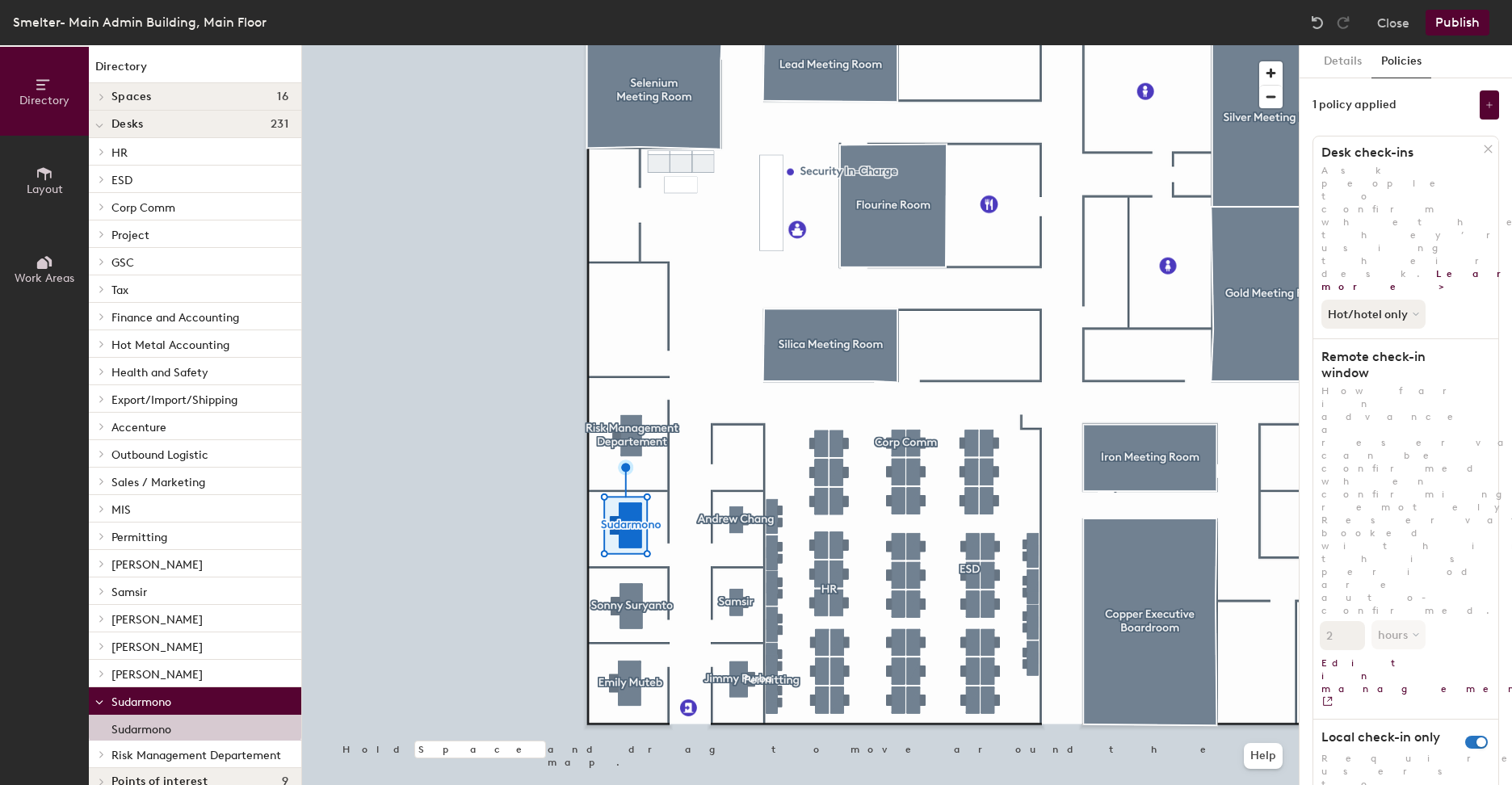
click at [1476, 14] on button "Publish" at bounding box center [1458, 23] width 64 height 26
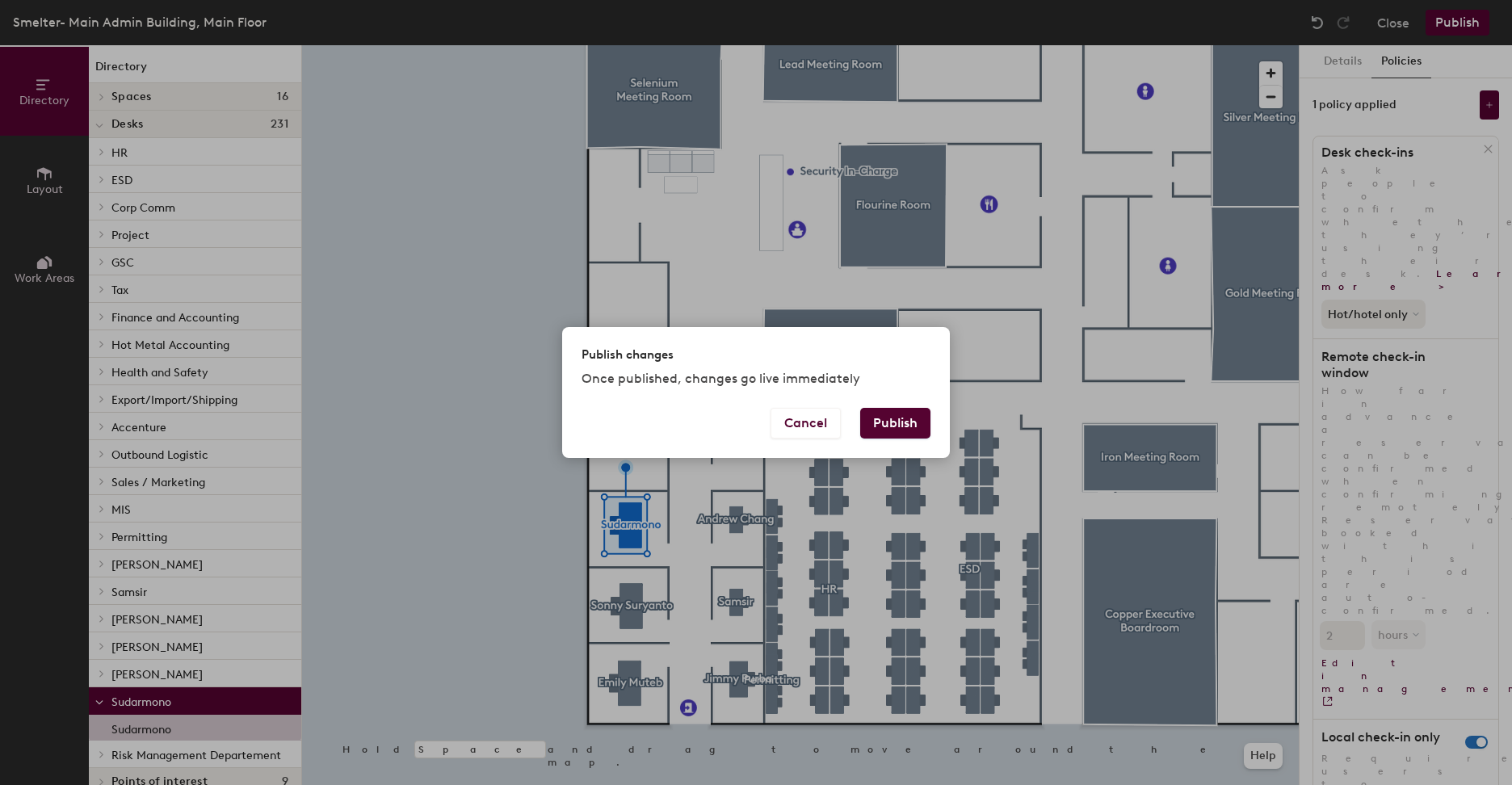
click at [907, 424] on button "Publish" at bounding box center [896, 422] width 71 height 30
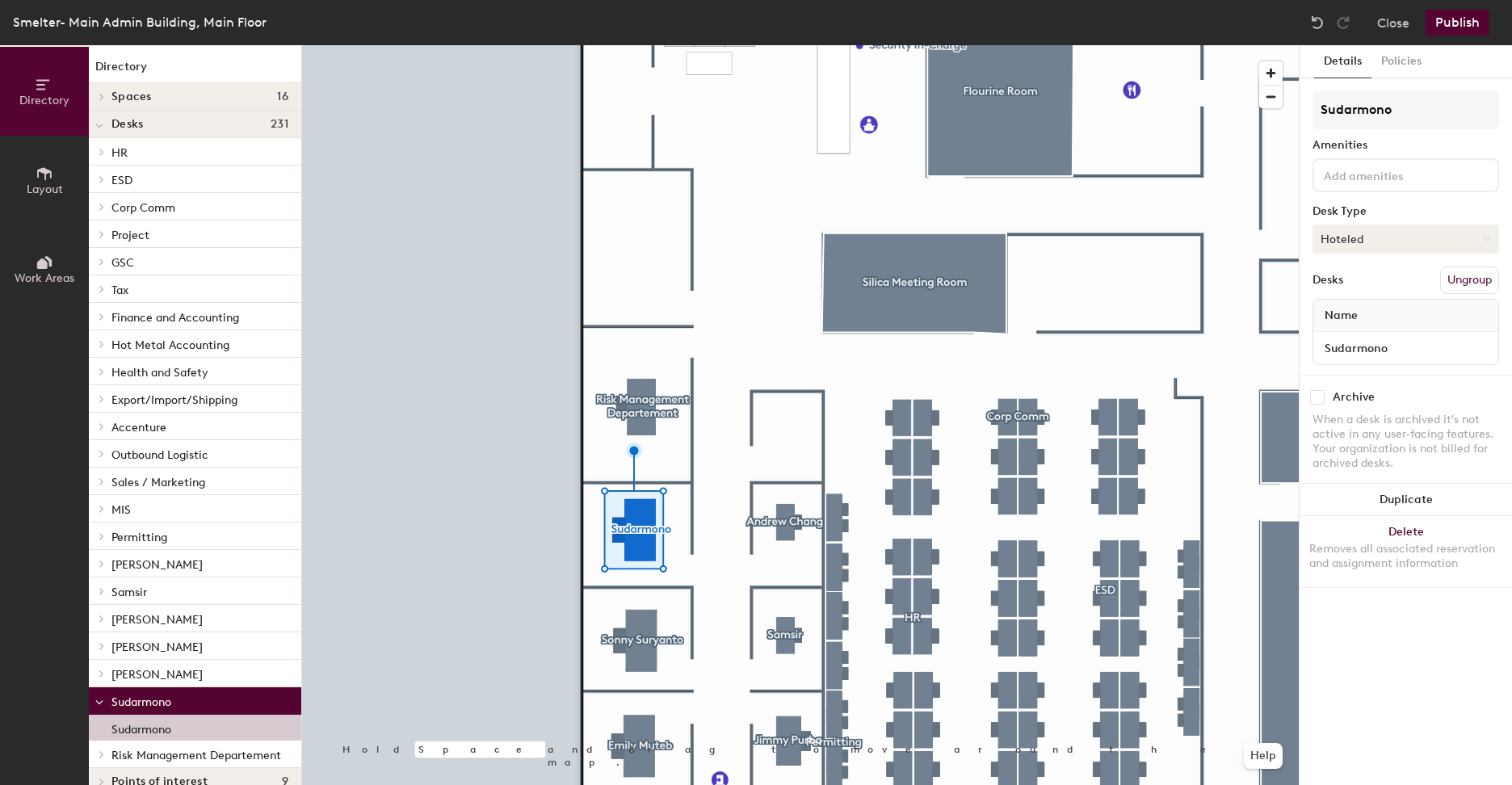
click at [1382, 234] on button "Hoteled" at bounding box center [1405, 239] width 186 height 29
click at [1382, 281] on div "Assigned" at bounding box center [1394, 290] width 162 height 25
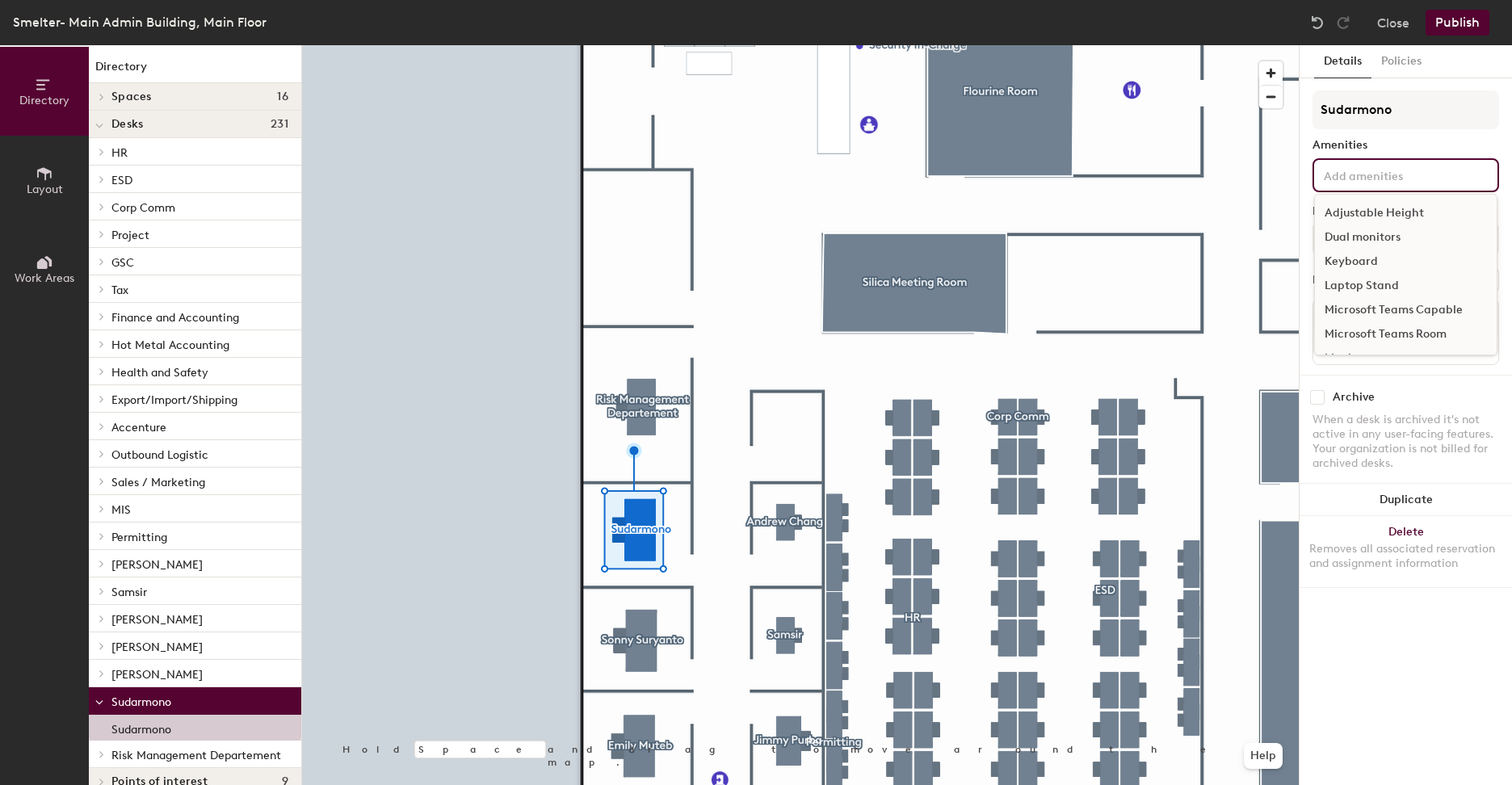
click at [1402, 171] on input at bounding box center [1393, 175] width 145 height 20
click at [1413, 147] on div "Amenities" at bounding box center [1405, 145] width 186 height 13
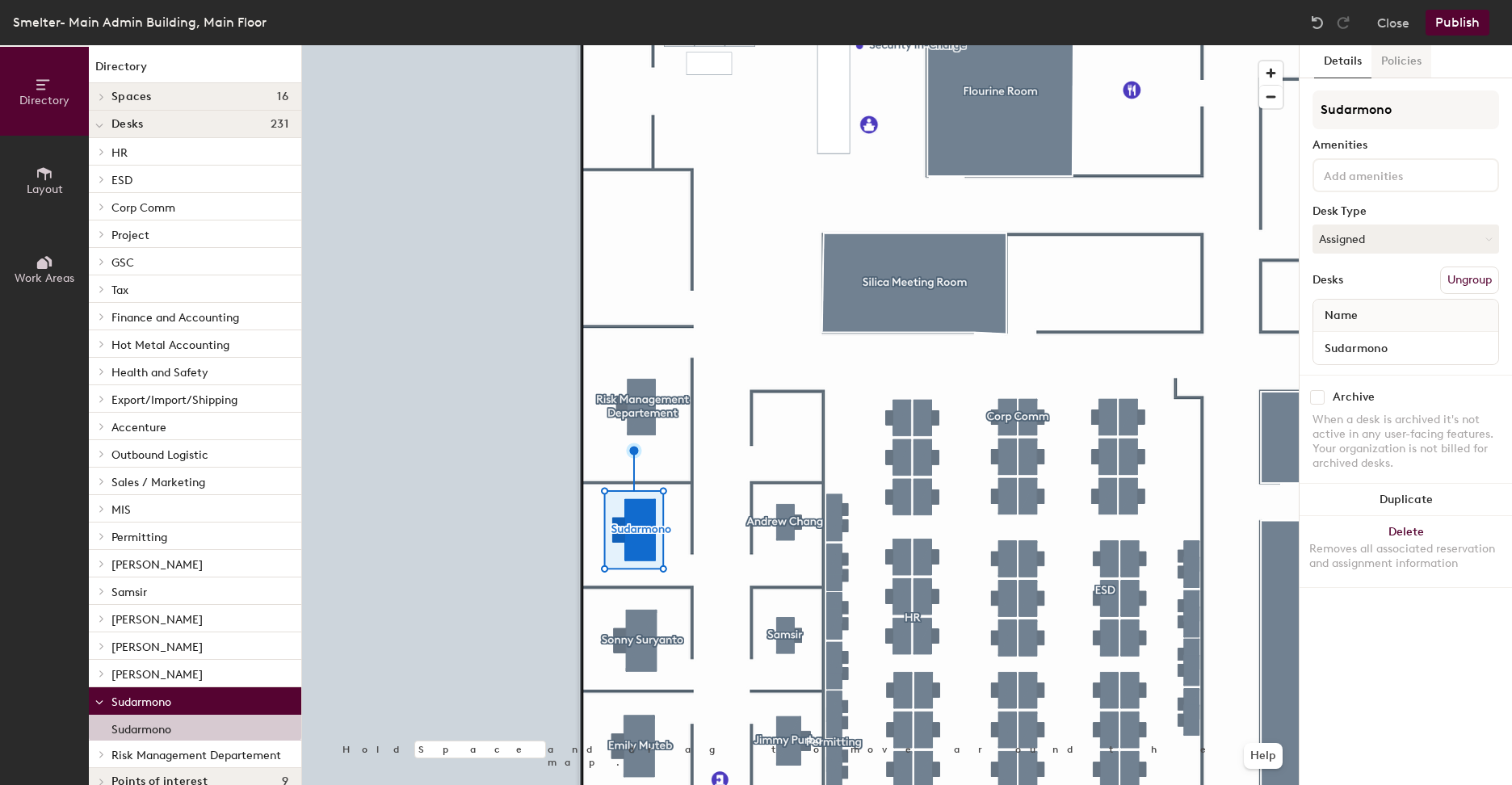
click at [1404, 66] on button "Policies" at bounding box center [1401, 62] width 60 height 33
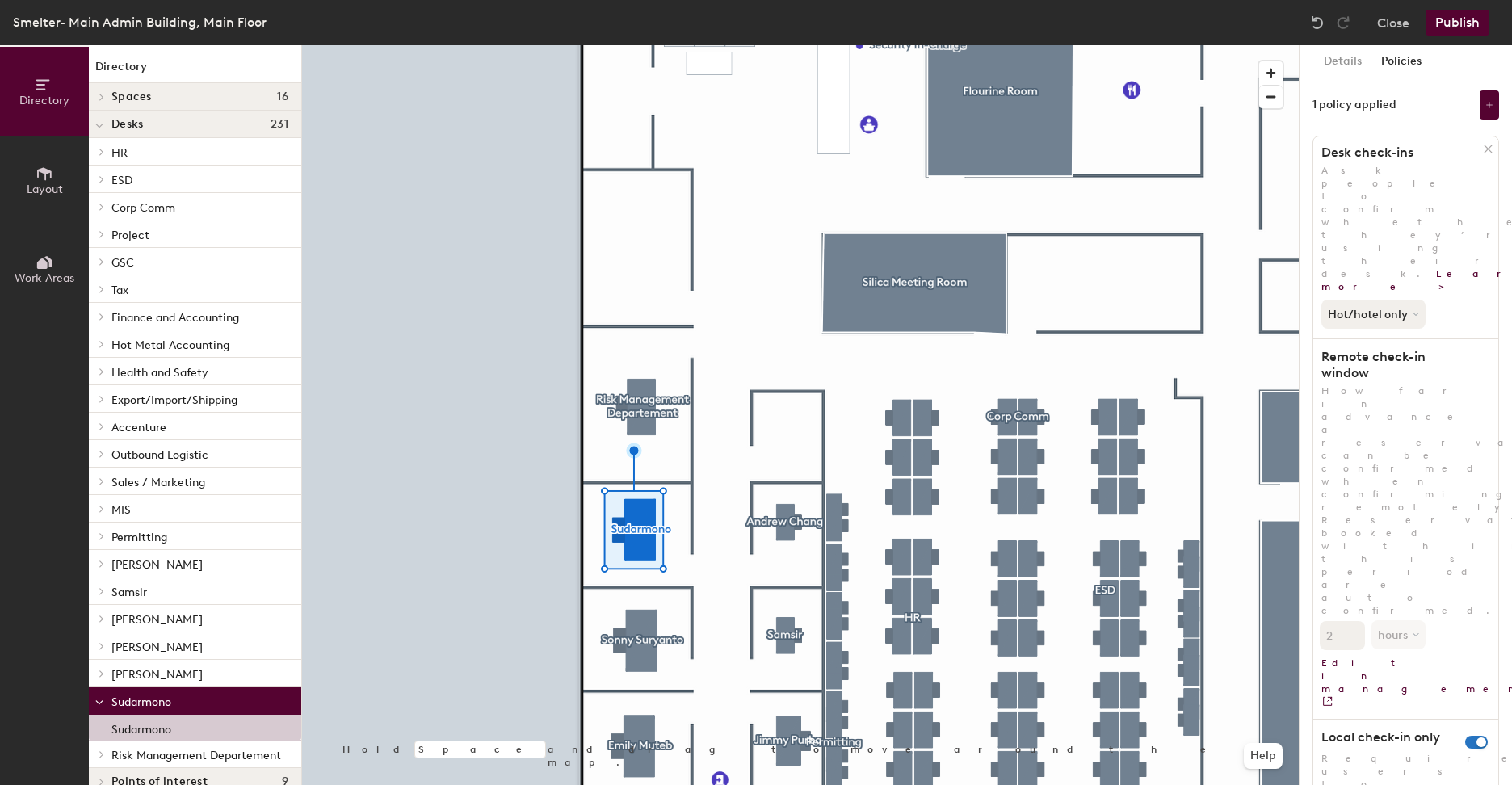
click at [1489, 146] on icon at bounding box center [1488, 148] width 12 height 12
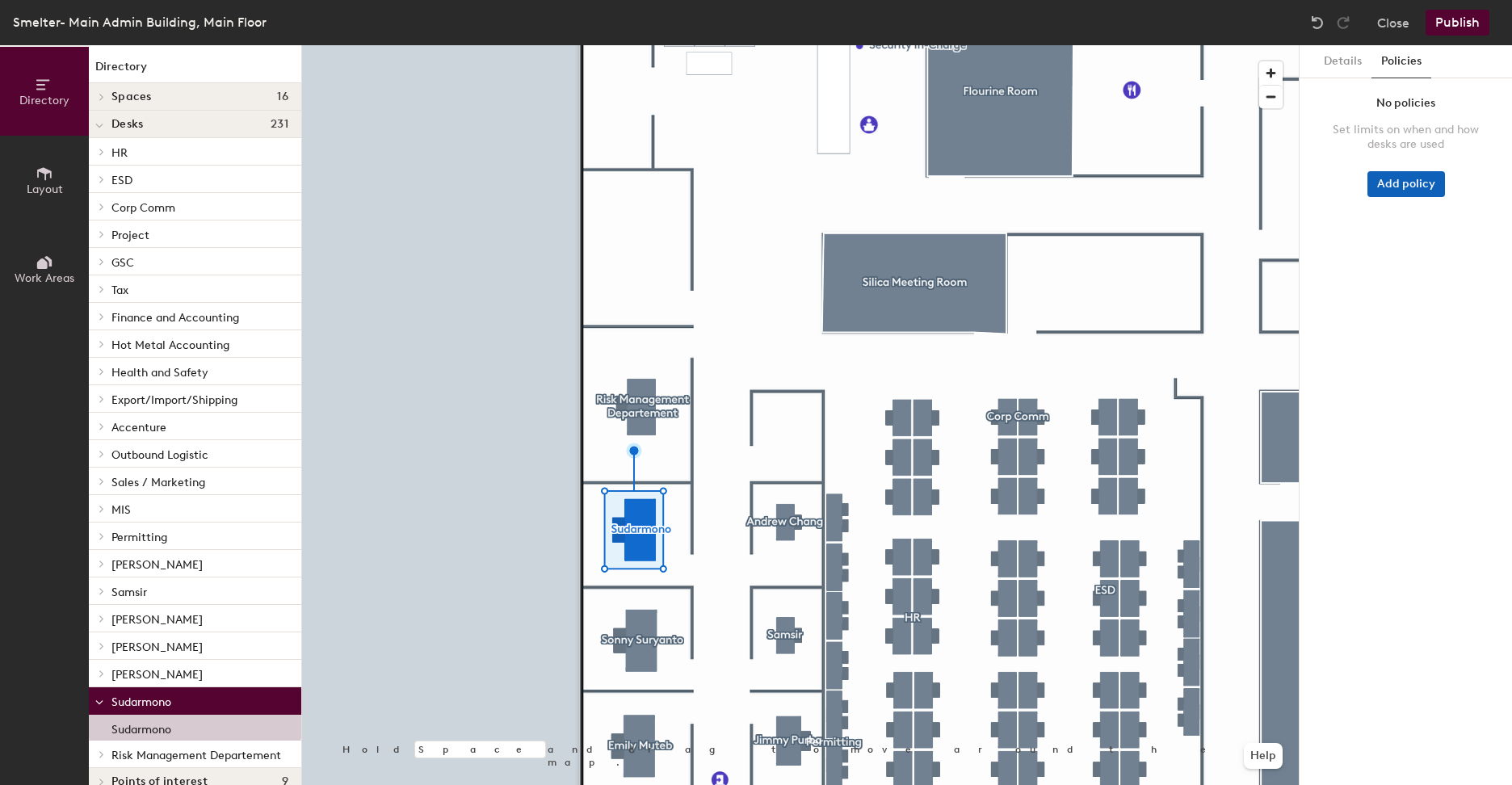
click at [1434, 183] on button "Add policy" at bounding box center [1406, 185] width 78 height 26
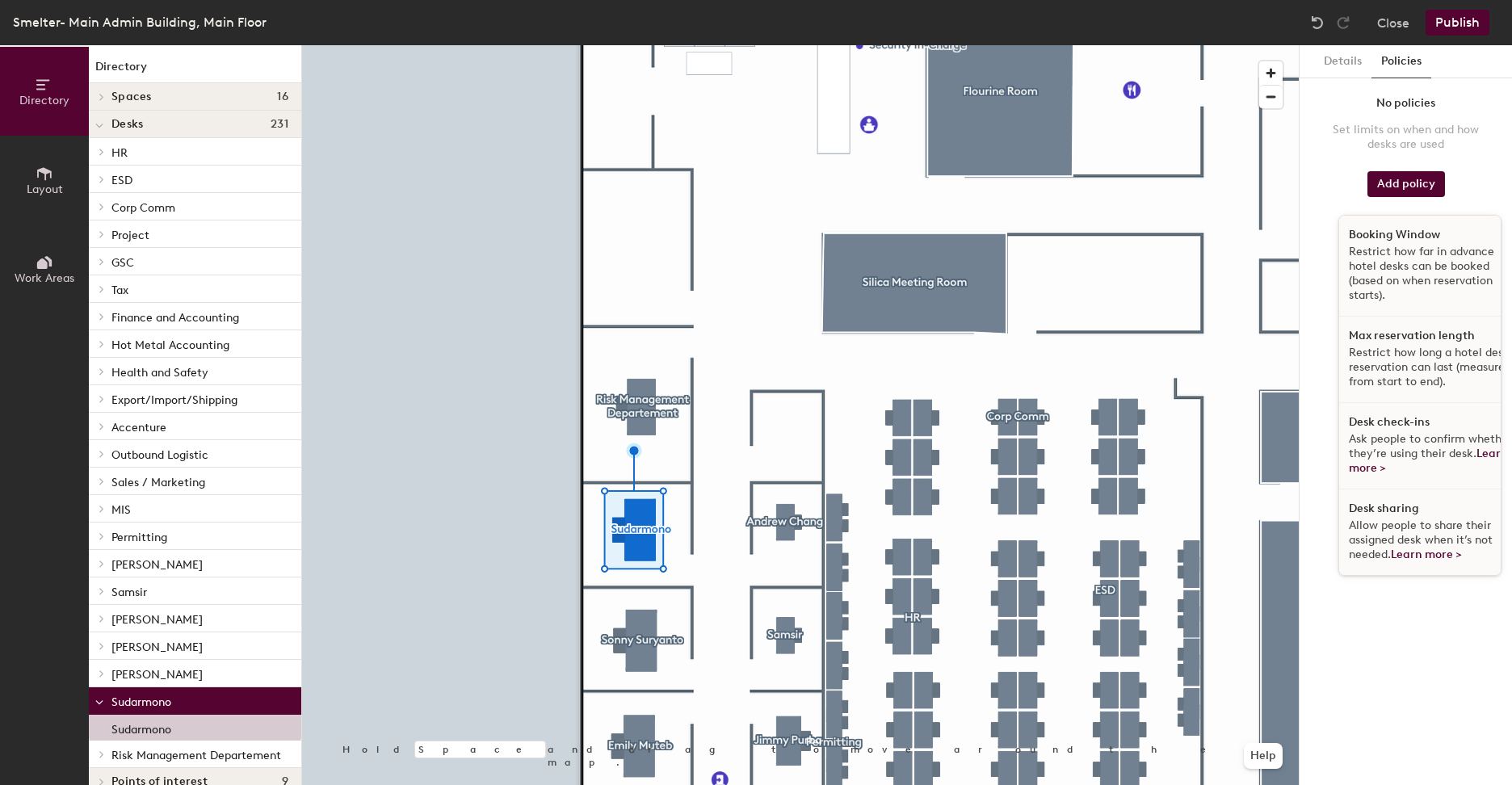
click at [1384, 535] on span "Allow people to share their assigned desk when it’s not needed. Learn more >" at bounding box center [1420, 540] width 144 height 43
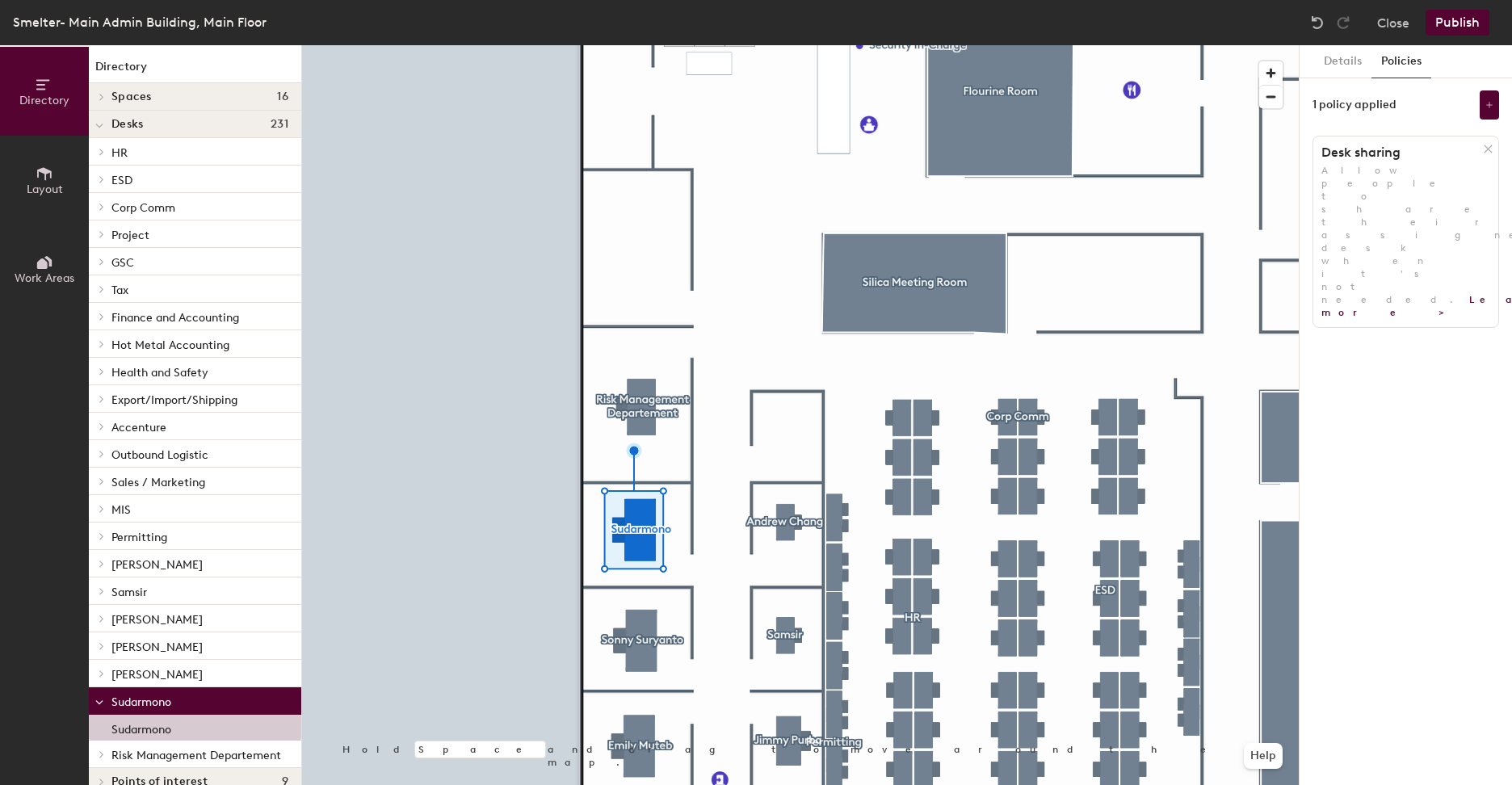
click at [1486, 146] on icon at bounding box center [1488, 148] width 7 height 7
click at [1455, 25] on button "Publish" at bounding box center [1458, 23] width 64 height 26
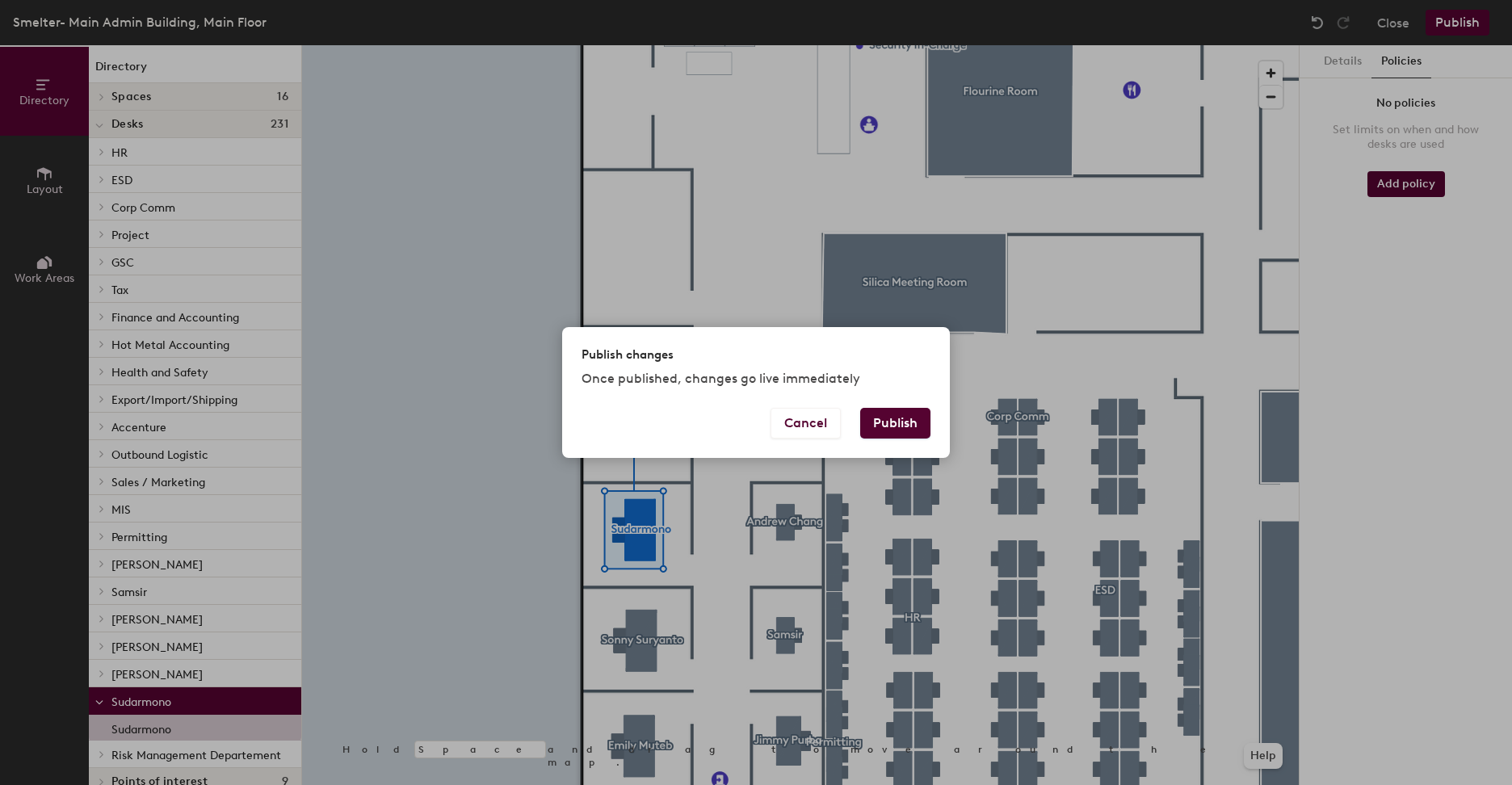
click at [925, 423] on button "Publish" at bounding box center [896, 422] width 71 height 30
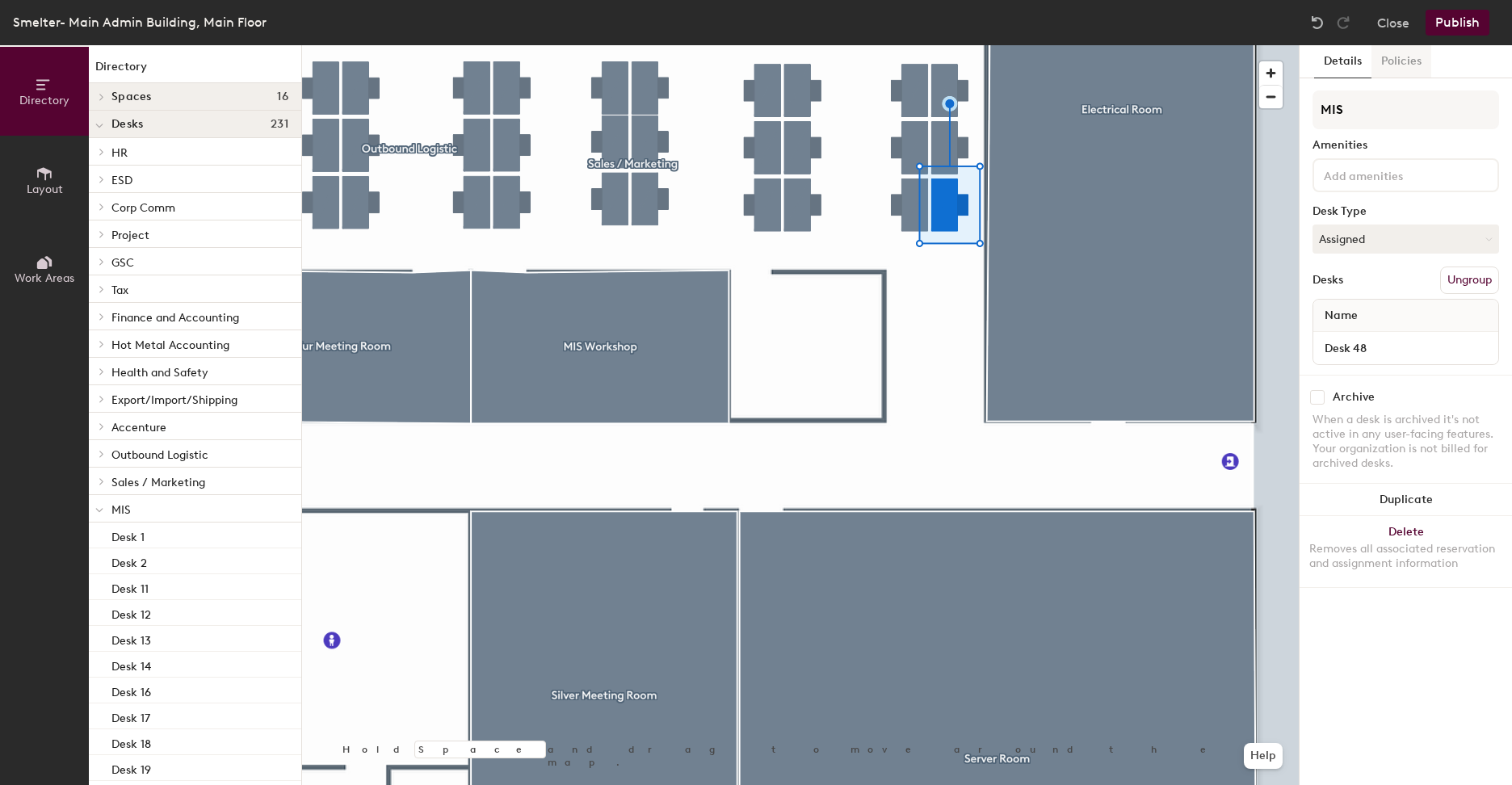
click at [1404, 70] on button "Policies" at bounding box center [1401, 62] width 60 height 33
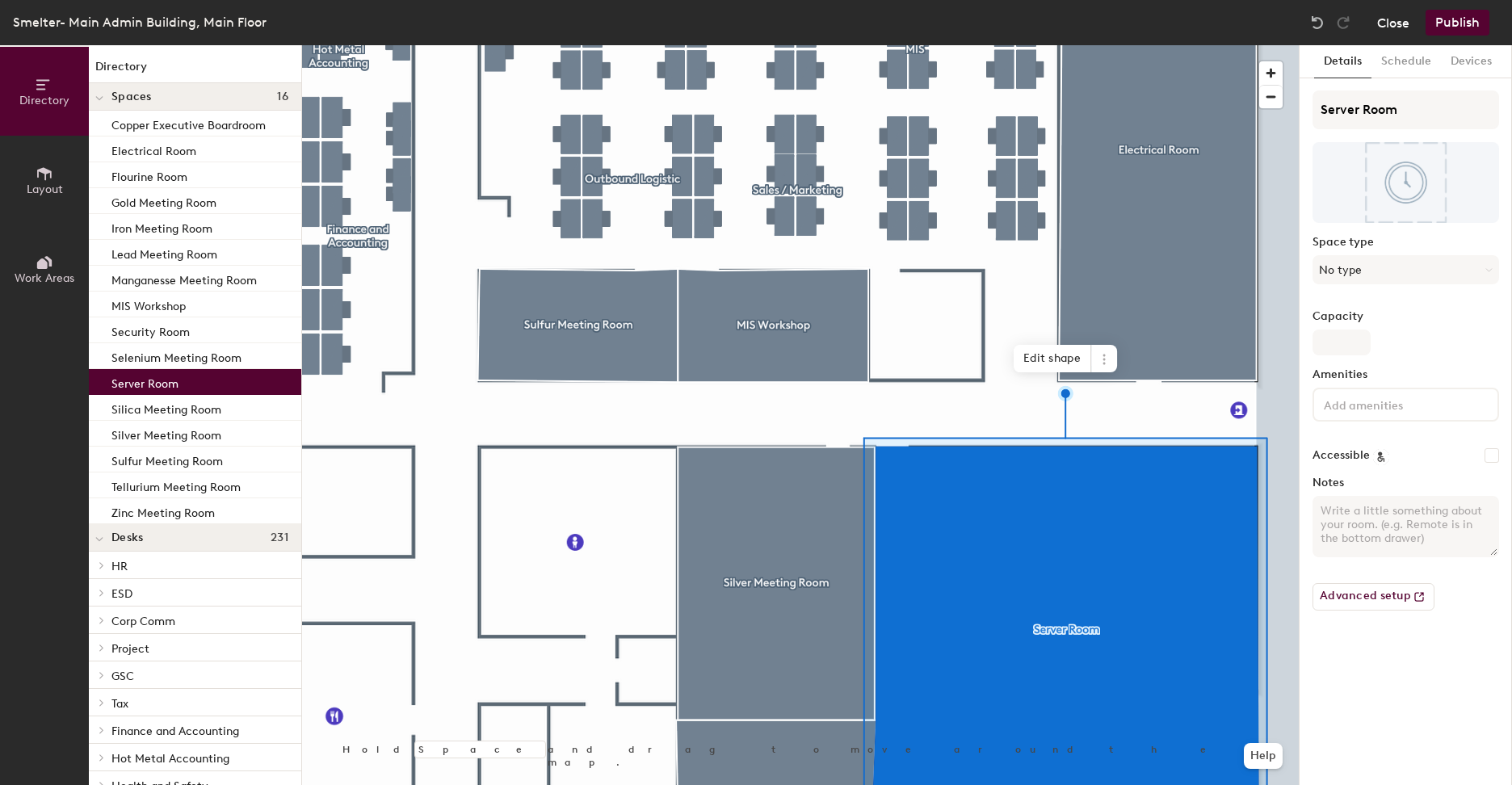
click at [1386, 30] on button "Close" at bounding box center [1393, 23] width 32 height 26
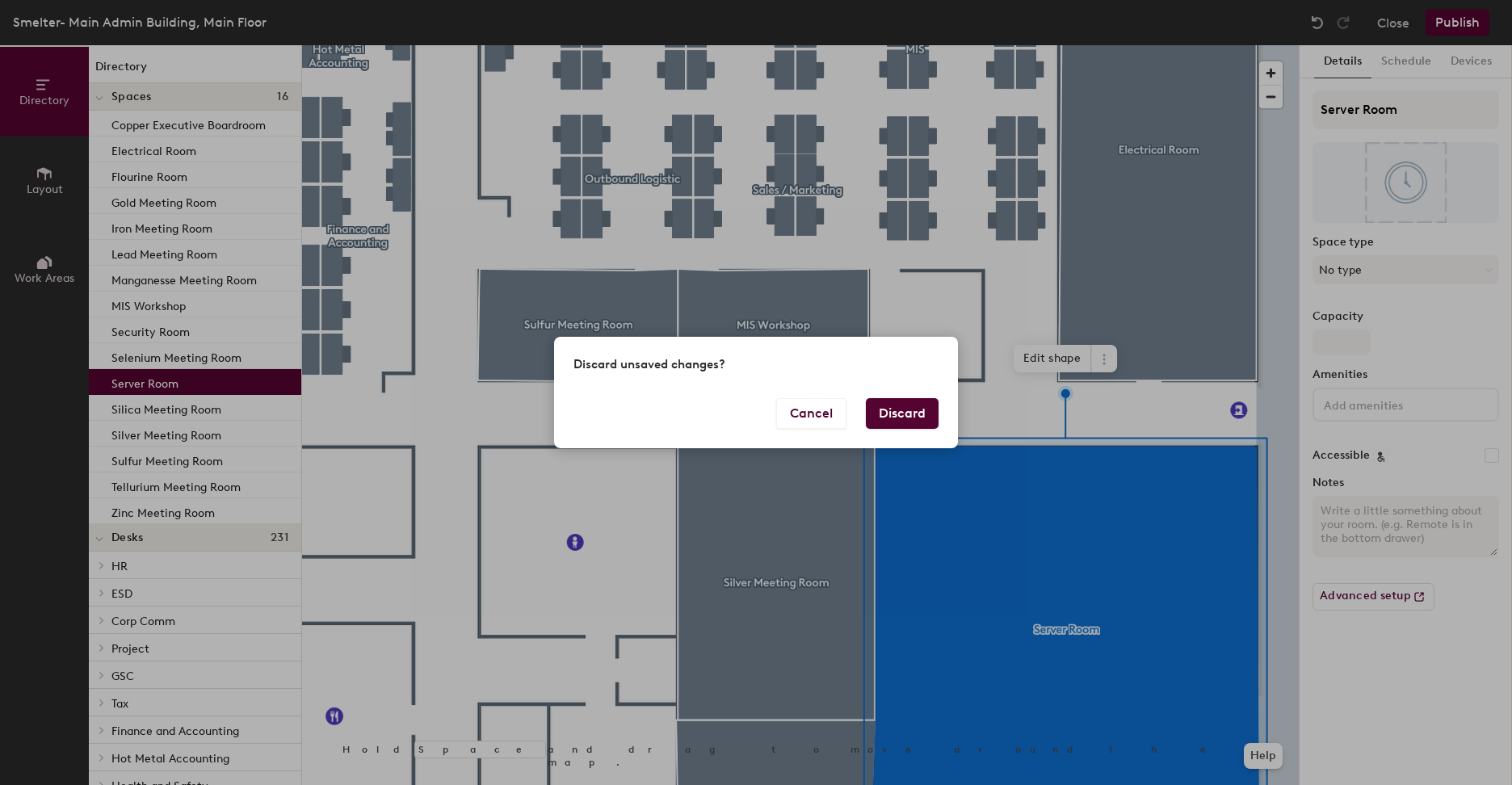
click at [917, 409] on button "Discard" at bounding box center [902, 413] width 73 height 30
